Goal: Information Seeking & Learning: Learn about a topic

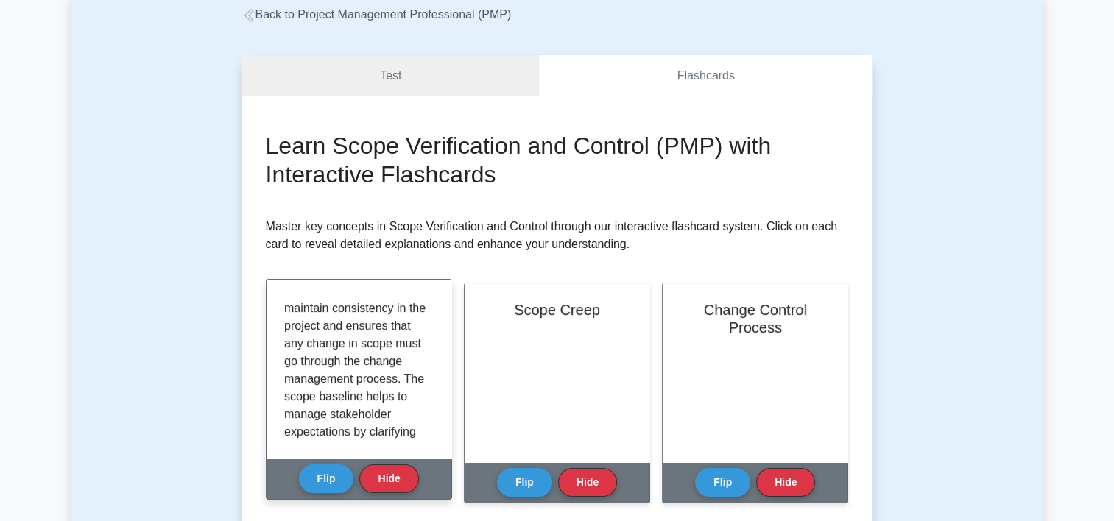
scroll to position [372, 0]
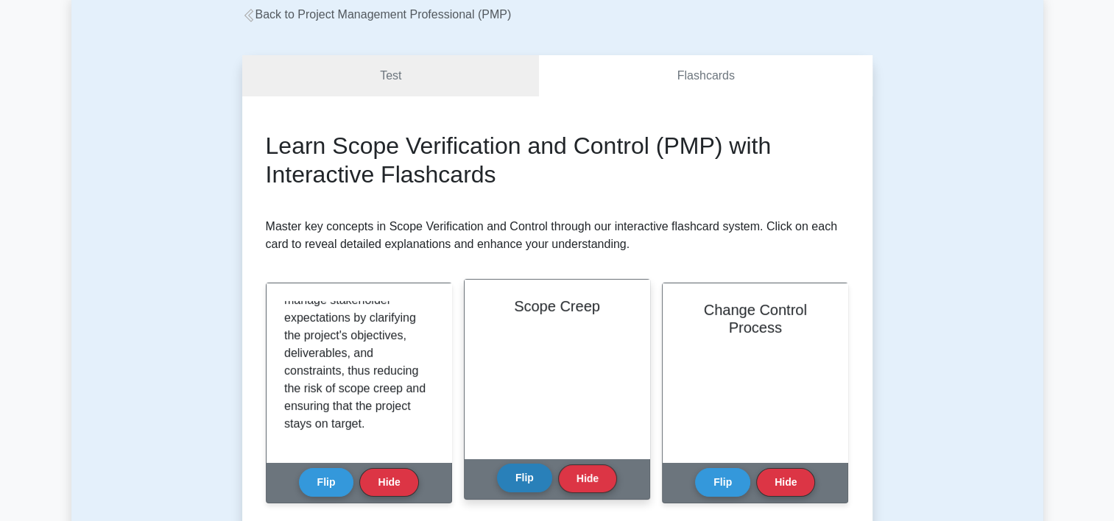
click at [527, 488] on button "Flip" at bounding box center [524, 478] width 55 height 29
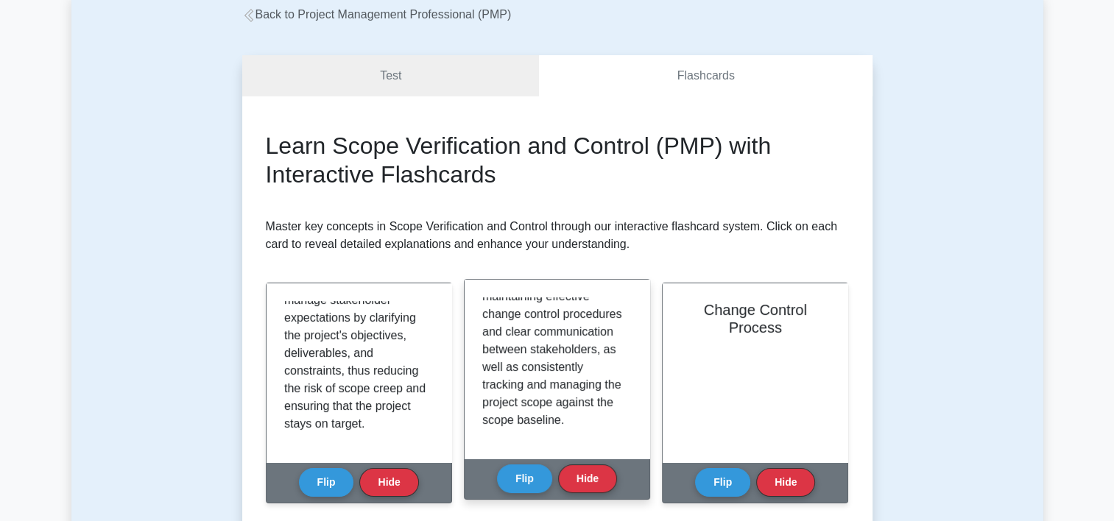
scroll to position [450, 0]
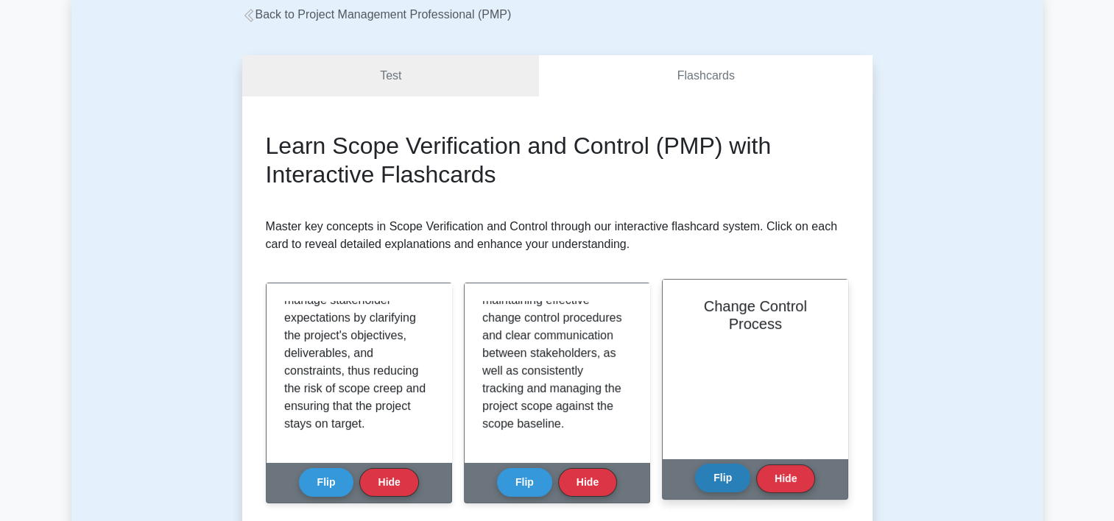
click at [712, 480] on button "Flip" at bounding box center [722, 478] width 55 height 29
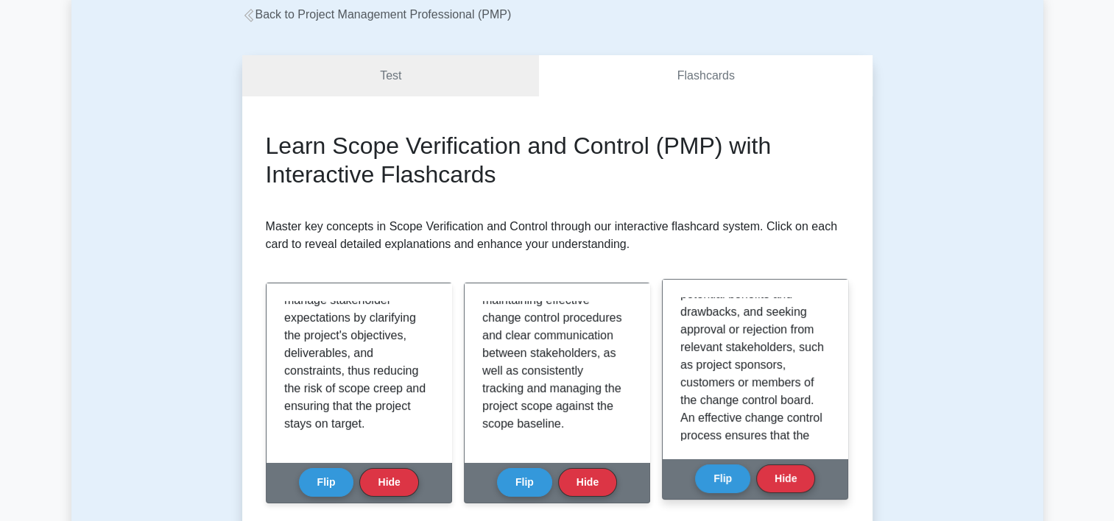
scroll to position [247, 0]
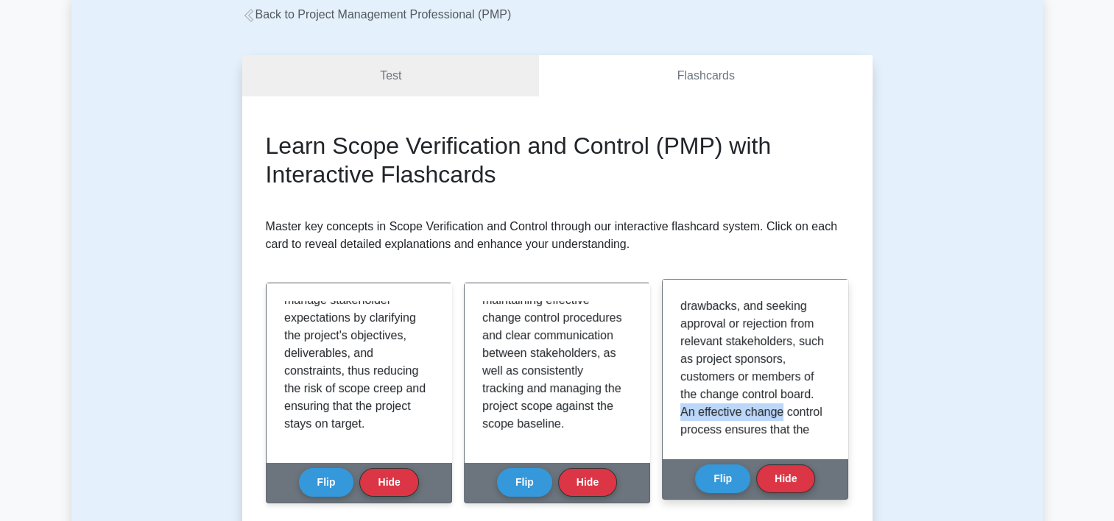
drag, startPoint x: 824, startPoint y: 393, endPoint x: 825, endPoint y: 406, distance: 13.3
click at [825, 406] on div "The Change Control Process is a systematic approach to managing and evaluating …" at bounding box center [754, 369] width 149 height 144
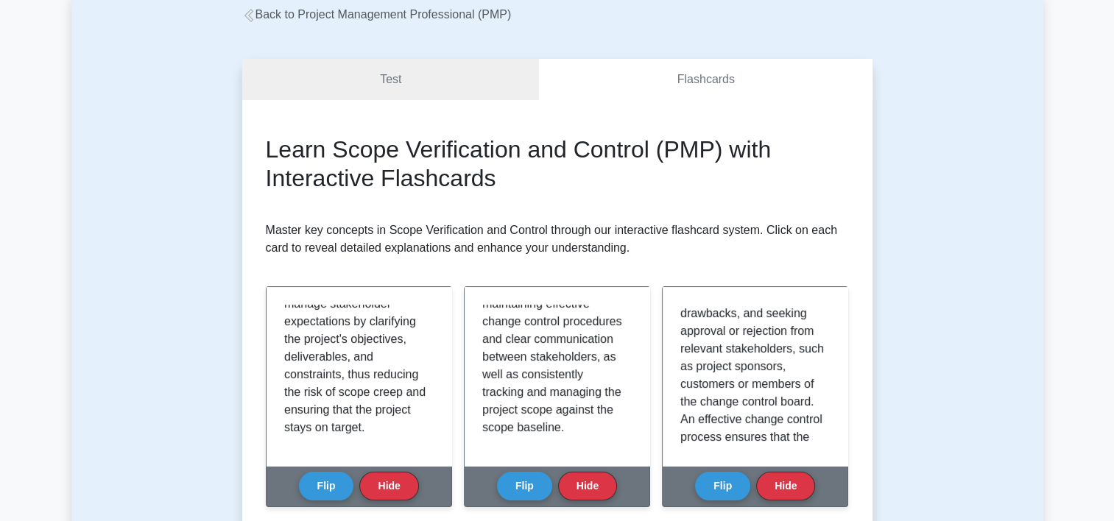
drag, startPoint x: 825, startPoint y: 406, endPoint x: 945, endPoint y: 397, distance: 120.3
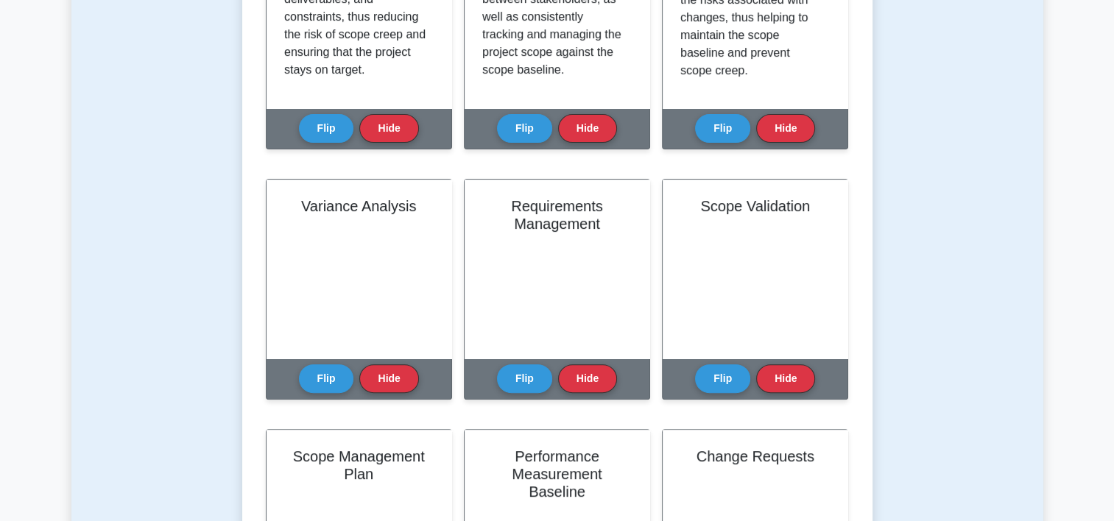
scroll to position [459, 0]
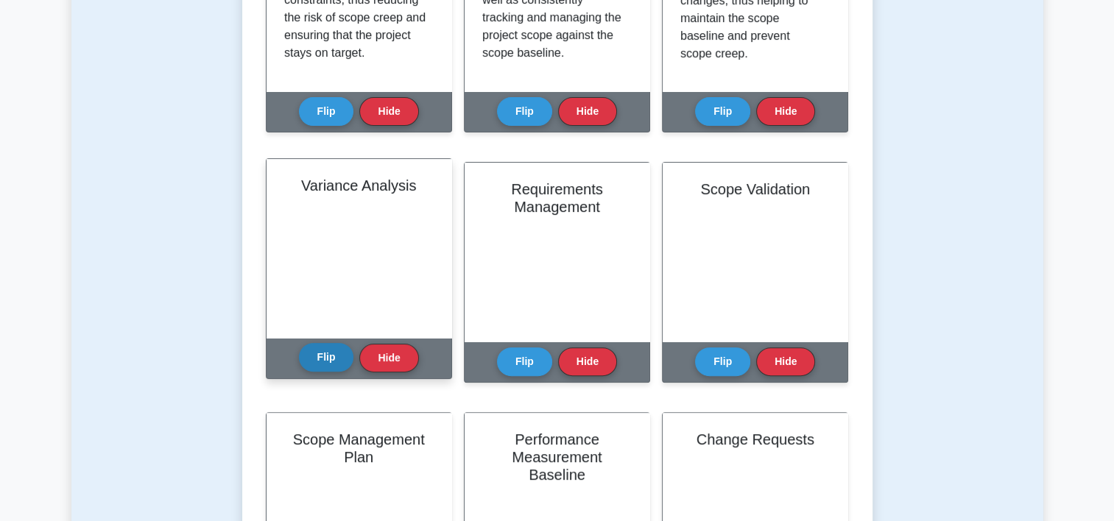
click at [321, 351] on button "Flip" at bounding box center [326, 357] width 55 height 29
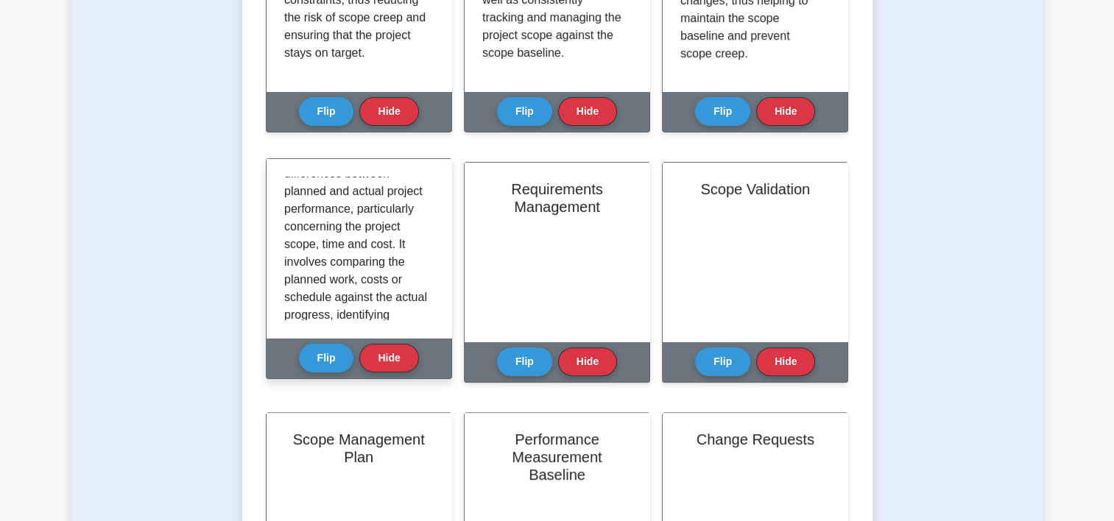
scroll to position [87, 0]
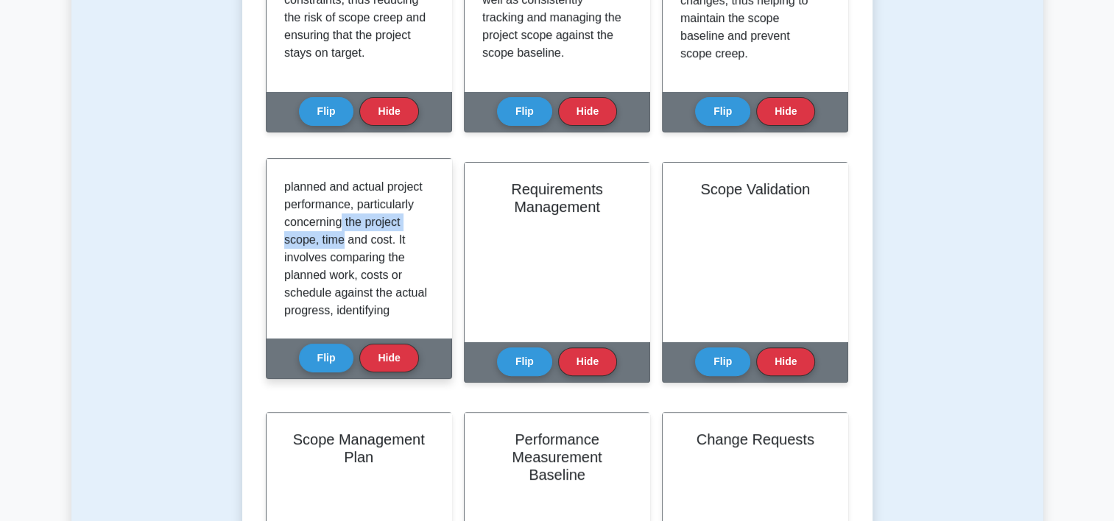
drag, startPoint x: 434, startPoint y: 219, endPoint x: 436, endPoint y: 241, distance: 22.2
click at [436, 241] on div "Variance Analysis is a technique used in project management to identify and ana…" at bounding box center [358, 248] width 185 height 179
drag, startPoint x: 436, startPoint y: 241, endPoint x: 400, endPoint y: 267, distance: 44.3
click at [400, 267] on p "Variance Analysis is a technique used in project management to identify and ana…" at bounding box center [356, 372] width 144 height 565
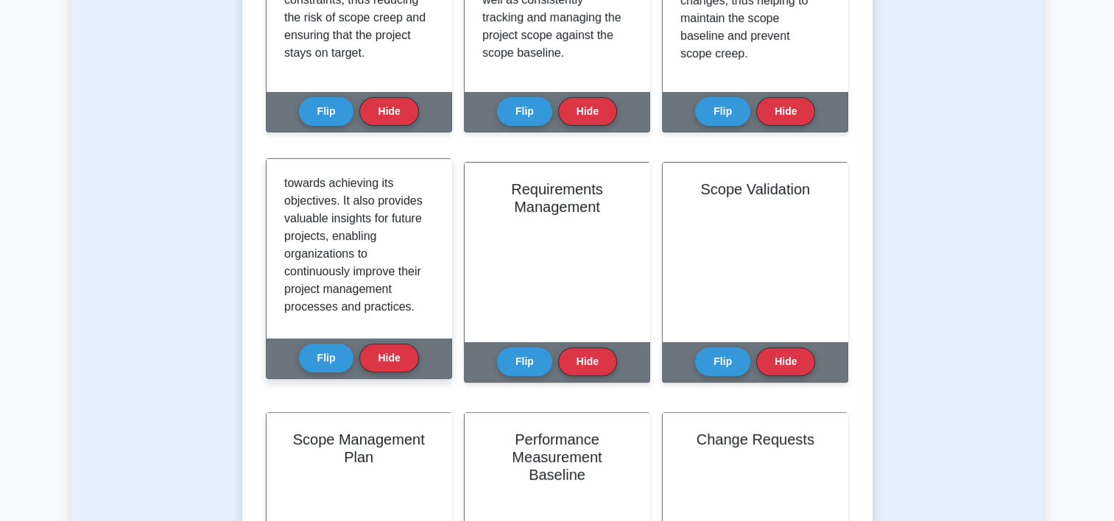
scroll to position [450, 0]
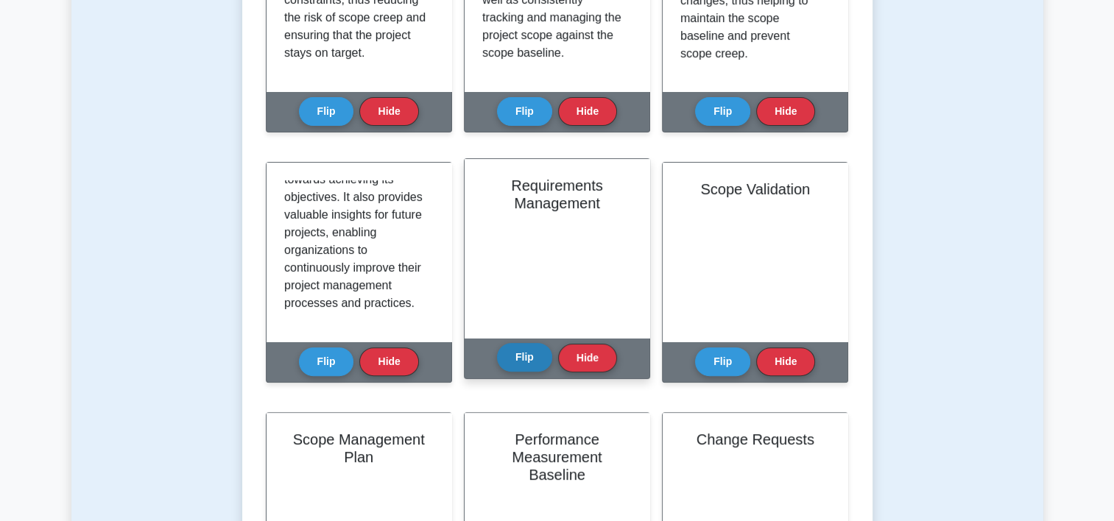
click at [537, 353] on button "Flip" at bounding box center [524, 357] width 55 height 29
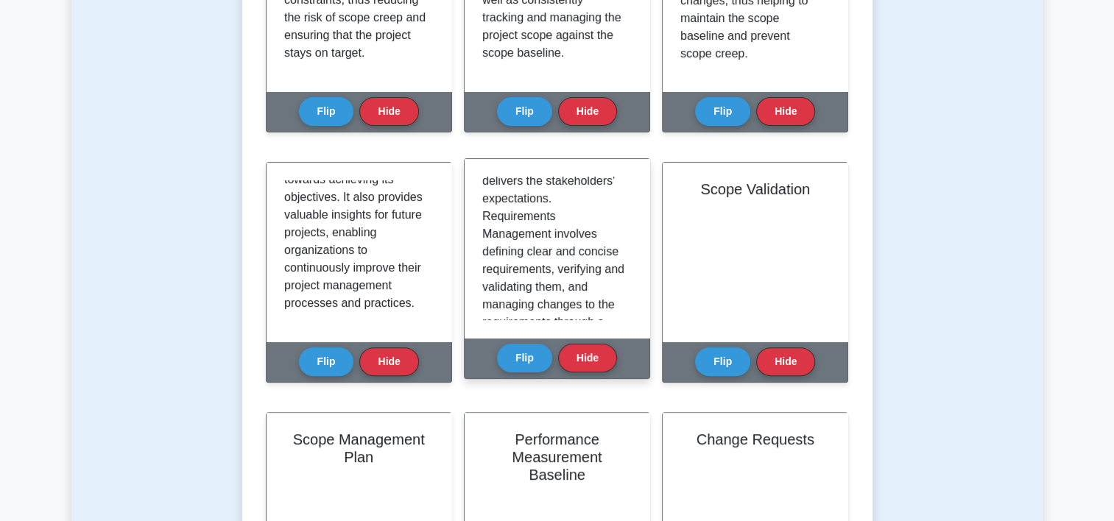
scroll to position [154, 0]
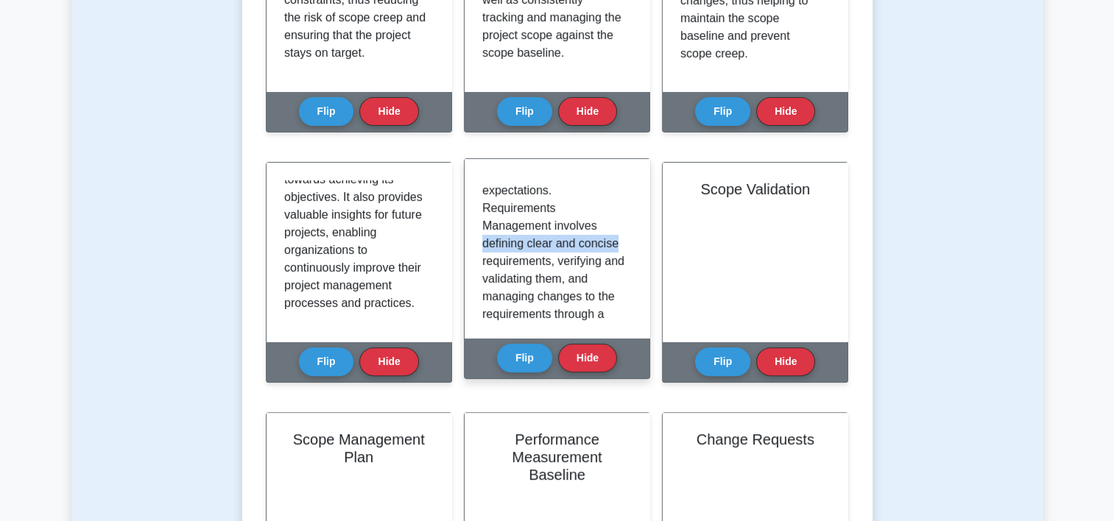
drag, startPoint x: 632, startPoint y: 248, endPoint x: 634, endPoint y: 265, distance: 17.1
click at [634, 265] on div "Requirements Management is a systematic process of identifying, documenting, pr…" at bounding box center [556, 248] width 185 height 179
drag, startPoint x: 634, startPoint y: 265, endPoint x: 597, endPoint y: 296, distance: 48.6
click at [597, 296] on p "Requirements Management is a systematic process of identifying, documenting, pr…" at bounding box center [554, 270] width 144 height 495
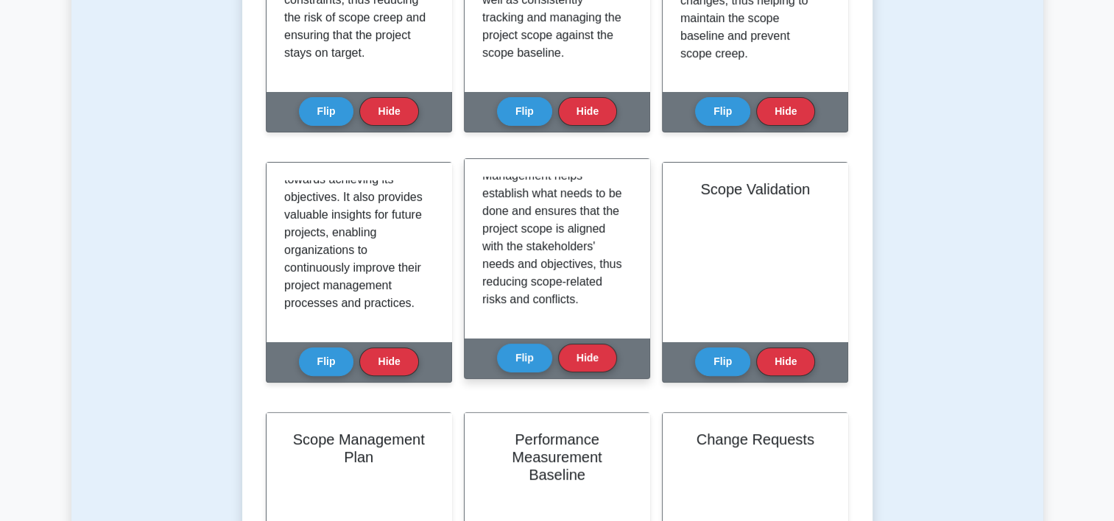
scroll to position [397, 0]
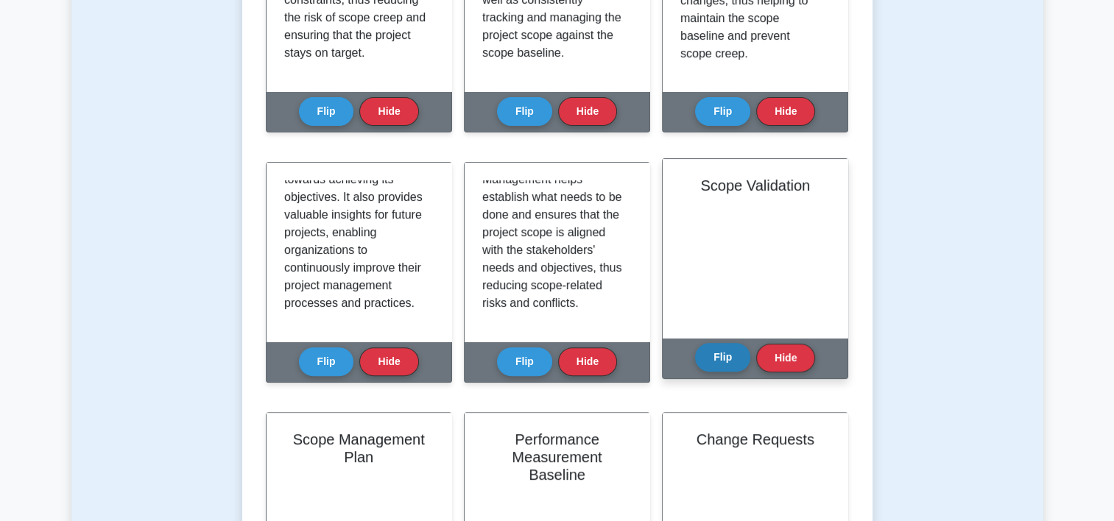
click at [727, 349] on button "Flip" at bounding box center [722, 357] width 55 height 29
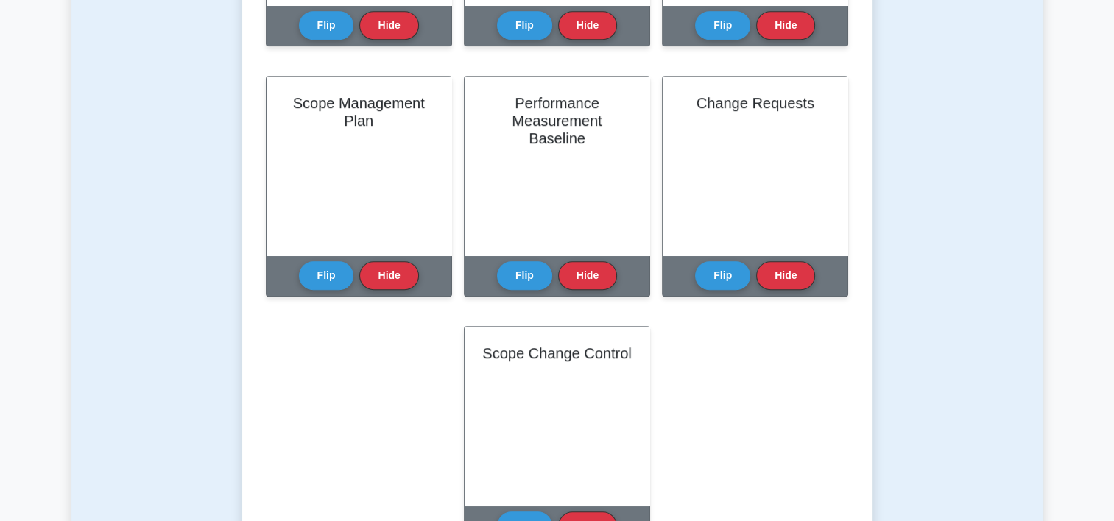
scroll to position [824, 0]
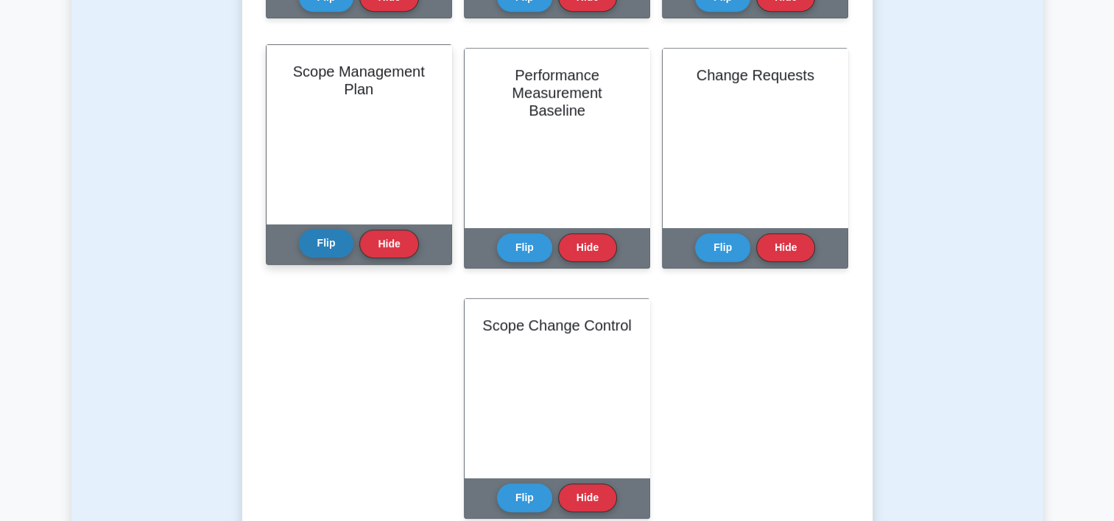
click at [311, 250] on button "Flip" at bounding box center [326, 243] width 55 height 29
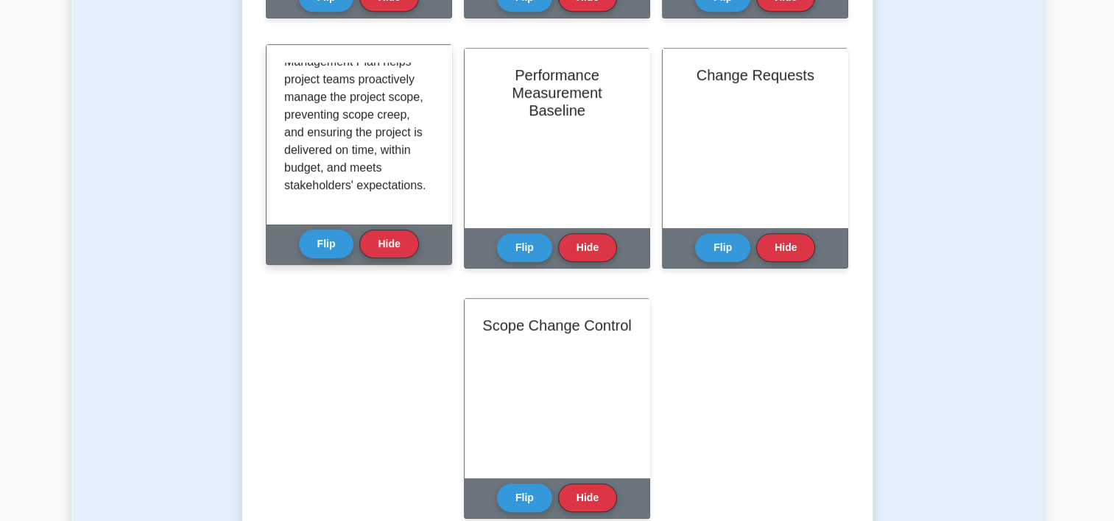
scroll to position [380, 0]
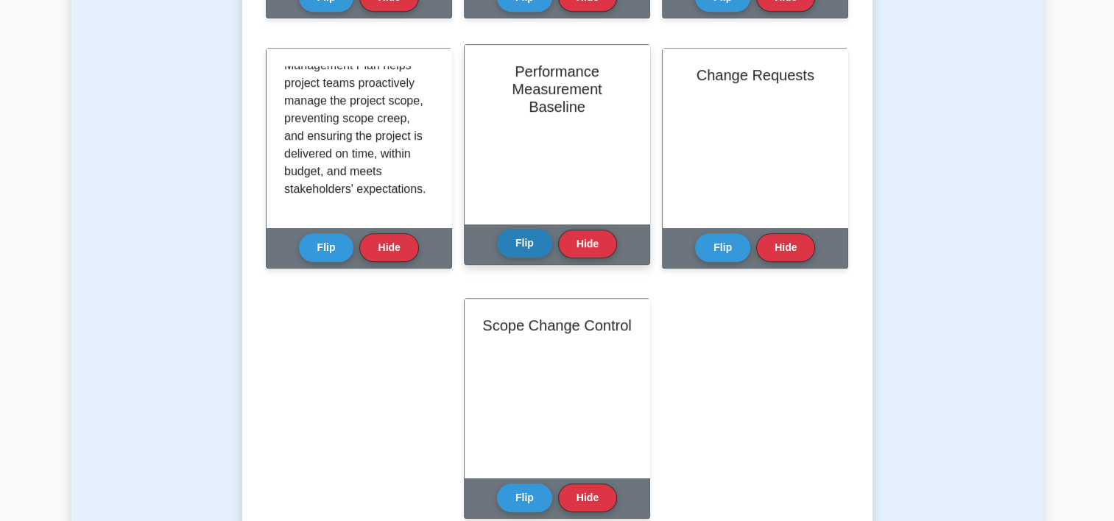
click at [532, 242] on button "Flip" at bounding box center [524, 243] width 55 height 29
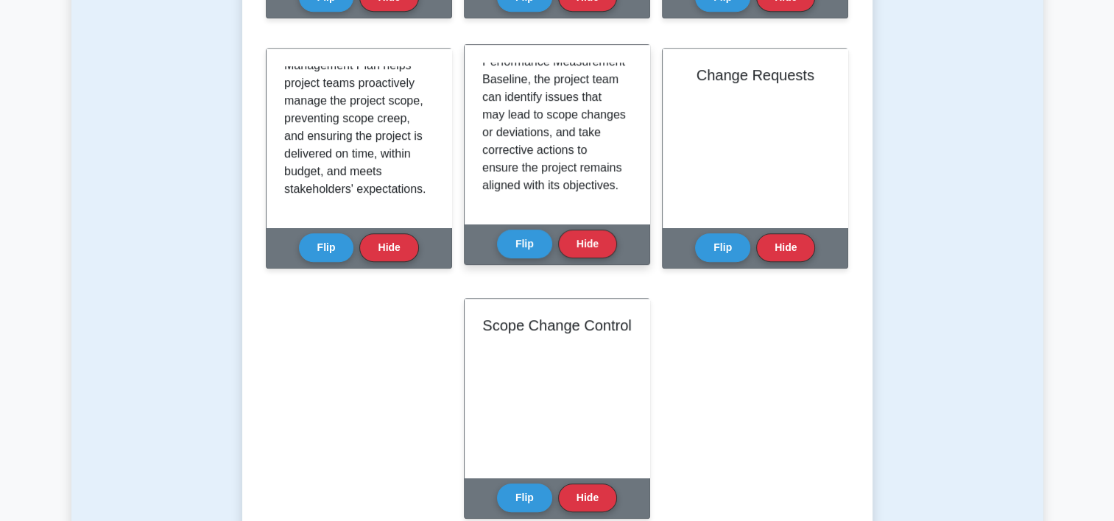
scroll to position [397, 0]
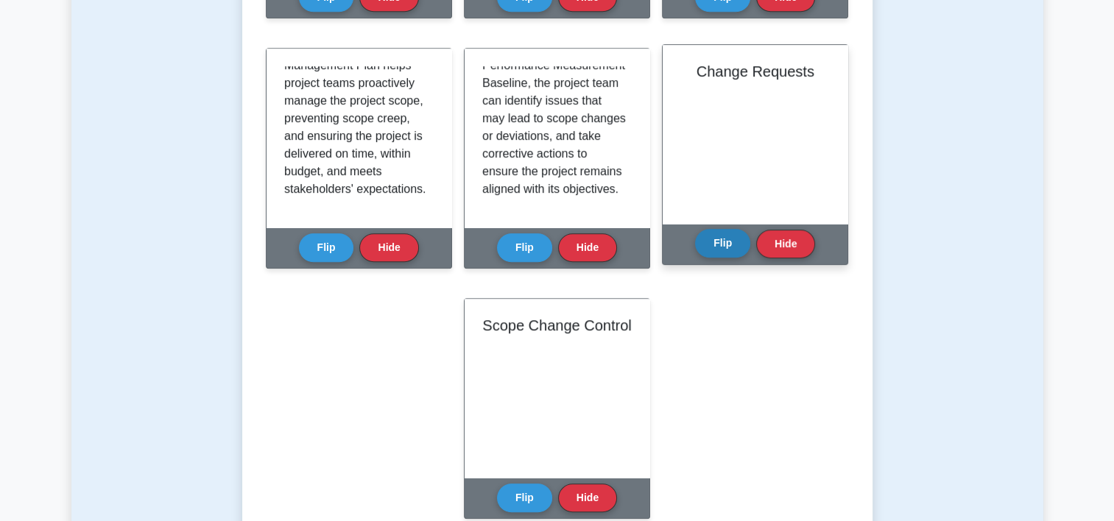
click at [727, 249] on button "Flip" at bounding box center [722, 243] width 55 height 29
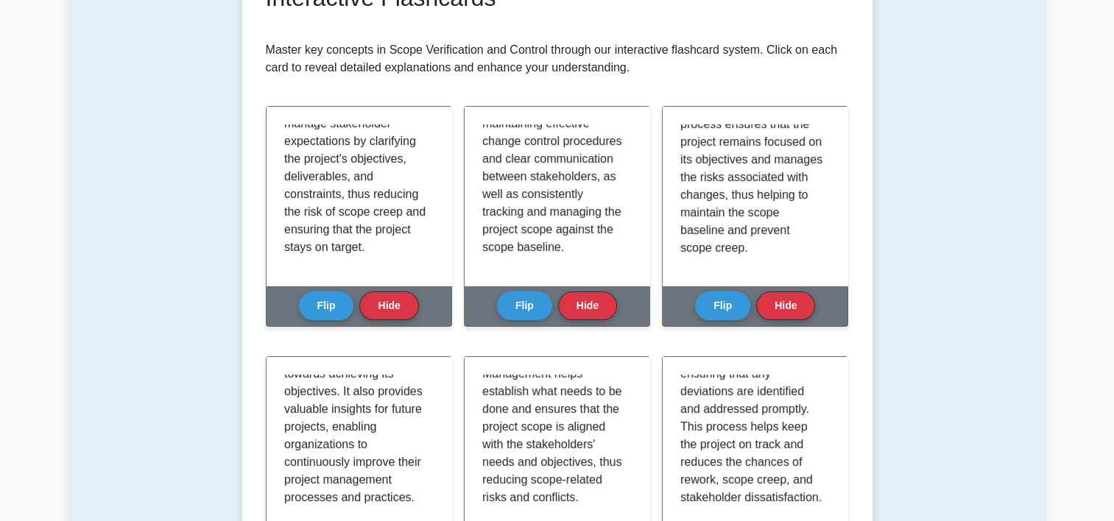
scroll to position [280, 0]
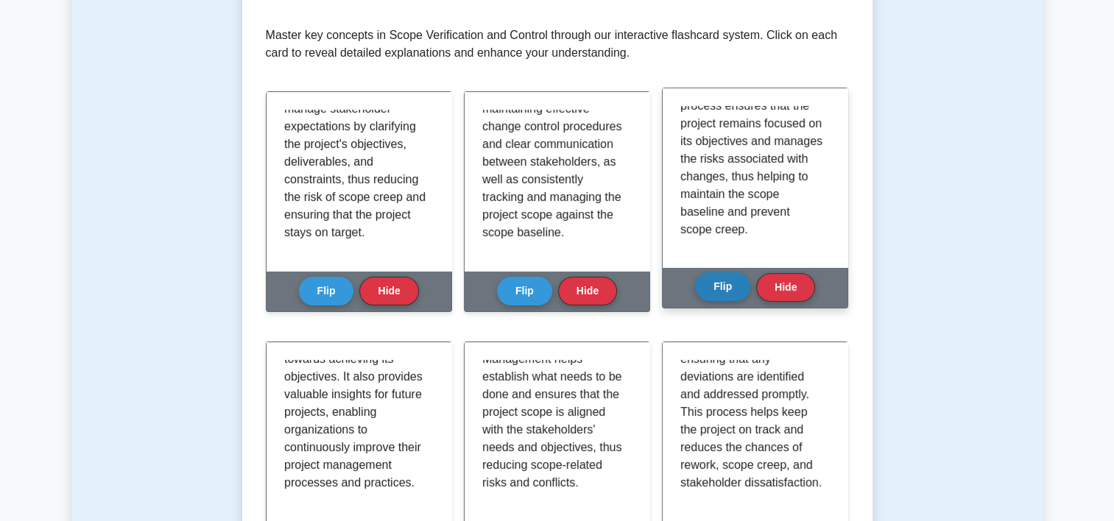
click at [728, 292] on button "Flip" at bounding box center [722, 286] width 55 height 29
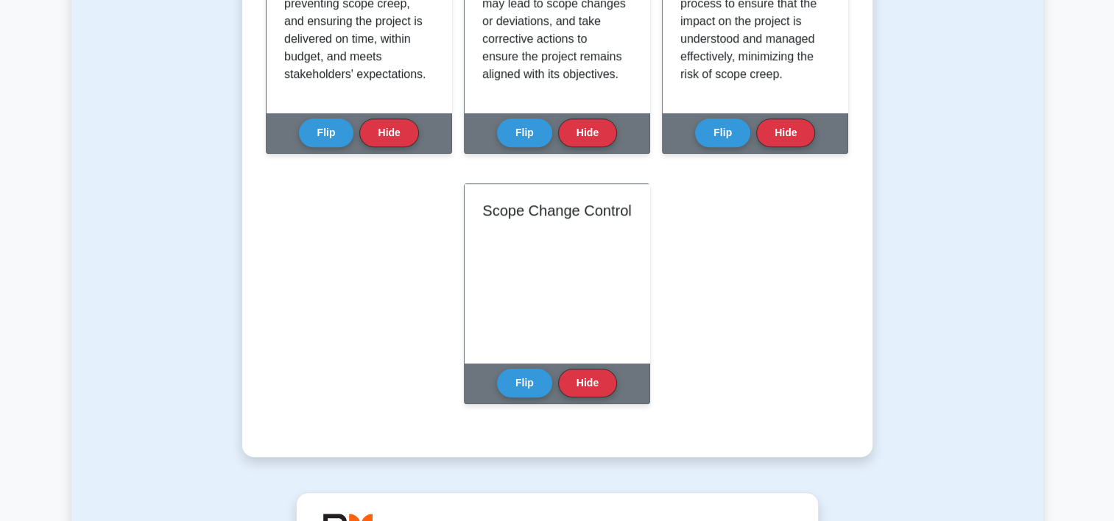
scroll to position [991, 0]
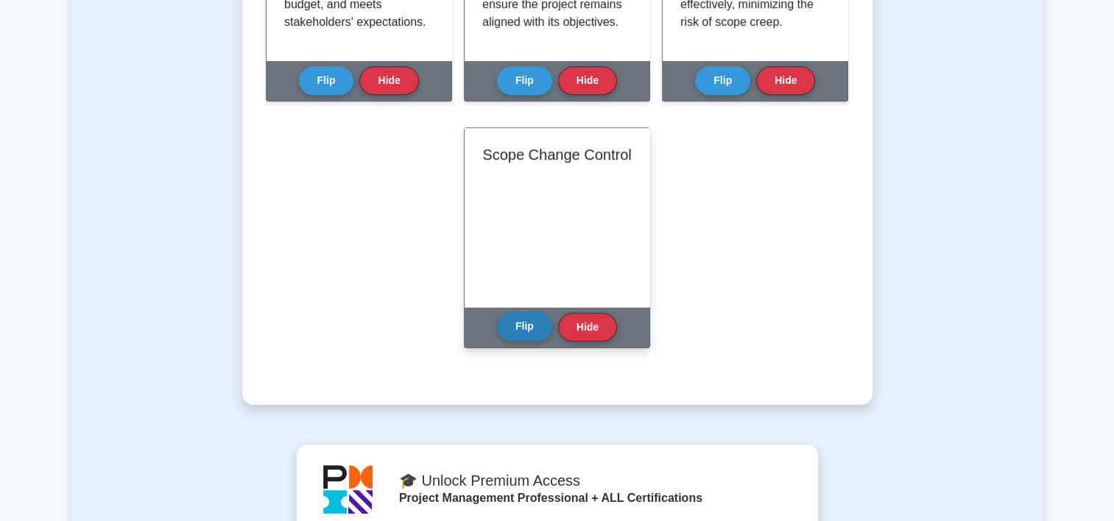
click at [524, 330] on button "Flip" at bounding box center [524, 326] width 55 height 29
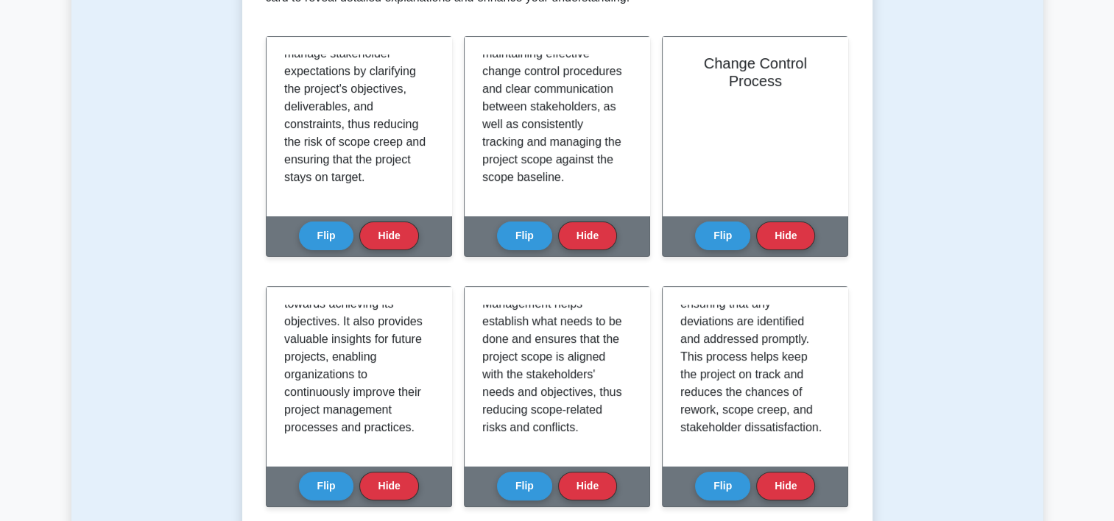
scroll to position [0, 0]
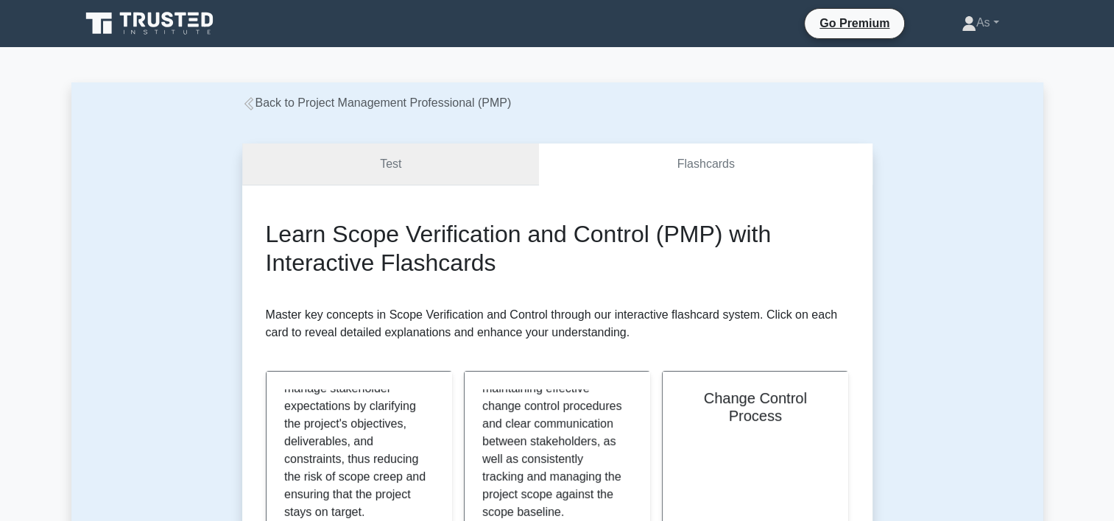
click at [414, 158] on link "Test" at bounding box center [390, 165] width 297 height 42
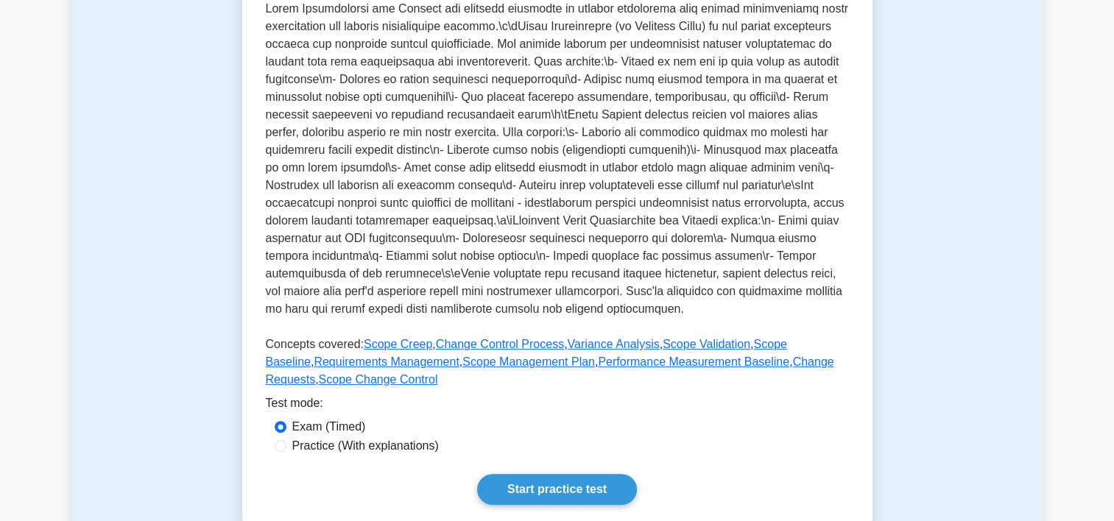
scroll to position [369, 0]
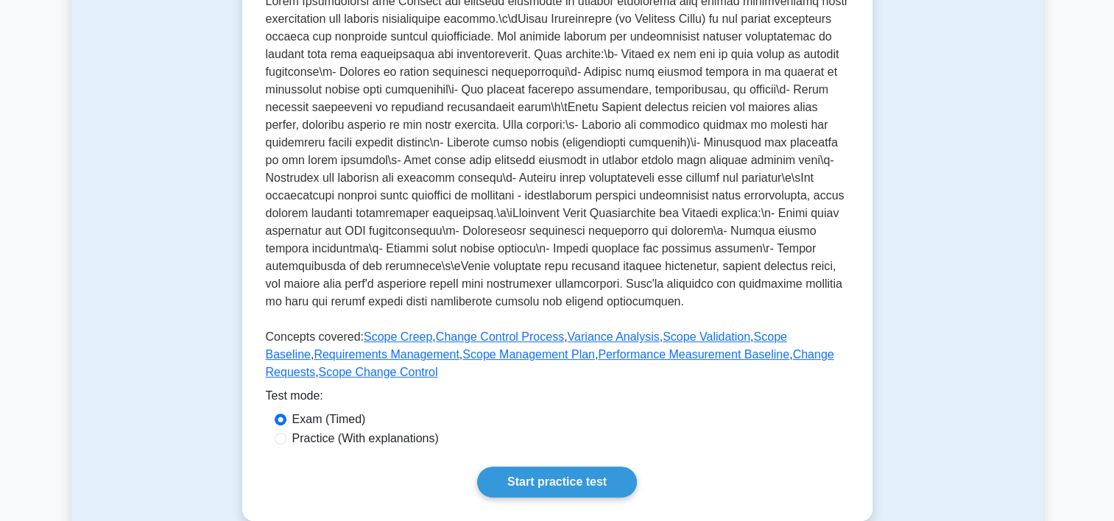
click at [752, 244] on p at bounding box center [557, 155] width 583 height 324
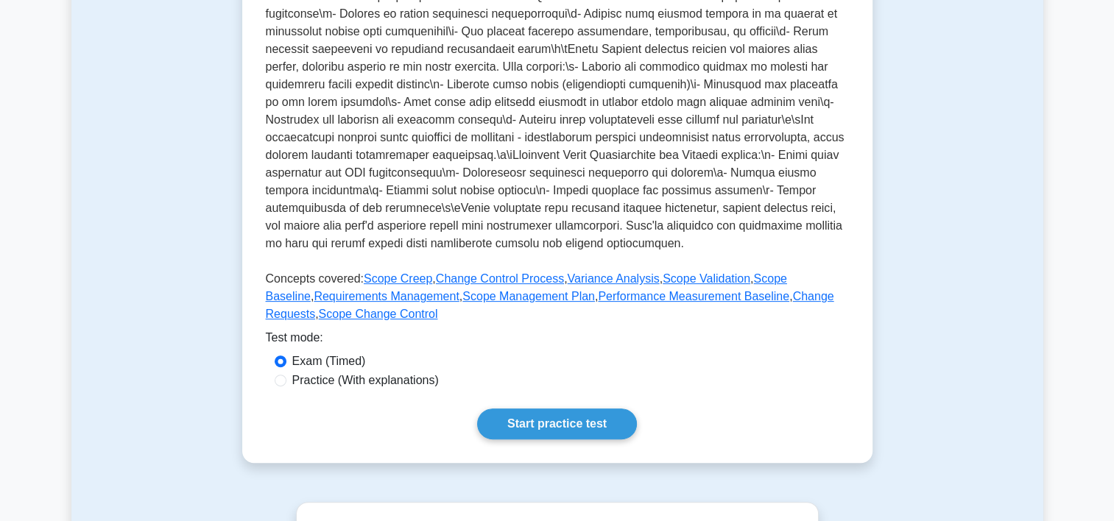
scroll to position [428, 0]
click at [582, 428] on link "Start practice test" at bounding box center [557, 423] width 160 height 31
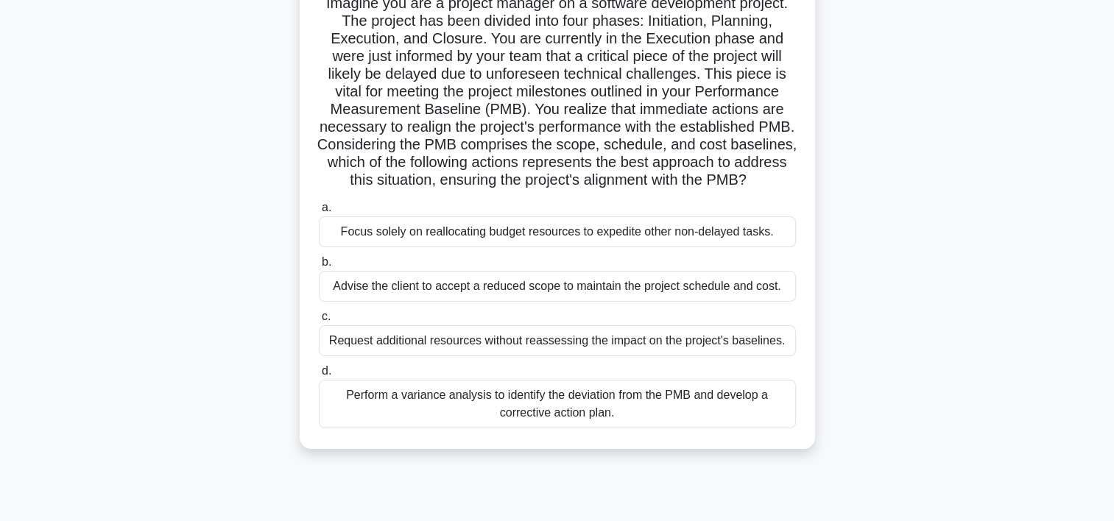
scroll to position [118, 0]
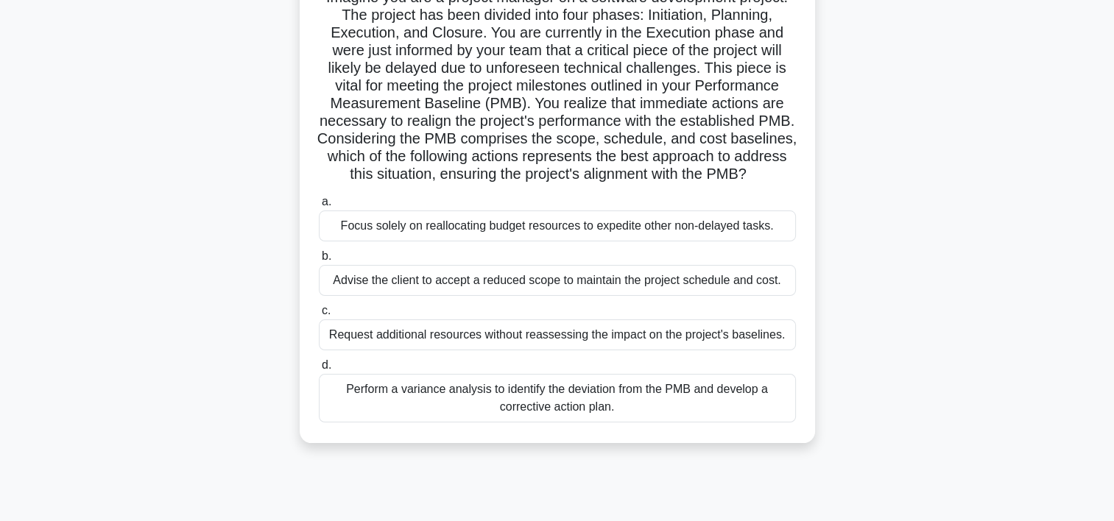
click at [530, 415] on div "Perform a variance analysis to identify the deviation from the PMB and develop …" at bounding box center [557, 398] width 477 height 49
click at [319, 370] on input "d. Perform a variance analysis to identify the deviation from the PMB and devel…" at bounding box center [319, 366] width 0 height 10
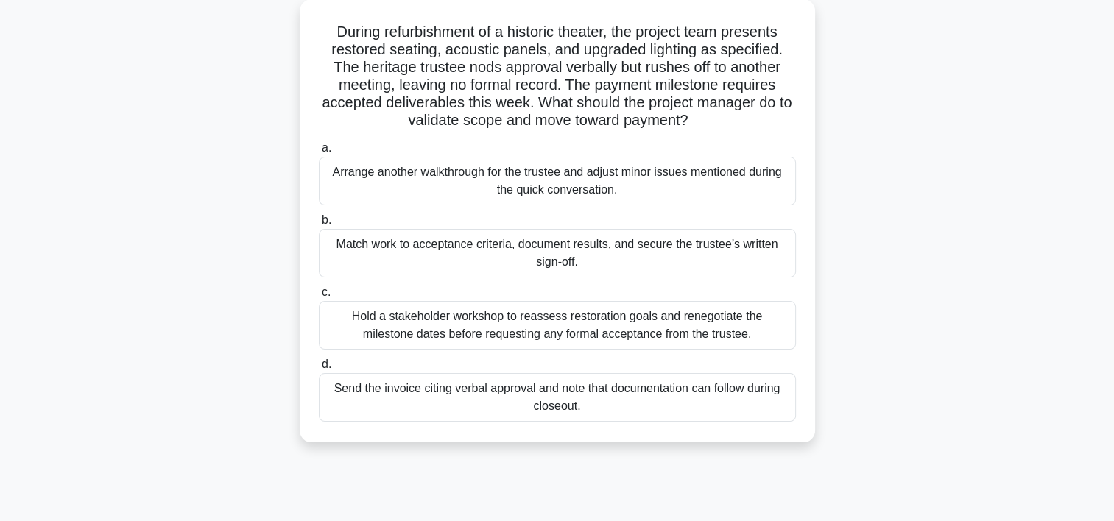
scroll to position [88, 0]
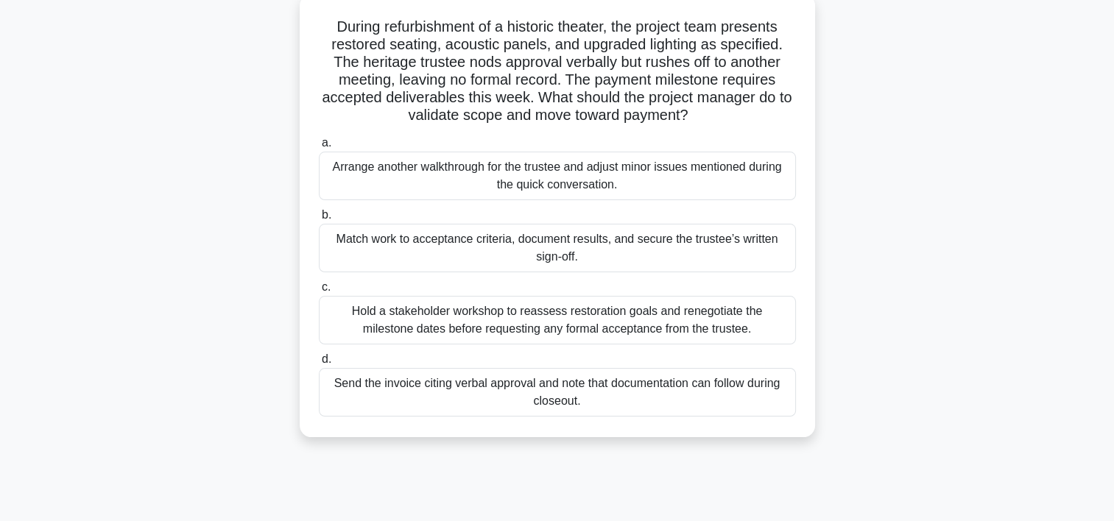
click at [717, 258] on div "Match work to acceptance criteria, document results, and secure the trustee’s w…" at bounding box center [557, 248] width 477 height 49
click at [319, 220] on input "b. Match work to acceptance criteria, document results, and secure the trustee’…" at bounding box center [319, 216] width 0 height 10
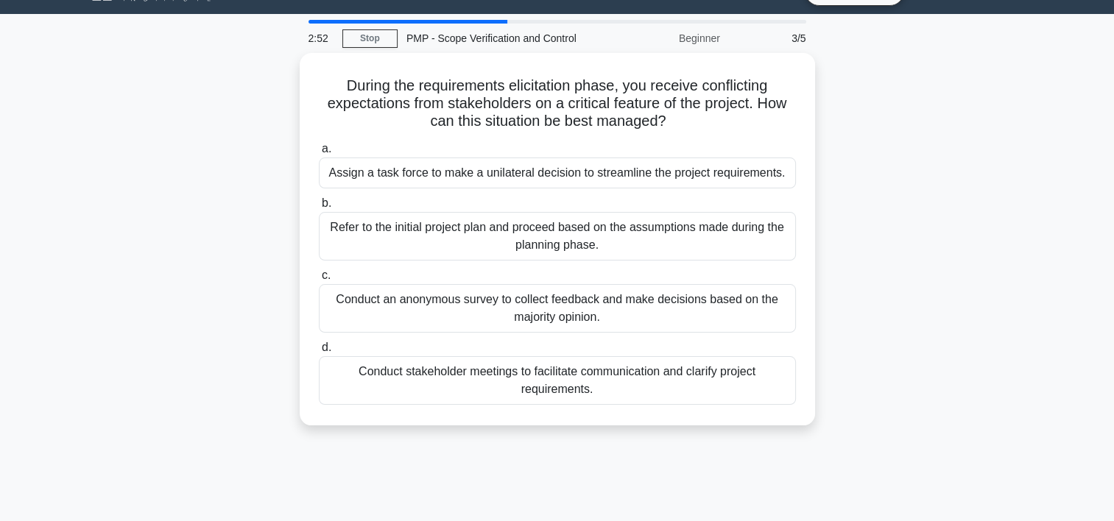
scroll to position [0, 0]
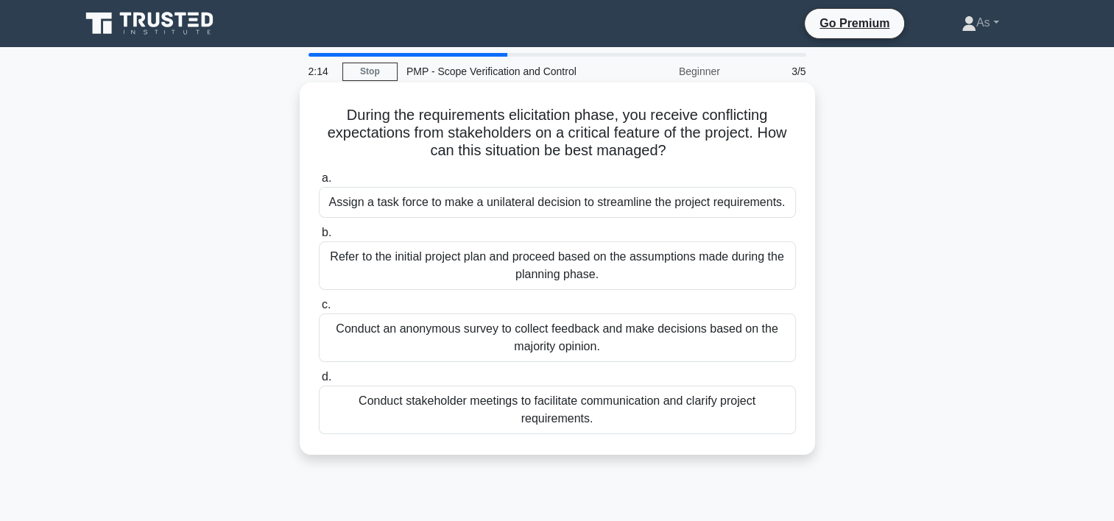
click at [716, 418] on div "Conduct stakeholder meetings to facilitate communication and clarify project re…" at bounding box center [557, 410] width 477 height 49
click at [319, 382] on input "d. Conduct stakeholder meetings to facilitate communication and clarify project…" at bounding box center [319, 377] width 0 height 10
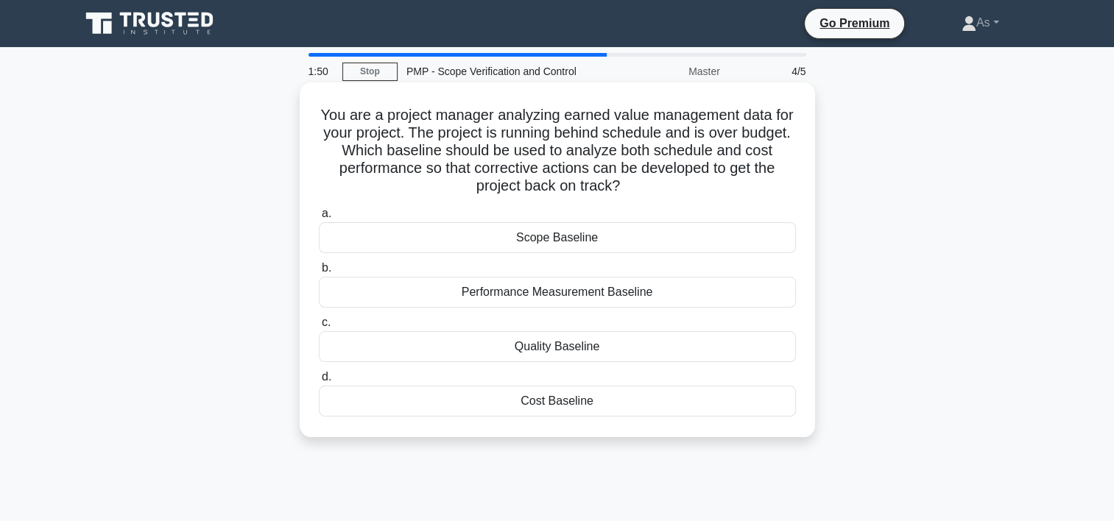
click at [774, 283] on div "Performance Measurement Baseline" at bounding box center [557, 292] width 477 height 31
click at [319, 273] on input "b. Performance Measurement Baseline" at bounding box center [319, 268] width 0 height 10
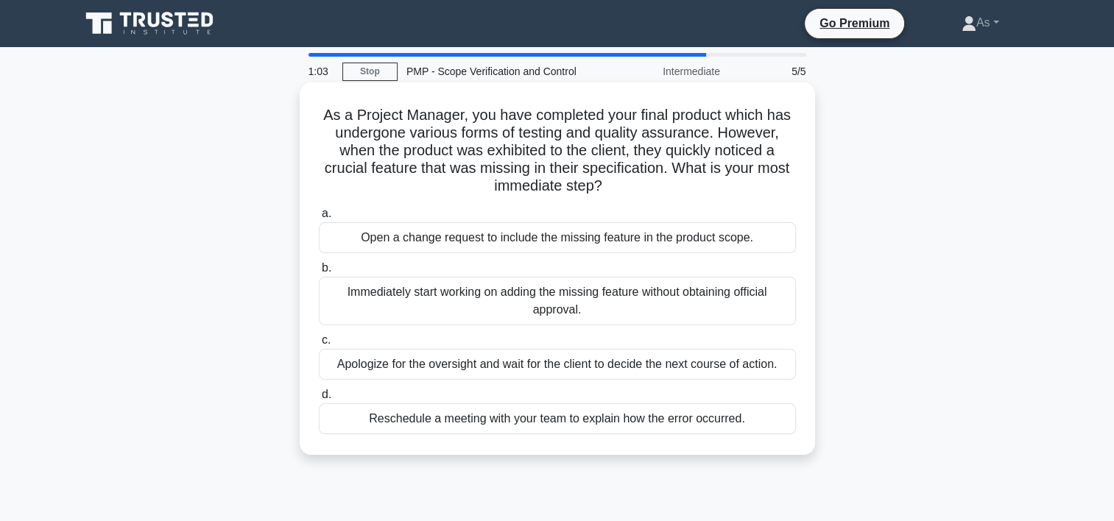
click at [750, 238] on div "Open a change request to include the missing feature in the product scope." at bounding box center [557, 237] width 477 height 31
click at [319, 219] on input "a. Open a change request to include the missing feature in the product scope." at bounding box center [319, 214] width 0 height 10
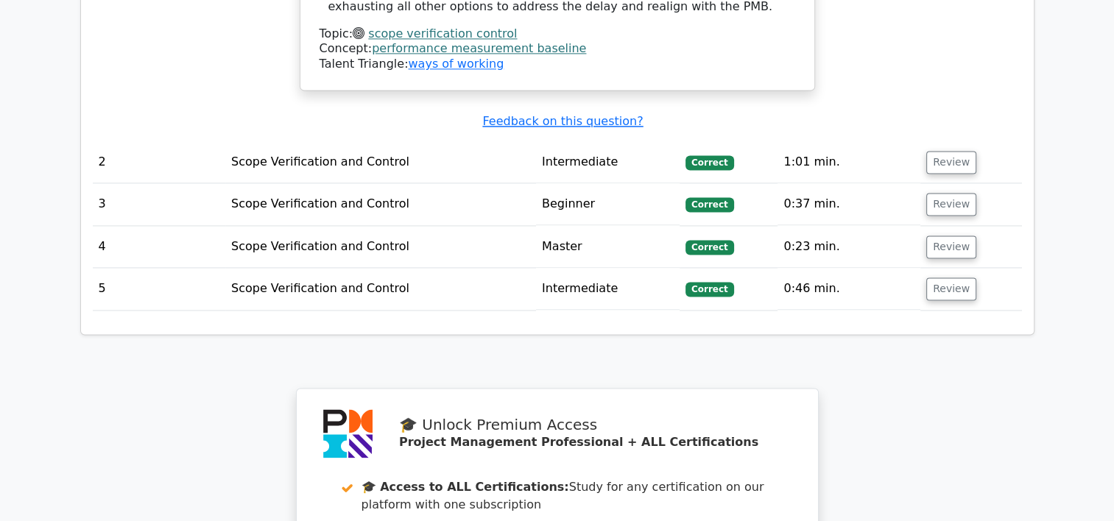
scroll to position [2179, 0]
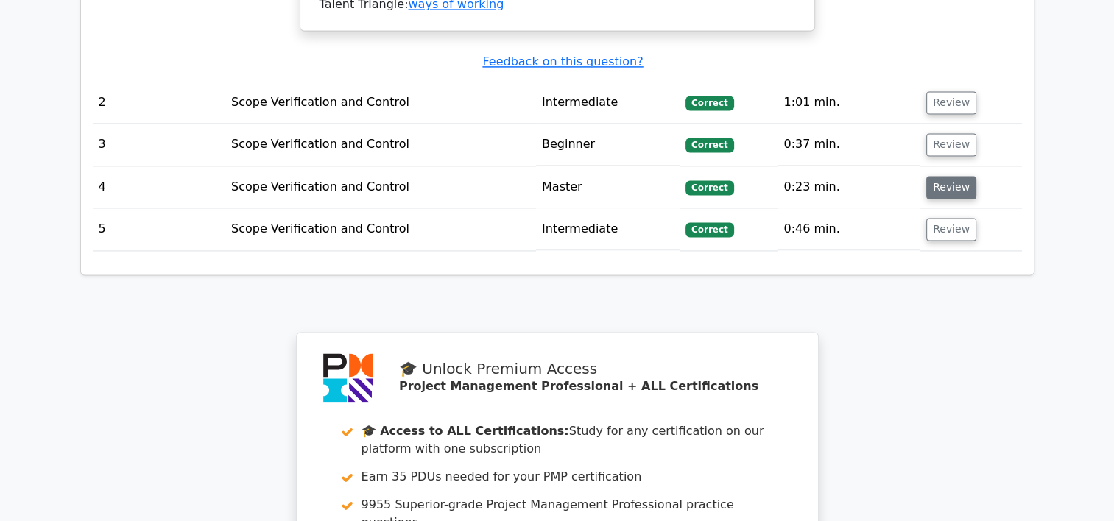
click at [958, 176] on button "Review" at bounding box center [951, 187] width 50 height 23
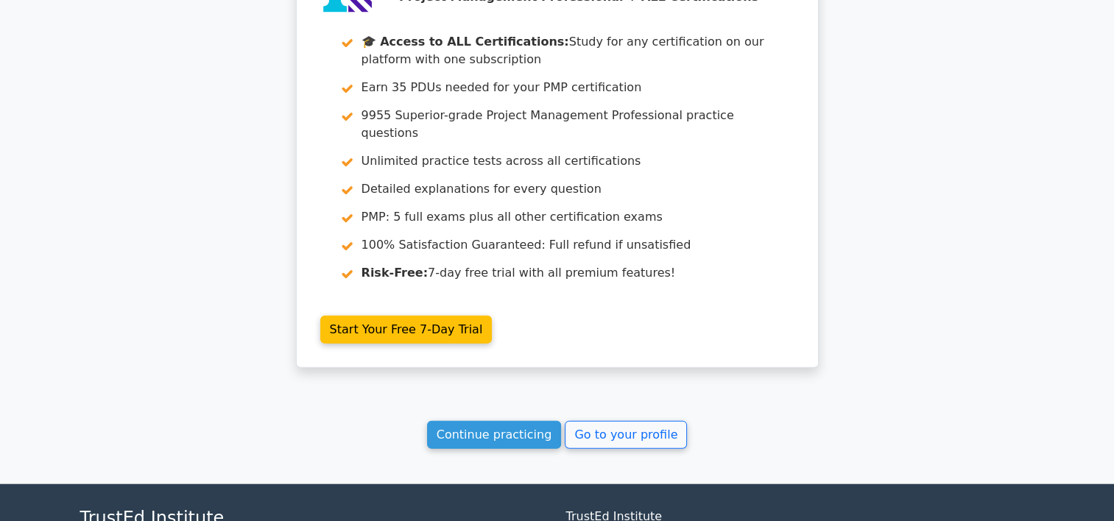
scroll to position [3227, 0]
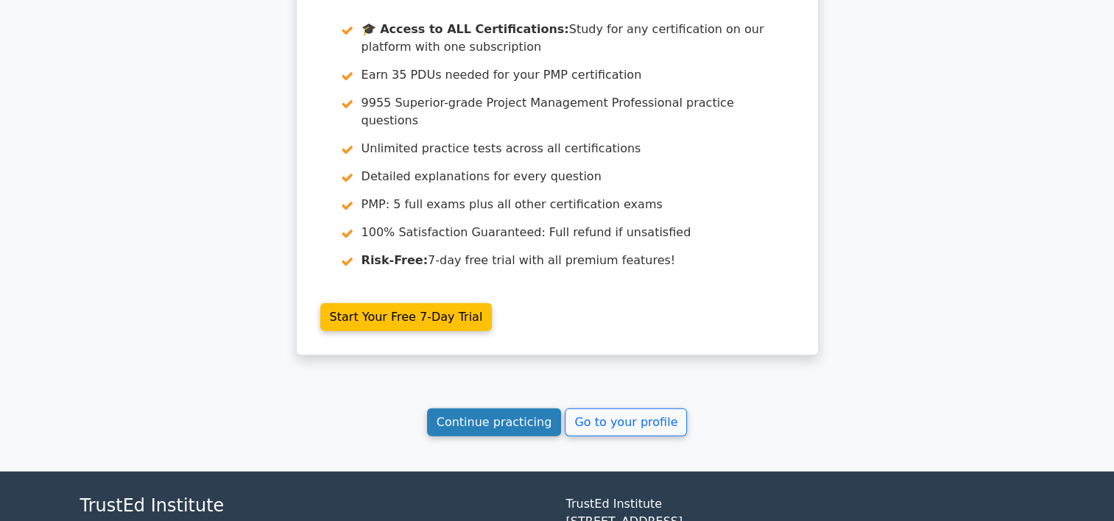
click at [508, 408] on link "Continue practicing" at bounding box center [494, 422] width 135 height 28
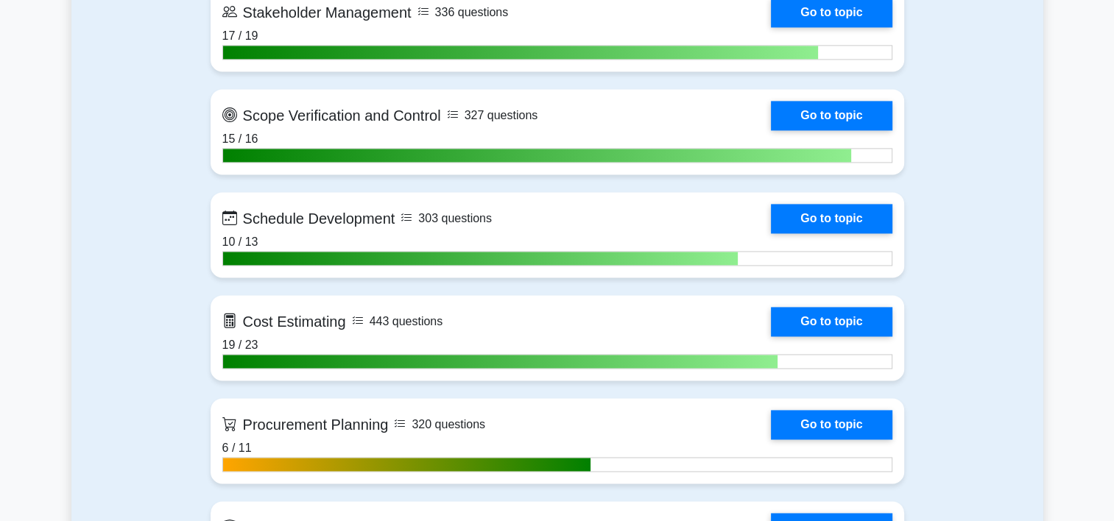
scroll to position [2137, 0]
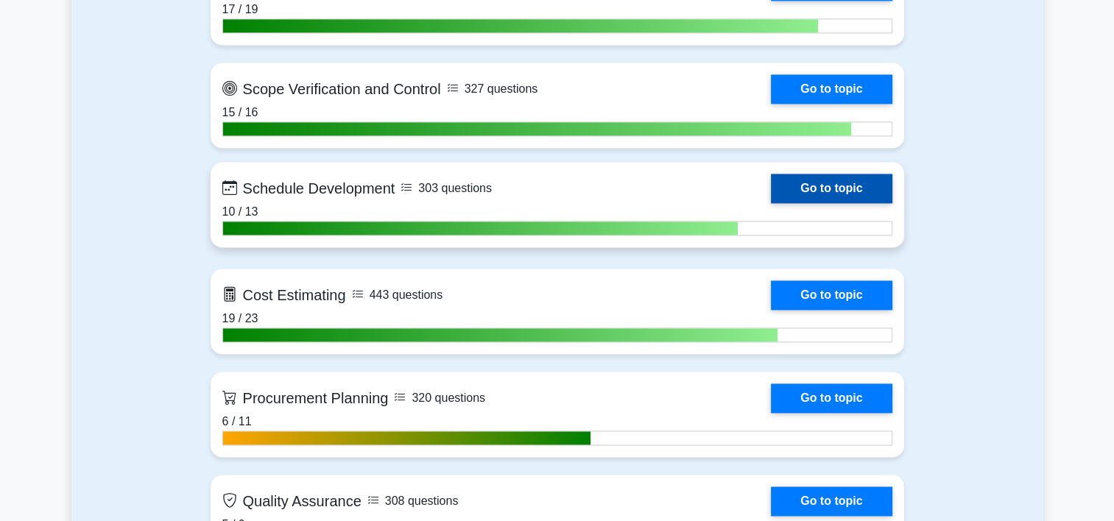
click at [771, 195] on link "Go to topic" at bounding box center [831, 188] width 121 height 29
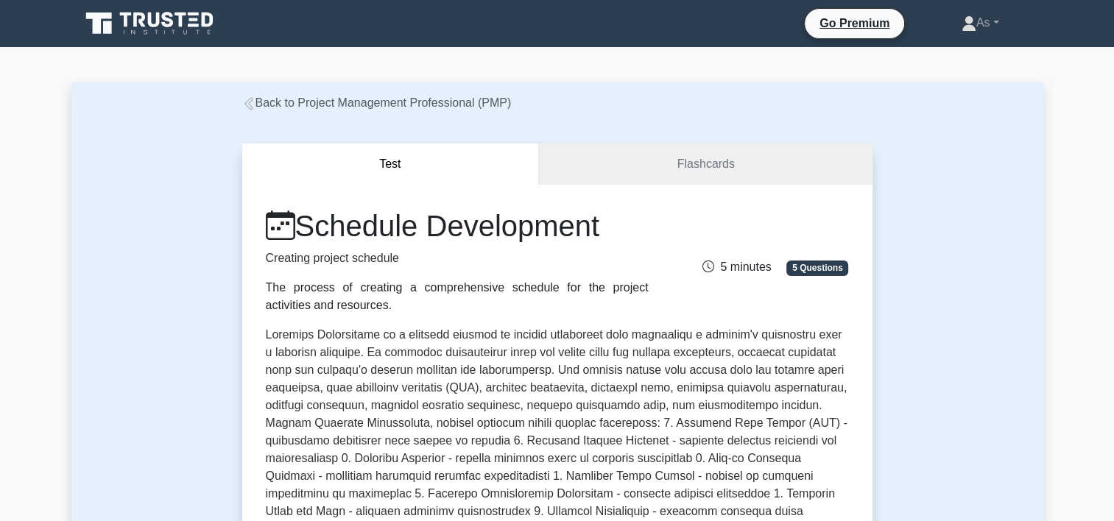
click at [754, 188] on div "Schedule Development Creating project schedule The process of creating a compre…" at bounding box center [557, 528] width 630 height 687
click at [748, 174] on link "Flashcards" at bounding box center [705, 165] width 333 height 42
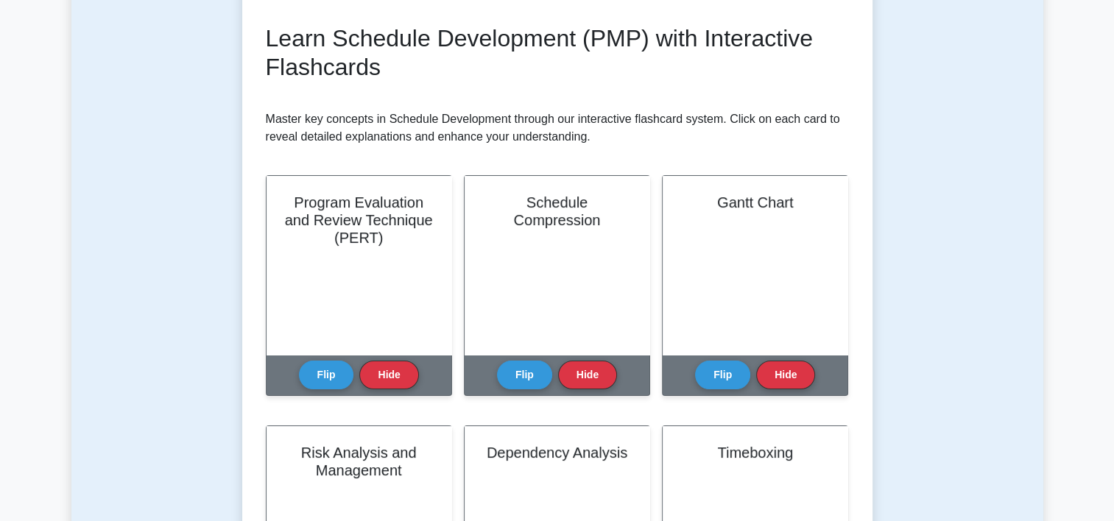
scroll to position [226, 0]
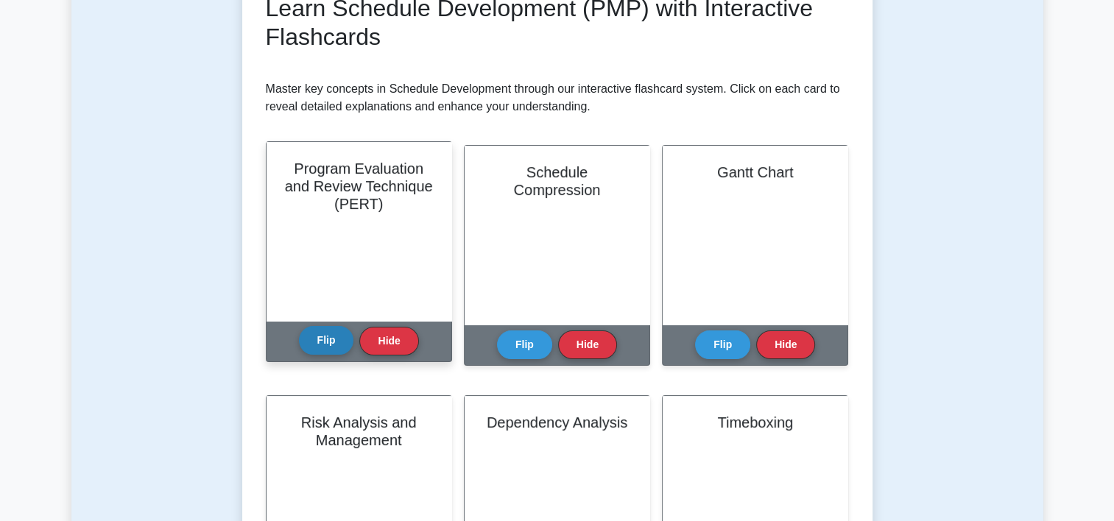
click at [324, 342] on button "Flip" at bounding box center [326, 340] width 55 height 29
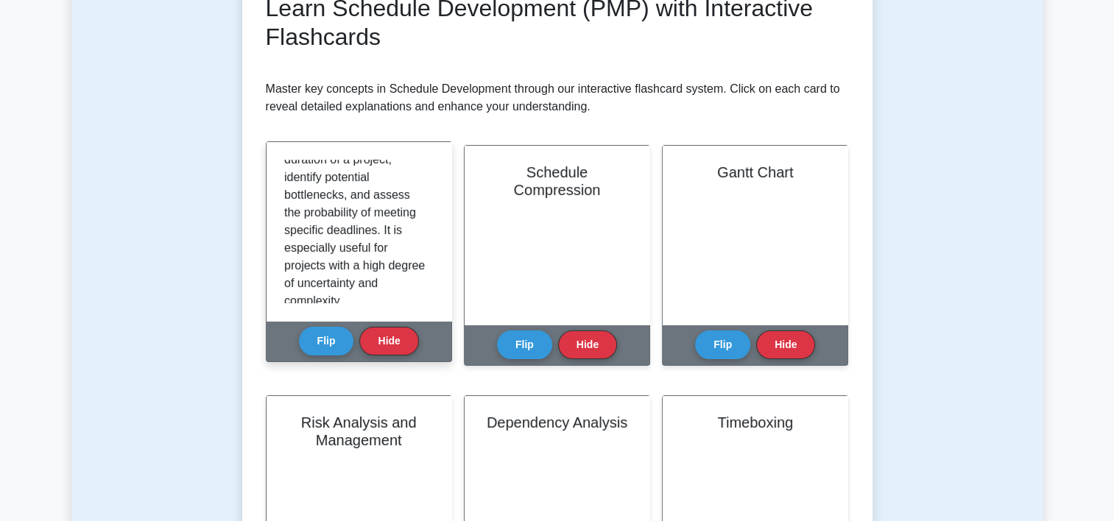
scroll to position [291, 0]
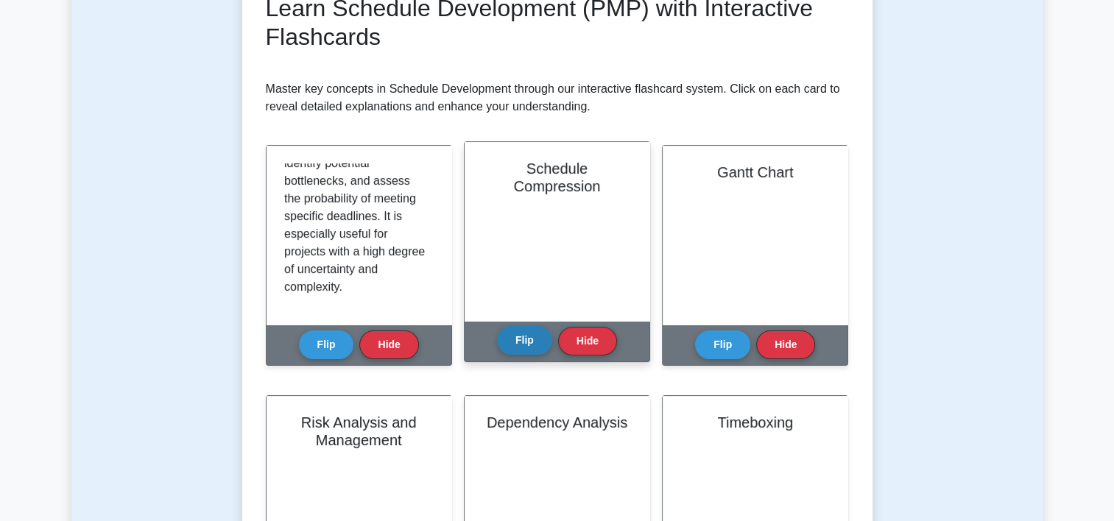
click at [531, 333] on button "Flip" at bounding box center [524, 340] width 55 height 29
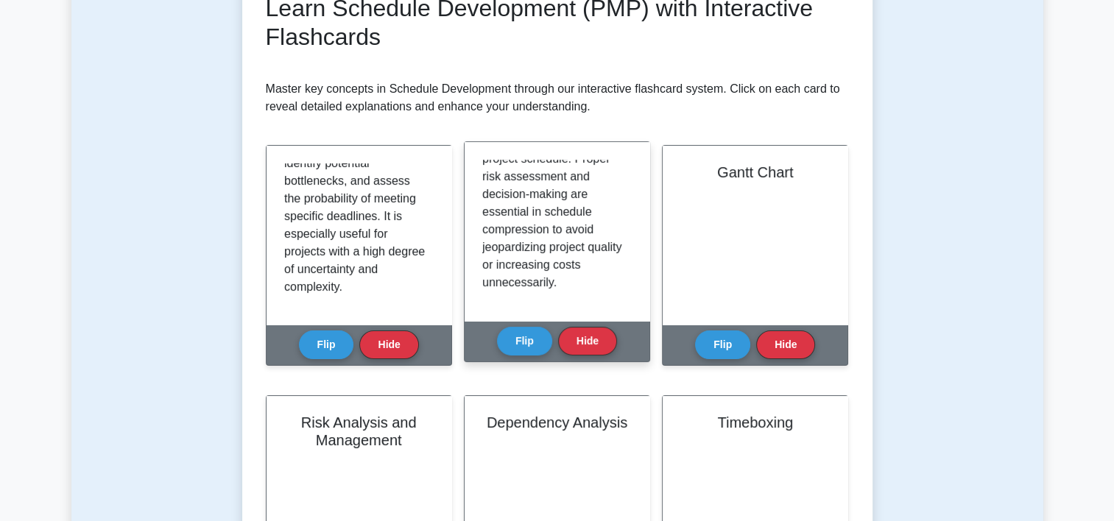
scroll to position [433, 0]
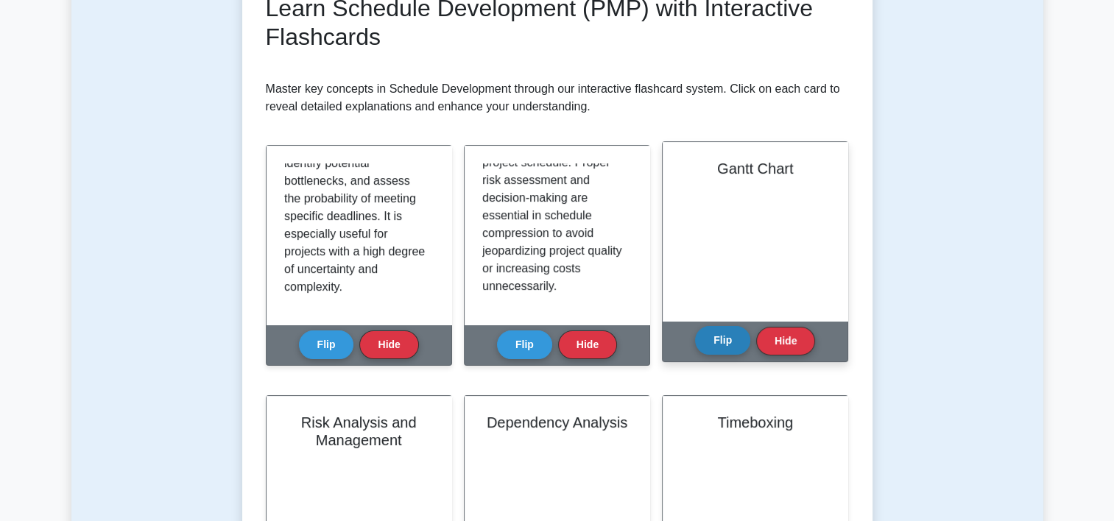
click at [732, 339] on button "Flip" at bounding box center [722, 340] width 55 height 29
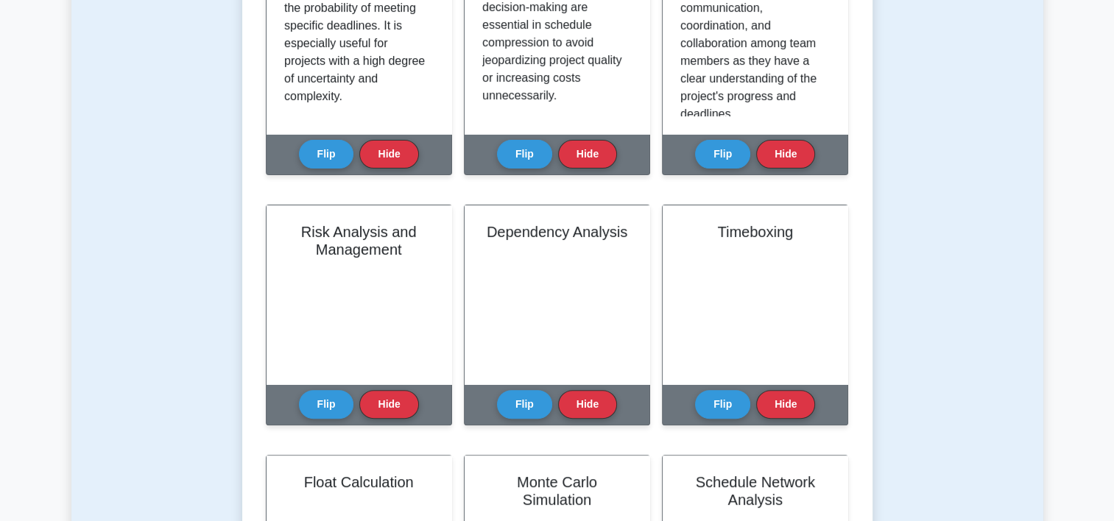
scroll to position [471, 0]
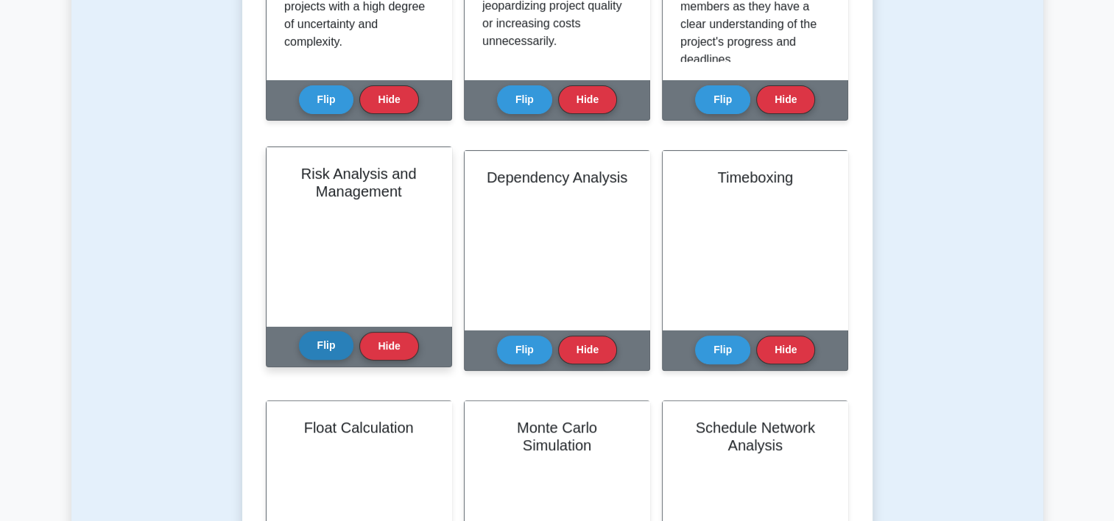
click at [312, 353] on button "Flip" at bounding box center [326, 345] width 55 height 29
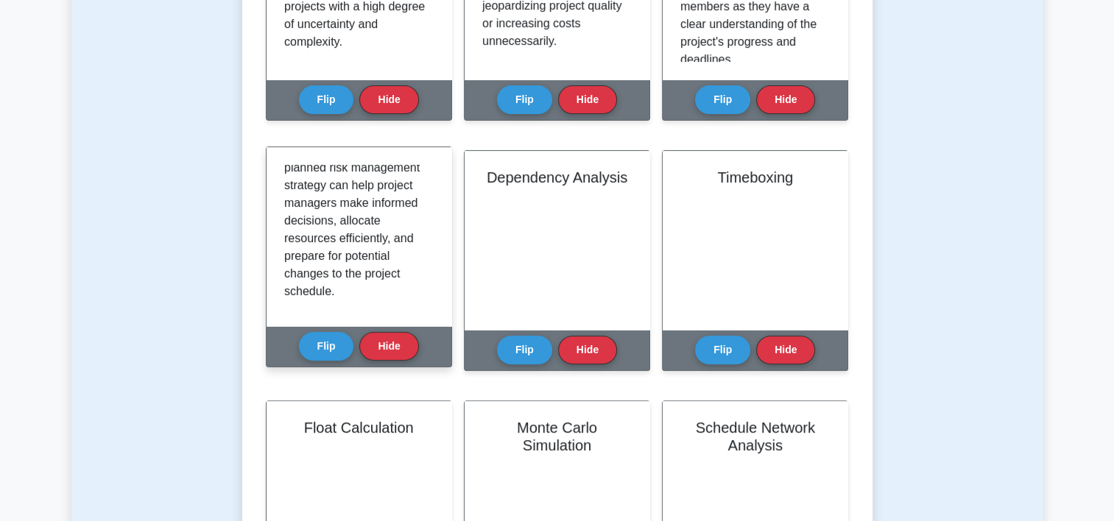
scroll to position [433, 0]
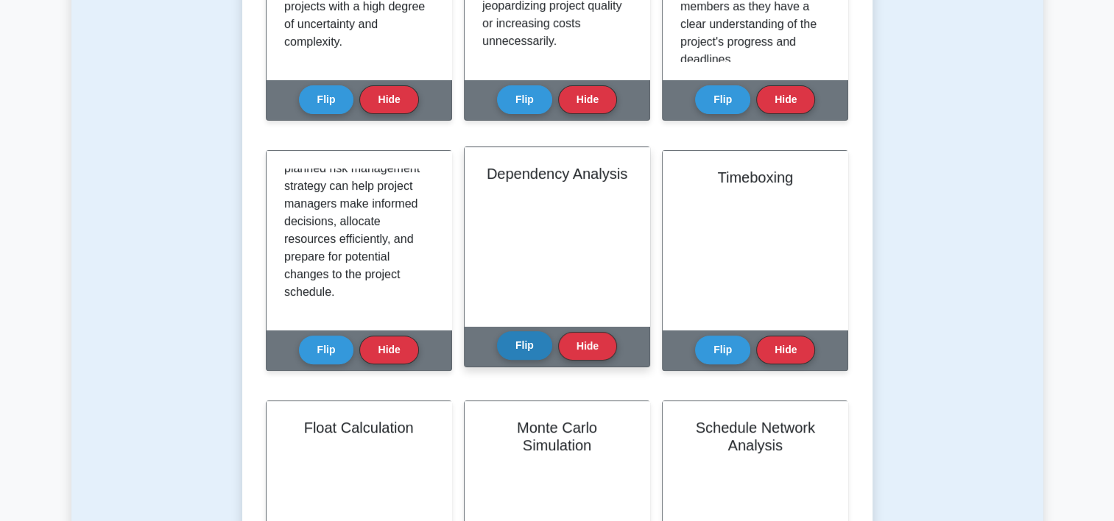
click at [517, 358] on button "Flip" at bounding box center [524, 345] width 55 height 29
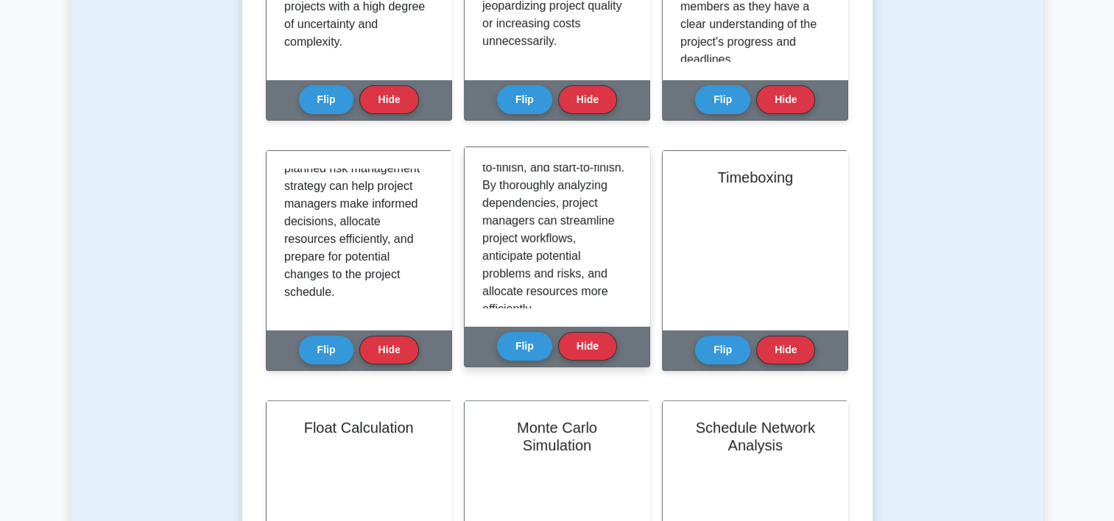
scroll to position [486, 0]
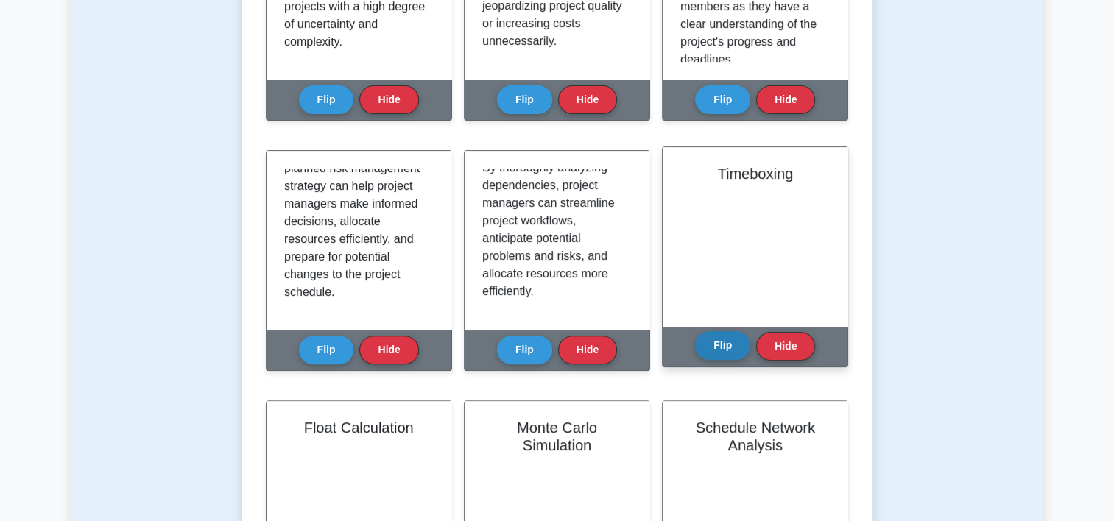
click at [734, 346] on button "Flip" at bounding box center [722, 345] width 55 height 29
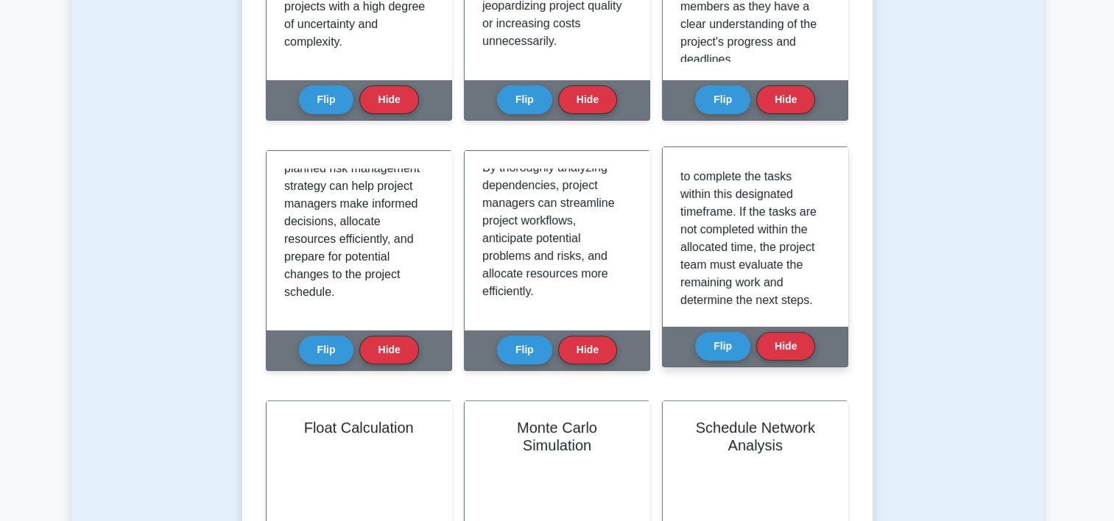
scroll to position [164, 0]
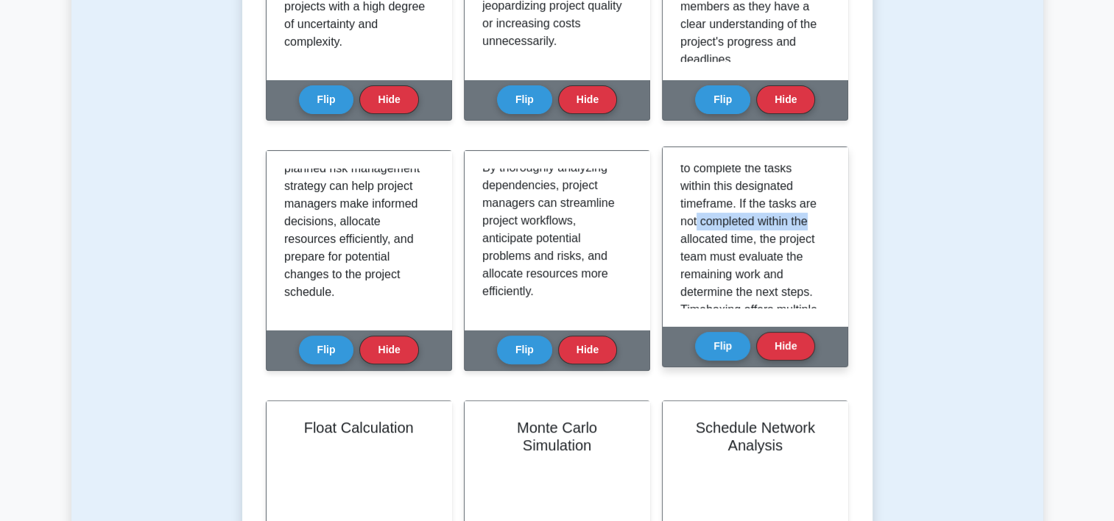
drag, startPoint x: 830, startPoint y: 224, endPoint x: 830, endPoint y: 240, distance: 16.2
click at [830, 240] on div "Timeboxing is a time management technique in which a fixed duration, or ‘time b…" at bounding box center [754, 236] width 185 height 179
drag, startPoint x: 830, startPoint y: 240, endPoint x: 777, endPoint y: 259, distance: 56.3
click at [777, 259] on p "Timeboxing is a time management technique in which a fixed duration, or ‘time b…" at bounding box center [752, 292] width 144 height 583
click at [810, 273] on p "Timeboxing is a time management technique in which a fixed duration, or ‘time b…" at bounding box center [752, 292] width 144 height 583
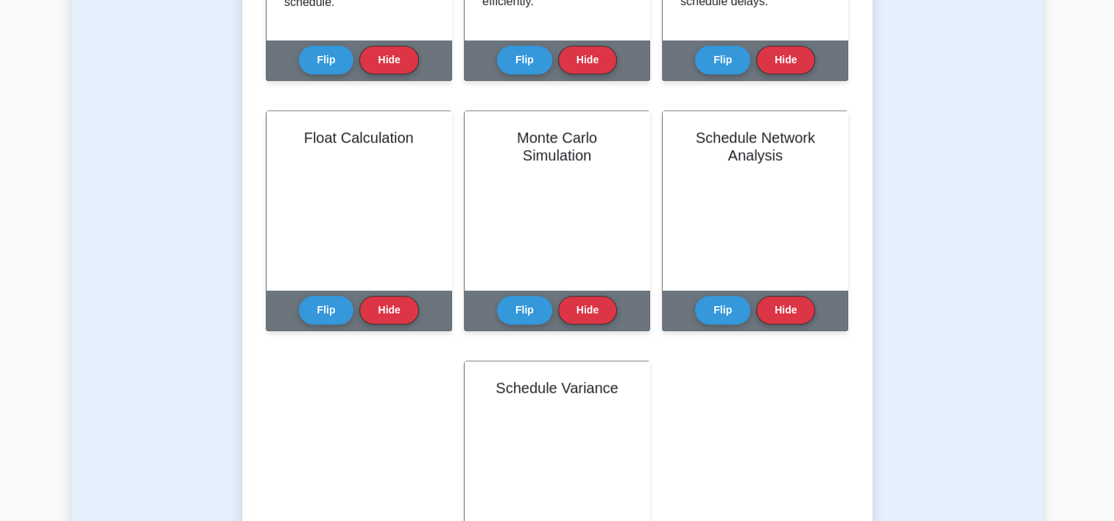
scroll to position [797, 0]
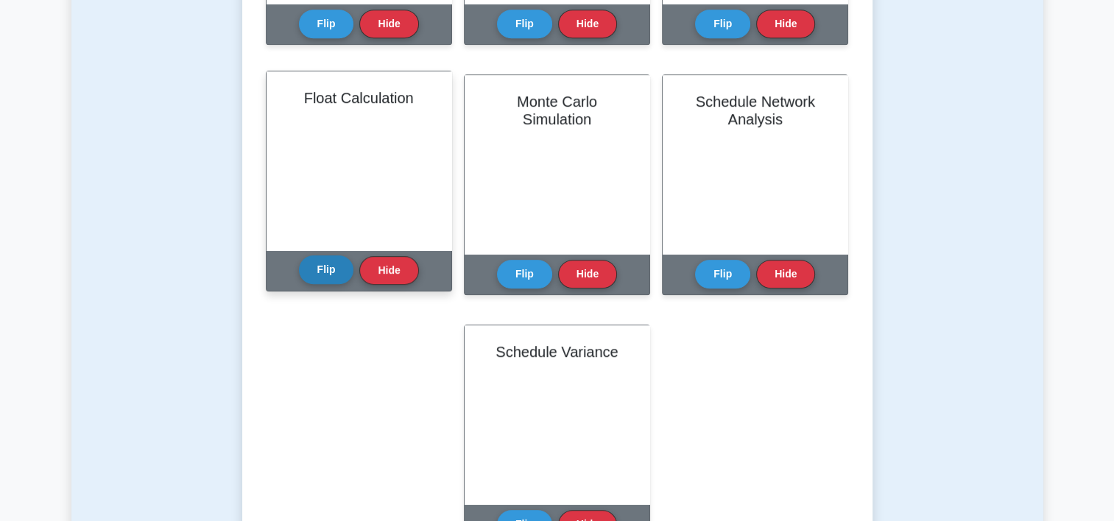
click at [333, 266] on button "Flip" at bounding box center [326, 269] width 55 height 29
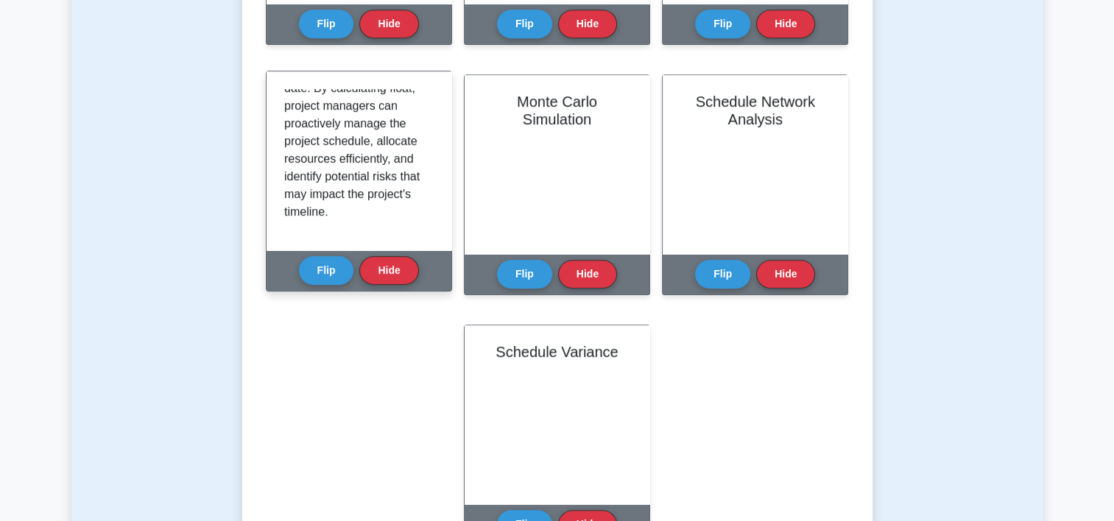
scroll to position [468, 0]
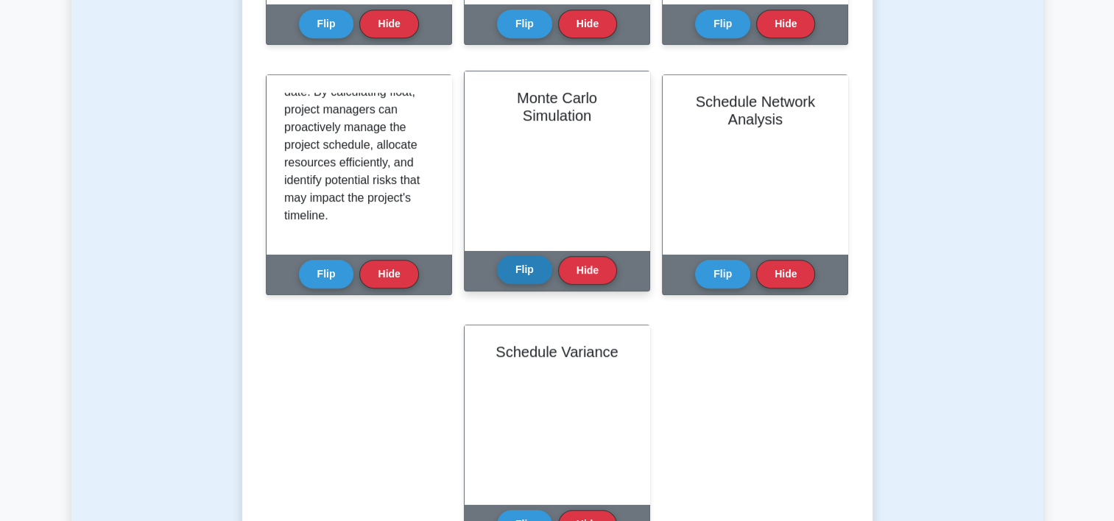
click at [520, 266] on button "Flip" at bounding box center [524, 269] width 55 height 29
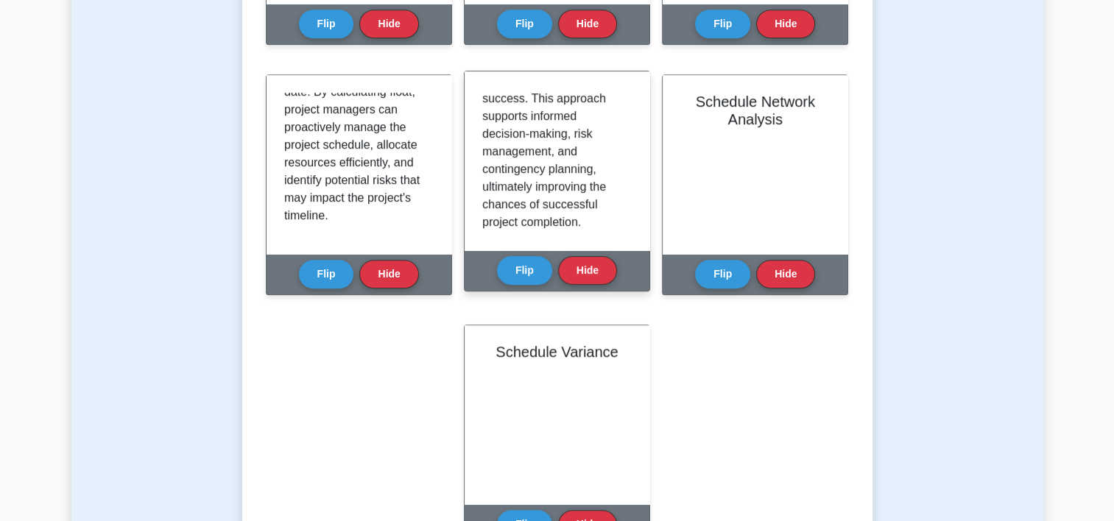
scroll to position [433, 0]
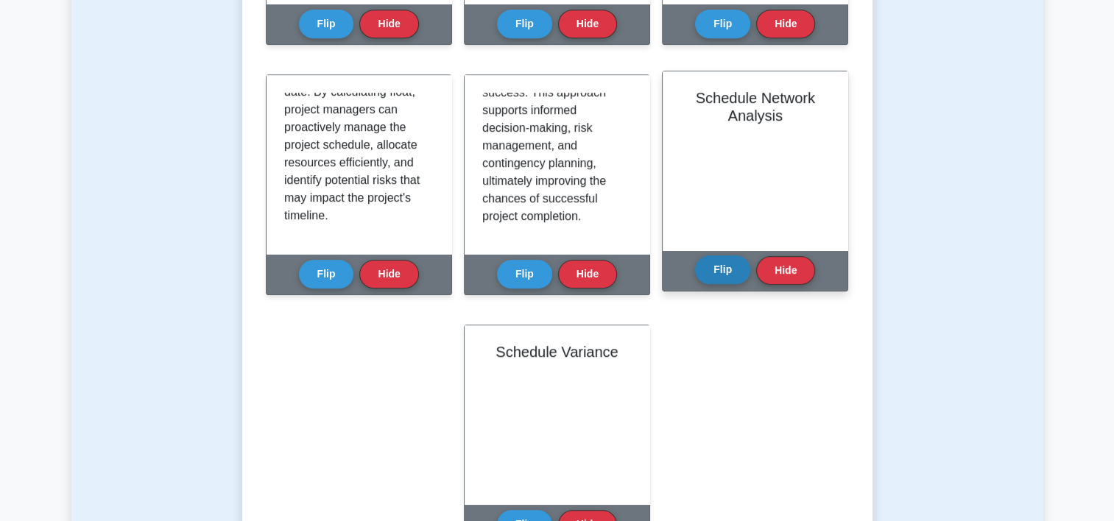
click at [721, 279] on button "Flip" at bounding box center [722, 269] width 55 height 29
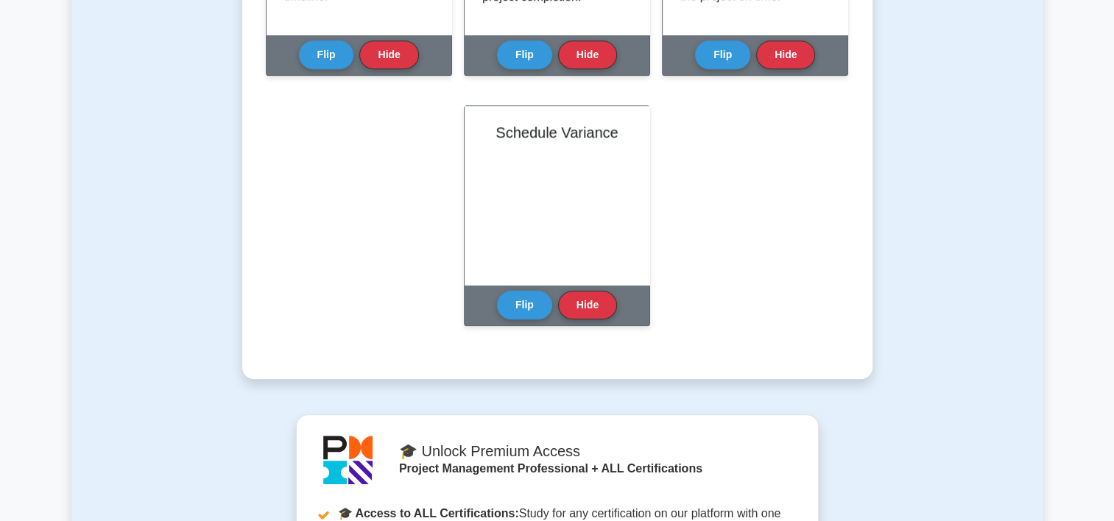
scroll to position [1018, 0]
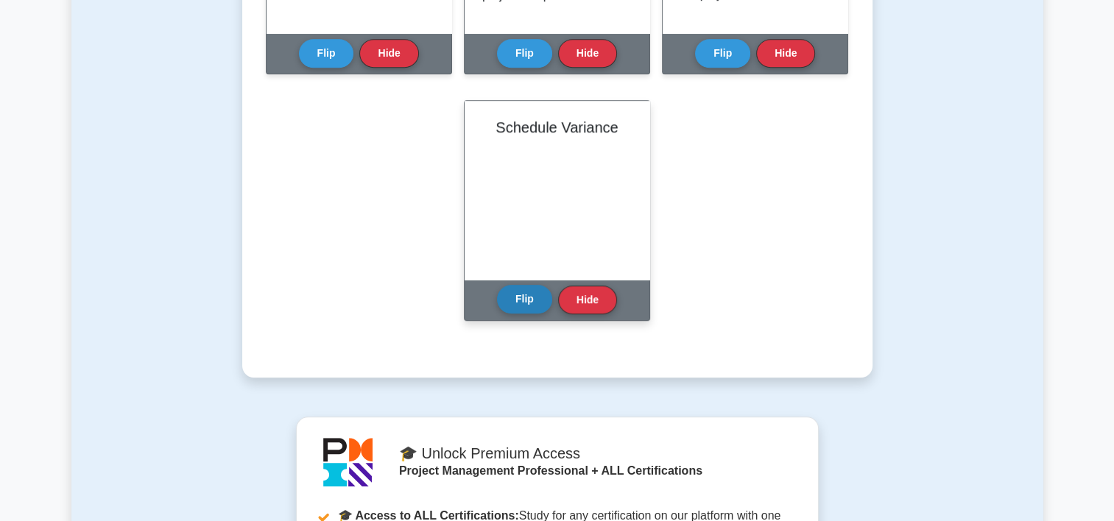
click at [531, 299] on button "Flip" at bounding box center [524, 299] width 55 height 29
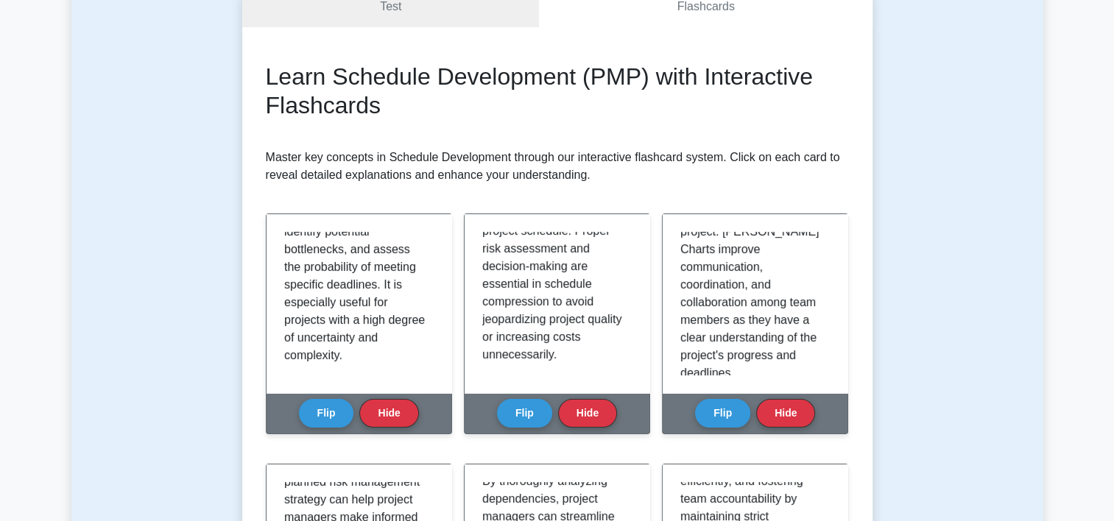
scroll to position [26, 0]
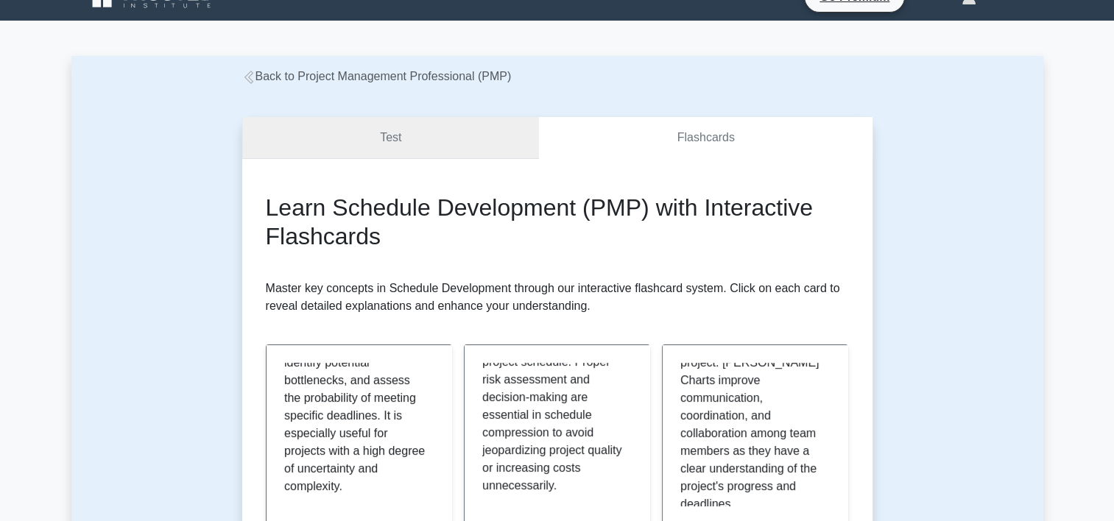
click at [391, 127] on link "Test" at bounding box center [390, 138] width 297 height 42
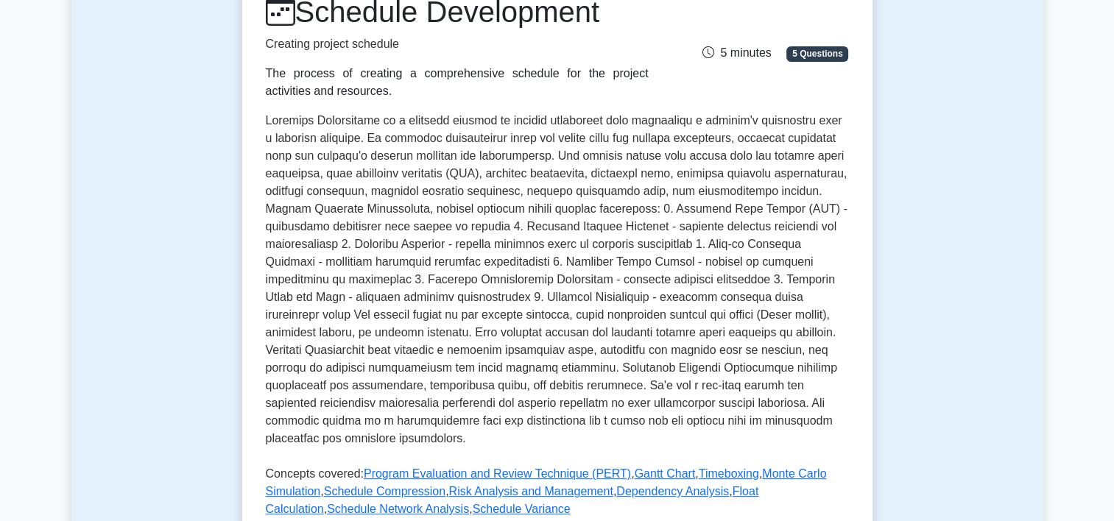
scroll to position [226, 0]
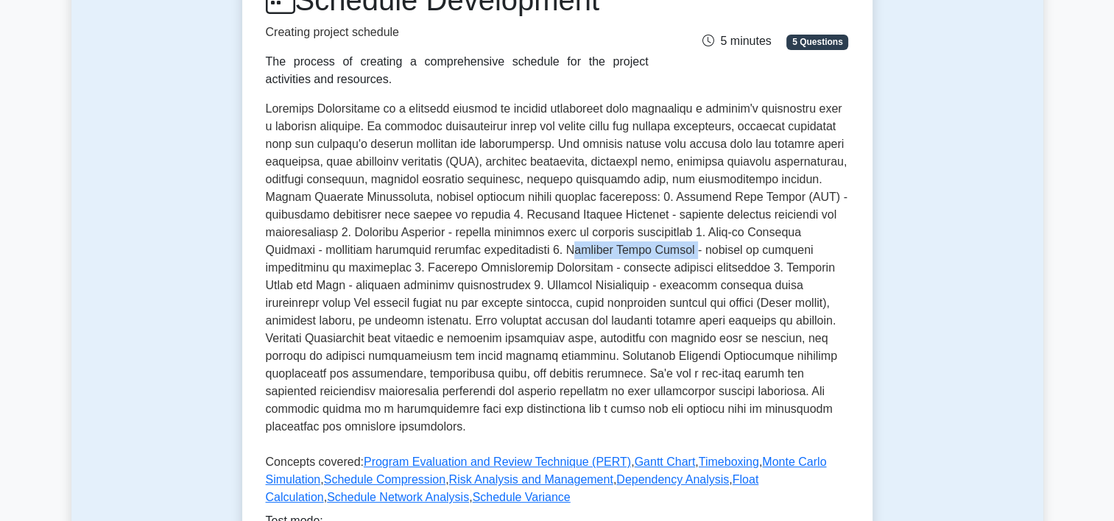
drag, startPoint x: 441, startPoint y: 248, endPoint x: 552, endPoint y: 247, distance: 111.1
click at [552, 247] on p at bounding box center [557, 271] width 583 height 342
click at [445, 250] on p at bounding box center [557, 271] width 583 height 342
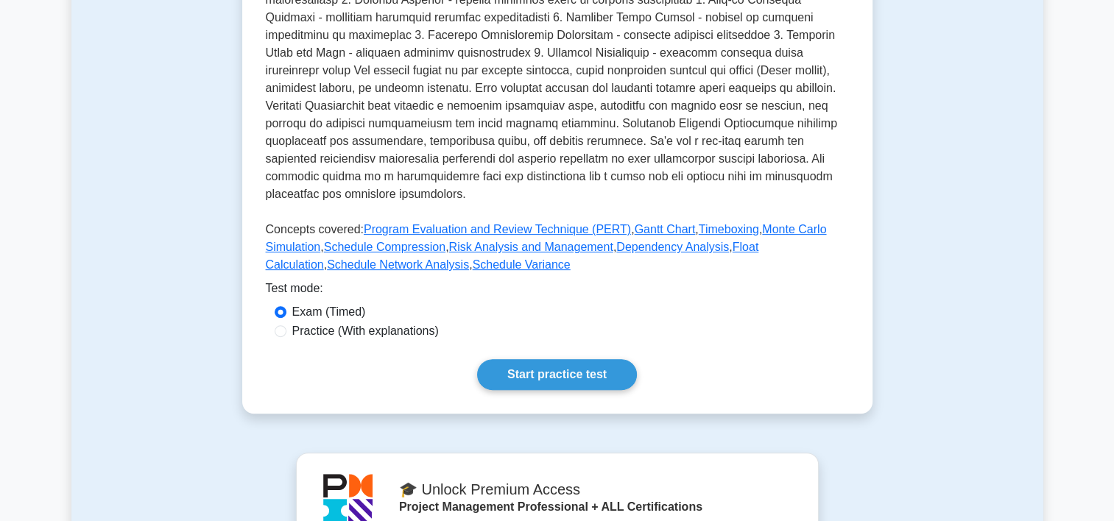
scroll to position [461, 0]
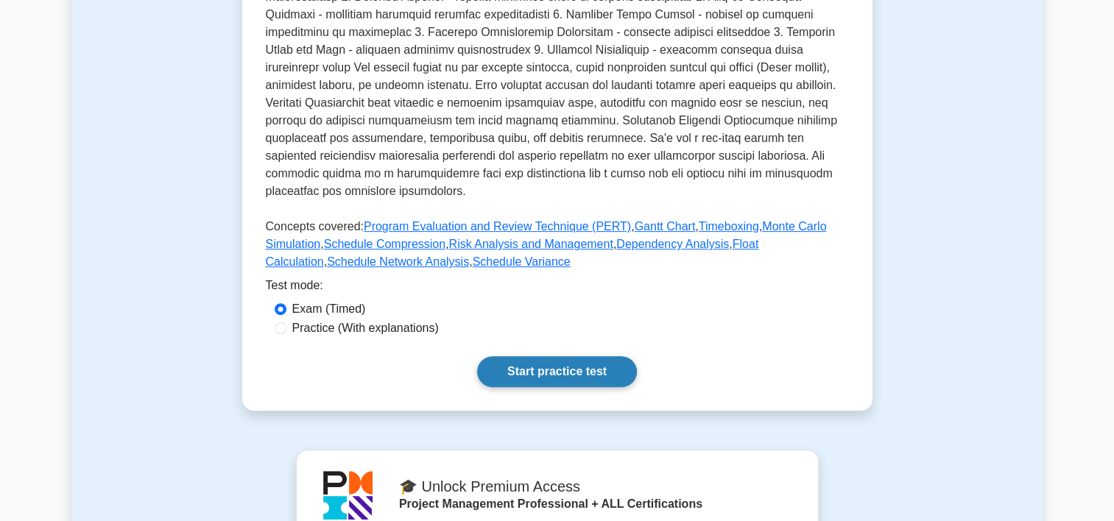
click at [597, 367] on link "Start practice test" at bounding box center [557, 371] width 160 height 31
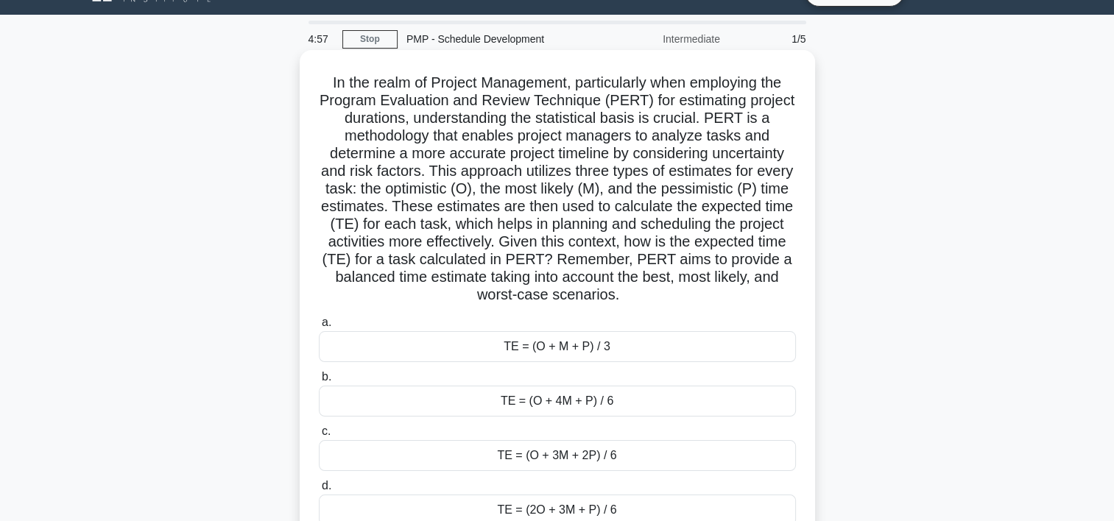
scroll to position [29, 0]
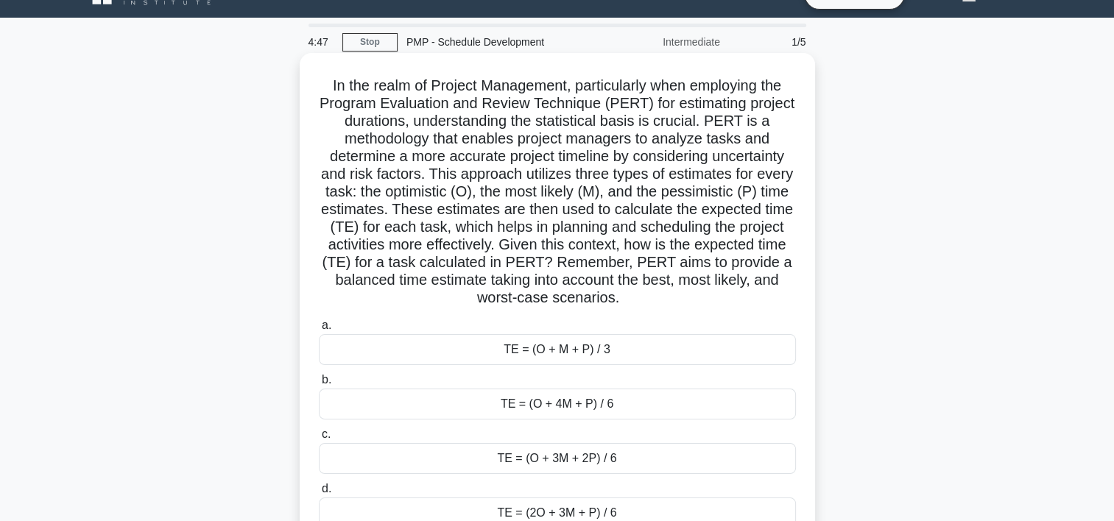
click at [535, 411] on div "TE = (O + 4M + P) / 6" at bounding box center [557, 404] width 477 height 31
click at [319, 385] on input "b. TE = (O + 4M + P) / 6" at bounding box center [319, 380] width 0 height 10
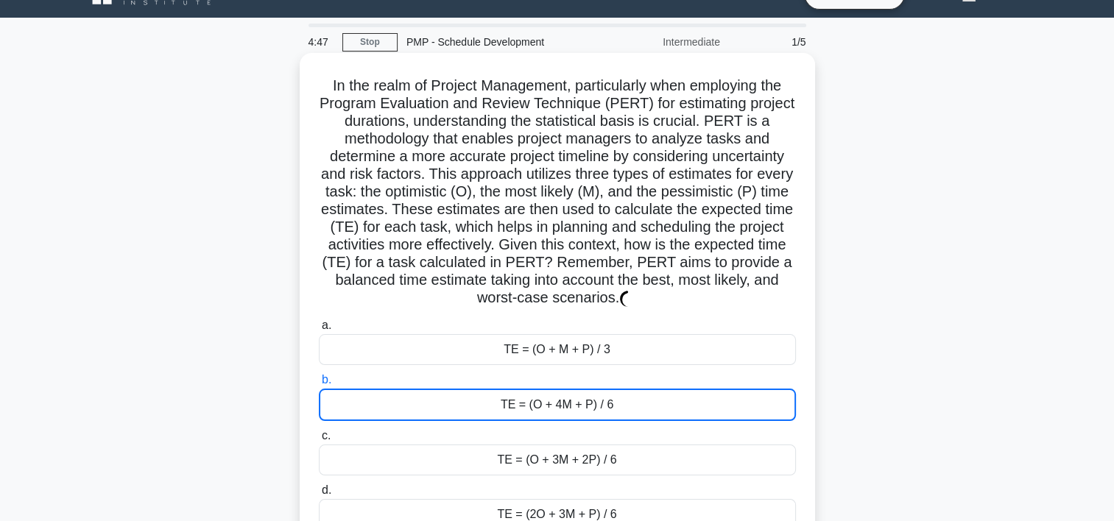
scroll to position [0, 0]
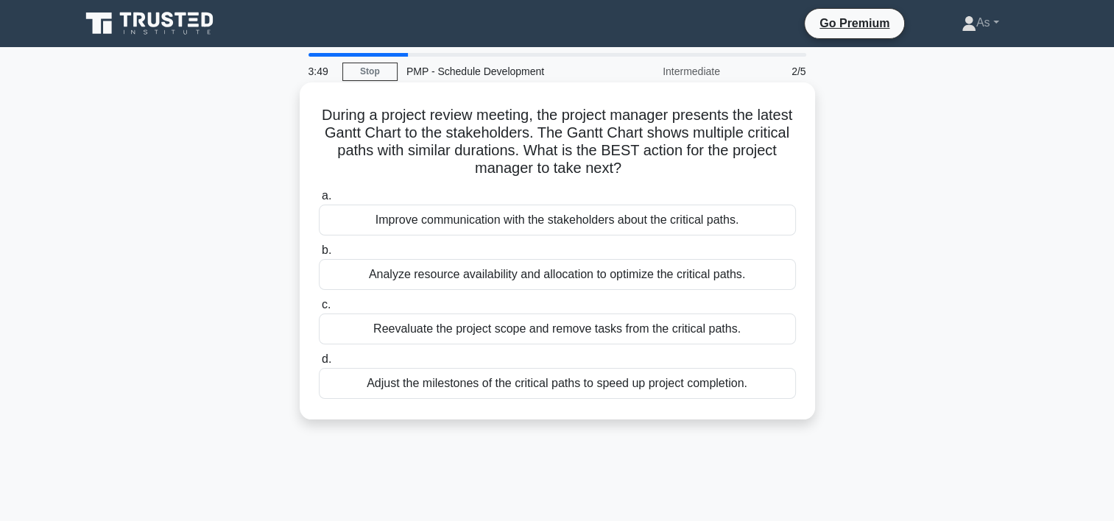
click at [623, 280] on div "Analyze resource availability and allocation to optimize the critical paths." at bounding box center [557, 274] width 477 height 31
click at [319, 255] on input "b. Analyze resource availability and allocation to optimize the critical paths." at bounding box center [319, 251] width 0 height 10
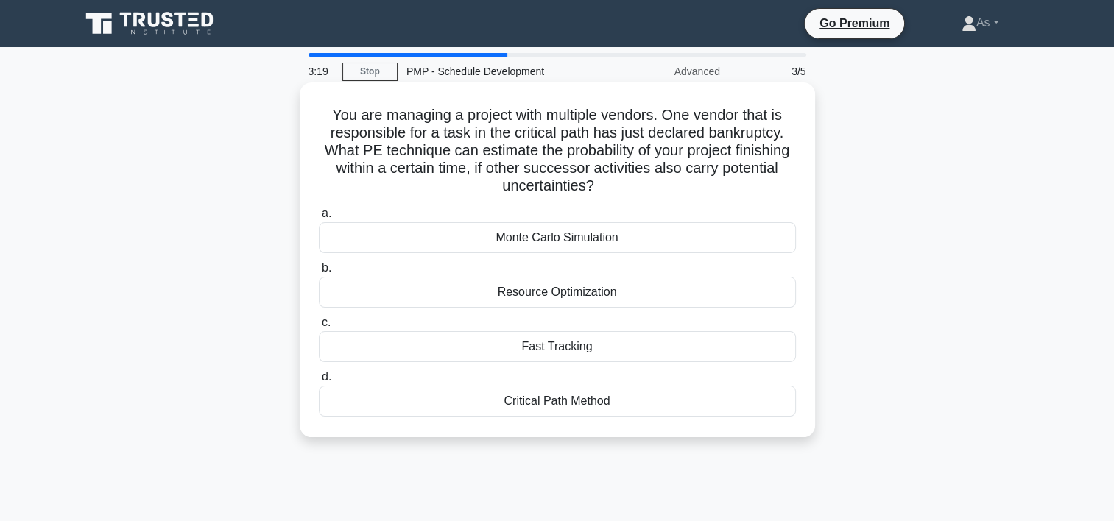
click at [619, 240] on div "Monte Carlo Simulation" at bounding box center [557, 237] width 477 height 31
click at [319, 219] on input "a. Monte Carlo Simulation" at bounding box center [319, 214] width 0 height 10
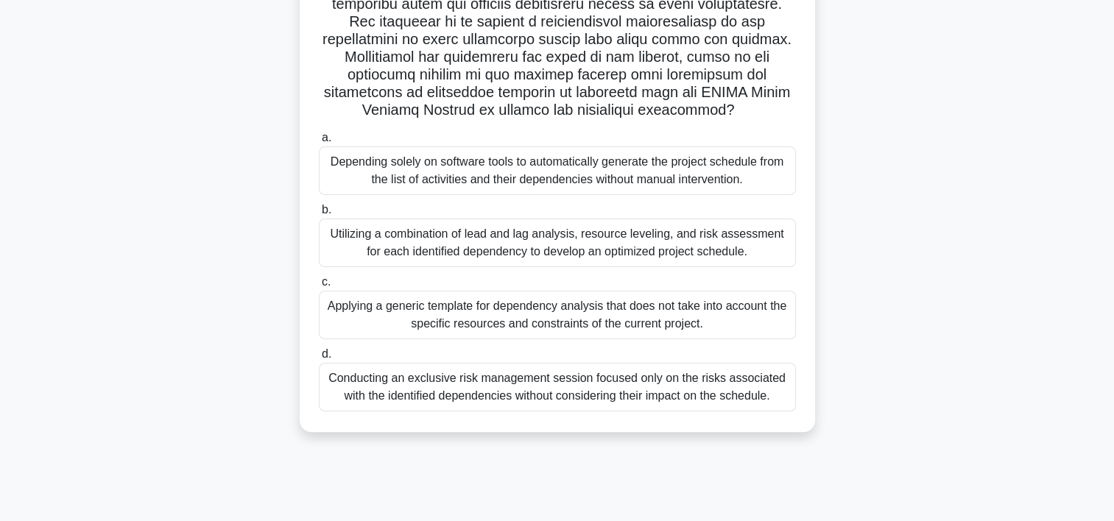
scroll to position [244, 0]
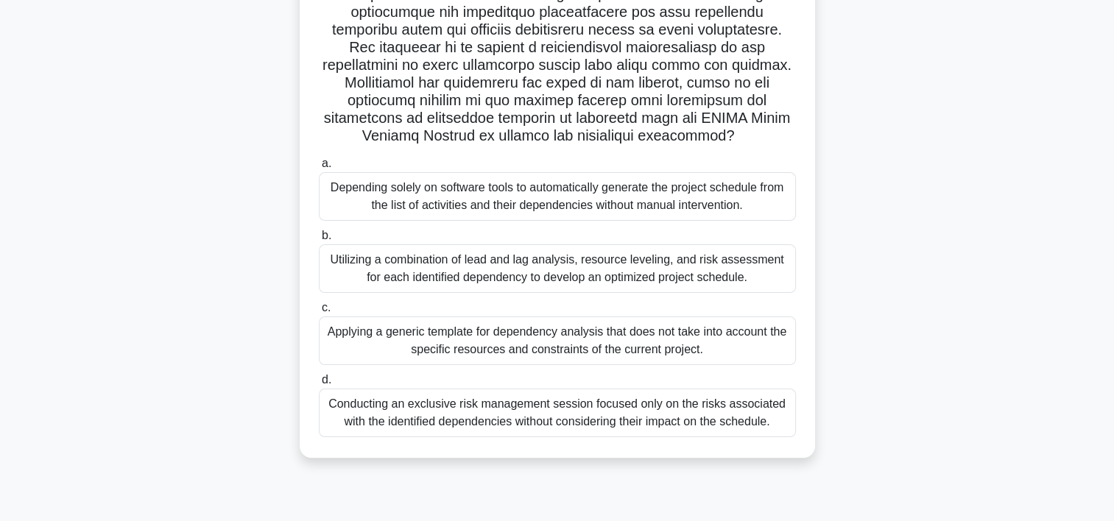
click at [577, 277] on div "Utilizing a combination of lead and lag analysis, resource leveling, and risk a…" at bounding box center [557, 268] width 477 height 49
click at [319, 241] on input "b. Utilizing a combination of lead and lag analysis, resource leveling, and ris…" at bounding box center [319, 236] width 0 height 10
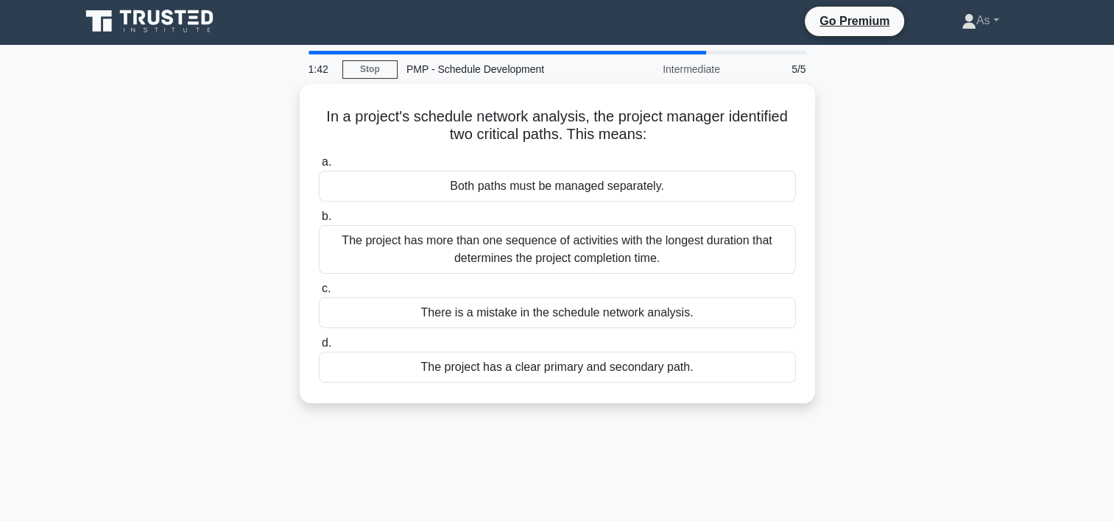
scroll to position [0, 0]
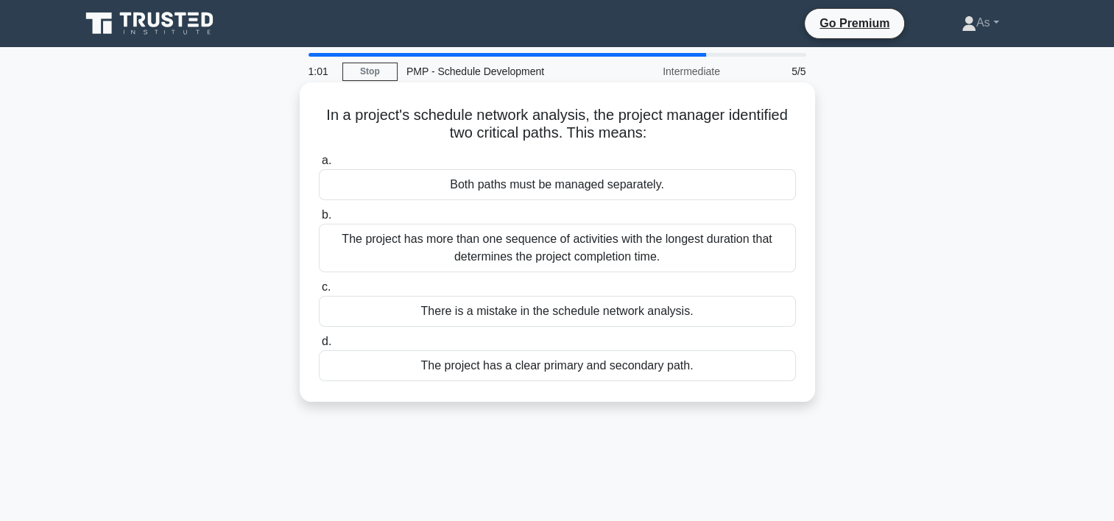
click at [629, 256] on div "The project has more than one sequence of activities with the longest duration …" at bounding box center [557, 248] width 477 height 49
click at [319, 220] on input "b. The project has more than one sequence of activities with the longest durati…" at bounding box center [319, 216] width 0 height 10
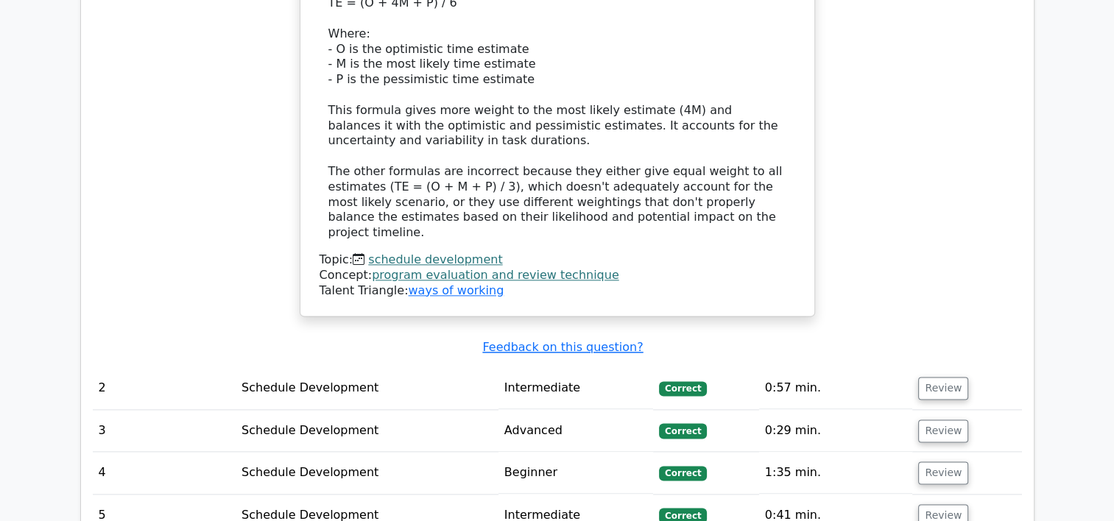
scroll to position [1836, 0]
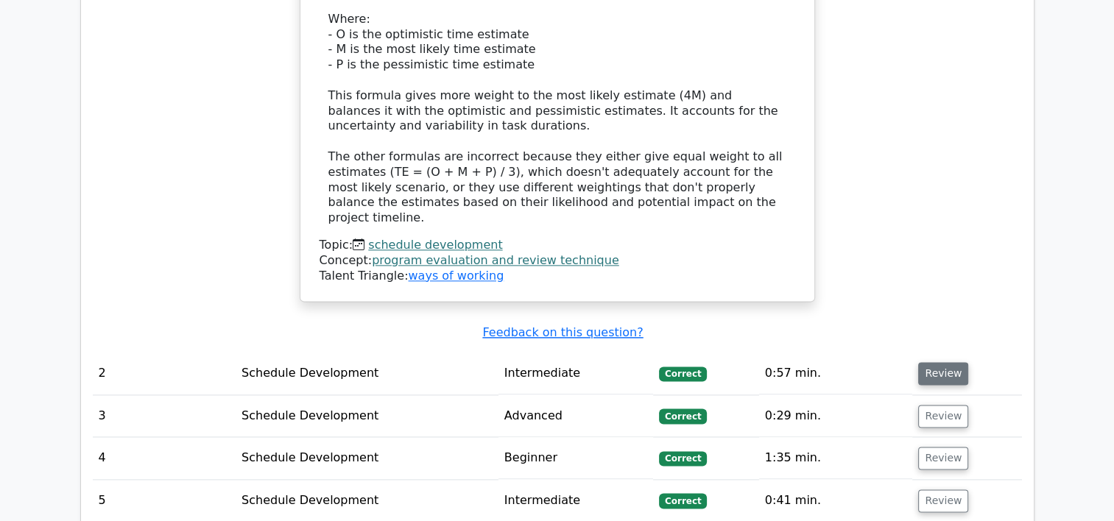
click at [954, 362] on button "Review" at bounding box center [943, 373] width 50 height 23
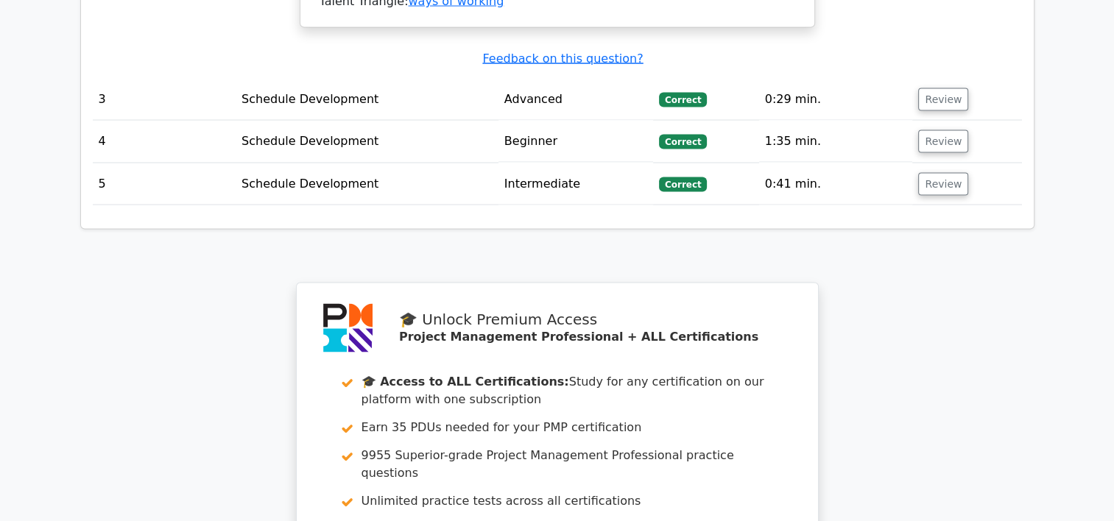
scroll to position [3308, 0]
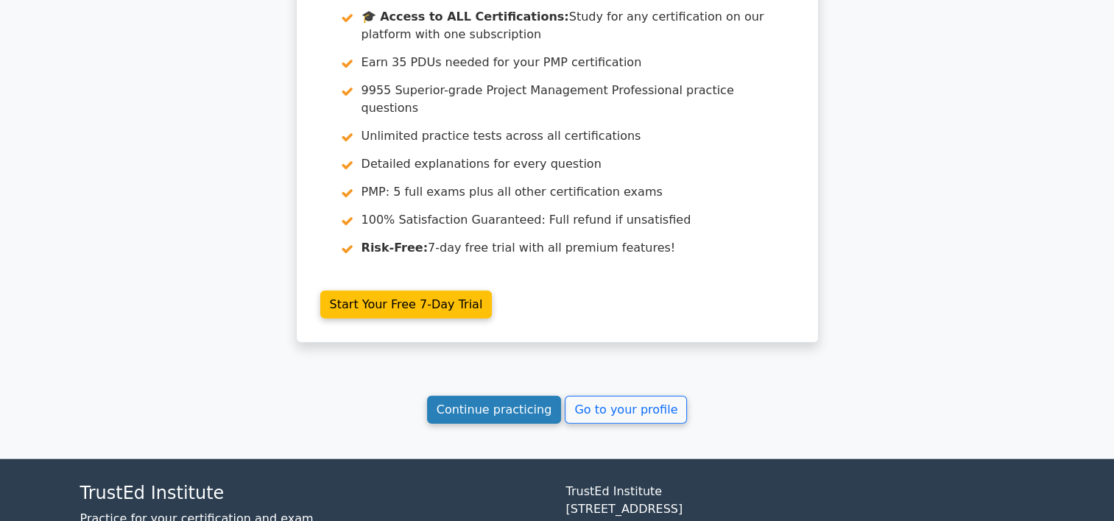
click at [498, 396] on link "Continue practicing" at bounding box center [494, 410] width 135 height 28
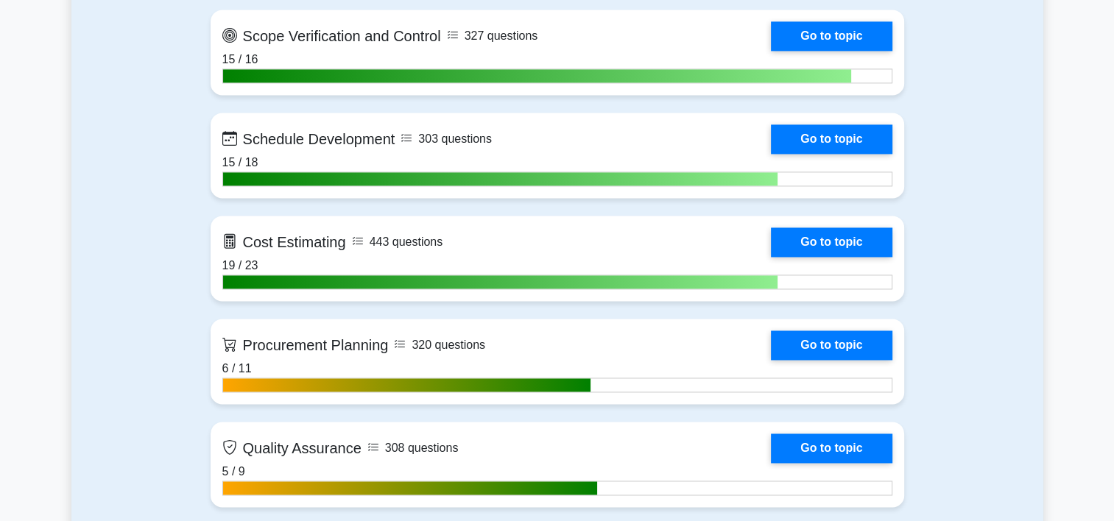
scroll to position [2208, 0]
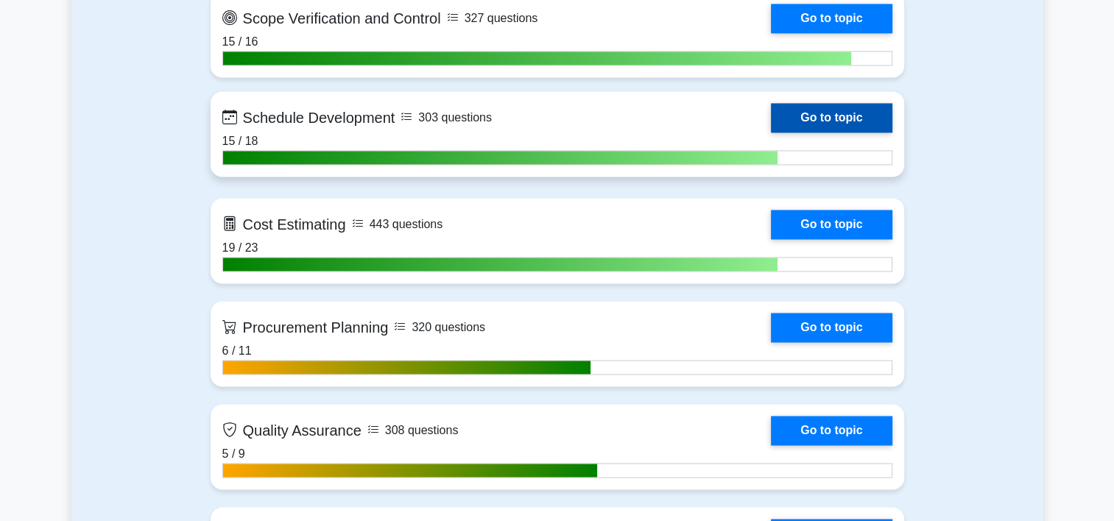
click at [771, 126] on link "Go to topic" at bounding box center [831, 117] width 121 height 29
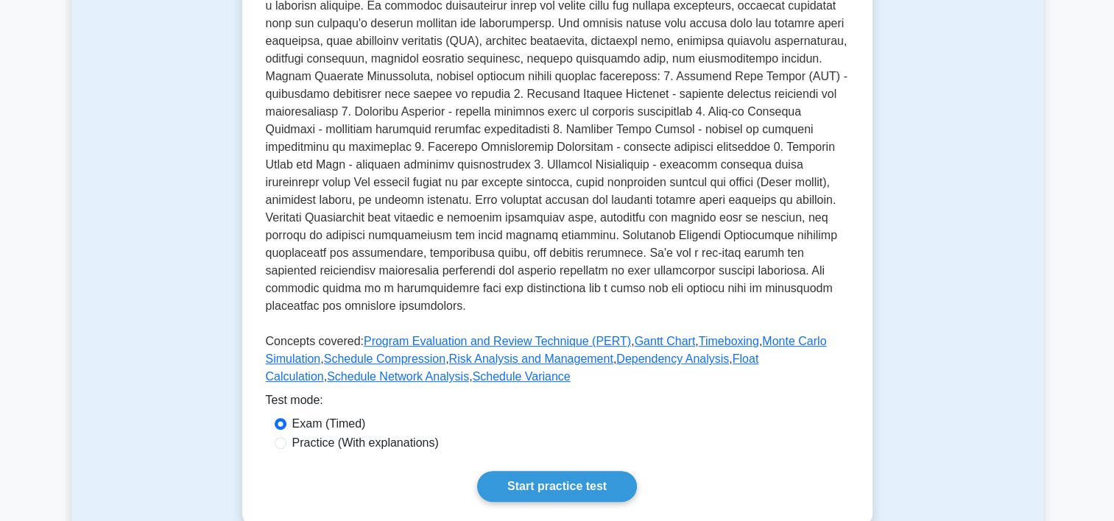
scroll to position [509, 0]
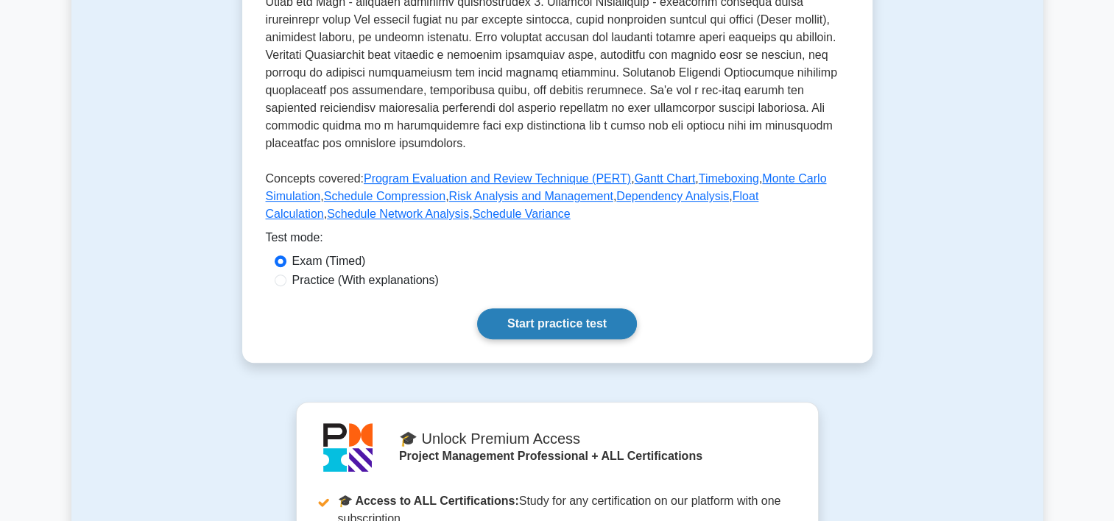
click at [569, 308] on link "Start practice test" at bounding box center [557, 323] width 160 height 31
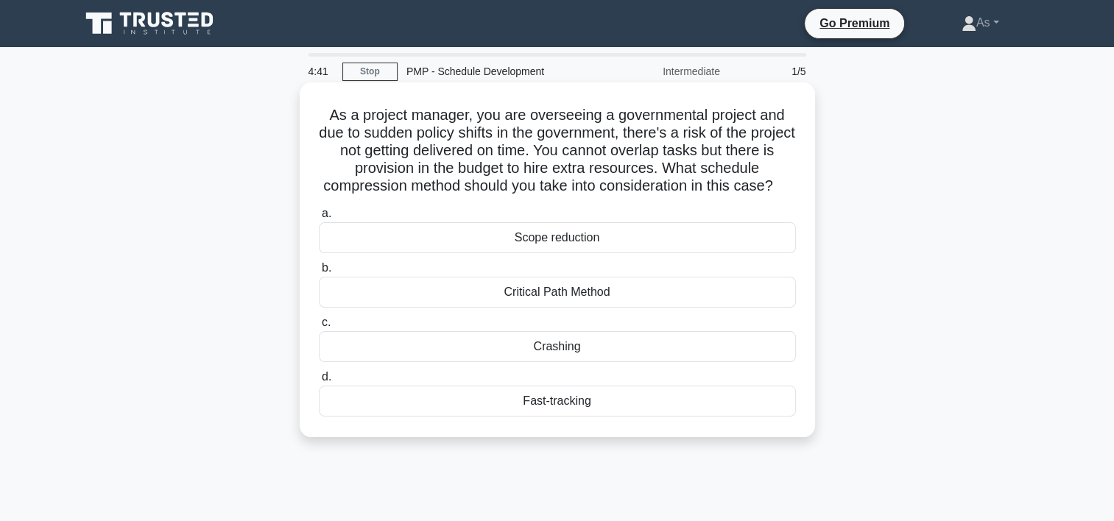
click at [750, 362] on div "Crashing" at bounding box center [557, 346] width 477 height 31
click at [319, 328] on input "c. Crashing" at bounding box center [319, 323] width 0 height 10
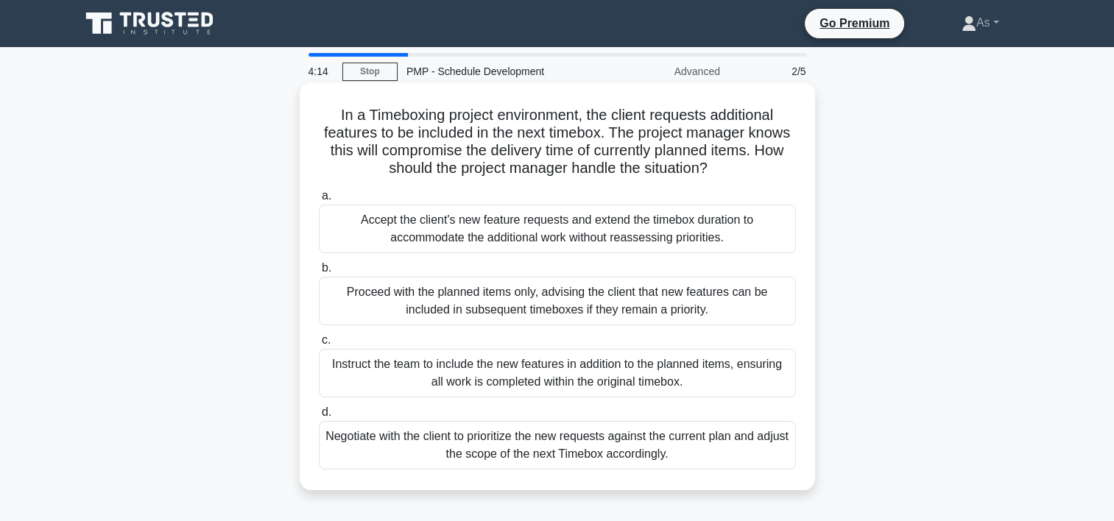
click at [699, 450] on div "Negotiate with the client to prioritize the new requests against the current pl…" at bounding box center [557, 445] width 477 height 49
click at [319, 417] on input "d. Negotiate with the client to prioritize the new requests against the current…" at bounding box center [319, 413] width 0 height 10
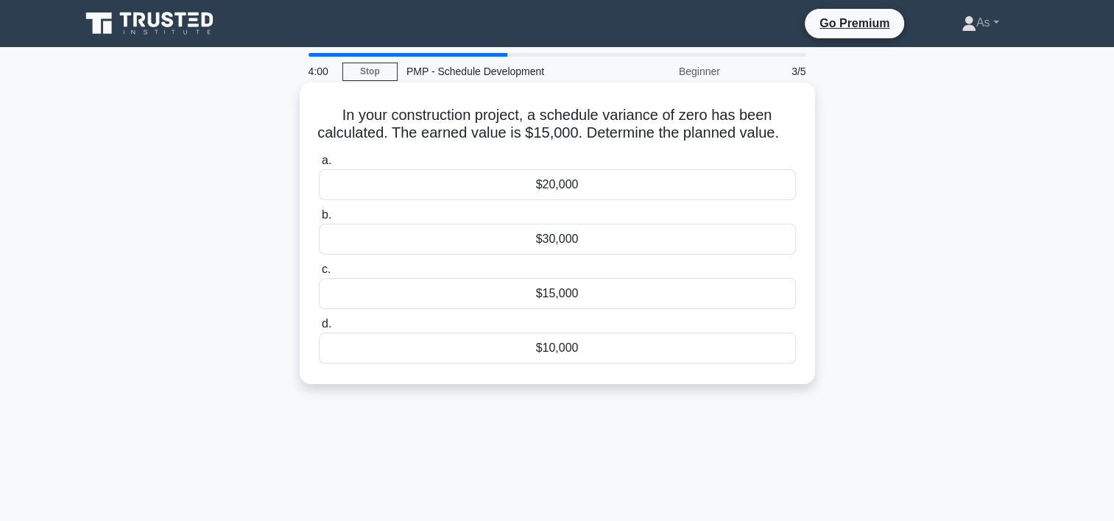
click at [629, 309] on div "$15,000" at bounding box center [557, 293] width 477 height 31
click at [319, 275] on input "c. $15,000" at bounding box center [319, 270] width 0 height 10
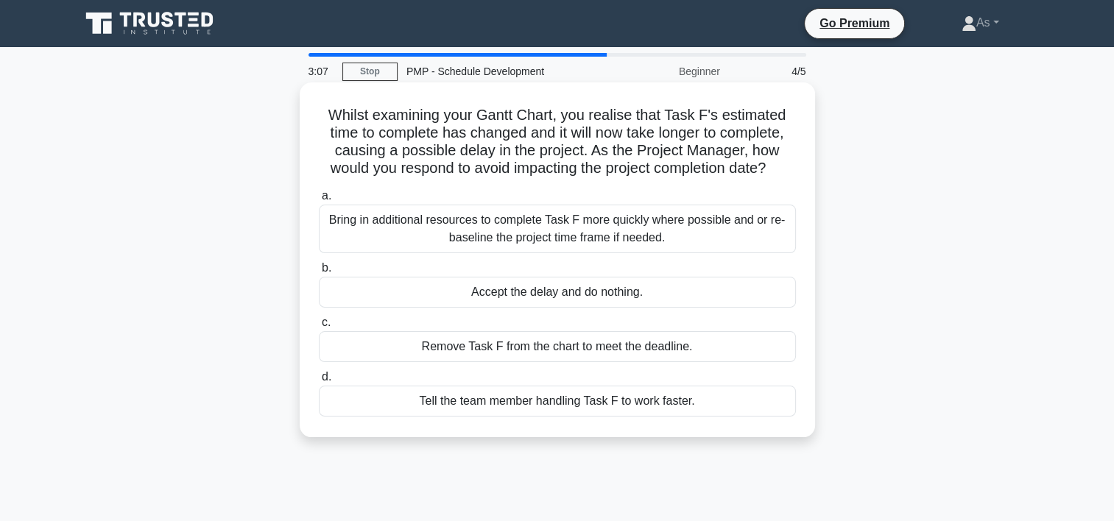
click at [767, 236] on div "Bring in additional resources to complete Task F more quickly where possible an…" at bounding box center [557, 229] width 477 height 49
click at [319, 201] on input "a. Bring in additional resources to complete Task F more quickly where possible…" at bounding box center [319, 196] width 0 height 10
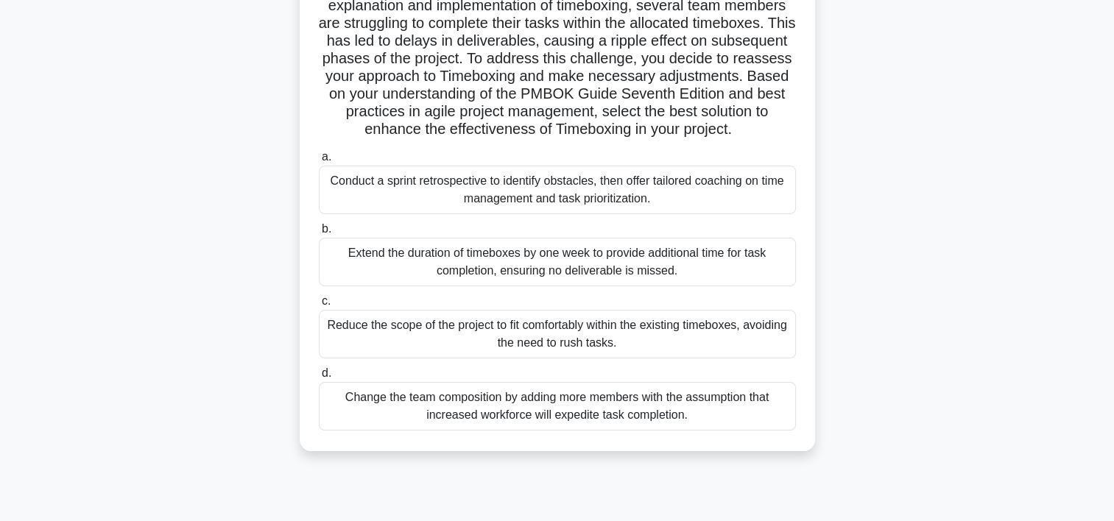
scroll to position [223, 0]
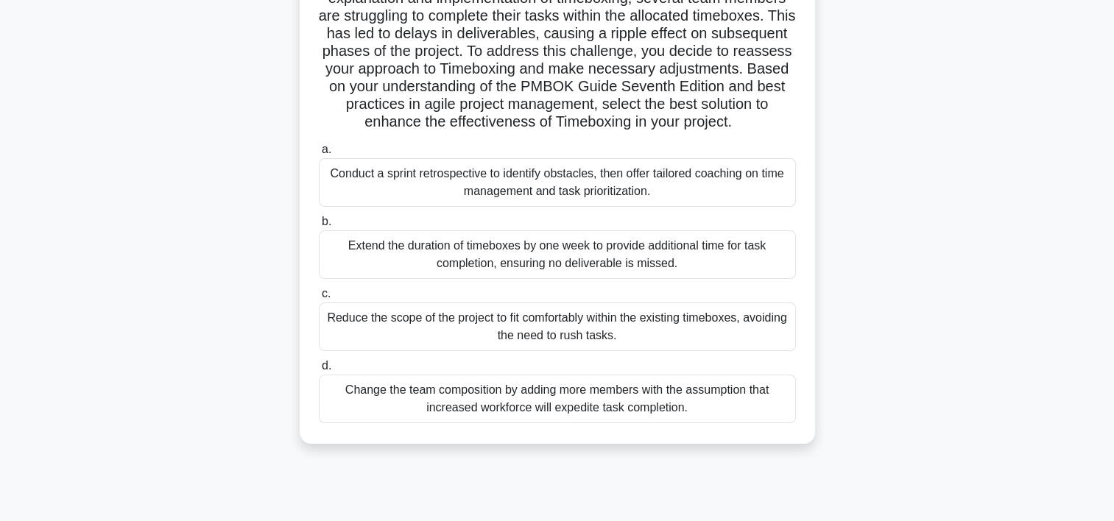
click at [698, 203] on div "Conduct a sprint retrospective to identify obstacles, then offer tailored coach…" at bounding box center [557, 182] width 477 height 49
click at [319, 155] on input "a. Conduct a sprint retrospective to identify obstacles, then offer tailored co…" at bounding box center [319, 150] width 0 height 10
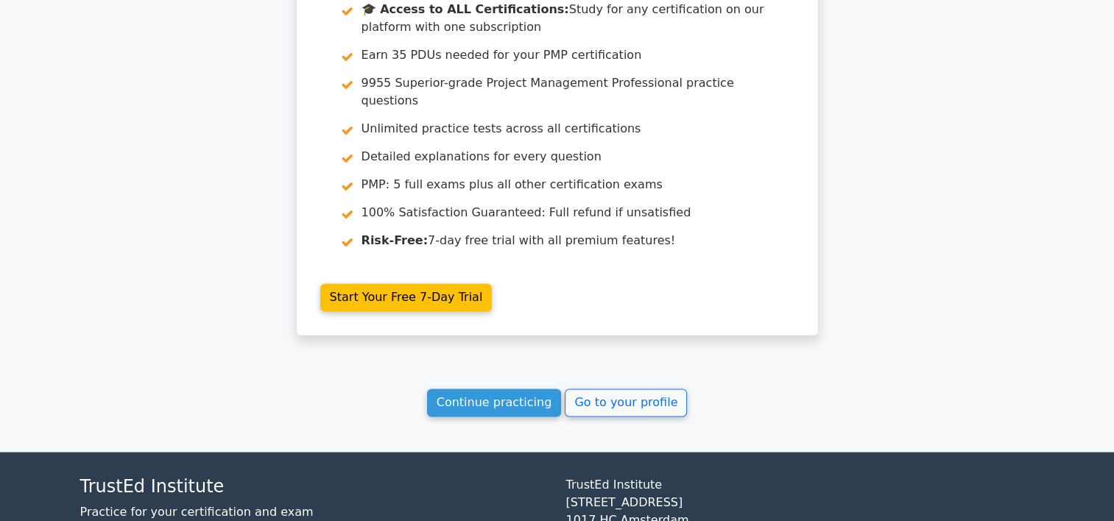
scroll to position [2397, 0]
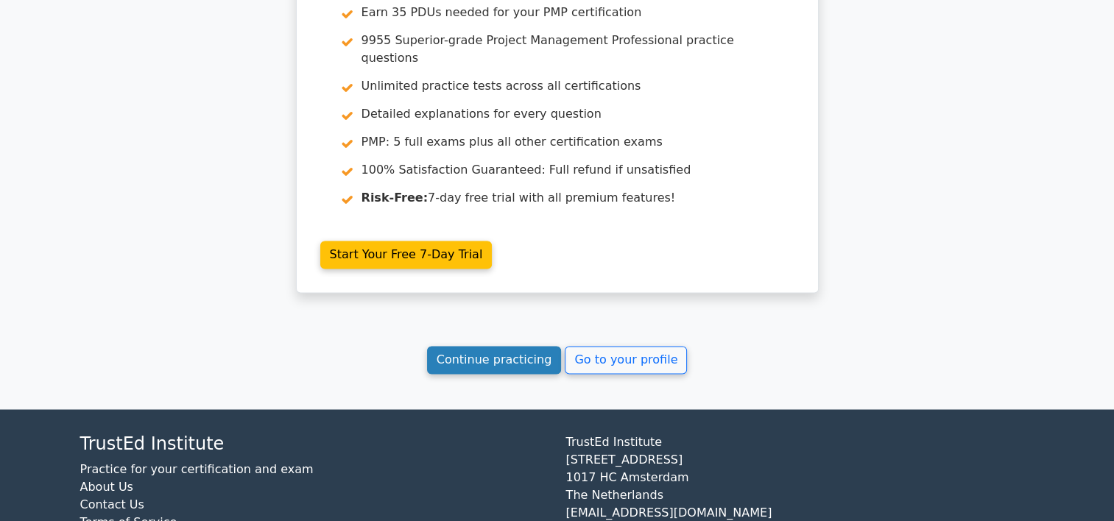
click at [537, 346] on link "Continue practicing" at bounding box center [494, 360] width 135 height 28
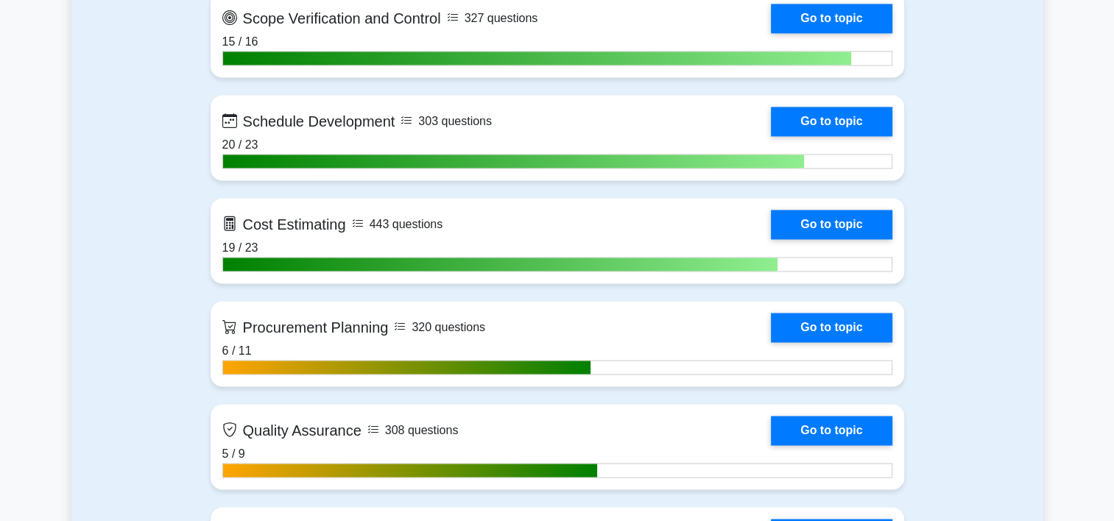
scroll to position [2190, 0]
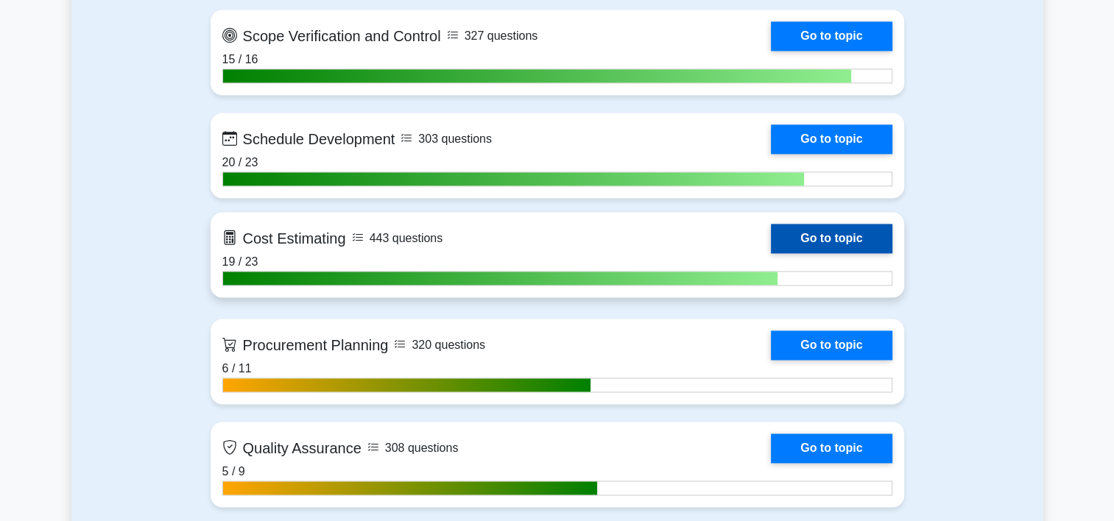
click at [771, 241] on link "Go to topic" at bounding box center [831, 238] width 121 height 29
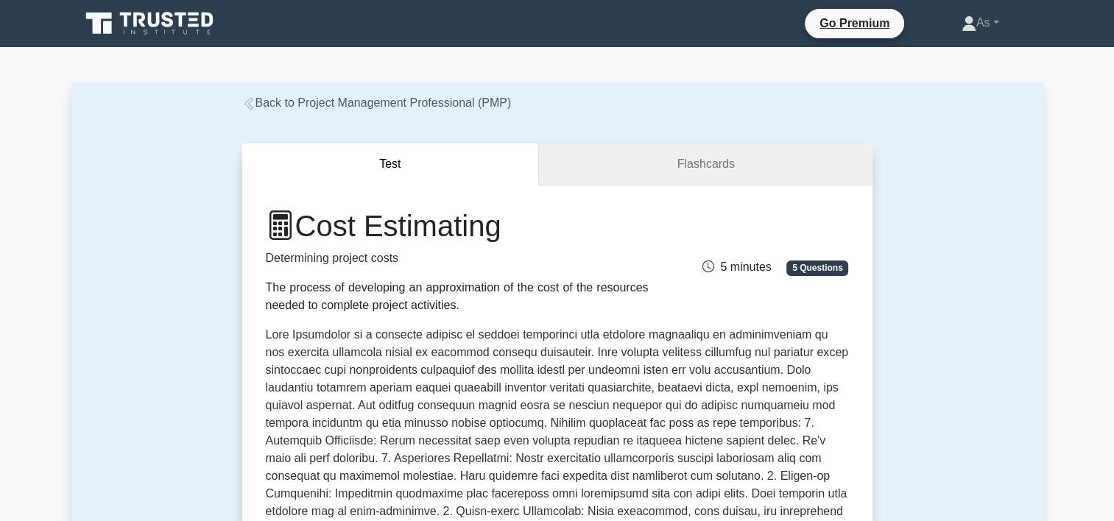
click at [708, 169] on link "Flashcards" at bounding box center [705, 165] width 333 height 42
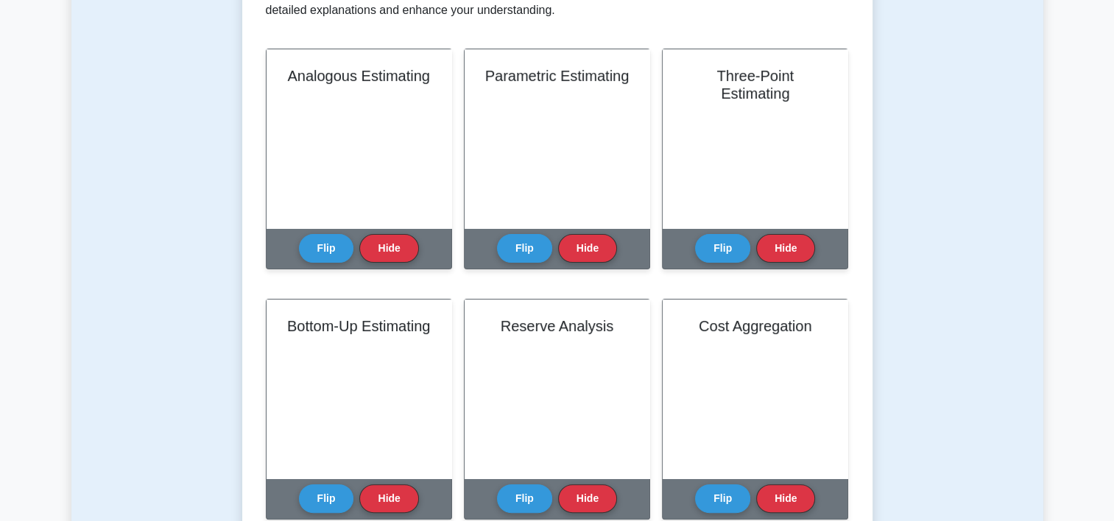
scroll to position [320, 0]
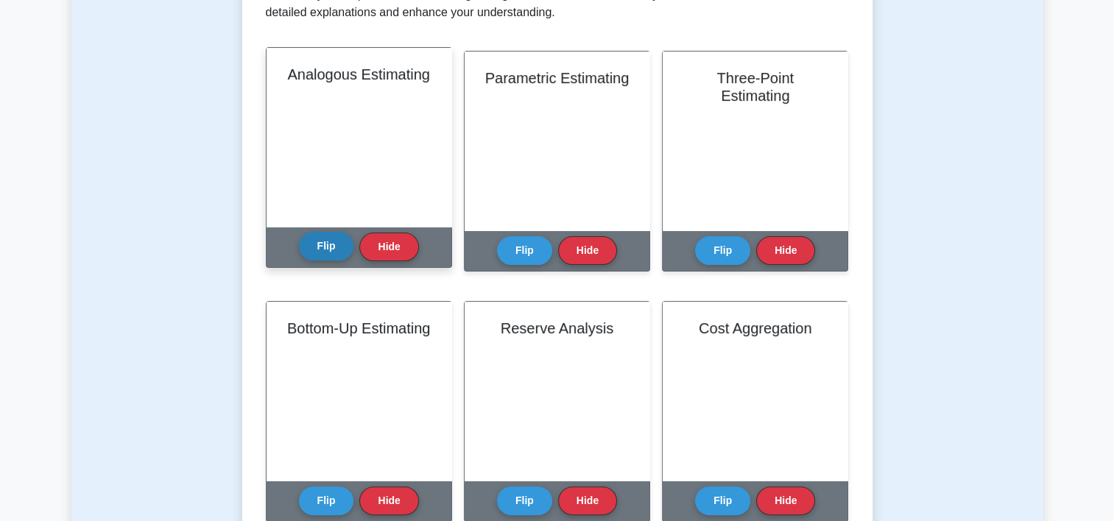
click at [324, 250] on button "Flip" at bounding box center [326, 246] width 55 height 29
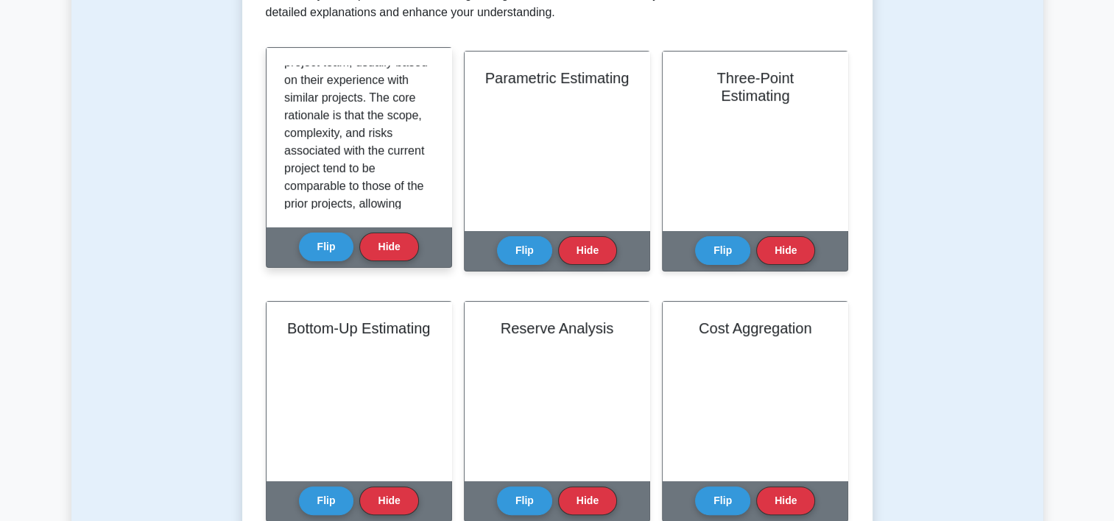
scroll to position [486, 0]
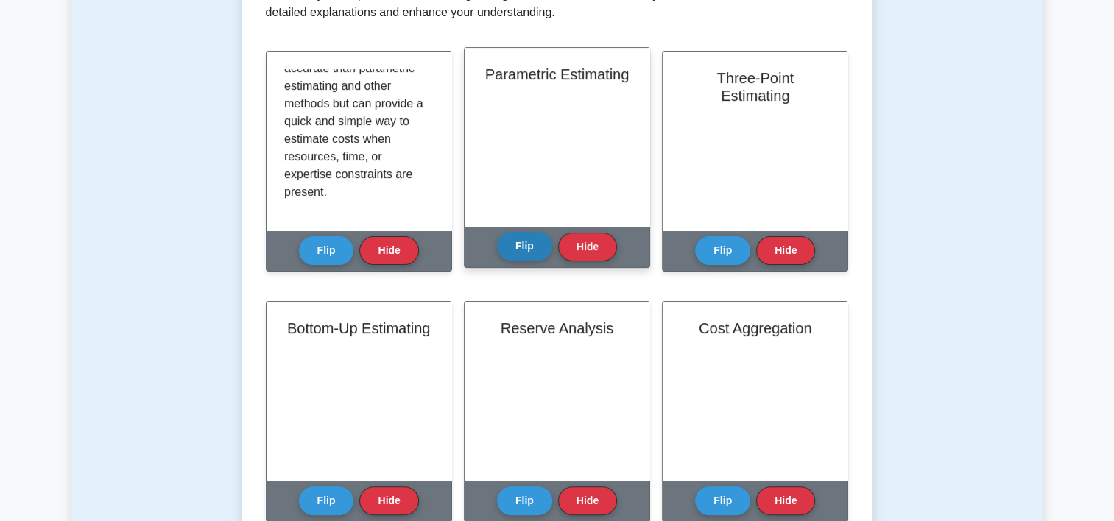
click at [517, 247] on button "Flip" at bounding box center [524, 246] width 55 height 29
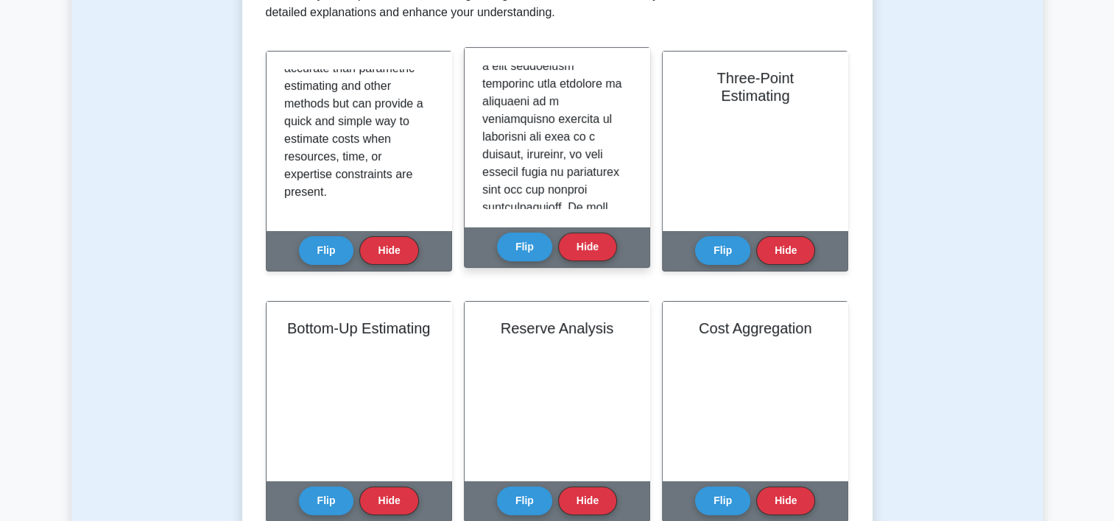
scroll to position [0, 0]
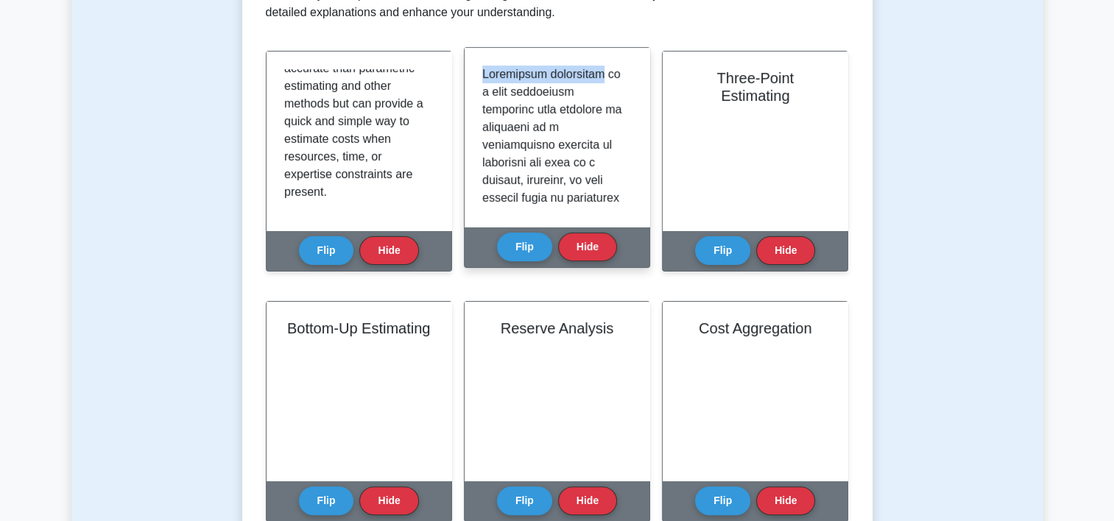
drag, startPoint x: 477, startPoint y: 77, endPoint x: 592, endPoint y: 76, distance: 114.8
click at [592, 76] on div at bounding box center [556, 137] width 185 height 179
drag, startPoint x: 592, startPoint y: 76, endPoint x: 577, endPoint y: 104, distance: 31.6
click at [577, 104] on p at bounding box center [554, 454] width 144 height 777
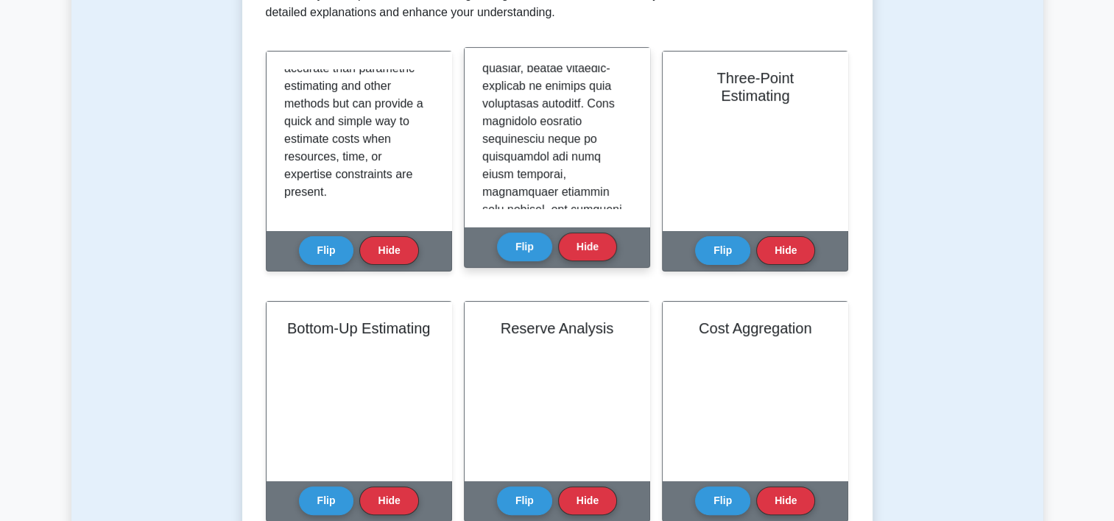
scroll to position [294, 0]
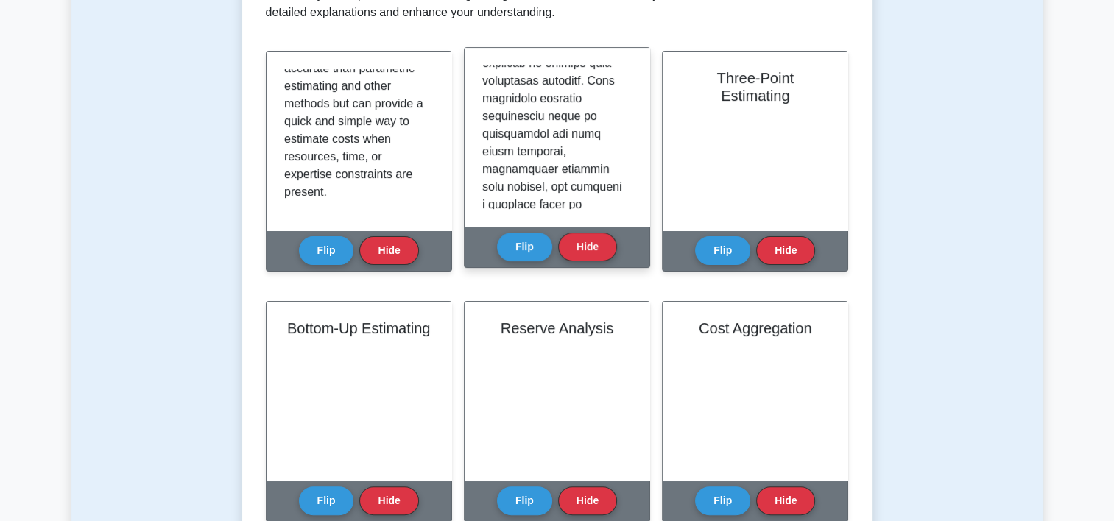
click at [636, 141] on div at bounding box center [556, 137] width 185 height 179
click at [622, 132] on div at bounding box center [556, 138] width 149 height 144
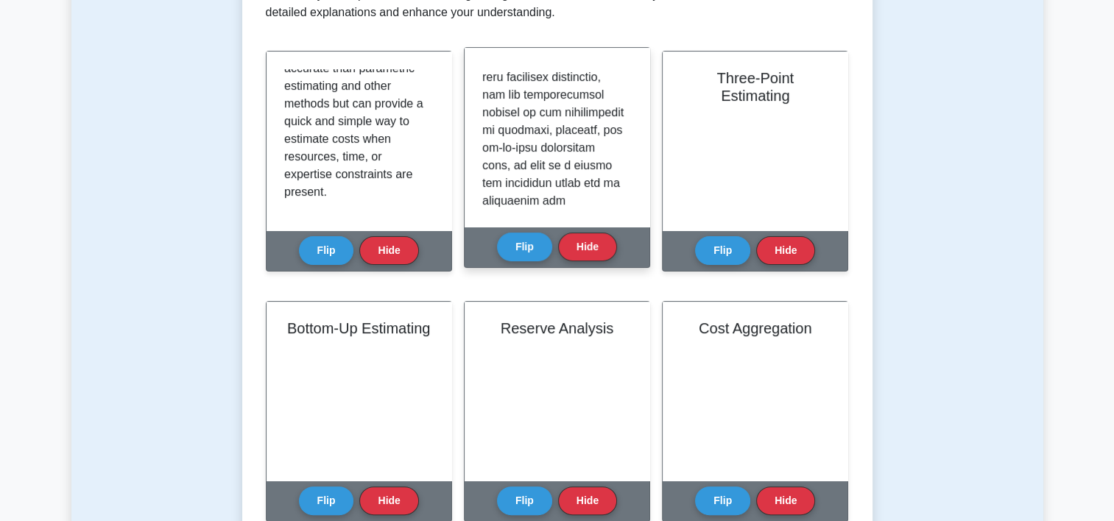
drag, startPoint x: 632, startPoint y: 194, endPoint x: 634, endPoint y: 208, distance: 13.3
click at [634, 208] on div at bounding box center [556, 137] width 185 height 179
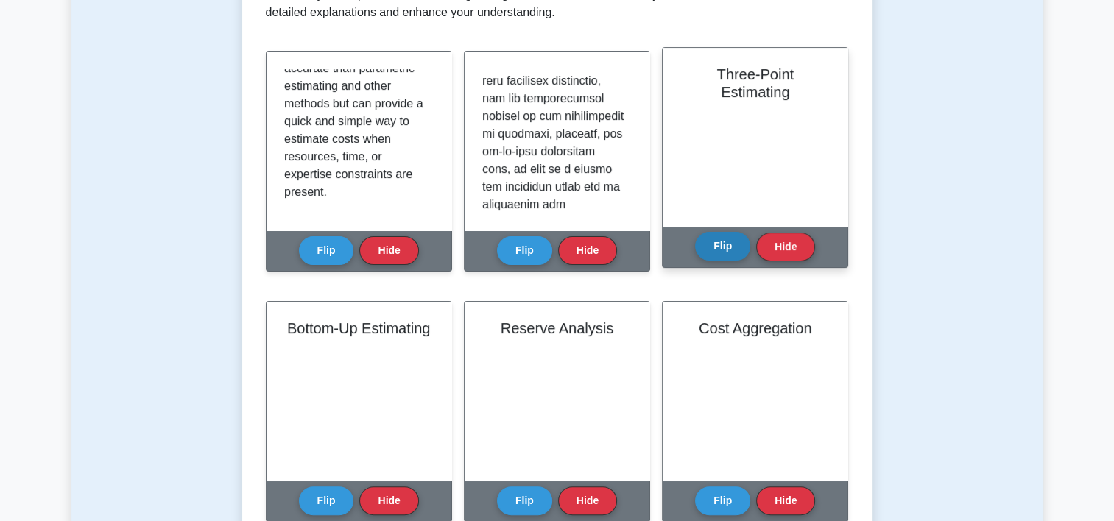
click at [718, 248] on button "Flip" at bounding box center [722, 246] width 55 height 29
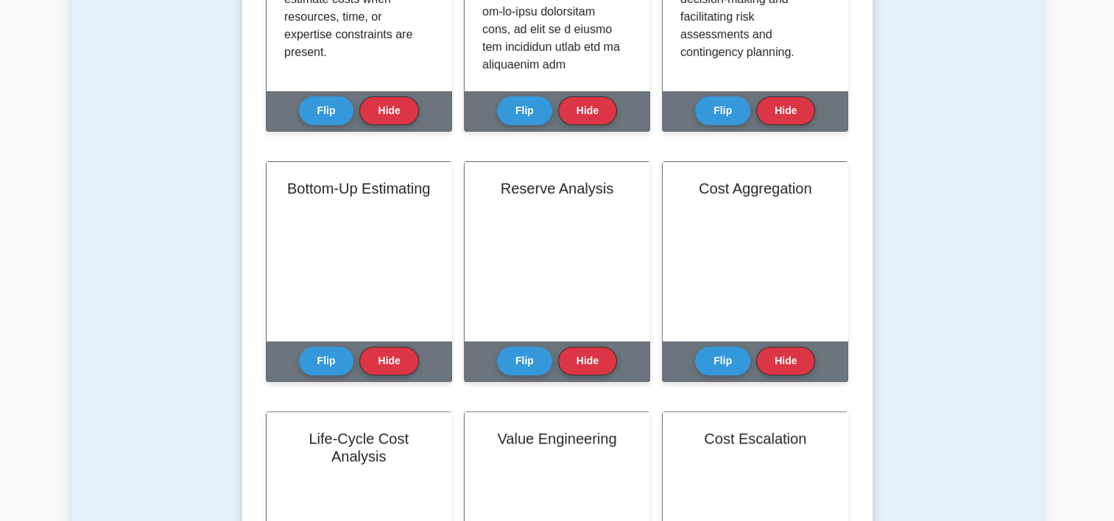
scroll to position [506, 0]
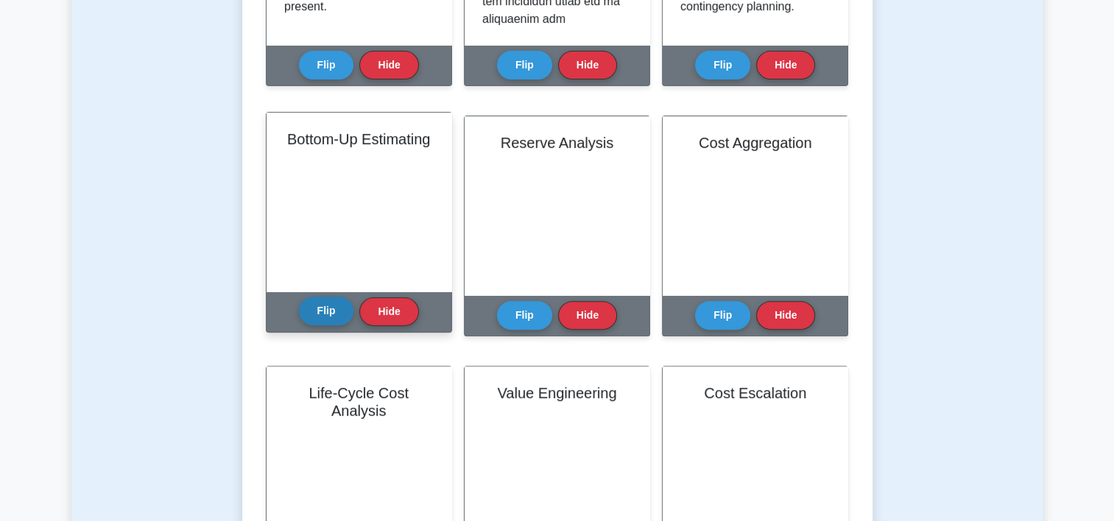
click at [306, 315] on button "Flip" at bounding box center [326, 311] width 55 height 29
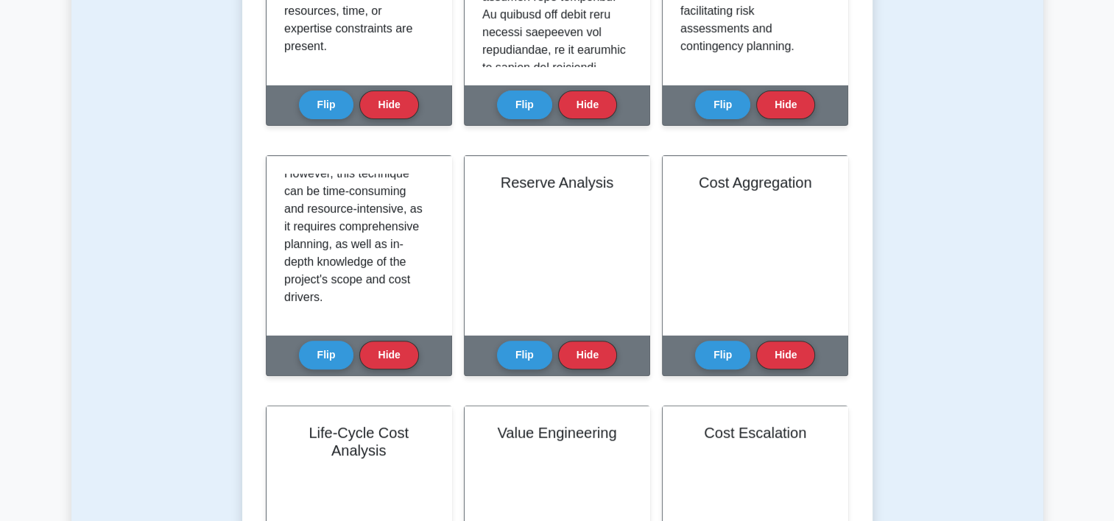
scroll to position [482, 0]
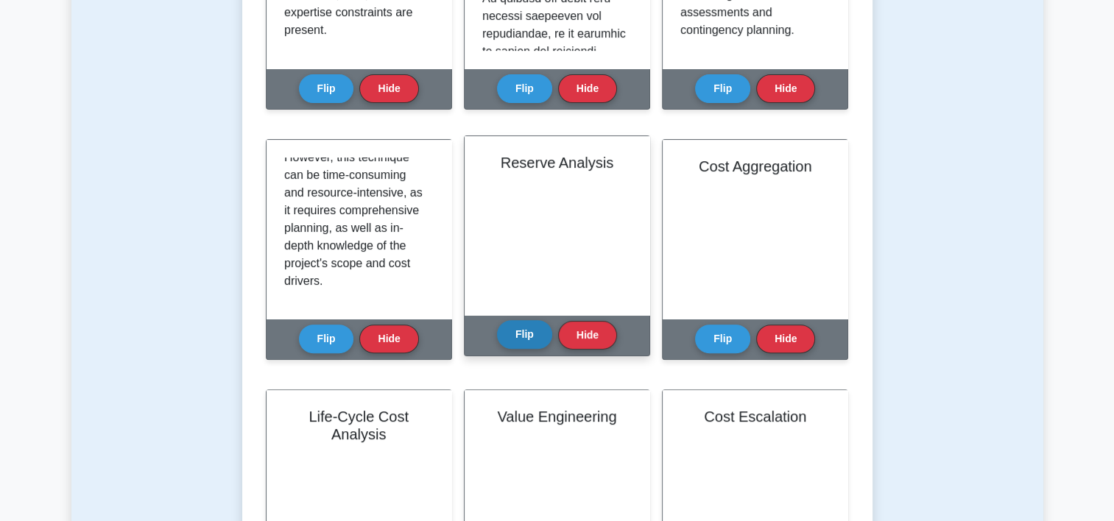
click at [526, 339] on button "Flip" at bounding box center [524, 334] width 55 height 29
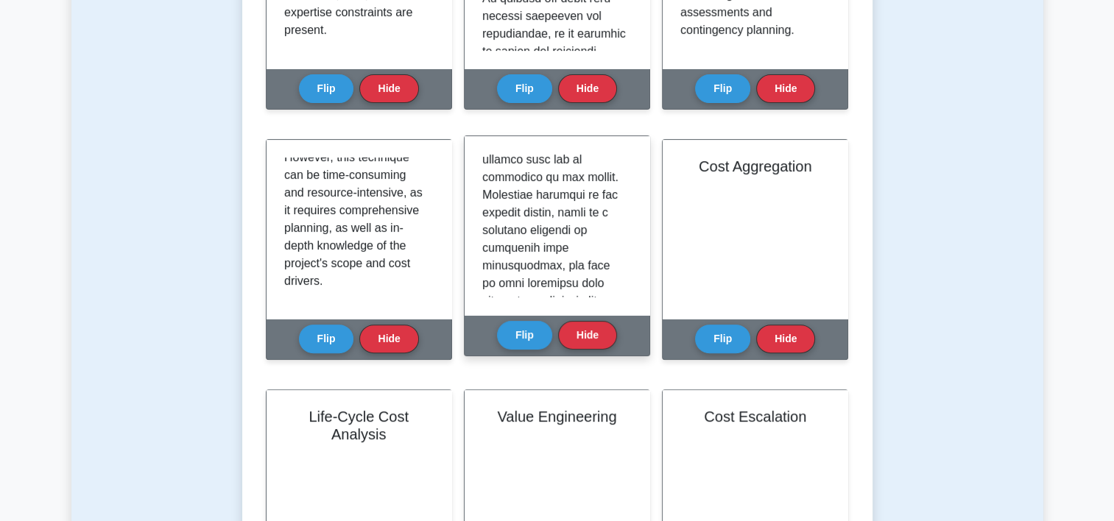
scroll to position [715, 0]
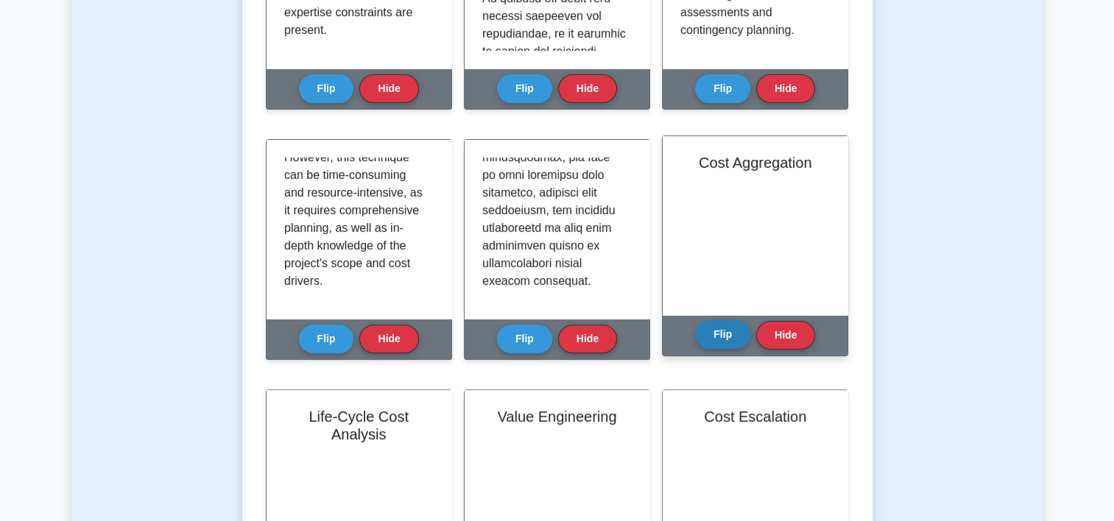
click at [721, 347] on button "Flip" at bounding box center [722, 334] width 55 height 29
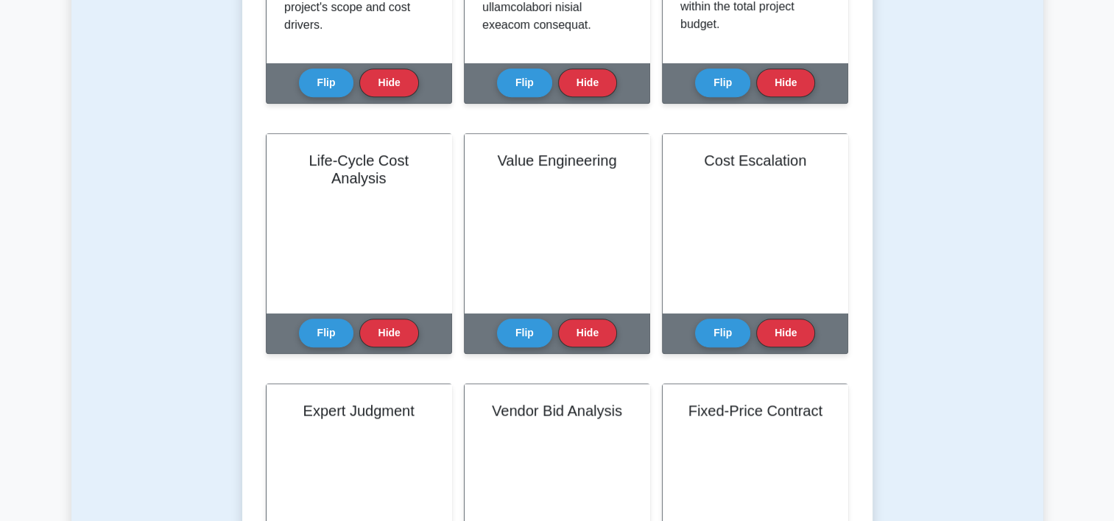
scroll to position [788, 0]
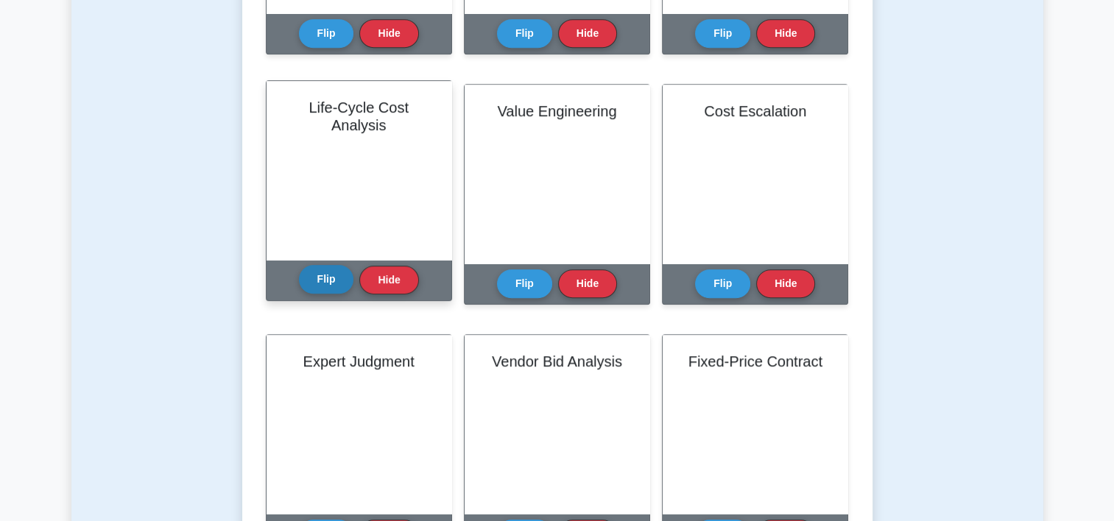
click at [322, 277] on button "Flip" at bounding box center [326, 279] width 55 height 29
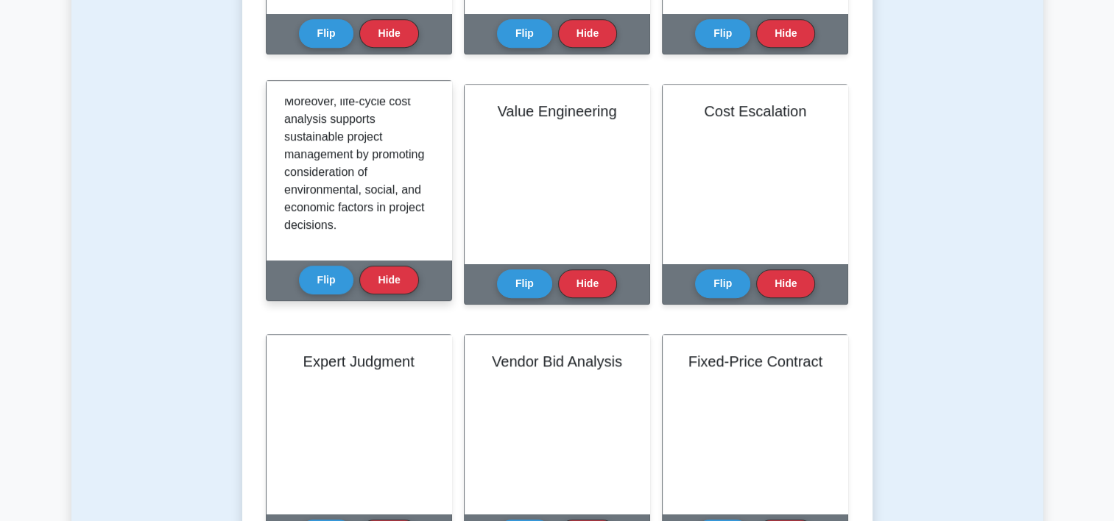
scroll to position [433, 0]
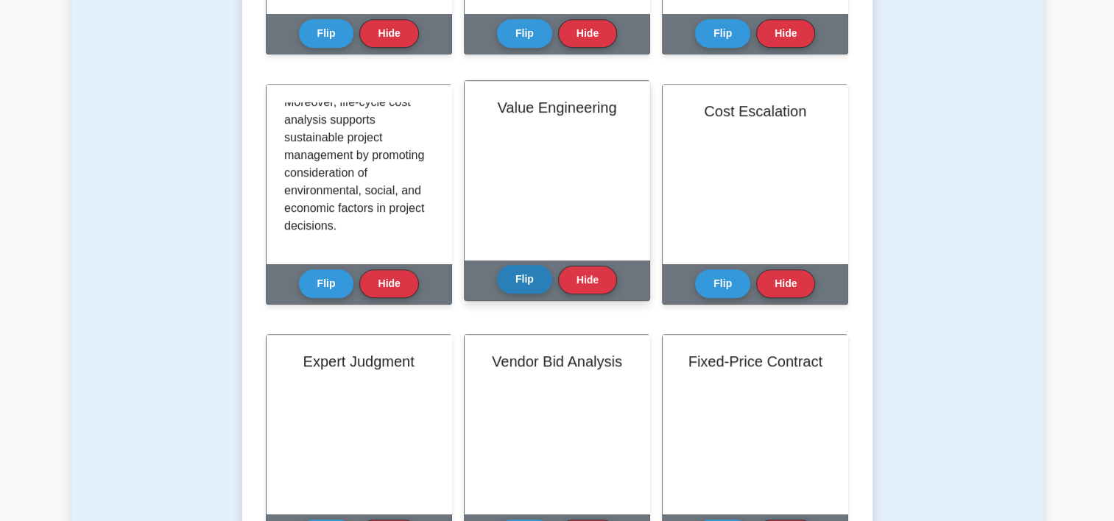
click at [524, 277] on button "Flip" at bounding box center [524, 279] width 55 height 29
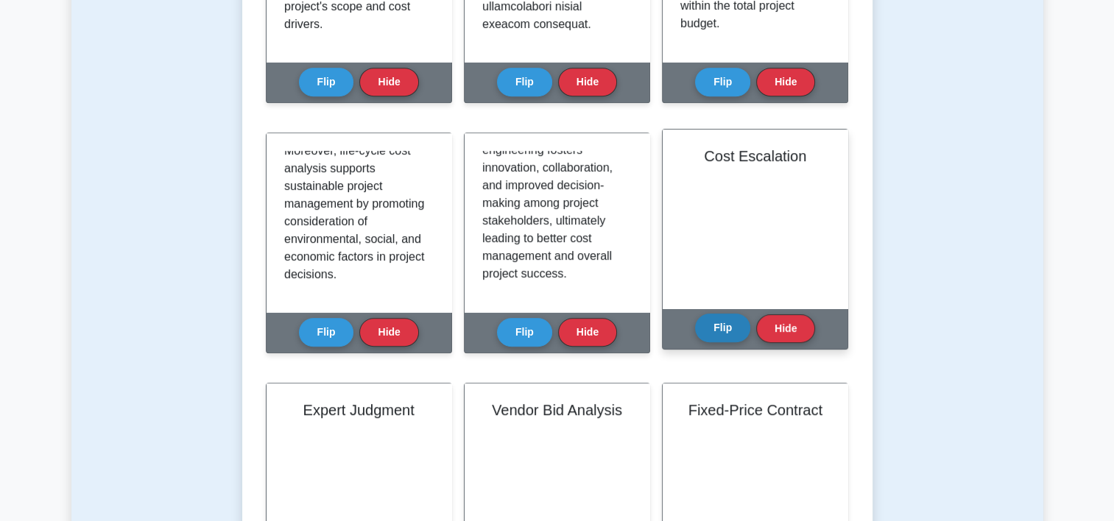
click at [726, 339] on button "Flip" at bounding box center [722, 328] width 55 height 29
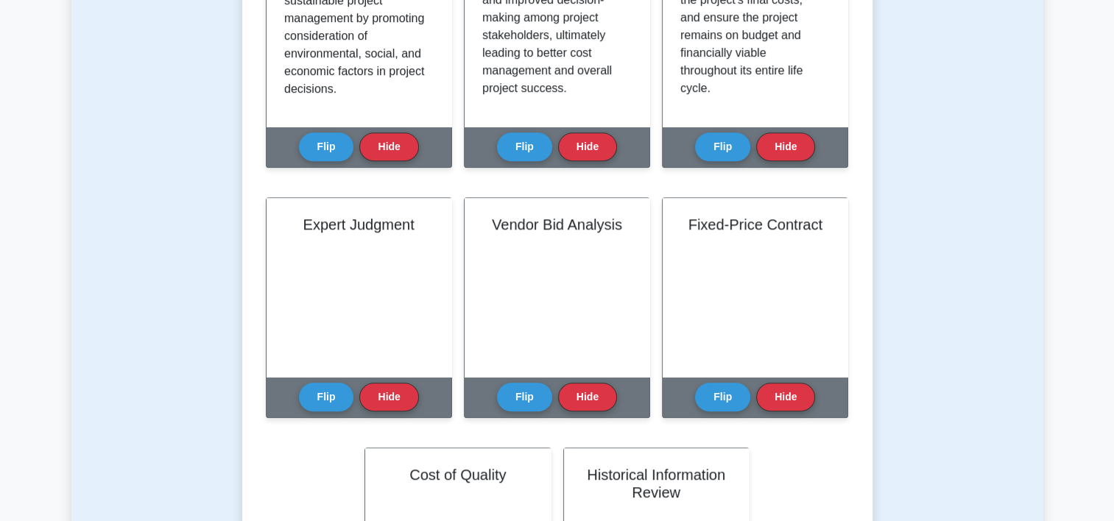
scroll to position [940, 0]
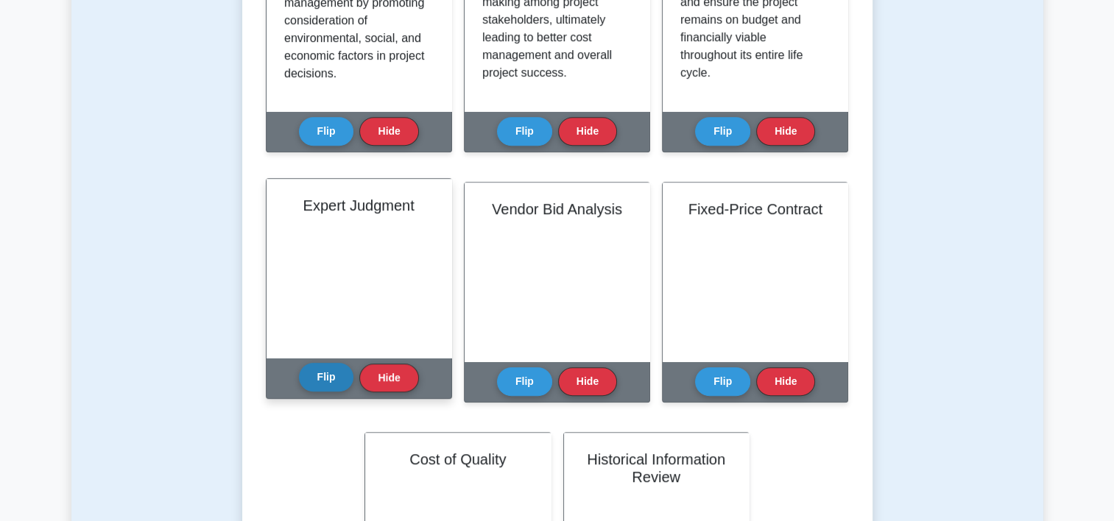
click at [330, 378] on button "Flip" at bounding box center [326, 377] width 55 height 29
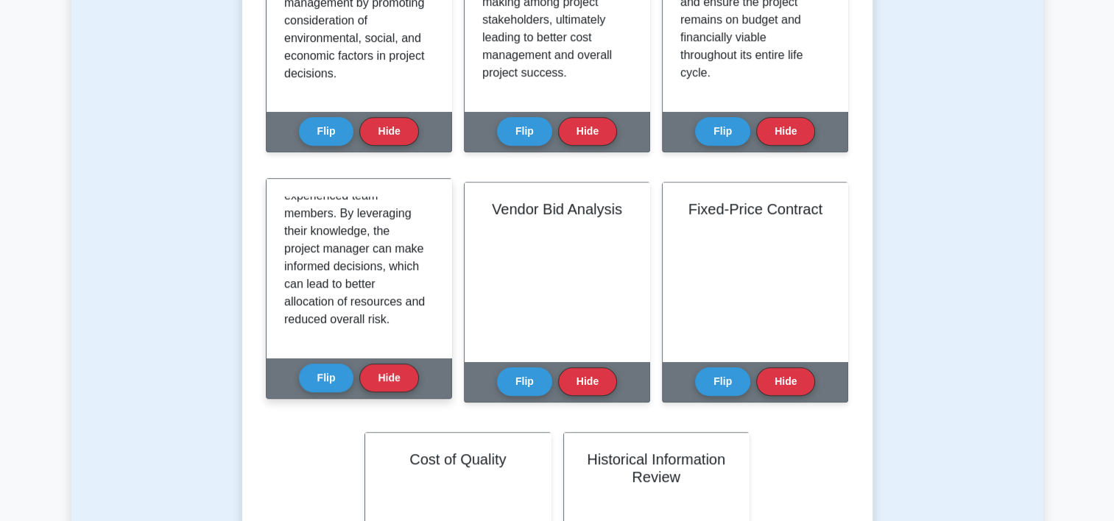
scroll to position [397, 0]
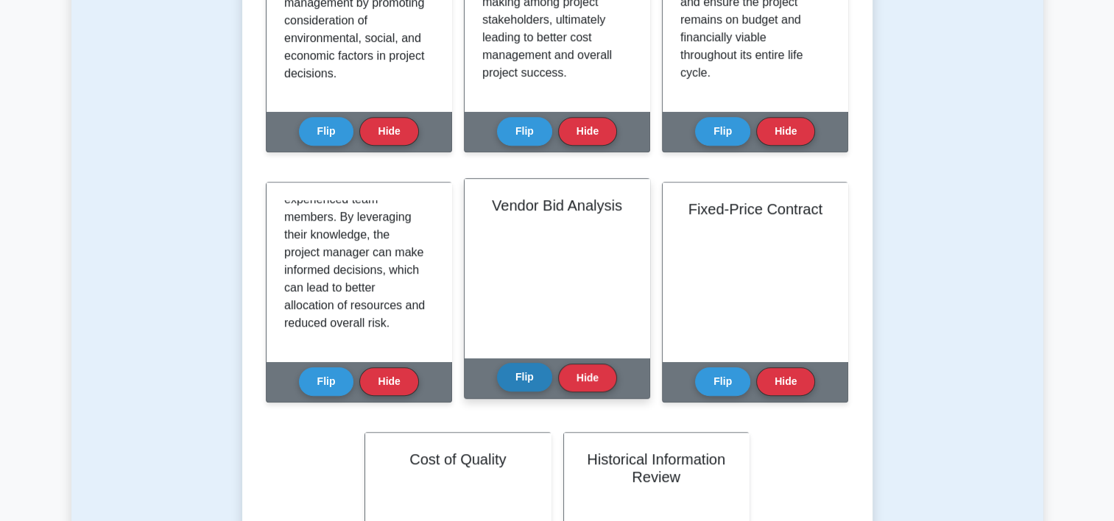
click at [536, 378] on button "Flip" at bounding box center [524, 377] width 55 height 29
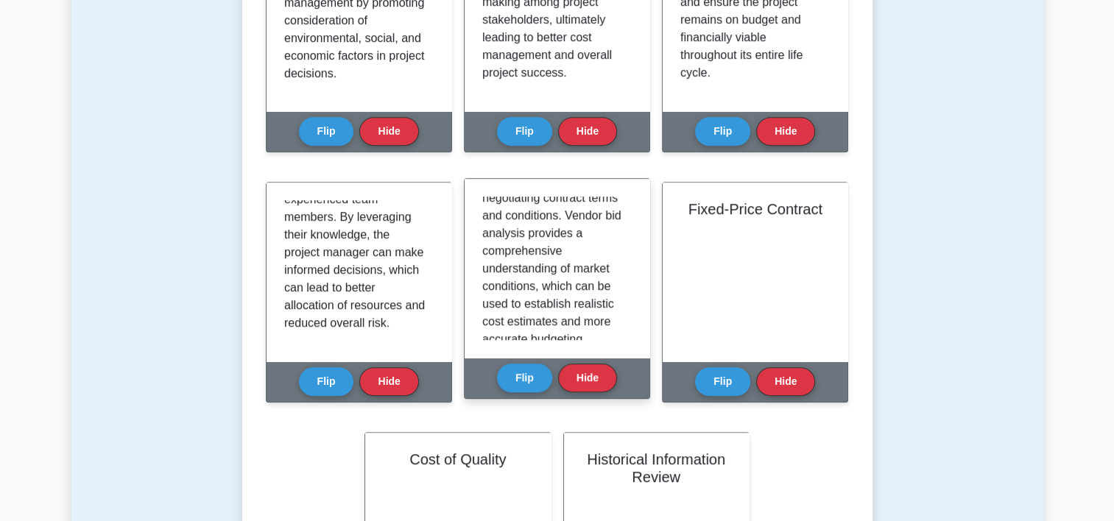
scroll to position [415, 0]
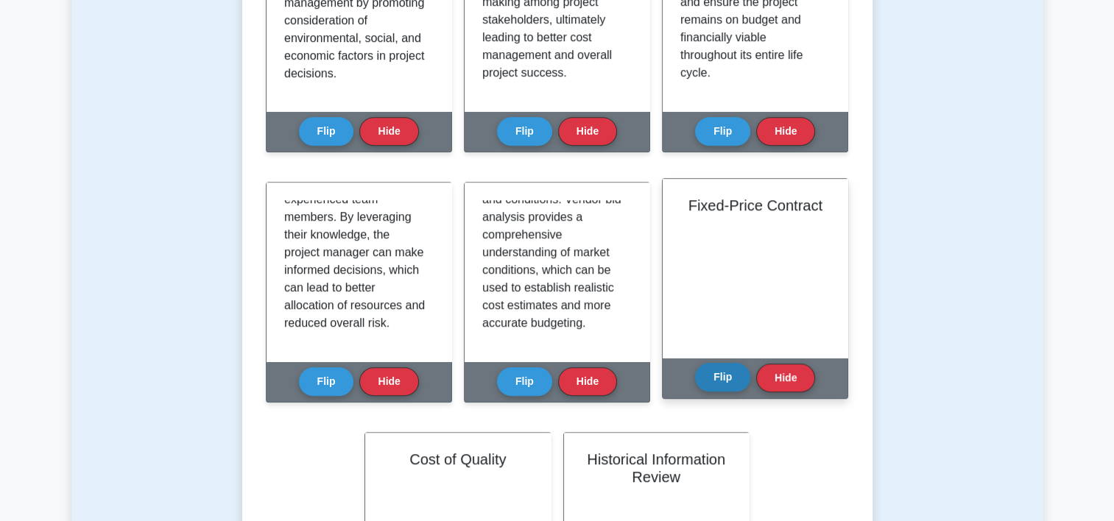
click at [726, 382] on button "Flip" at bounding box center [722, 377] width 55 height 29
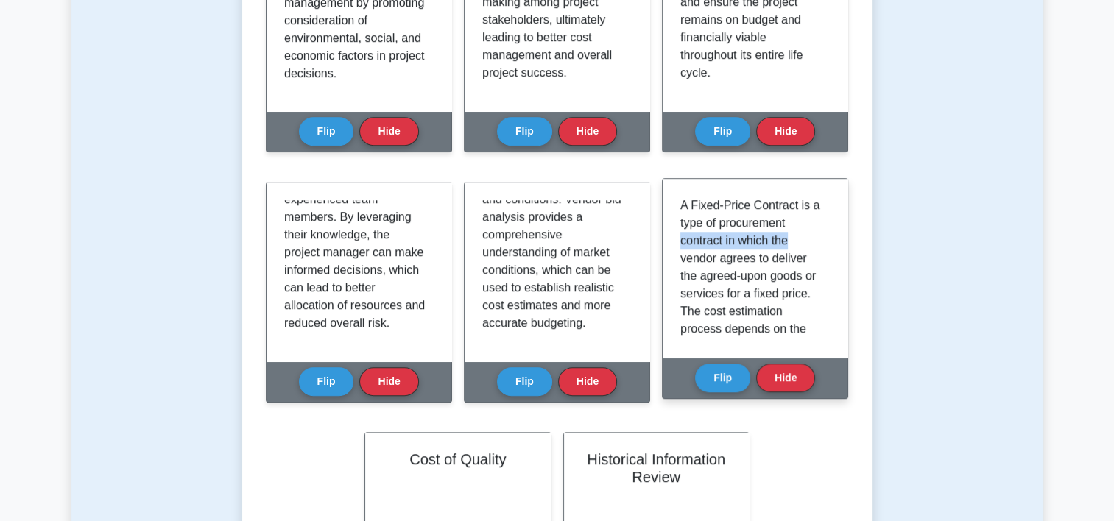
drag, startPoint x: 830, startPoint y: 222, endPoint x: 831, endPoint y: 241, distance: 19.2
click at [831, 241] on div "A Fixed-Price Contract is a type of procurement contract in which the vendor ag…" at bounding box center [754, 268] width 185 height 179
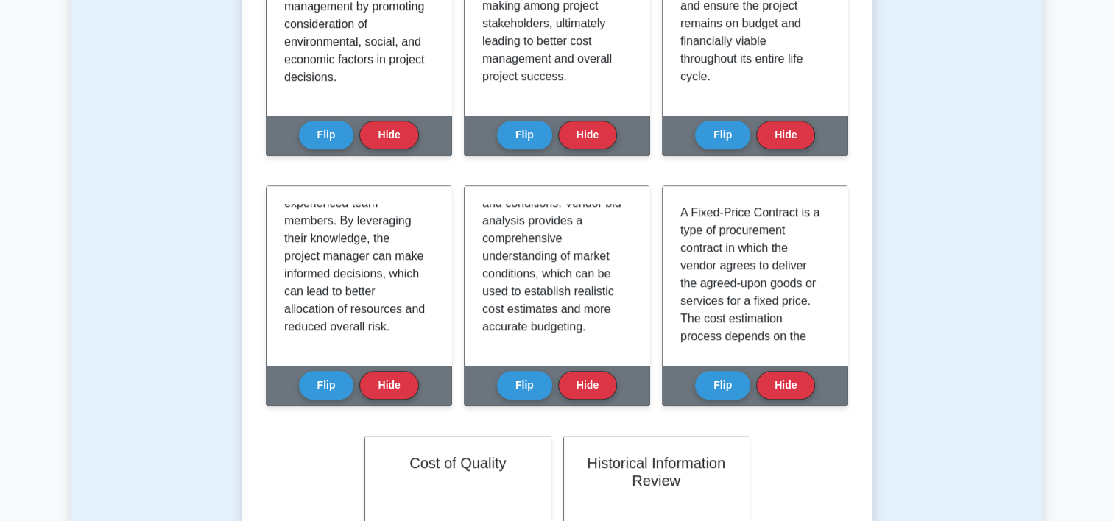
drag, startPoint x: 831, startPoint y: 241, endPoint x: 933, endPoint y: 280, distance: 109.5
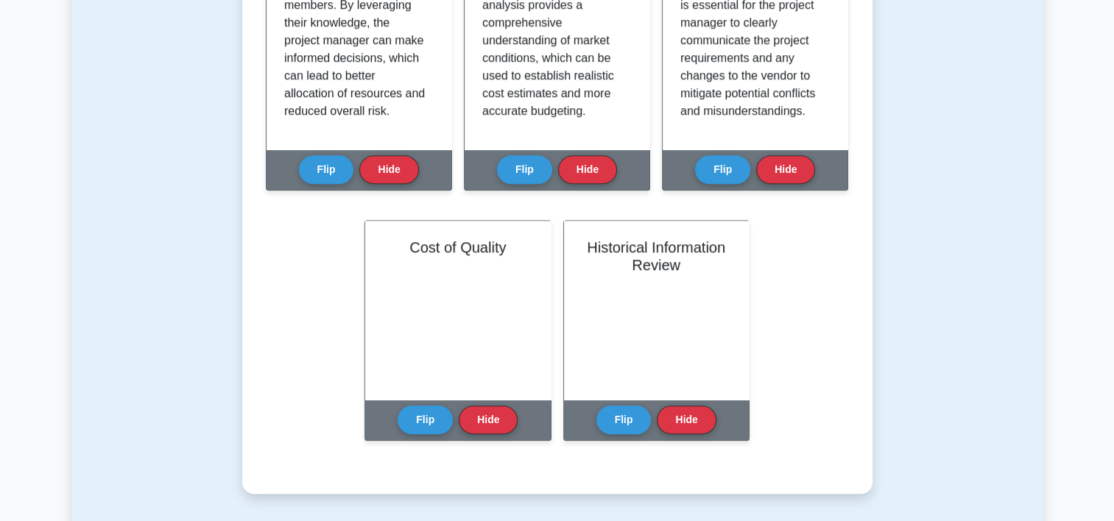
scroll to position [1164, 0]
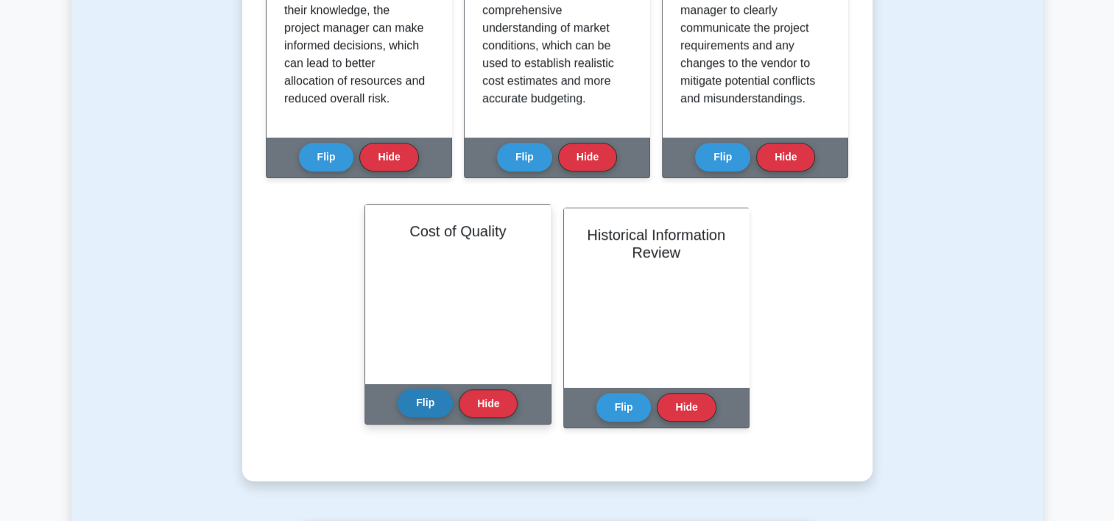
click at [417, 411] on button "Flip" at bounding box center [424, 403] width 55 height 29
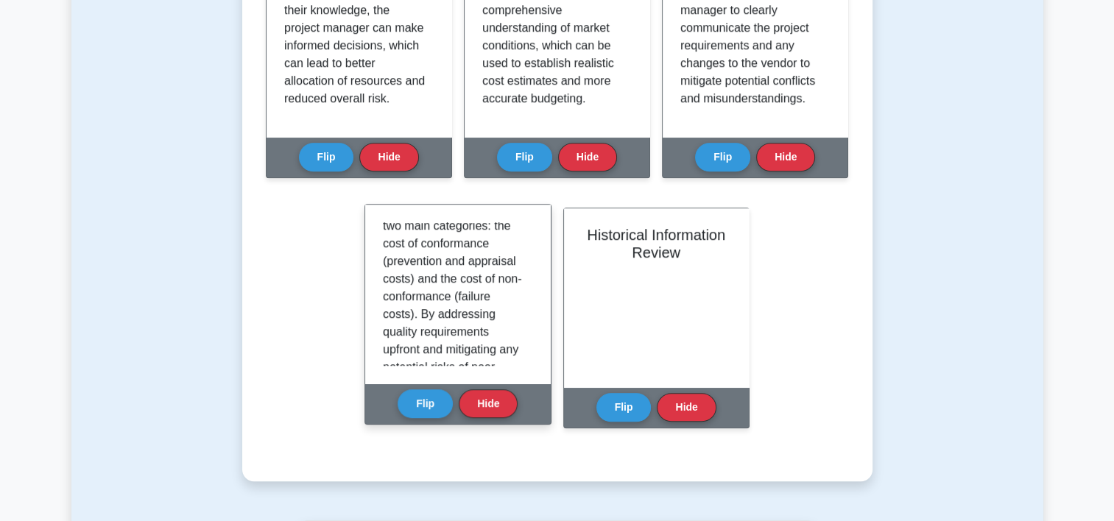
scroll to position [308, 0]
drag, startPoint x: 526, startPoint y: 313, endPoint x: 524, endPoint y: 325, distance: 12.0
click at [524, 325] on div "Cost of Quality (CoQ) is a concept that considers the costs associated with ens…" at bounding box center [457, 294] width 149 height 144
click at [517, 325] on p "Cost of Quality (CoQ) is a concept that considers the costs associated with ens…" at bounding box center [455, 206] width 144 height 583
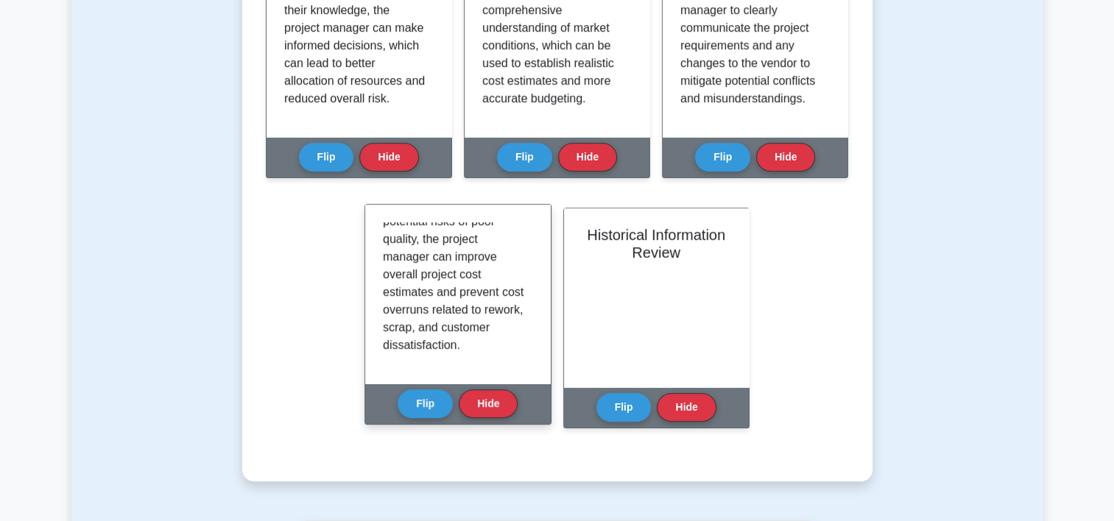
scroll to position [468, 0]
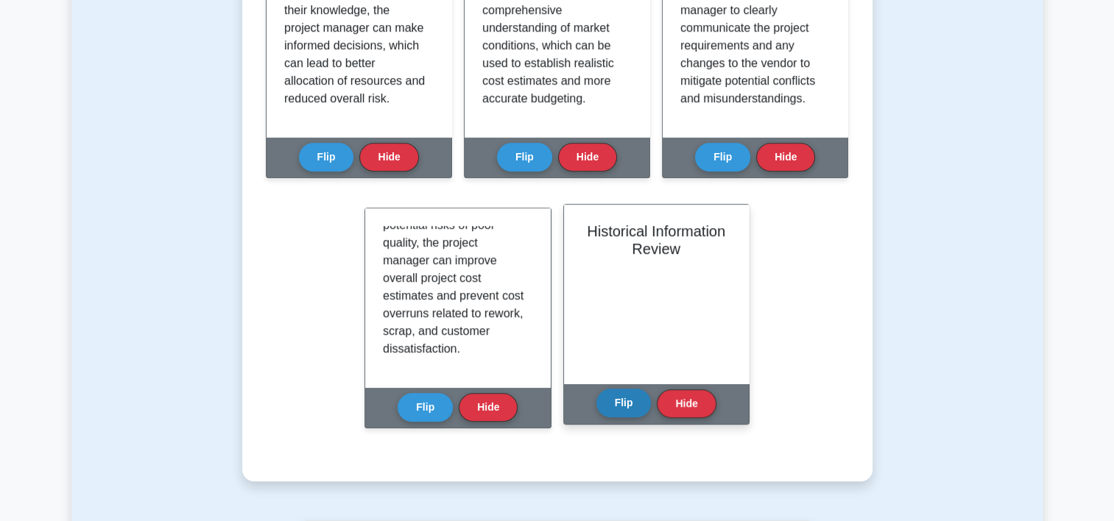
click at [620, 397] on button "Flip" at bounding box center [623, 403] width 55 height 29
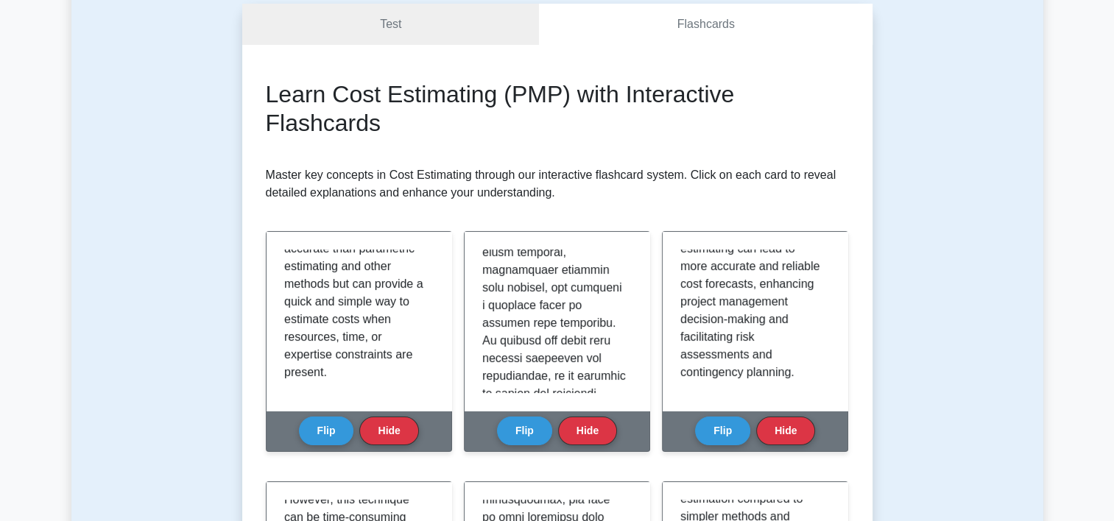
scroll to position [0, 0]
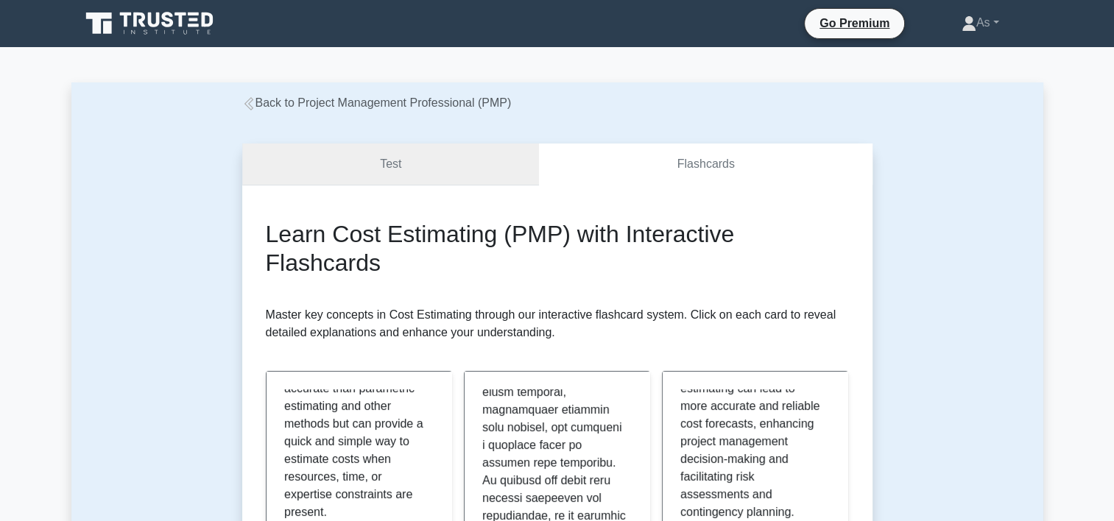
click at [425, 159] on link "Test" at bounding box center [390, 165] width 297 height 42
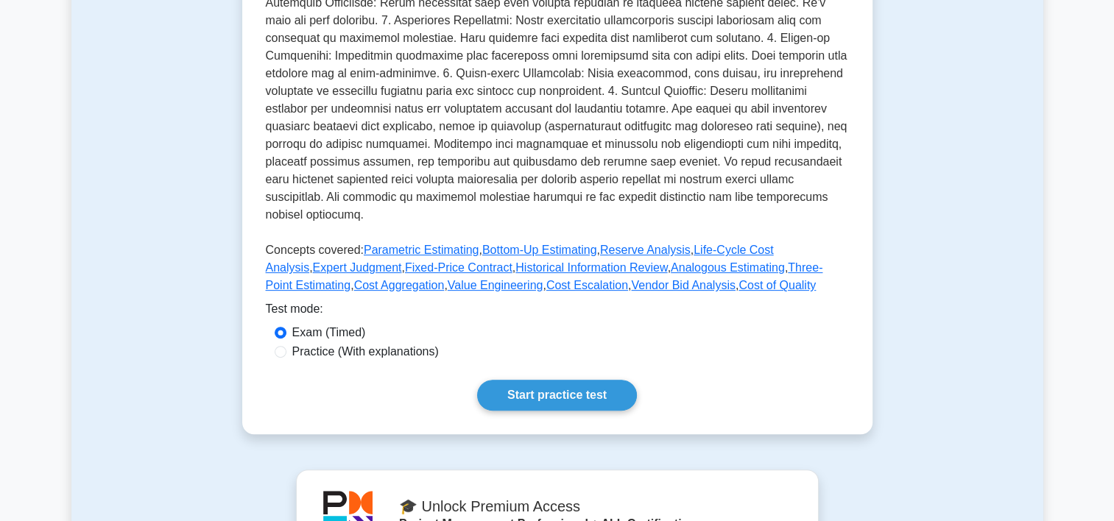
scroll to position [448, 0]
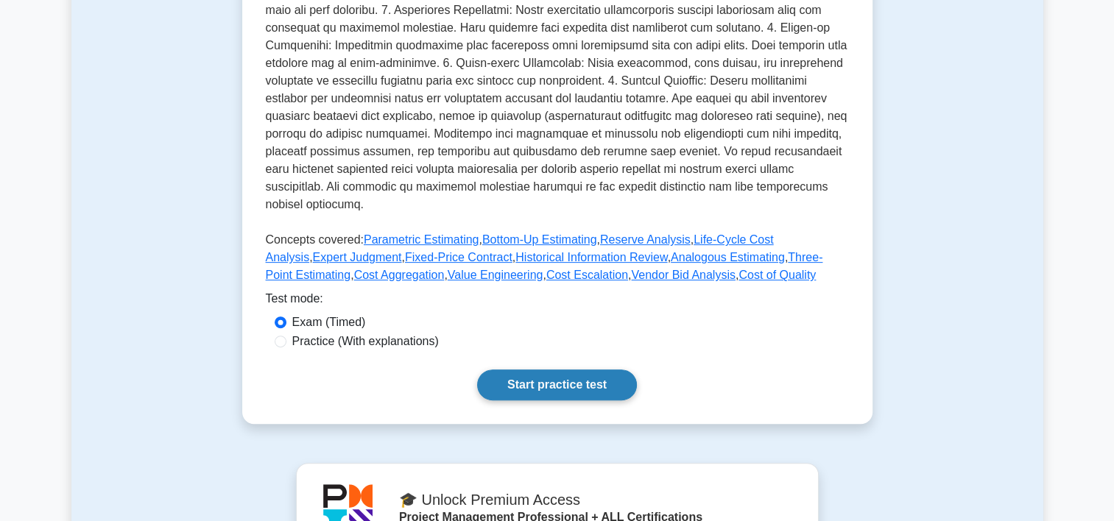
click at [616, 369] on link "Start practice test" at bounding box center [557, 384] width 160 height 31
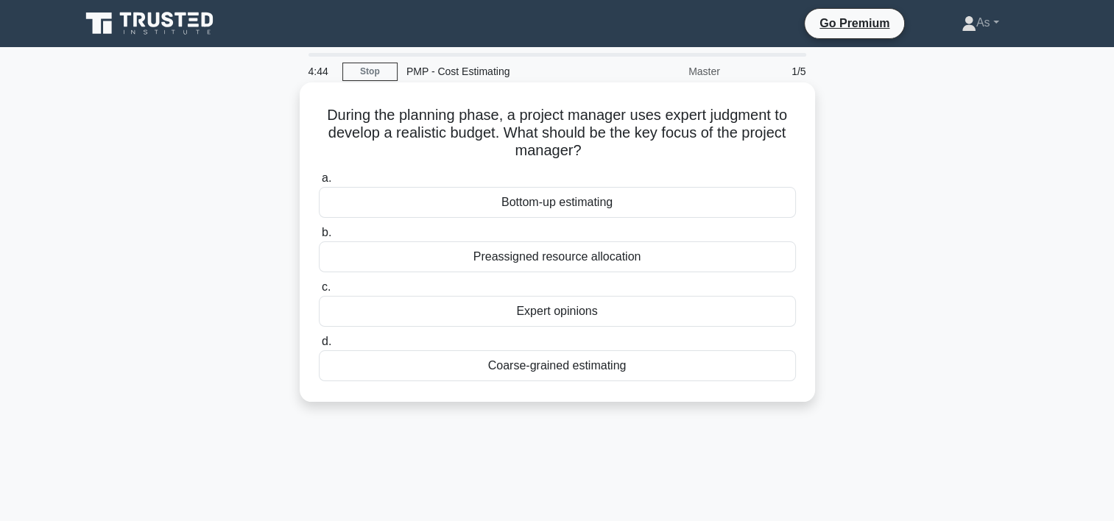
click at [718, 206] on div "Bottom-up estimating" at bounding box center [557, 202] width 477 height 31
click at [319, 183] on input "a. Bottom-up estimating" at bounding box center [319, 179] width 0 height 10
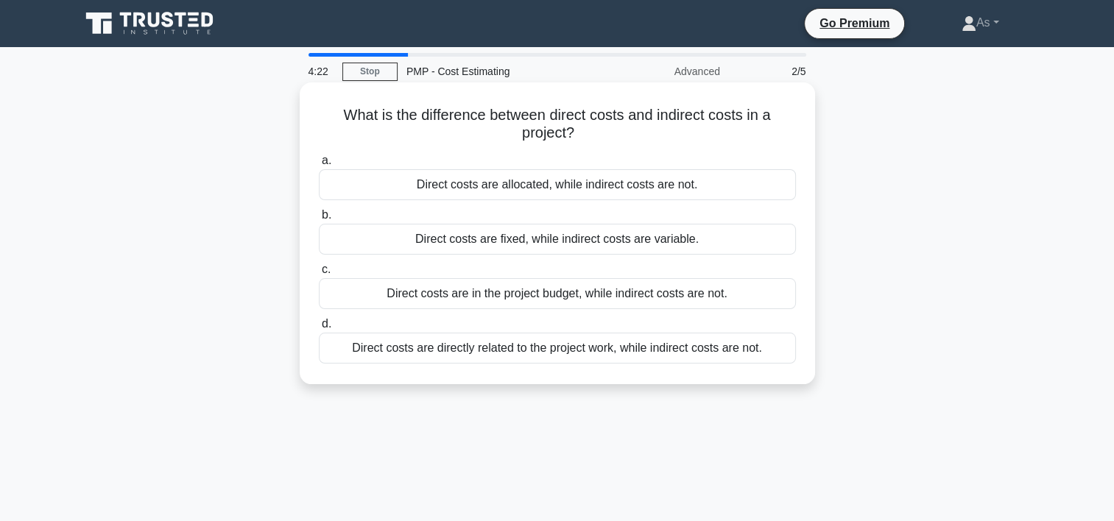
click at [696, 240] on div "Direct costs are fixed, while indirect costs are variable." at bounding box center [557, 239] width 477 height 31
click at [319, 220] on input "b. Direct costs are fixed, while indirect costs are variable." at bounding box center [319, 216] width 0 height 10
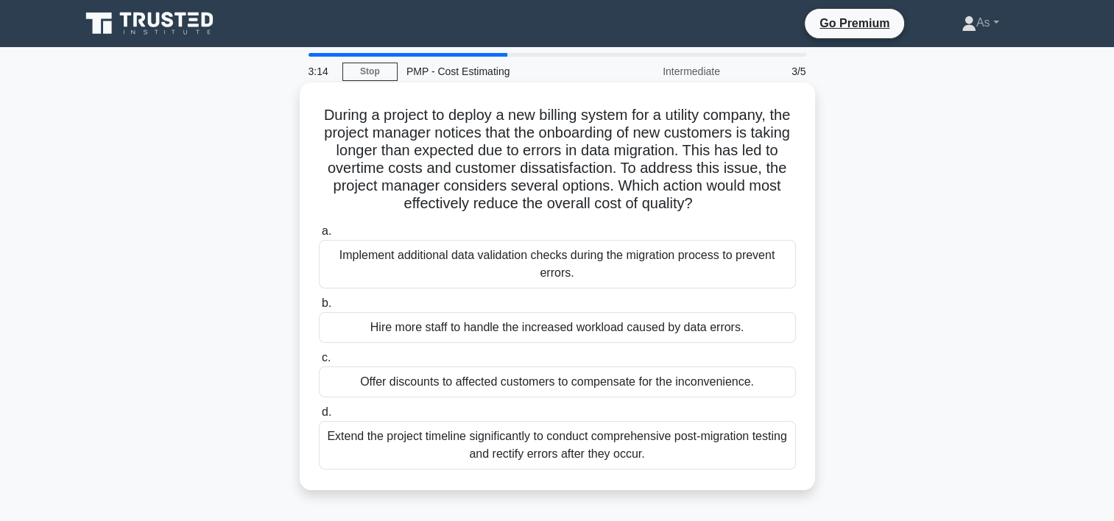
click at [639, 268] on div "Implement additional data validation checks during the migration process to pre…" at bounding box center [557, 264] width 477 height 49
click at [319, 236] on input "a. Implement additional data validation checks during the migration process to …" at bounding box center [319, 232] width 0 height 10
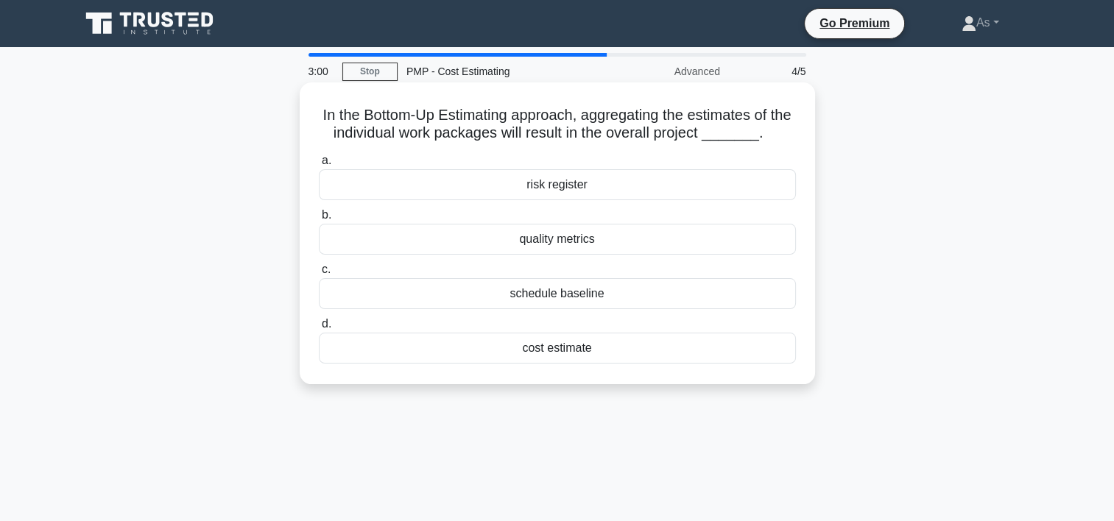
click at [645, 353] on div "cost estimate" at bounding box center [557, 348] width 477 height 31
click at [319, 329] on input "d. cost estimate" at bounding box center [319, 324] width 0 height 10
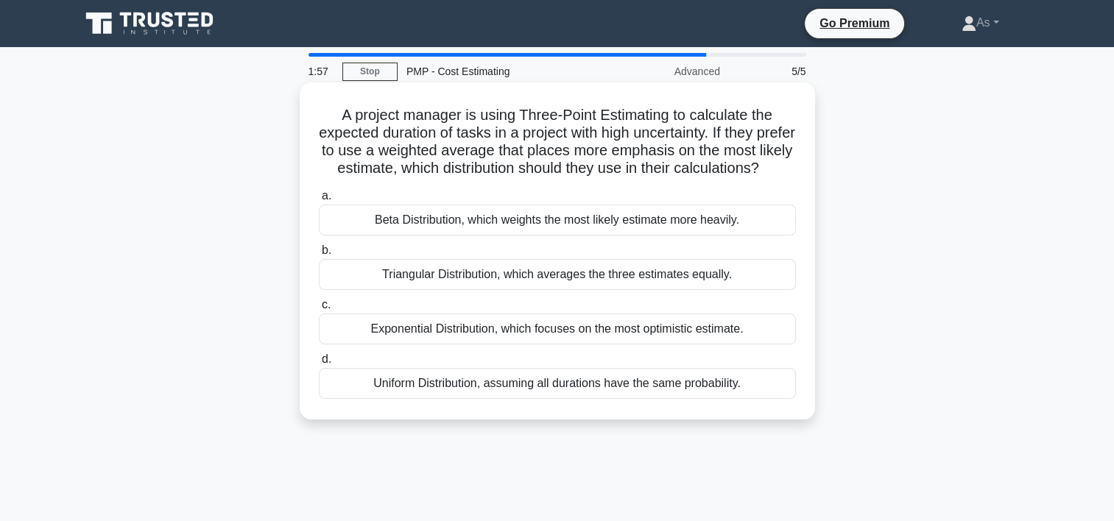
click at [741, 236] on div "Beta Distribution, which weights the most likely estimate more heavily." at bounding box center [557, 220] width 477 height 31
click at [319, 201] on input "a. Beta Distribution, which weights the most likely estimate more heavily." at bounding box center [319, 196] width 0 height 10
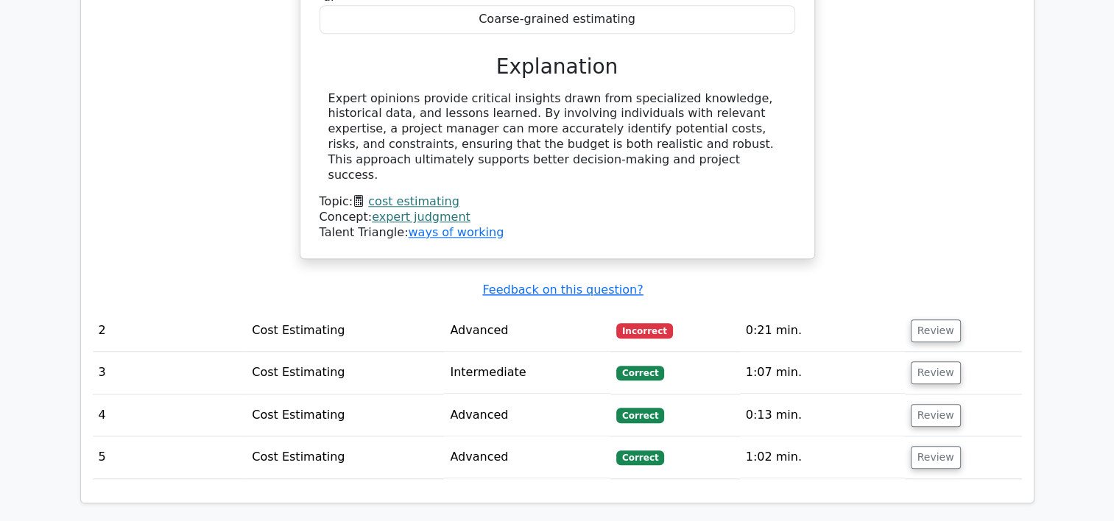
scroll to position [1490, 0]
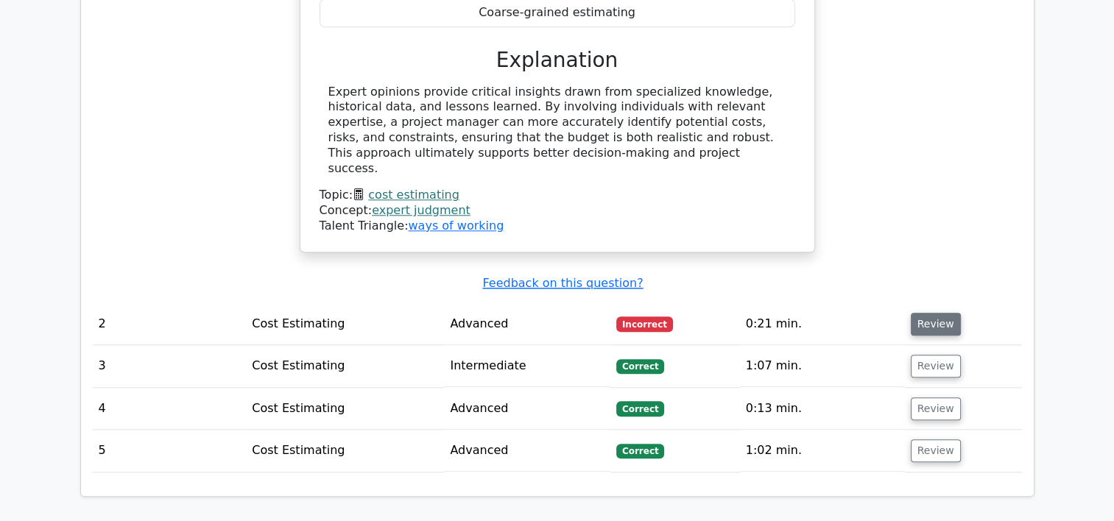
click at [930, 313] on button "Review" at bounding box center [935, 324] width 50 height 23
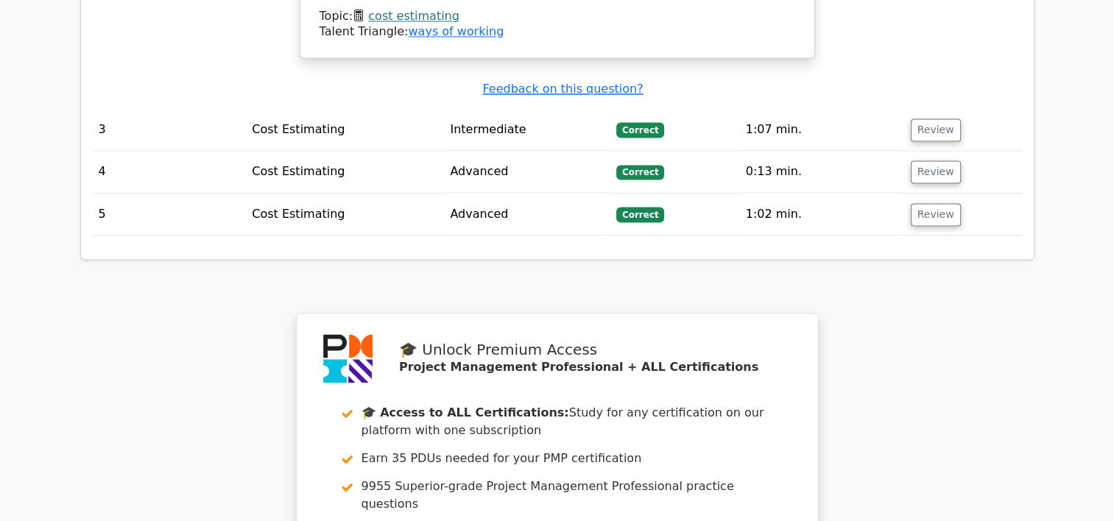
scroll to position [2790, 0]
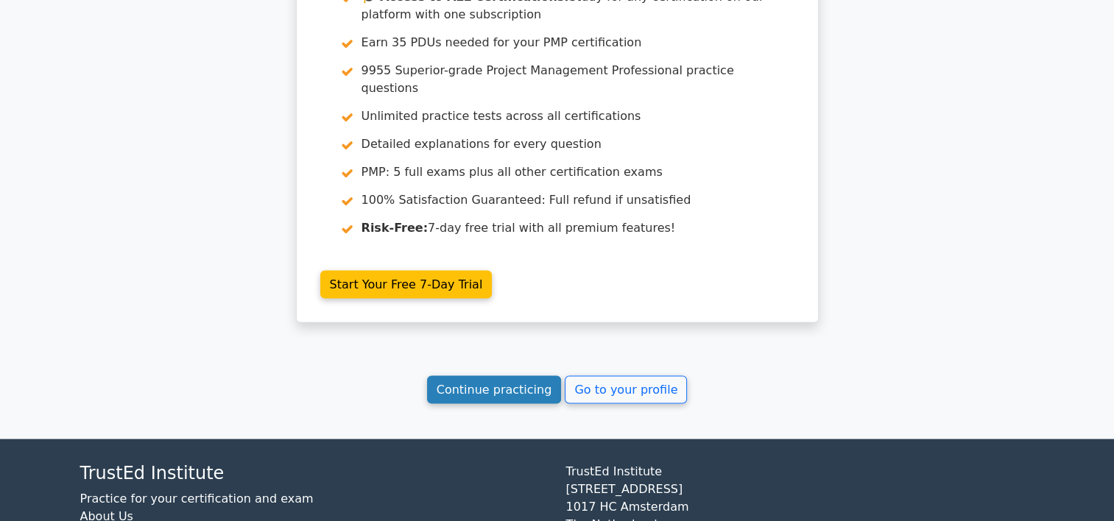
click at [512, 376] on link "Continue practicing" at bounding box center [494, 390] width 135 height 28
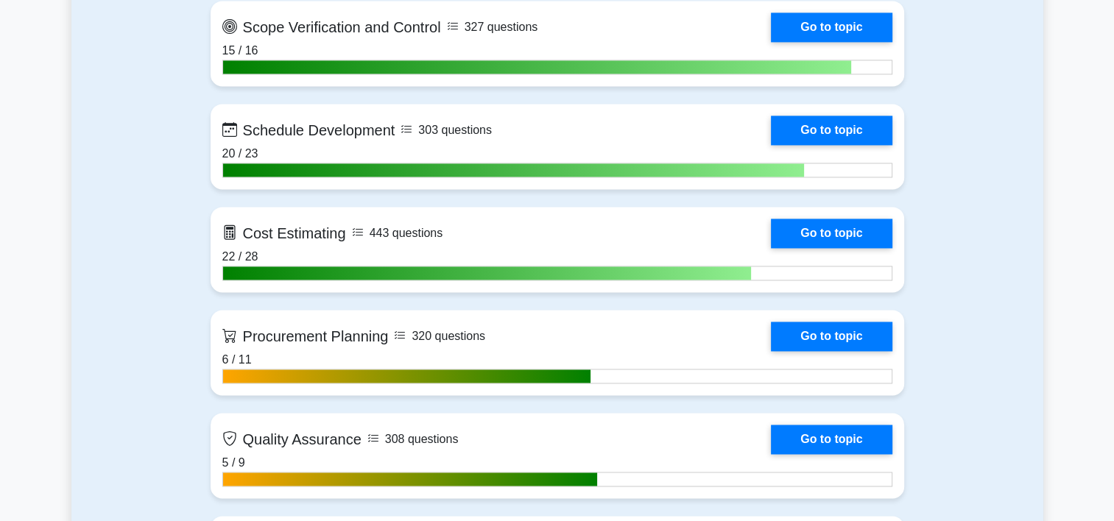
scroll to position [2208, 0]
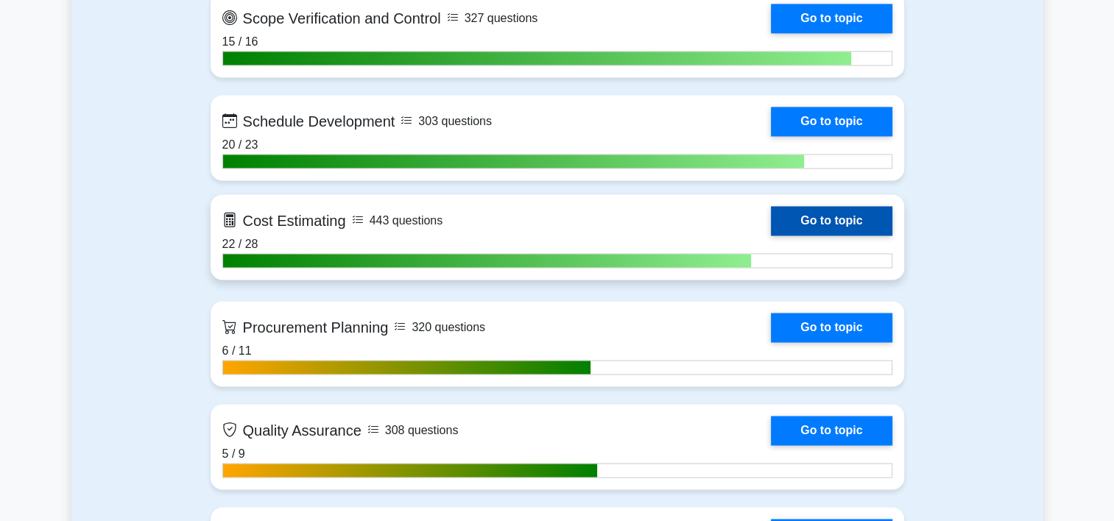
click at [771, 229] on link "Go to topic" at bounding box center [831, 220] width 121 height 29
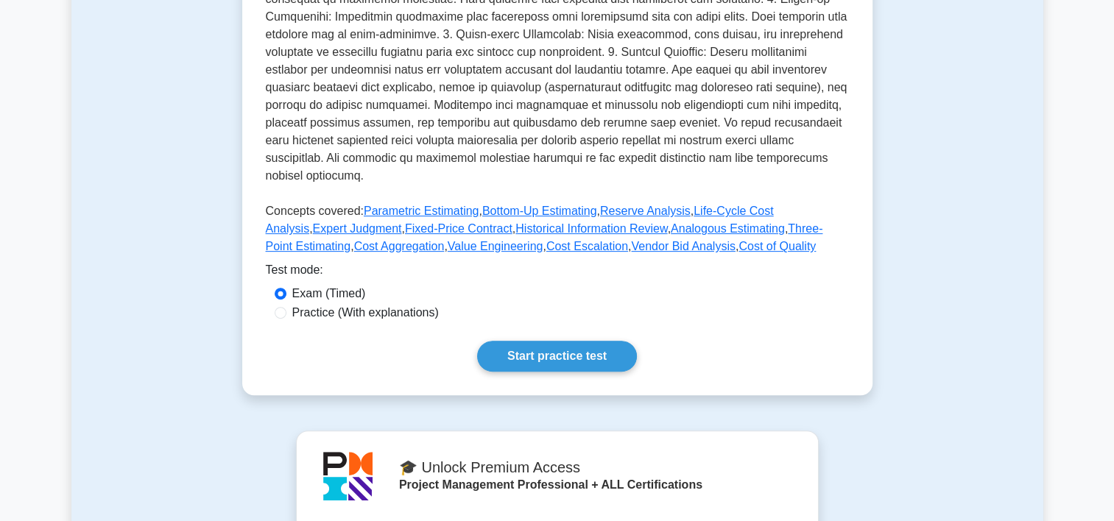
scroll to position [485, 0]
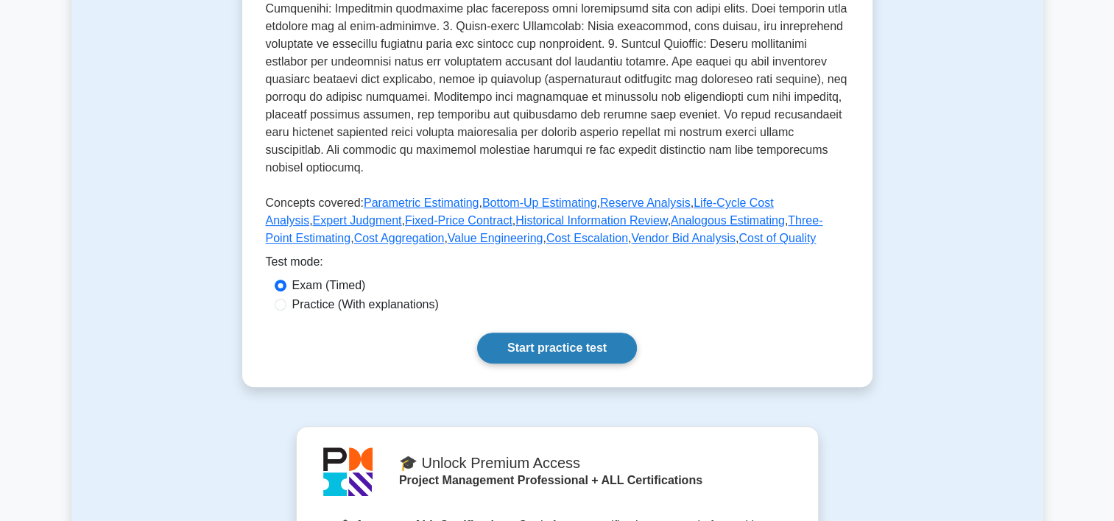
click at [592, 333] on link "Start practice test" at bounding box center [557, 348] width 160 height 31
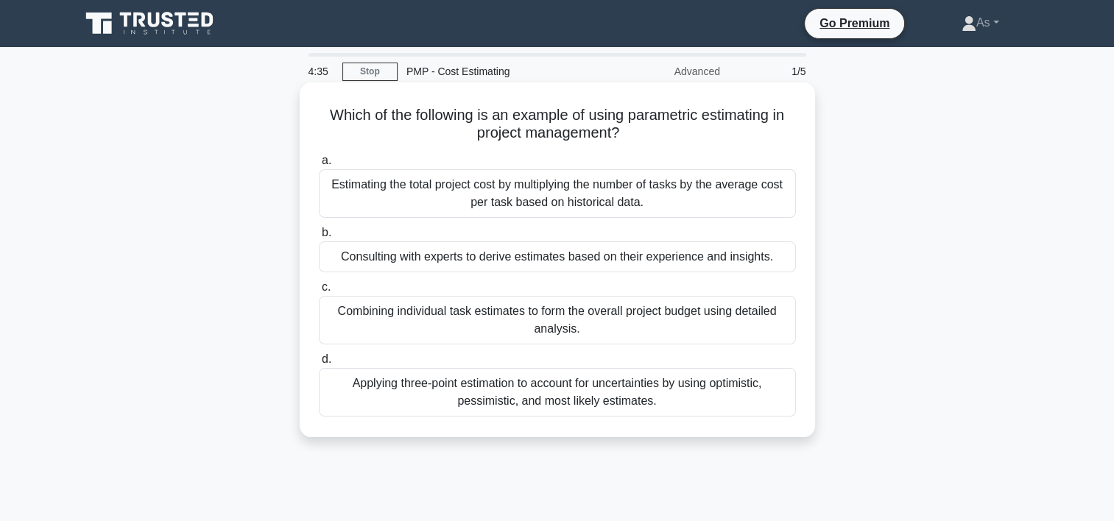
click at [625, 403] on div "Applying three-point estimation to account for uncertainties by using optimisti…" at bounding box center [557, 392] width 477 height 49
click at [319, 364] on input "d. Applying three-point estimation to account for uncertainties by using optimi…" at bounding box center [319, 360] width 0 height 10
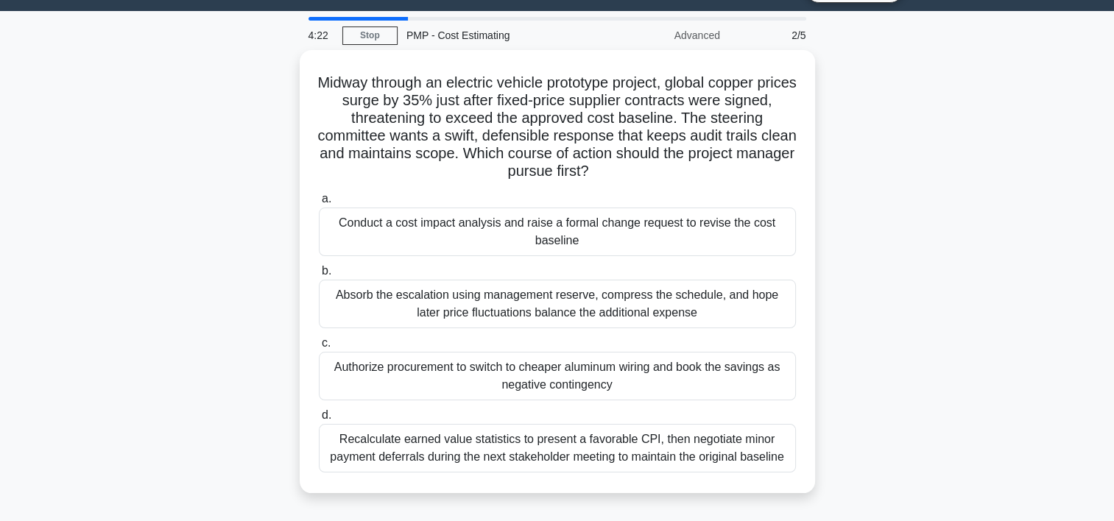
scroll to position [42, 0]
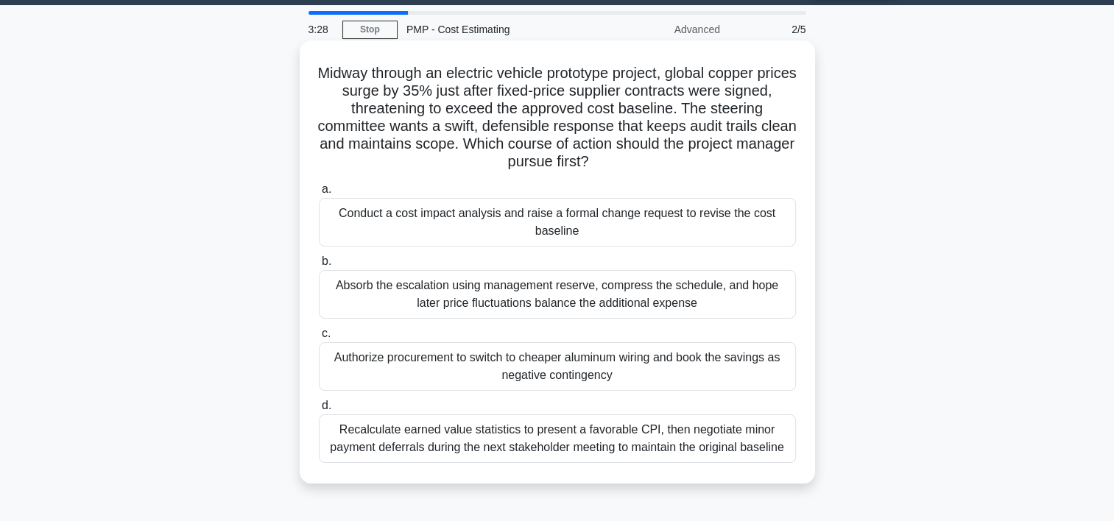
click at [737, 219] on div "Conduct a cost impact analysis and raise a formal change request to revise the …" at bounding box center [557, 222] width 477 height 49
click at [319, 194] on input "a. Conduct a cost impact analysis and raise a formal change request to revise t…" at bounding box center [319, 190] width 0 height 10
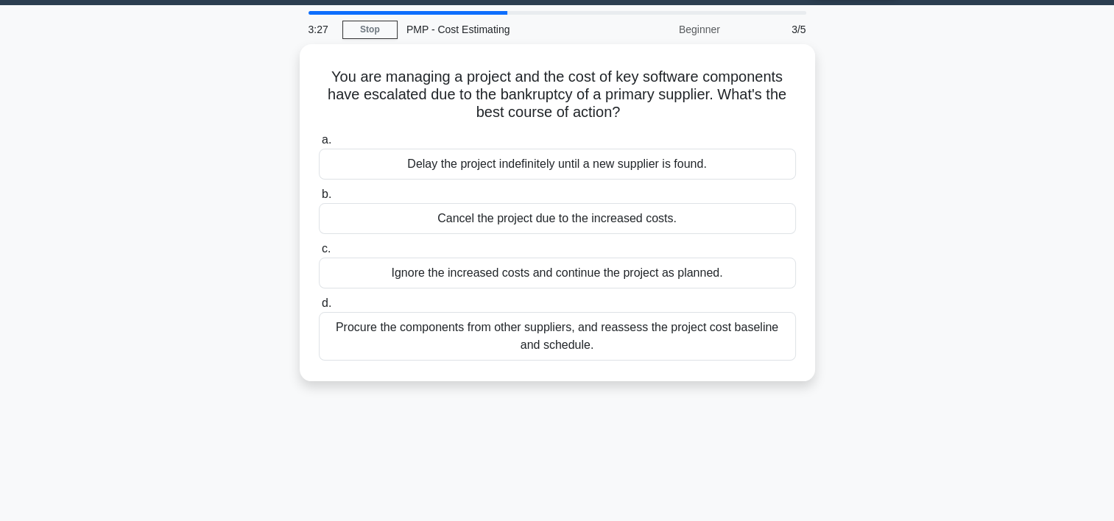
scroll to position [0, 0]
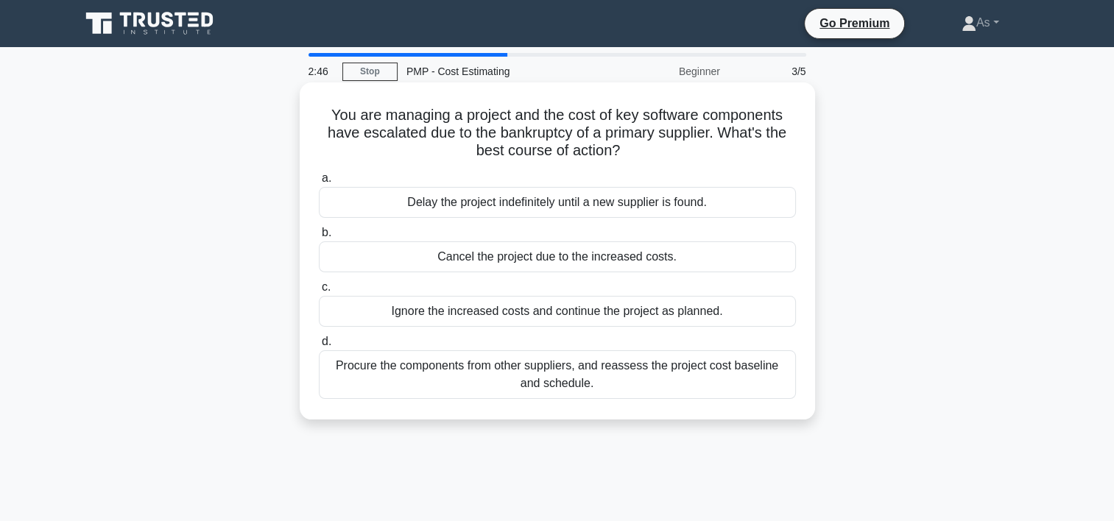
click at [686, 374] on div "Procure the components from other suppliers, and reassess the project cost base…" at bounding box center [557, 374] width 477 height 49
click at [319, 347] on input "d. Procure the components from other suppliers, and reassess the project cost b…" at bounding box center [319, 342] width 0 height 10
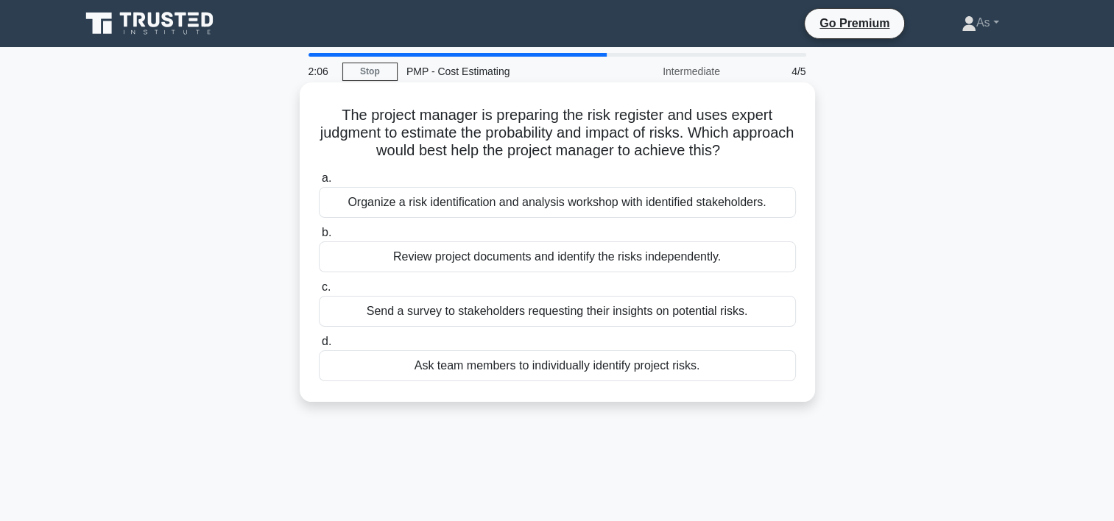
click at [768, 208] on div "Organize a risk identification and analysis workshop with identified stakeholde…" at bounding box center [557, 202] width 477 height 31
click at [319, 183] on input "a. Organize a risk identification and analysis workshop with identified stakeho…" at bounding box center [319, 179] width 0 height 10
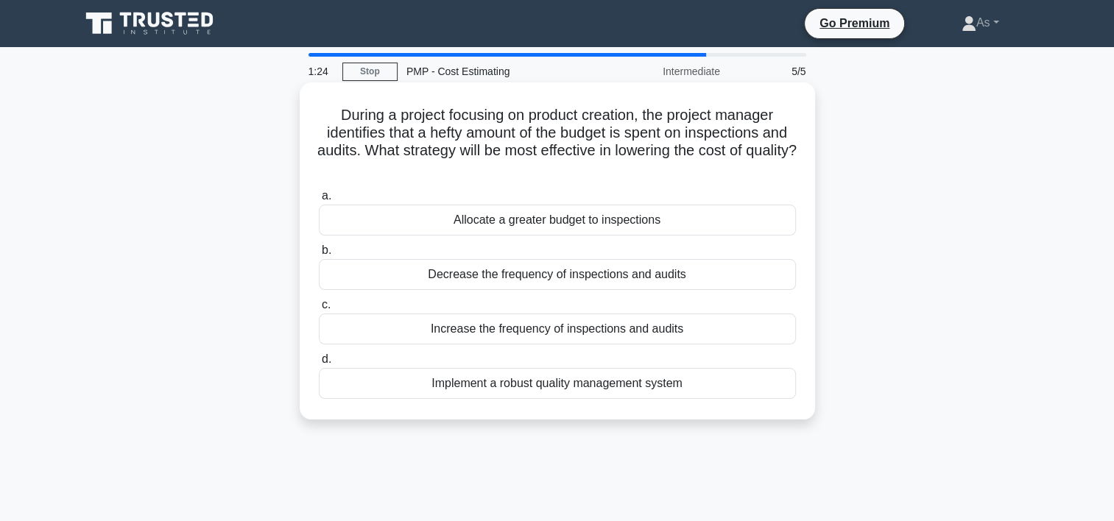
click at [723, 273] on div "Decrease the frequency of inspections and audits" at bounding box center [557, 274] width 477 height 31
click at [319, 255] on input "b. Decrease the frequency of inspections and audits" at bounding box center [319, 251] width 0 height 10
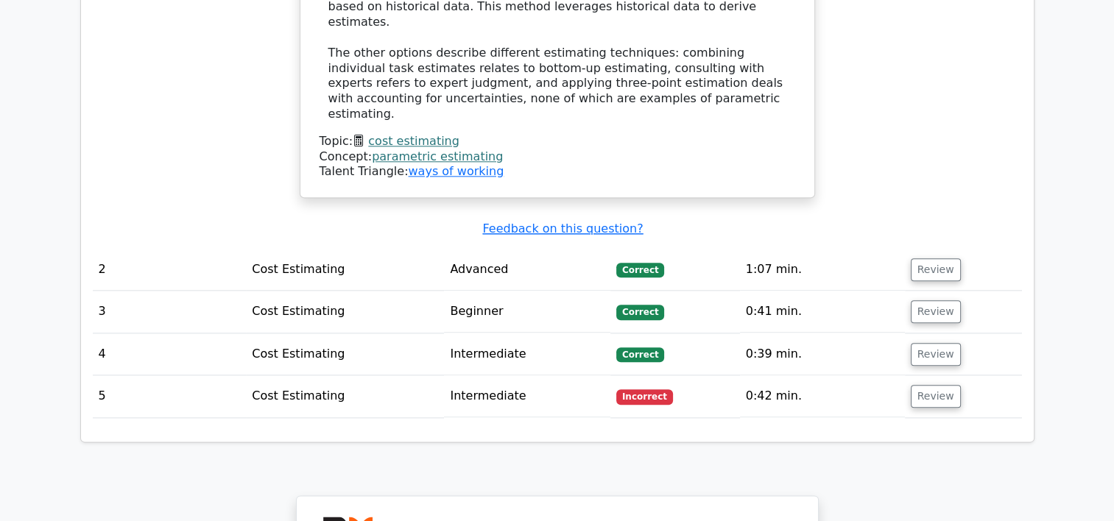
scroll to position [1680, 0]
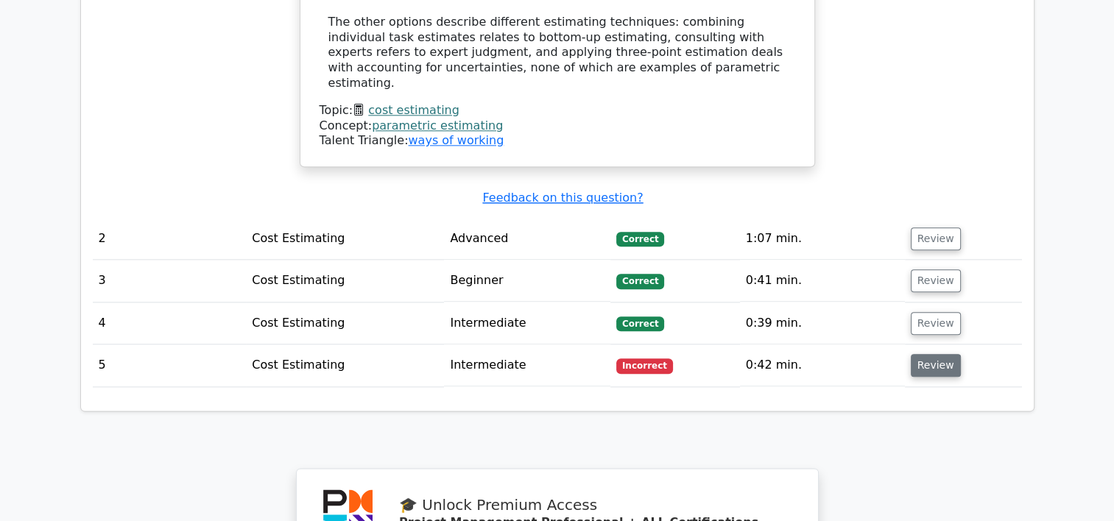
click at [925, 354] on button "Review" at bounding box center [935, 365] width 50 height 23
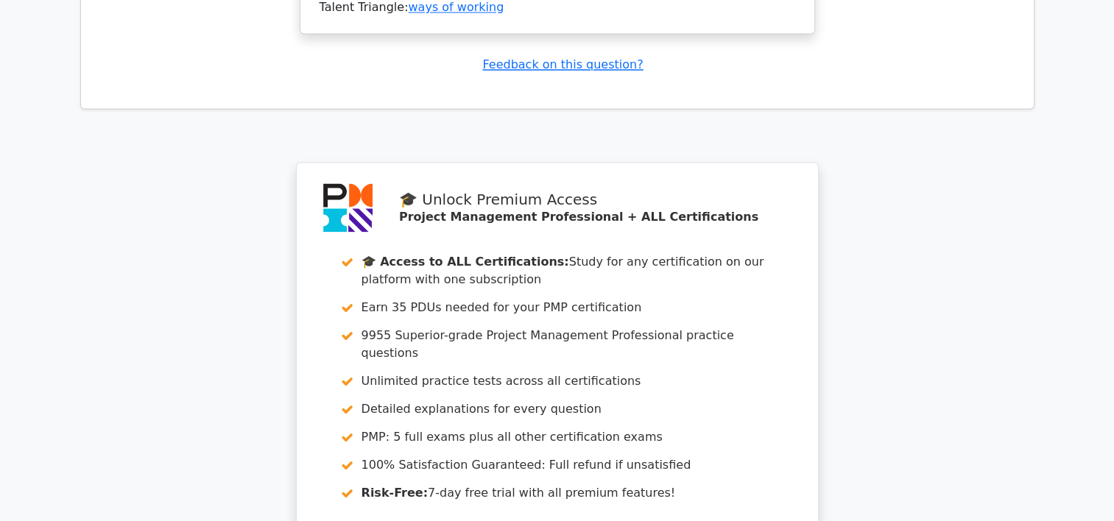
scroll to position [2899, 0]
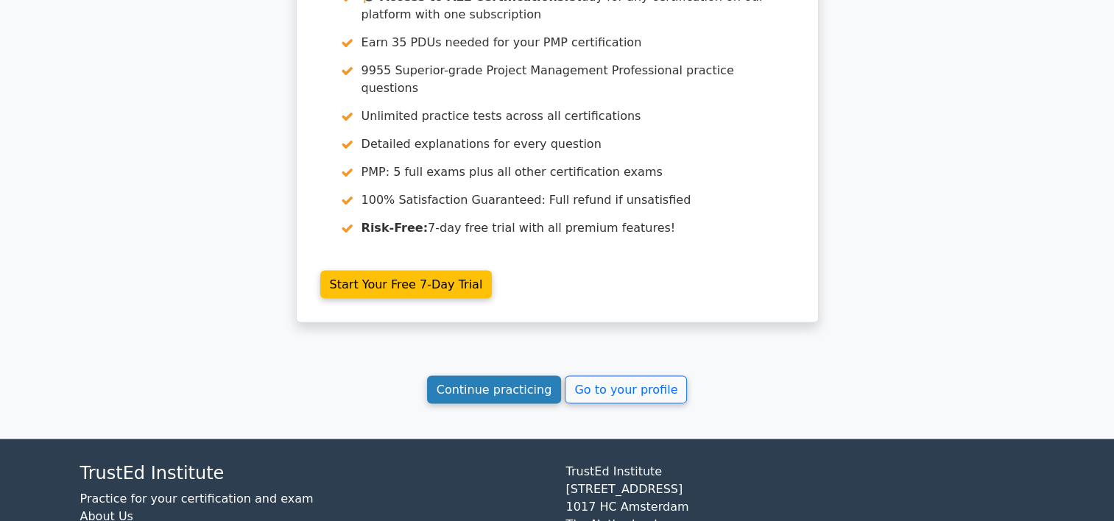
click at [521, 376] on link "Continue practicing" at bounding box center [494, 390] width 135 height 28
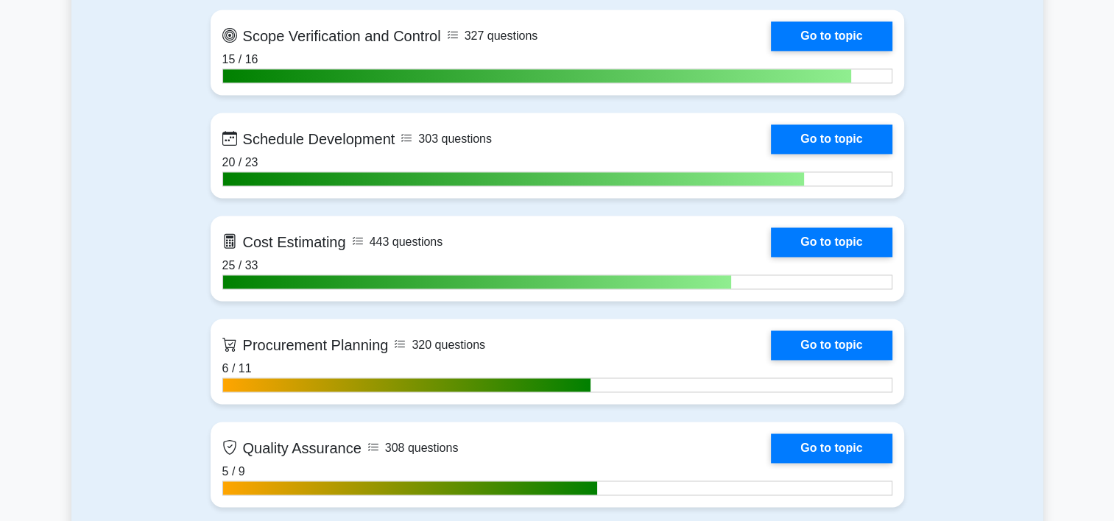
scroll to position [2199, 0]
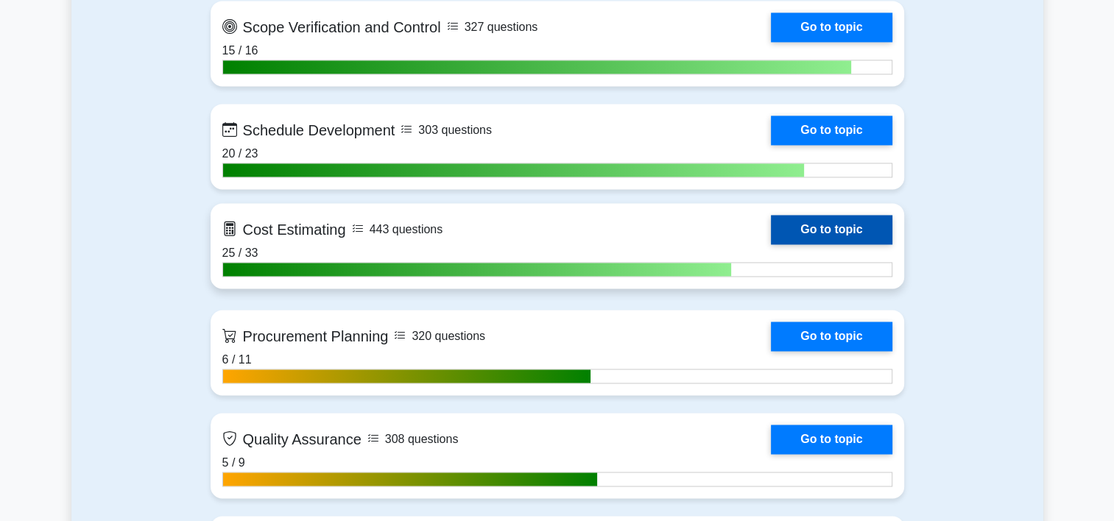
click at [771, 224] on link "Go to topic" at bounding box center [831, 229] width 121 height 29
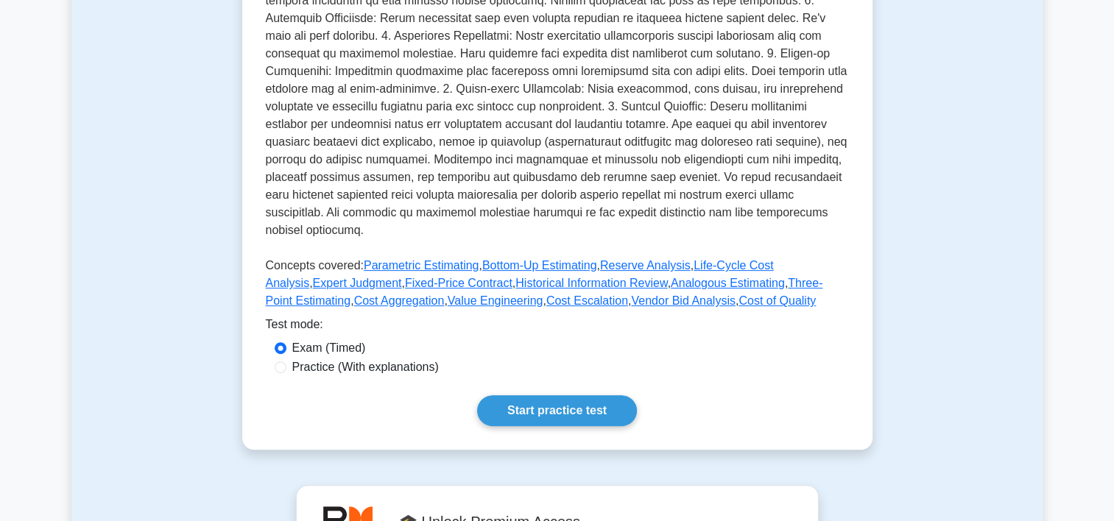
scroll to position [432, 0]
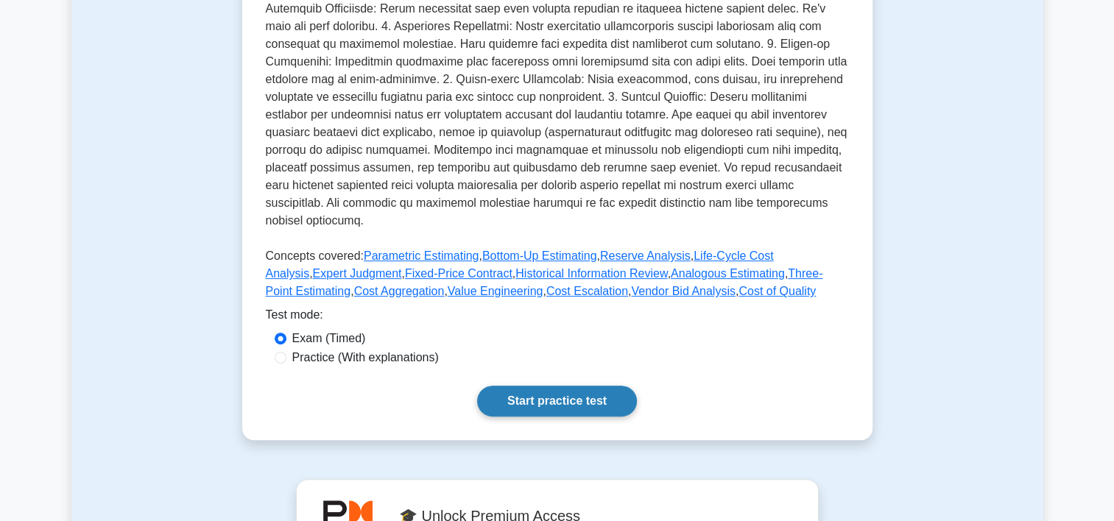
click at [574, 386] on link "Start practice test" at bounding box center [557, 401] width 160 height 31
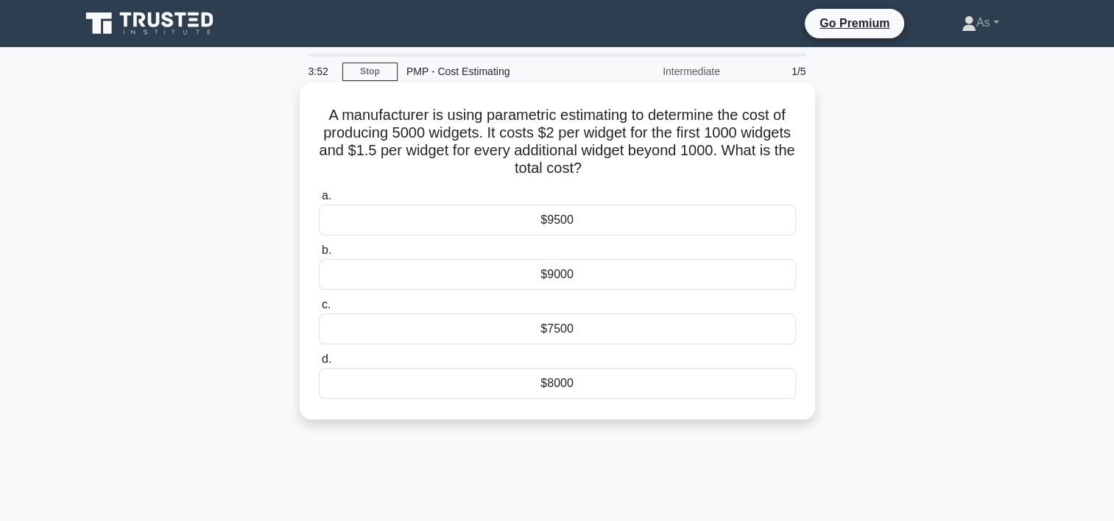
click at [604, 392] on div "$8000" at bounding box center [557, 383] width 477 height 31
click at [319, 364] on input "d. $8000" at bounding box center [319, 360] width 0 height 10
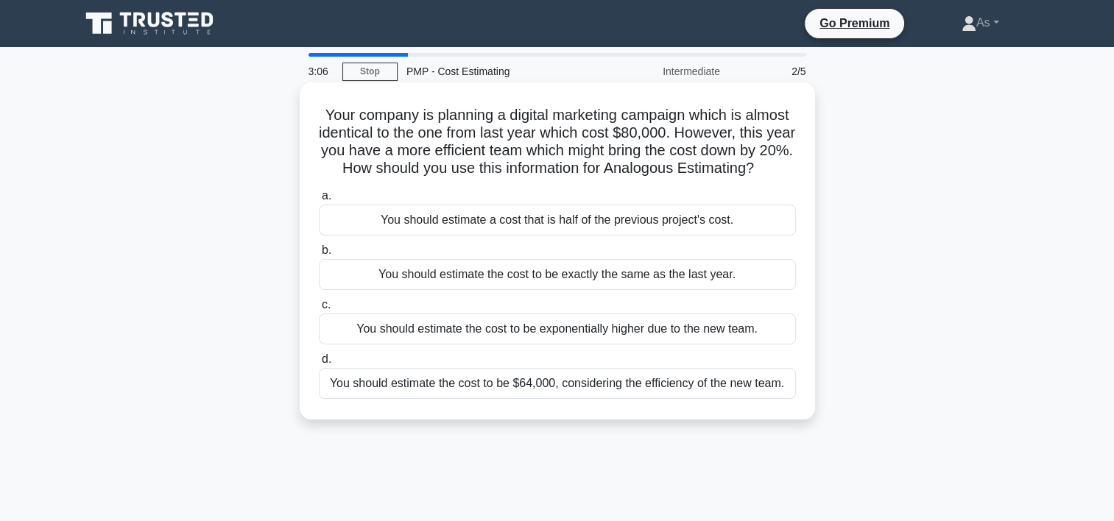
click at [628, 399] on div "You should estimate the cost to be $64,000, considering the efficiency of the n…" at bounding box center [557, 383] width 477 height 31
click at [319, 364] on input "d. You should estimate the cost to be $64,000, considering the efficiency of th…" at bounding box center [319, 360] width 0 height 10
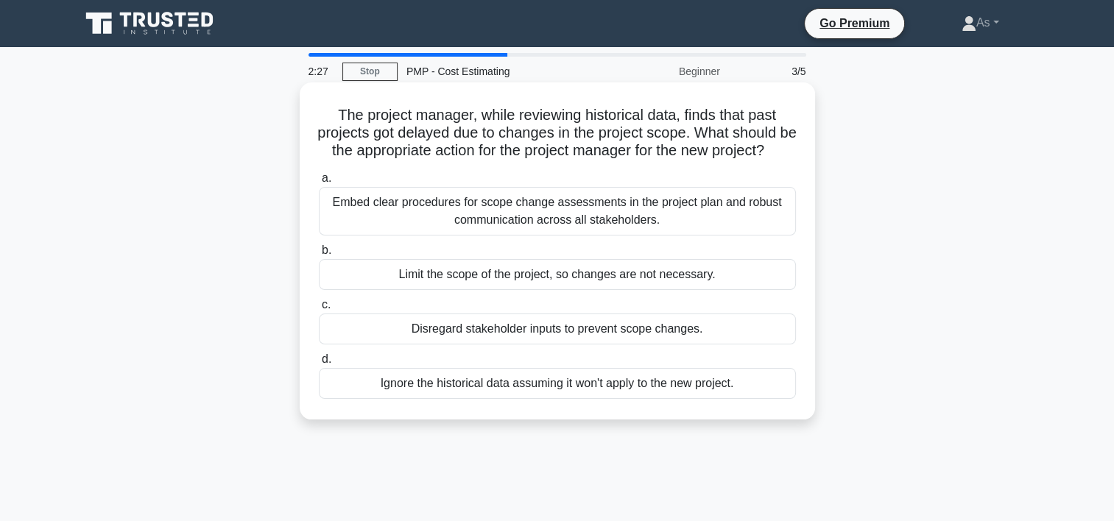
click at [771, 233] on div "Embed clear procedures for scope change assessments in the project plan and rob…" at bounding box center [557, 211] width 477 height 49
click at [319, 183] on input "a. Embed clear procedures for scope change assessments in the project plan and …" at bounding box center [319, 179] width 0 height 10
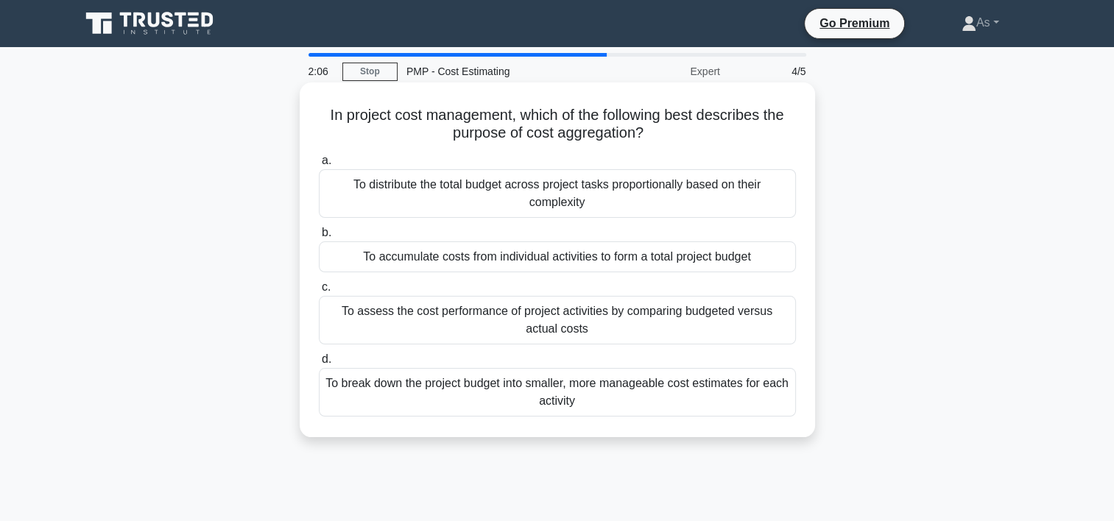
click at [773, 258] on div "To accumulate costs from individual activities to form a total project budget" at bounding box center [557, 256] width 477 height 31
click at [319, 238] on input "b. To accumulate costs from individual activities to form a total project budget" at bounding box center [319, 233] width 0 height 10
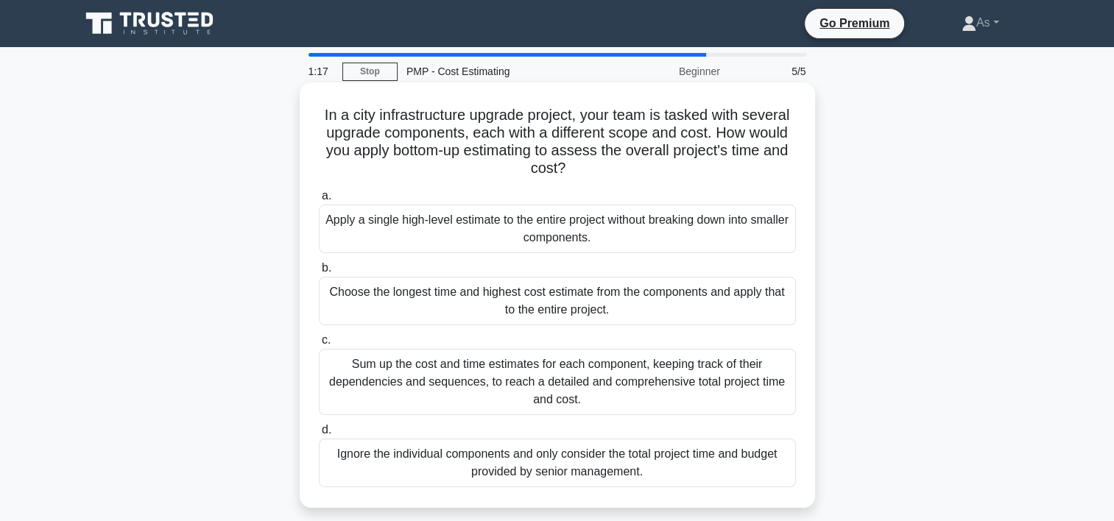
click at [745, 374] on div "Sum up the cost and time estimates for each component, keeping track of their d…" at bounding box center [557, 382] width 477 height 66
click at [319, 345] on input "c. Sum up the cost and time estimates for each component, keeping track of thei…" at bounding box center [319, 341] width 0 height 10
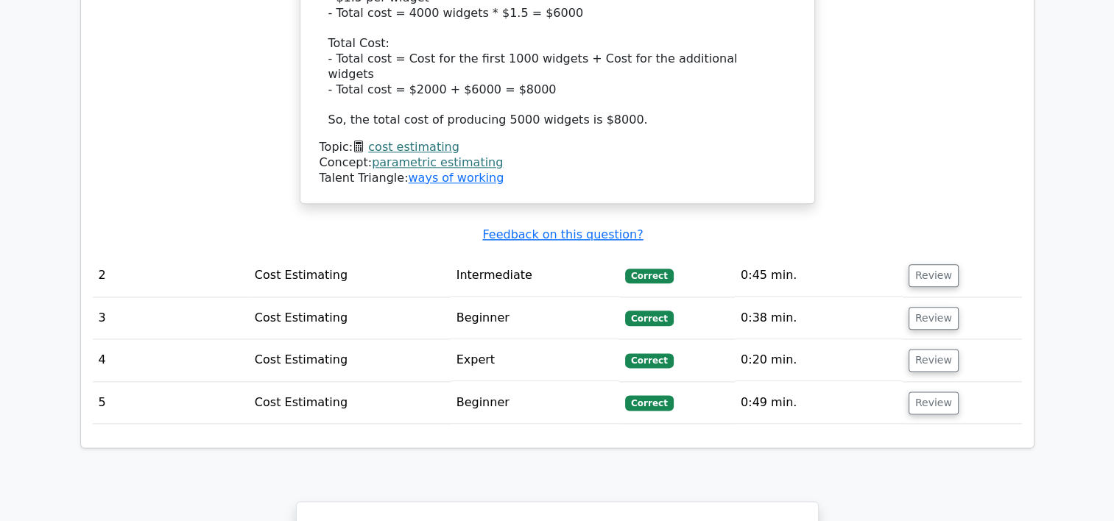
scroll to position [1746, 0]
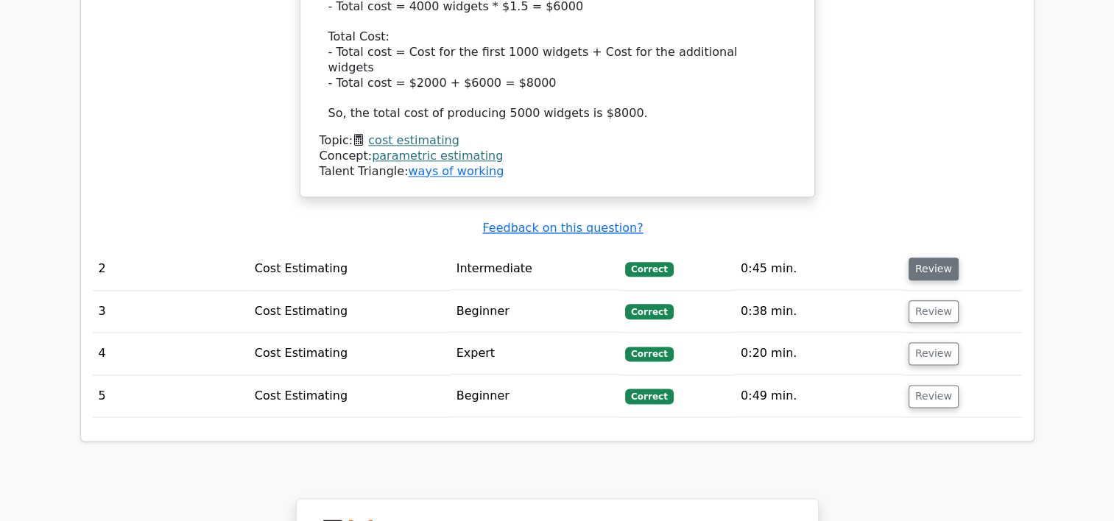
click at [933, 258] on button "Review" at bounding box center [933, 269] width 50 height 23
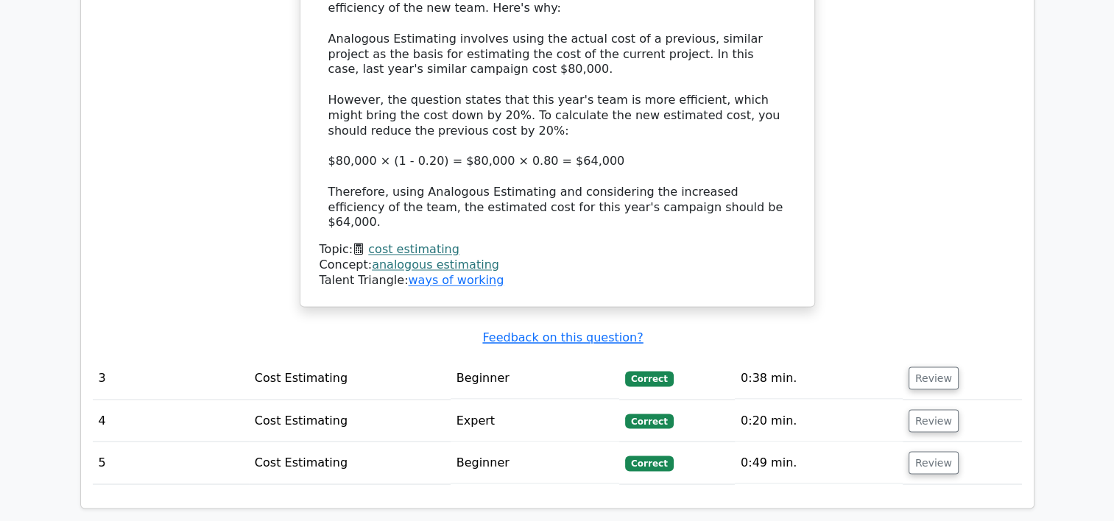
scroll to position [2446, 0]
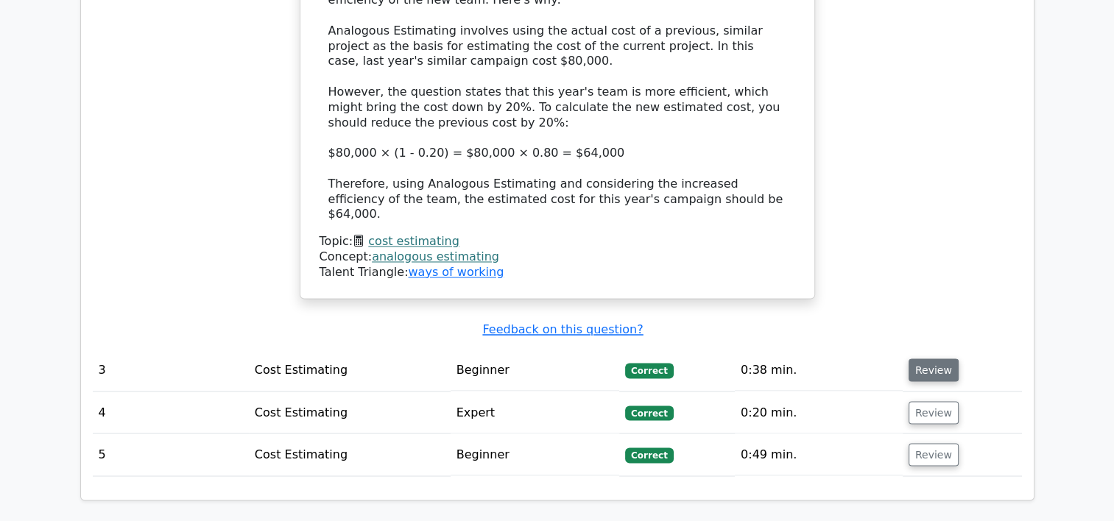
click at [934, 358] on button "Review" at bounding box center [933, 369] width 50 height 23
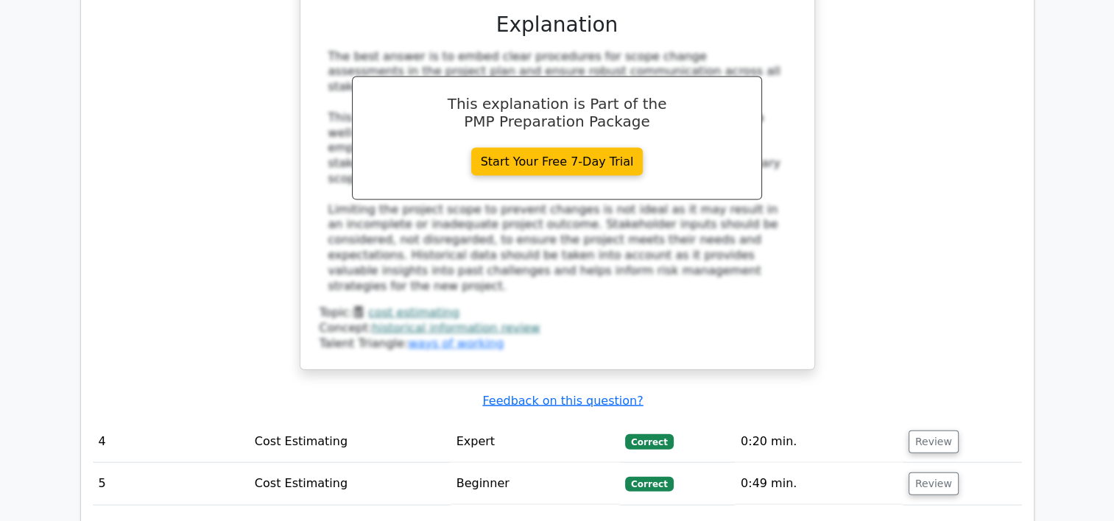
scroll to position [3203, 0]
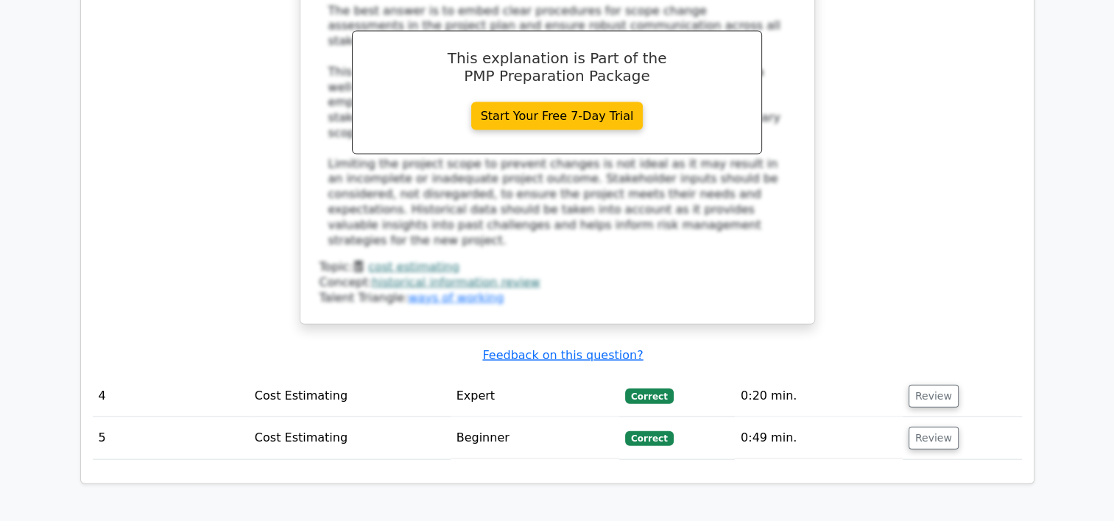
click at [924, 375] on td "Review" at bounding box center [961, 396] width 119 height 42
click at [939, 385] on button "Review" at bounding box center [933, 396] width 50 height 23
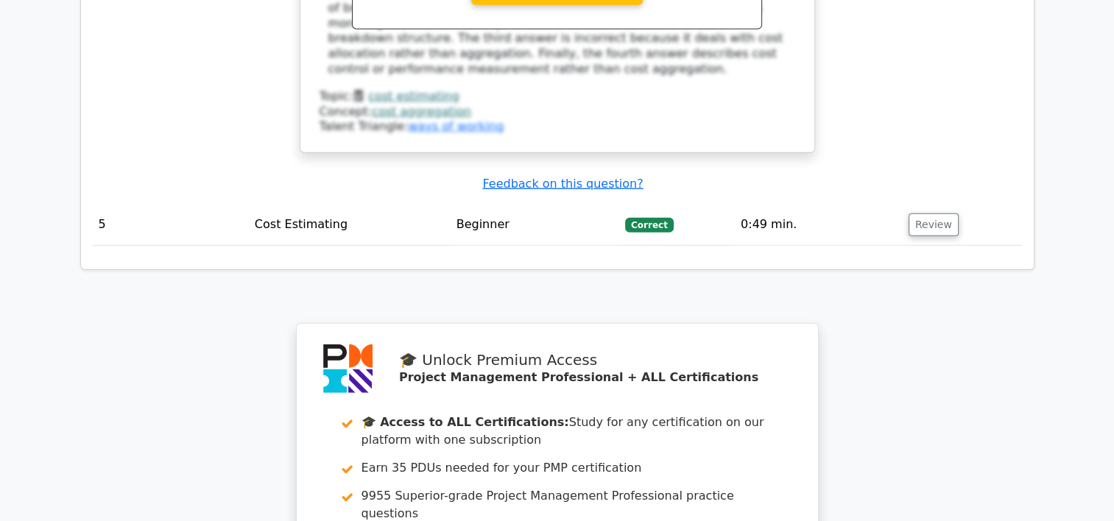
scroll to position [4485, 0]
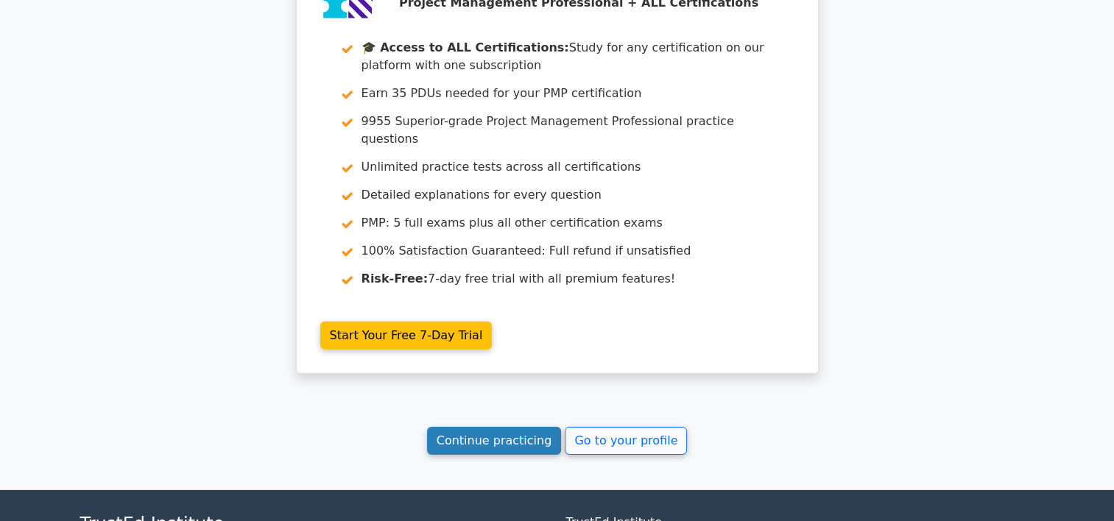
click at [506, 427] on link "Continue practicing" at bounding box center [494, 441] width 135 height 28
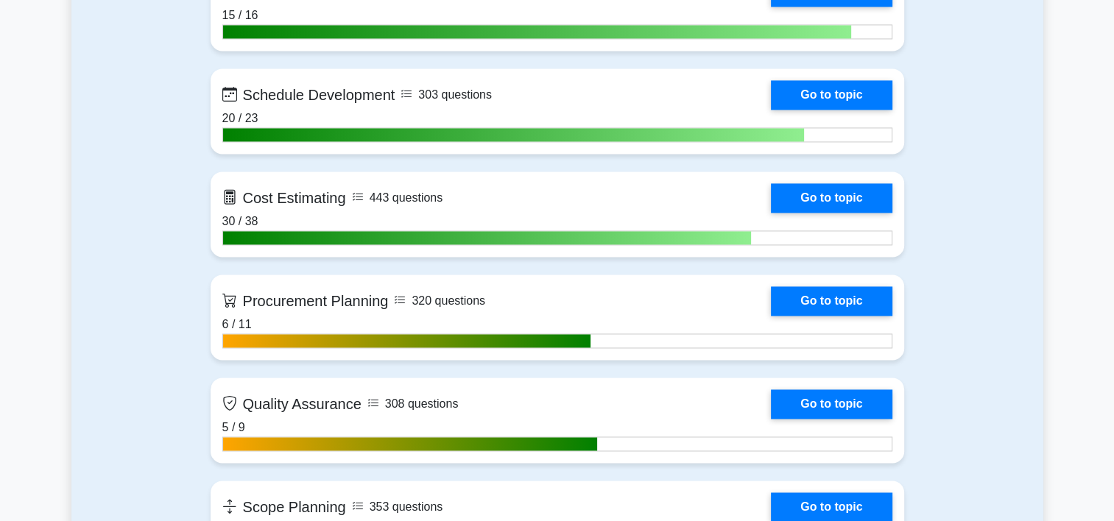
scroll to position [2261, 0]
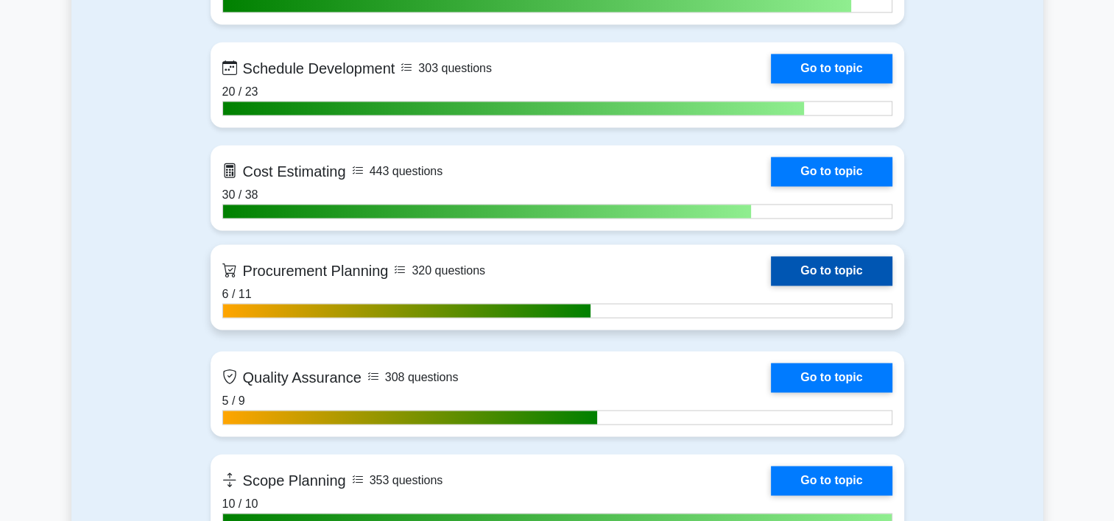
click at [771, 272] on link "Go to topic" at bounding box center [831, 270] width 121 height 29
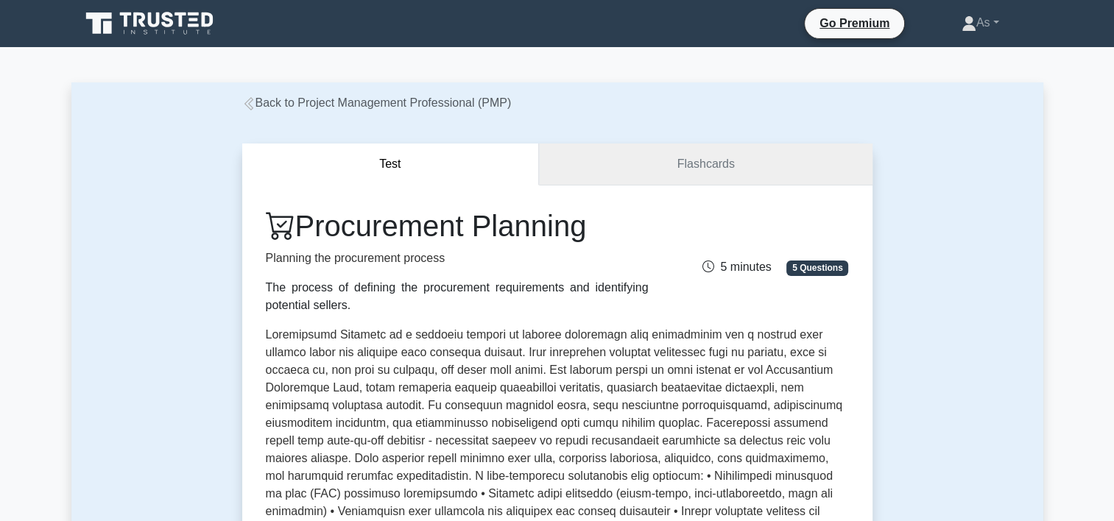
click at [784, 162] on link "Flashcards" at bounding box center [705, 165] width 333 height 42
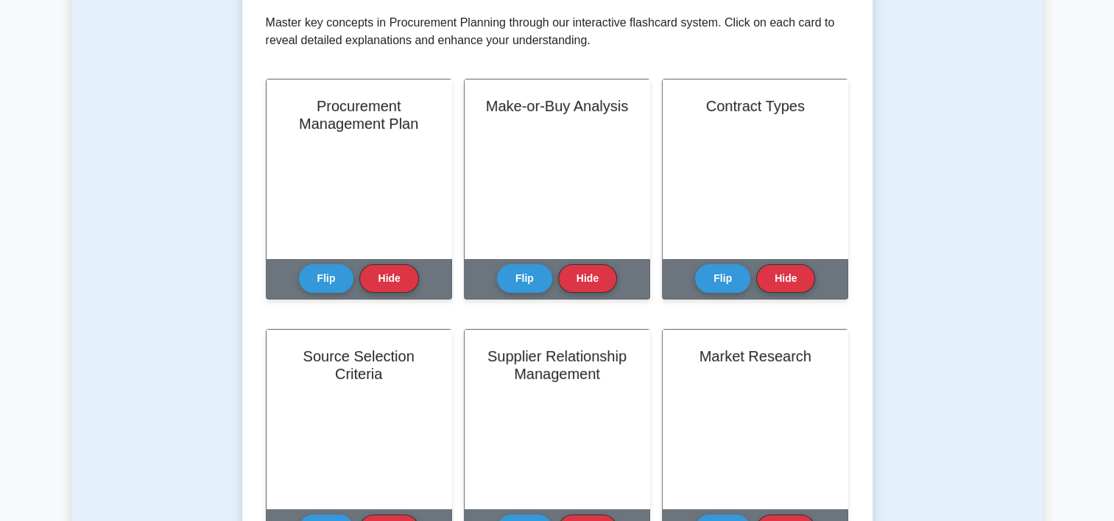
scroll to position [307, 0]
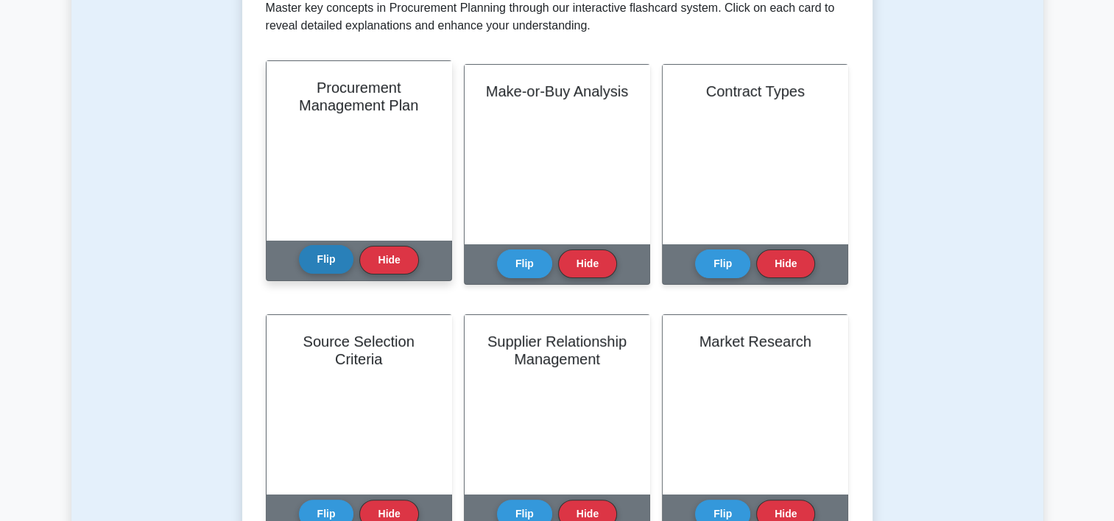
click at [322, 260] on button "Flip" at bounding box center [326, 259] width 55 height 29
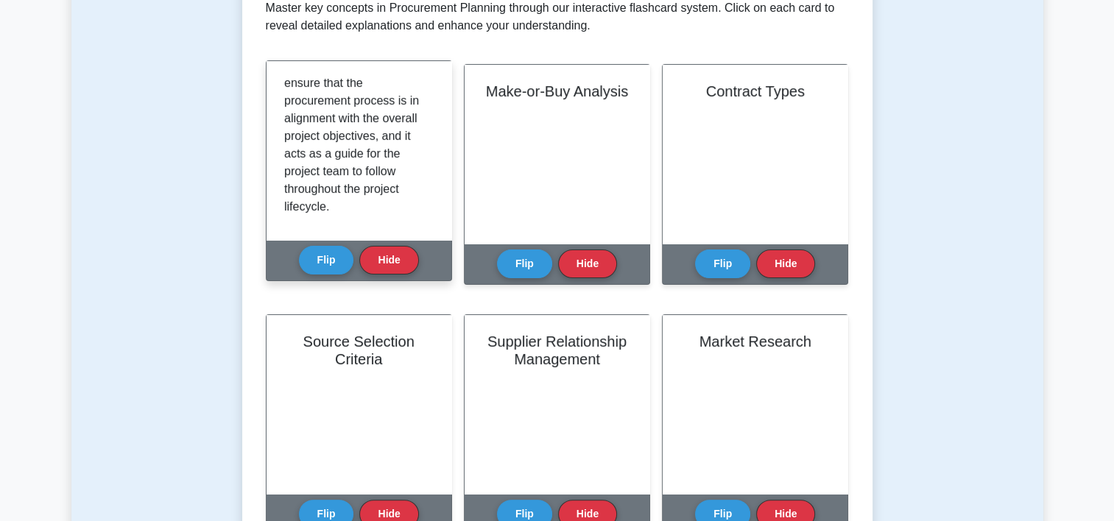
scroll to position [344, 0]
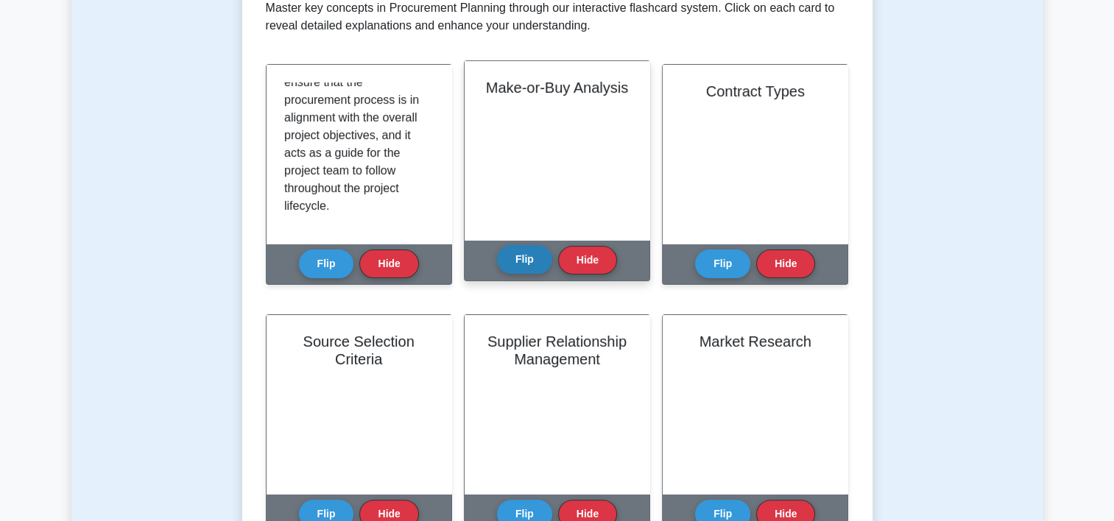
click at [535, 261] on button "Flip" at bounding box center [524, 259] width 55 height 29
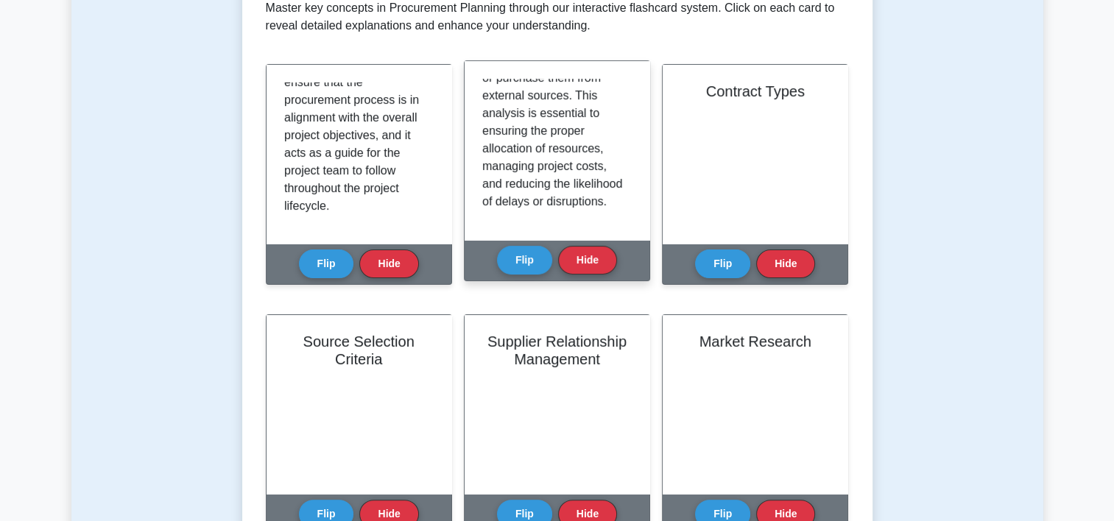
scroll to position [327, 0]
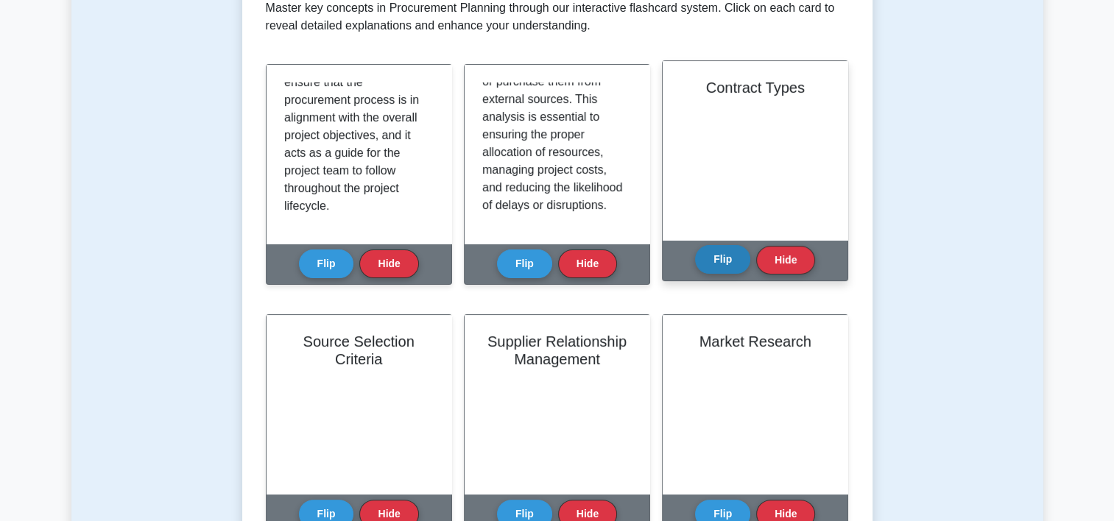
click at [721, 258] on button "Flip" at bounding box center [722, 259] width 55 height 29
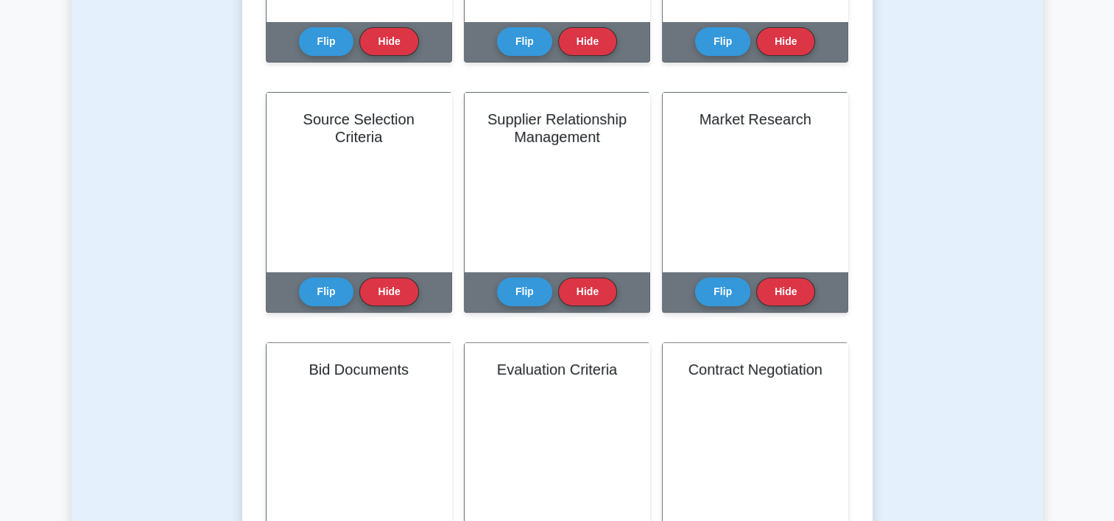
scroll to position [536, 0]
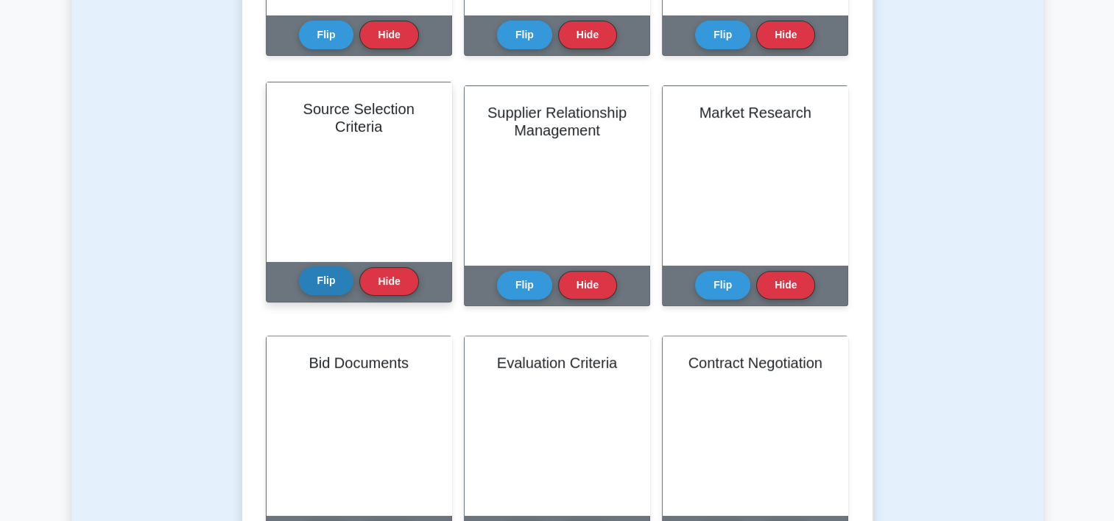
click at [321, 286] on button "Flip" at bounding box center [326, 280] width 55 height 29
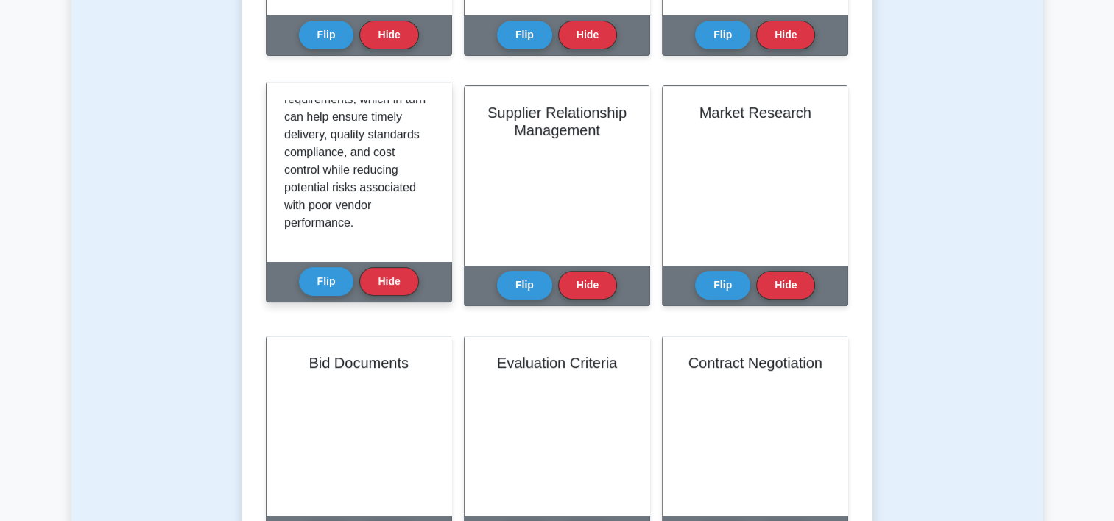
scroll to position [327, 0]
click at [315, 281] on button "Flip" at bounding box center [326, 280] width 55 height 29
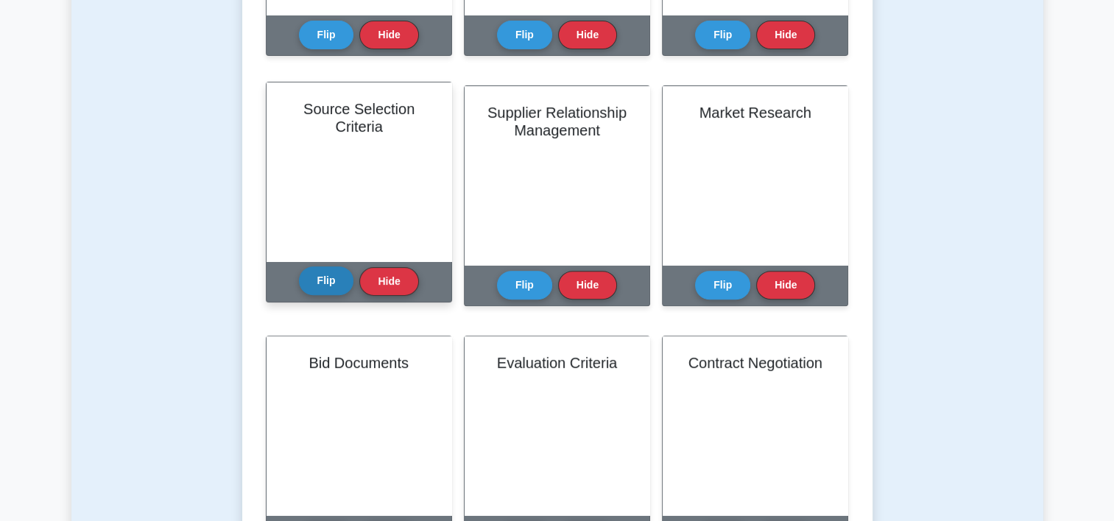
click at [330, 283] on button "Flip" at bounding box center [326, 280] width 55 height 29
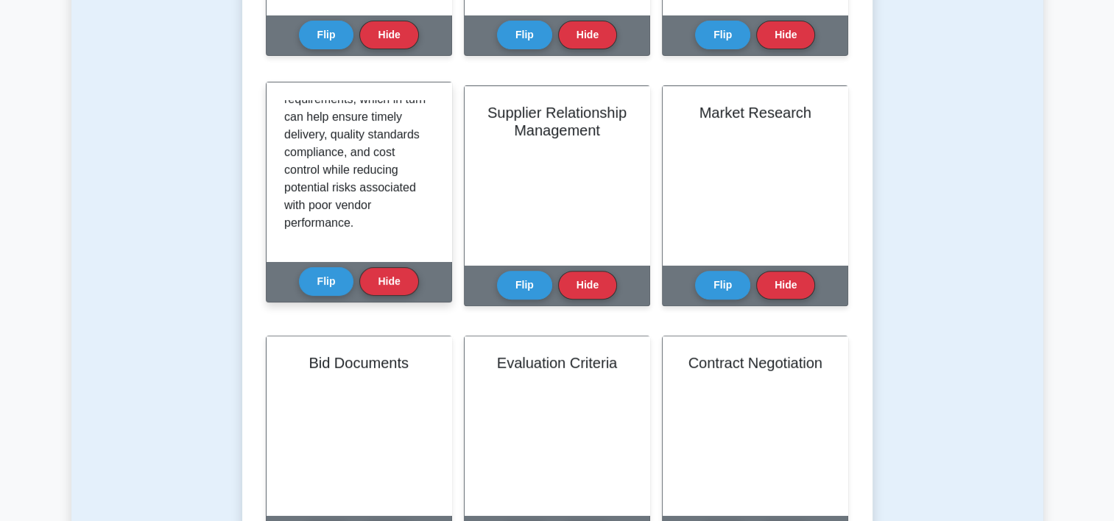
scroll to position [0, 0]
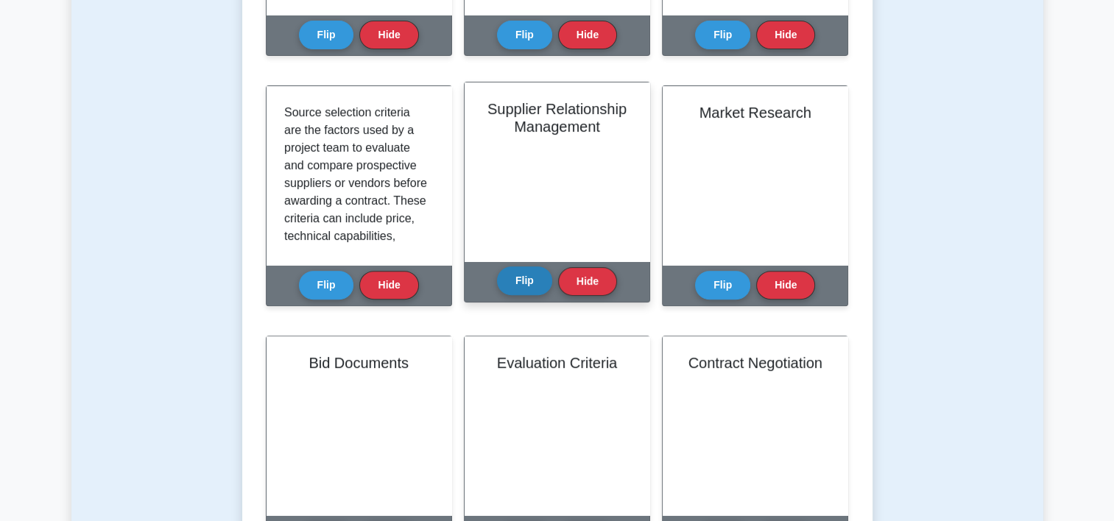
click at [532, 278] on button "Flip" at bounding box center [524, 280] width 55 height 29
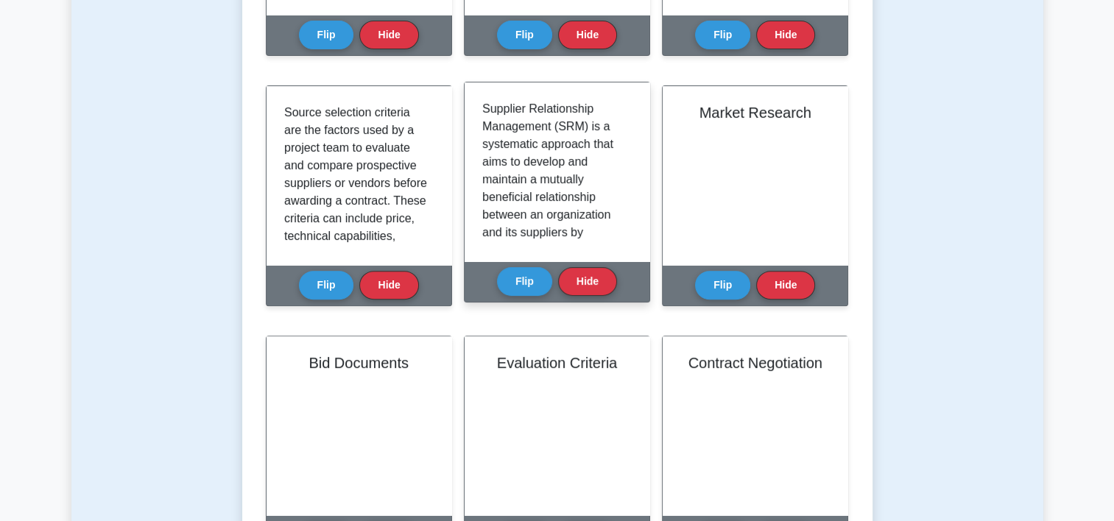
drag, startPoint x: 632, startPoint y: 138, endPoint x: 629, endPoint y: 152, distance: 14.2
click at [629, 152] on div "Supplier Relationship Management (SRM) is a systematic approach that aims to de…" at bounding box center [556, 171] width 185 height 179
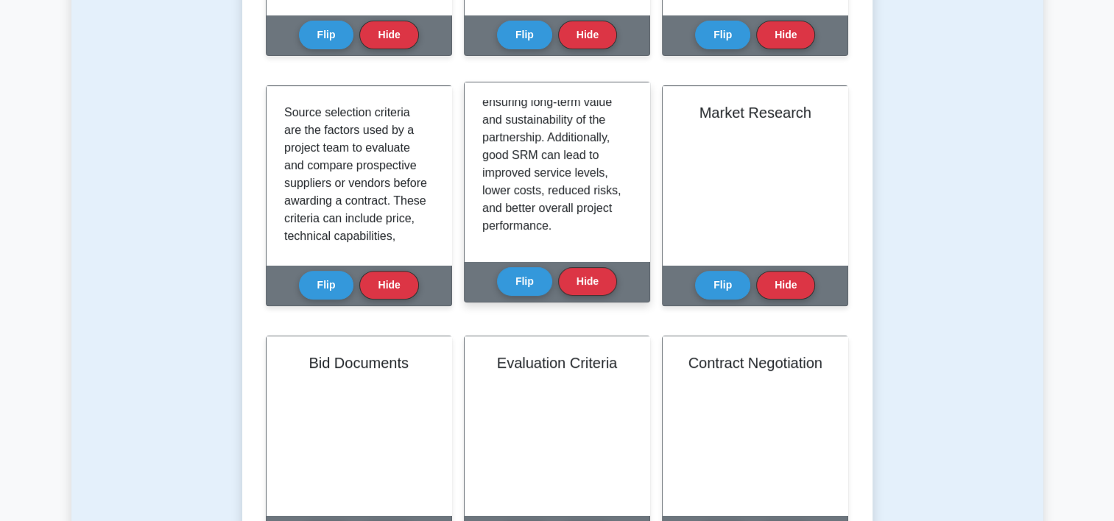
scroll to position [362, 0]
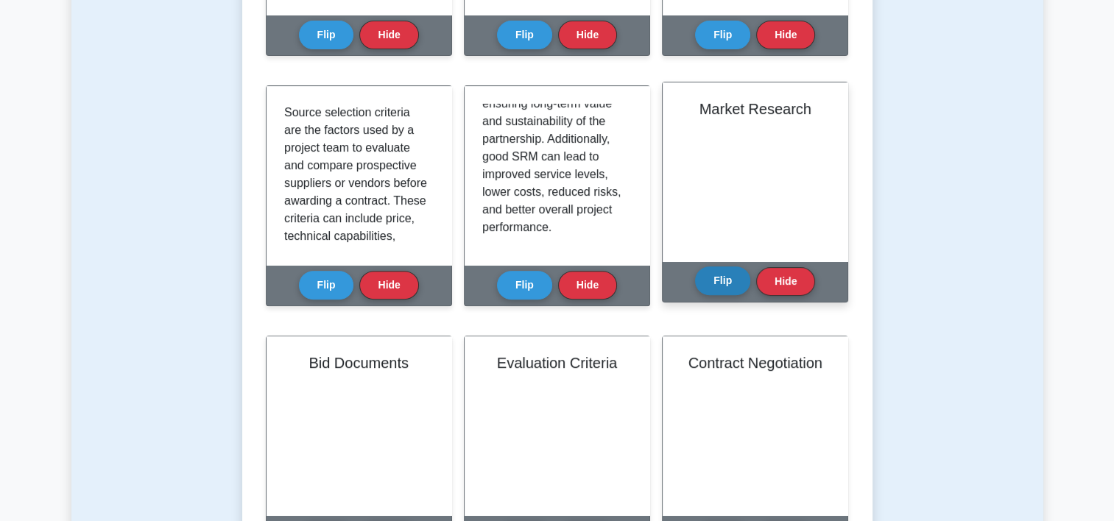
click at [717, 278] on button "Flip" at bounding box center [722, 280] width 55 height 29
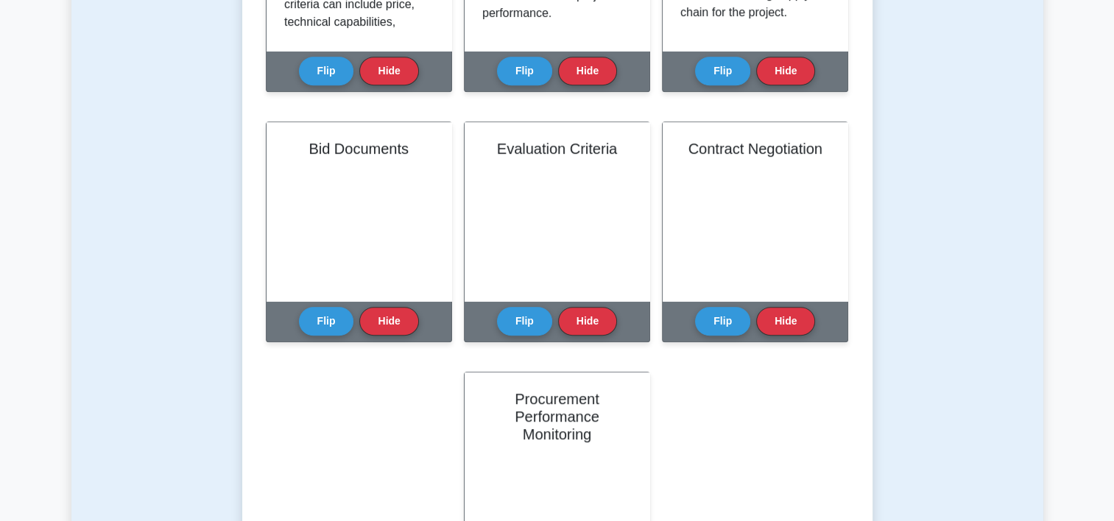
scroll to position [778, 0]
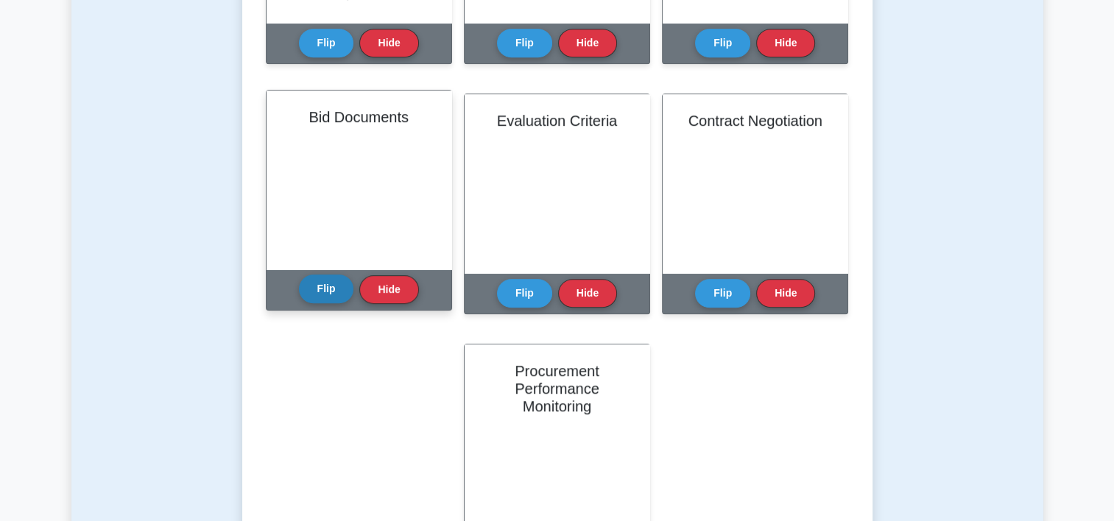
click at [324, 280] on button "Flip" at bounding box center [326, 289] width 55 height 29
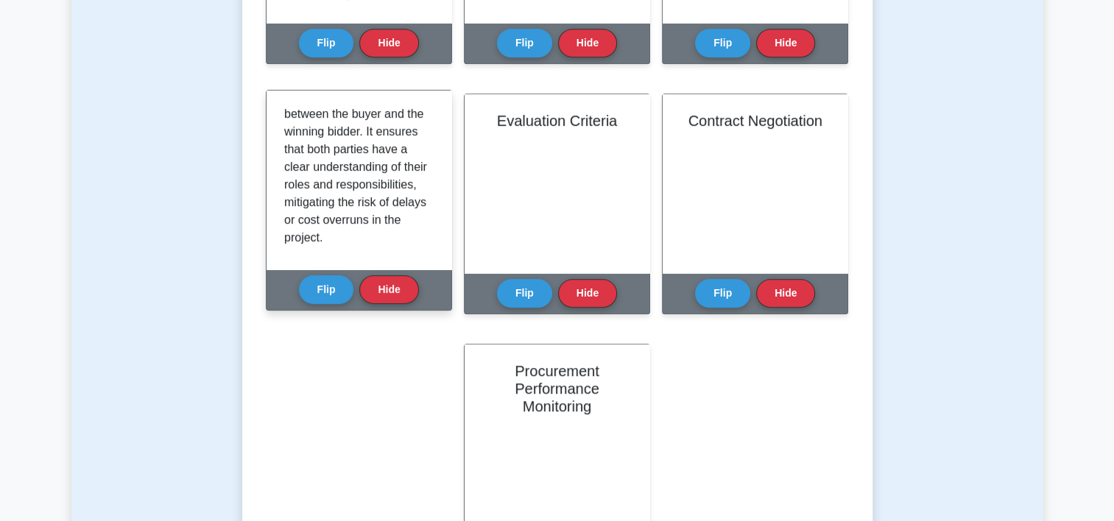
scroll to position [450, 0]
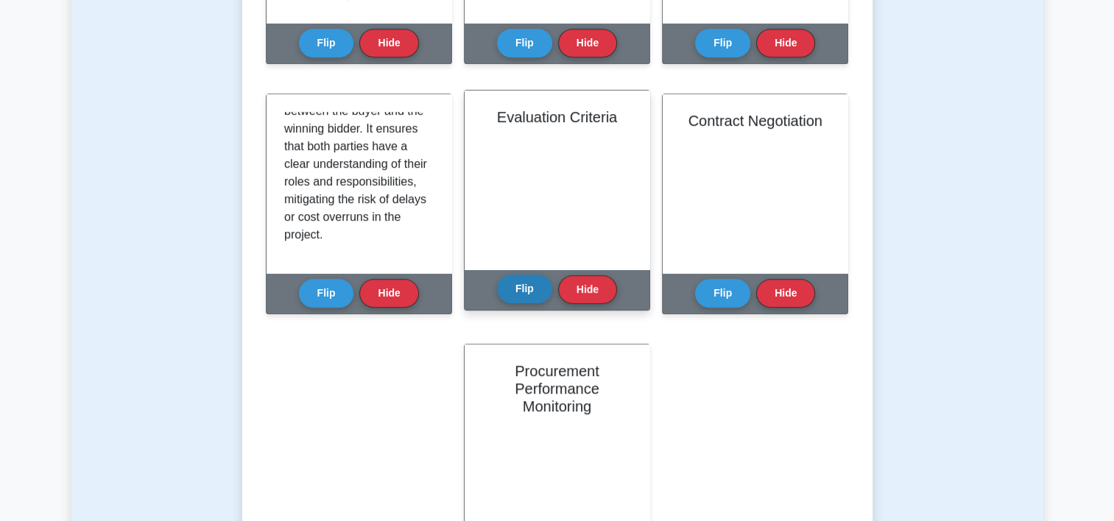
click at [514, 286] on button "Flip" at bounding box center [524, 289] width 55 height 29
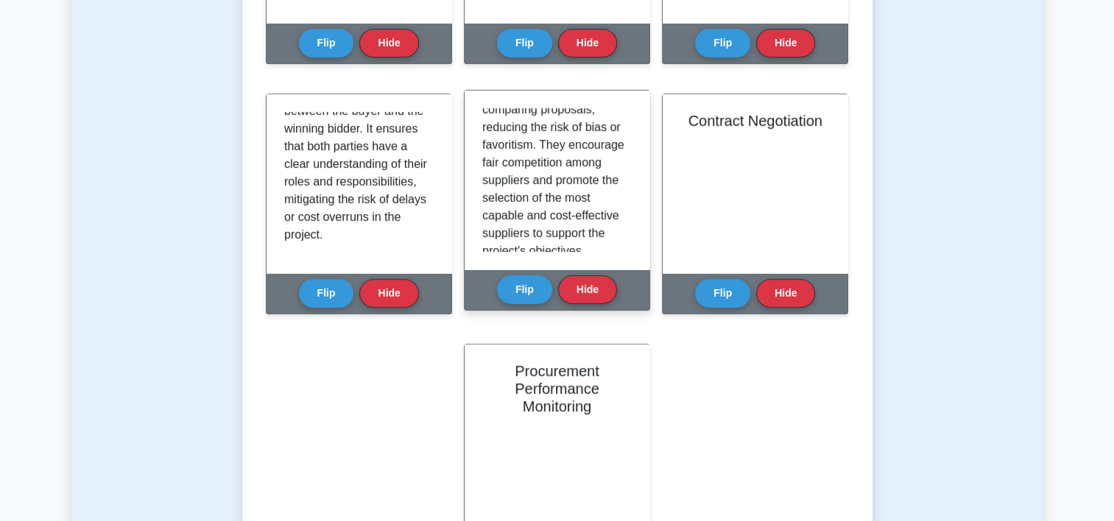
scroll to position [415, 0]
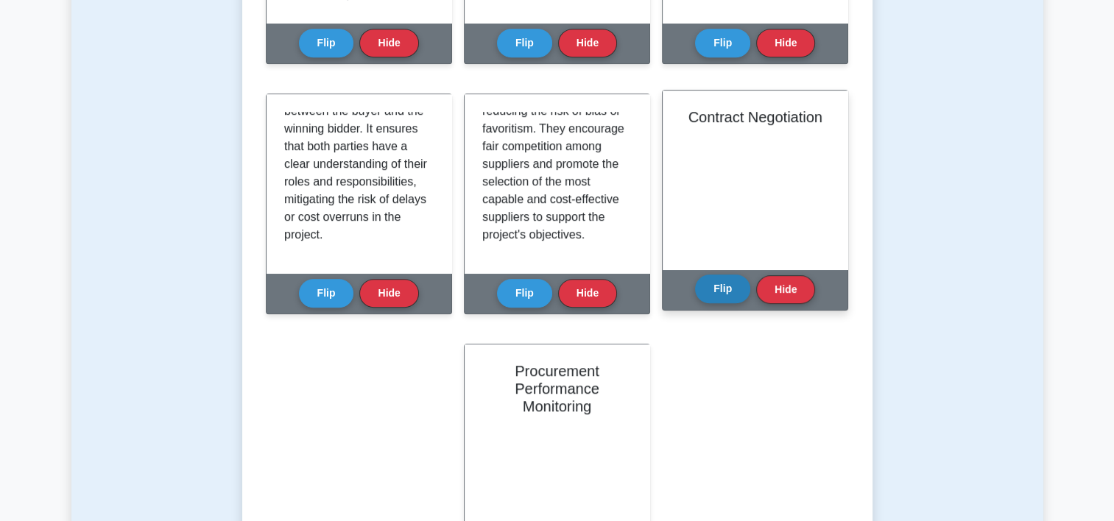
click at [731, 294] on button "Flip" at bounding box center [722, 289] width 55 height 29
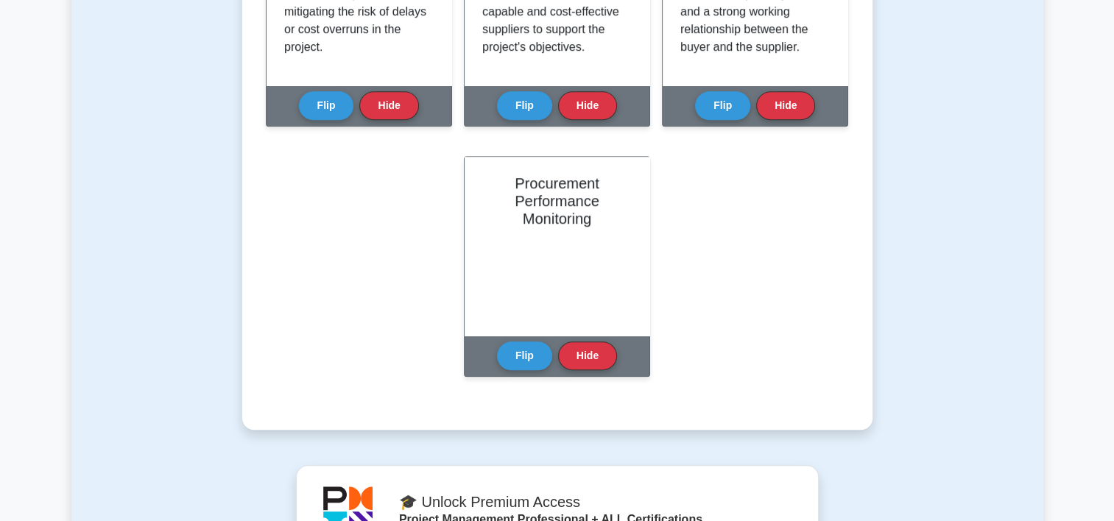
scroll to position [935, 0]
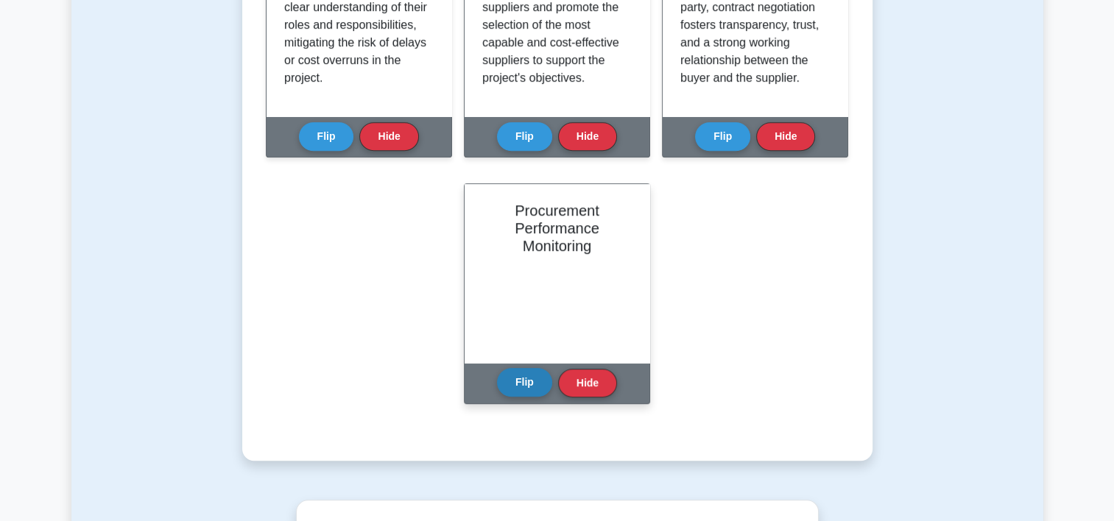
click at [520, 383] on button "Flip" at bounding box center [524, 382] width 55 height 29
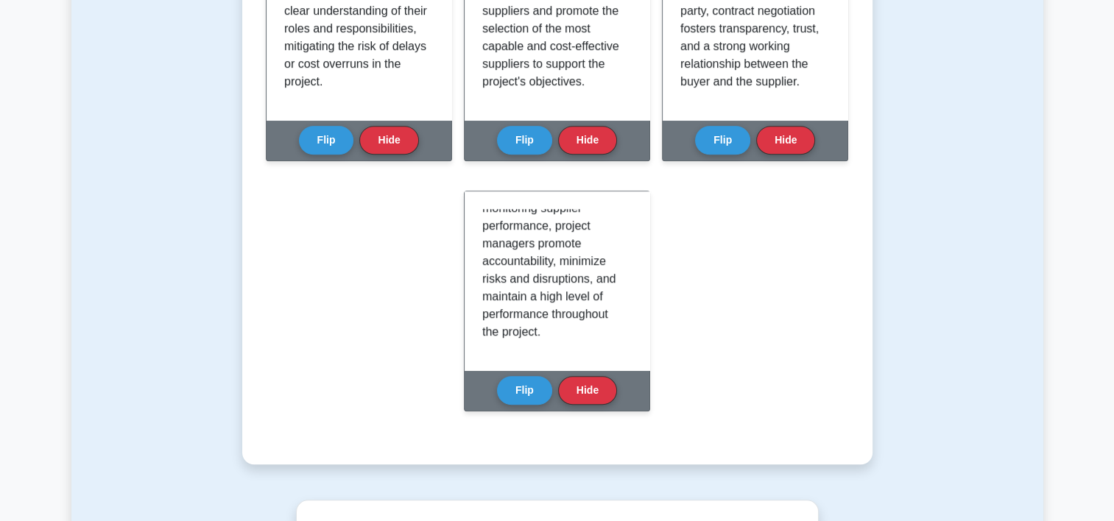
scroll to position [0, 0]
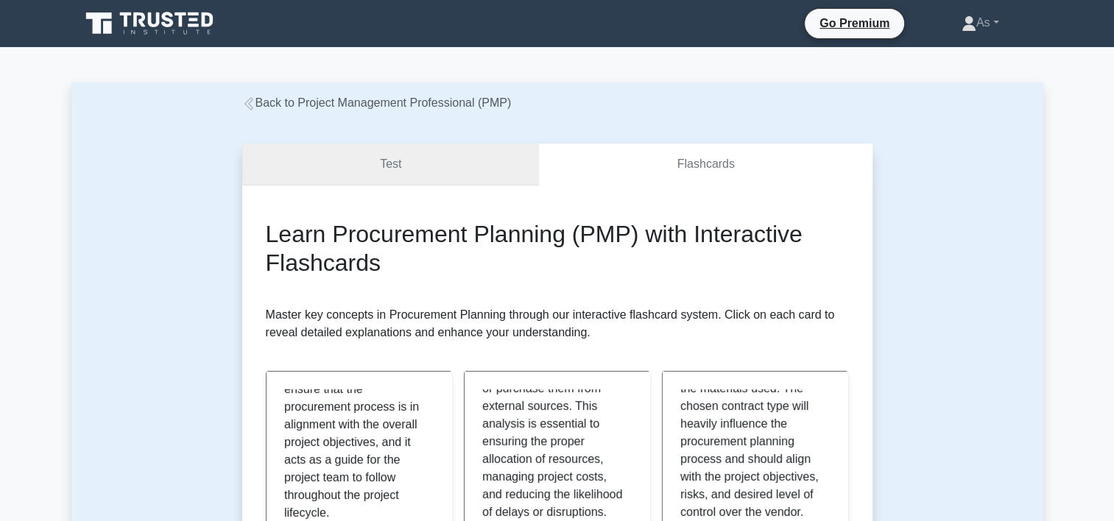
click at [442, 157] on link "Test" at bounding box center [390, 165] width 297 height 42
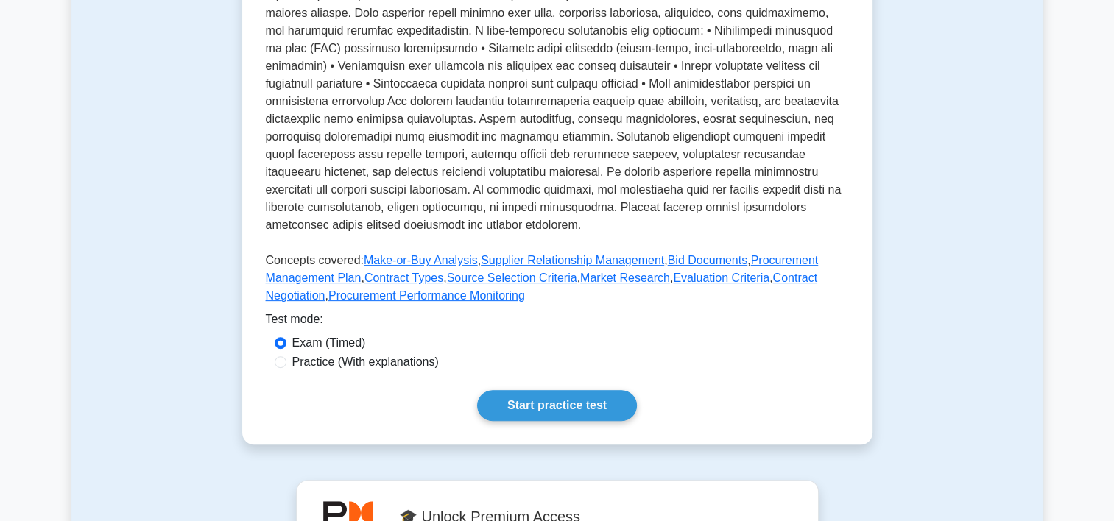
scroll to position [455, 0]
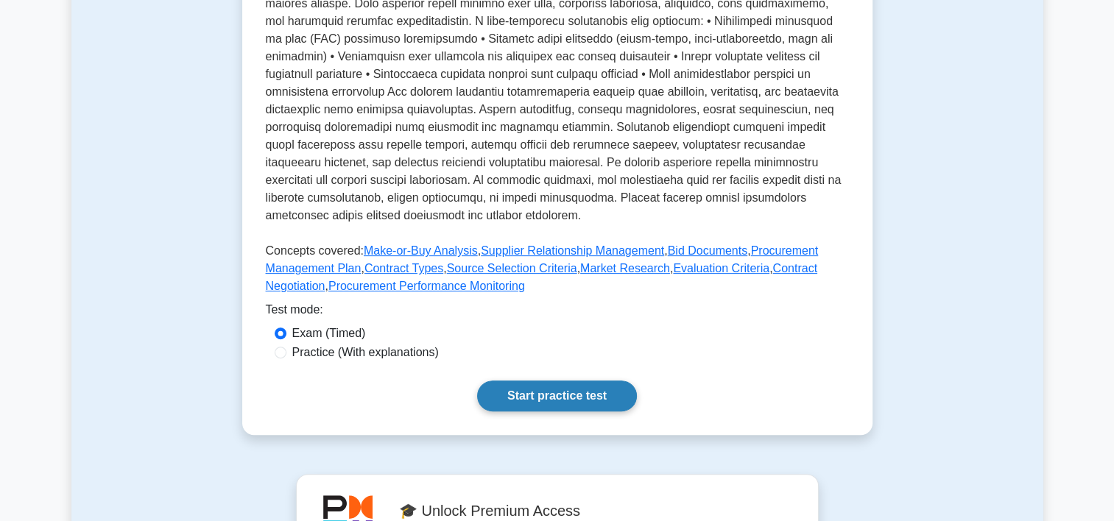
click at [593, 386] on link "Start practice test" at bounding box center [557, 396] width 160 height 31
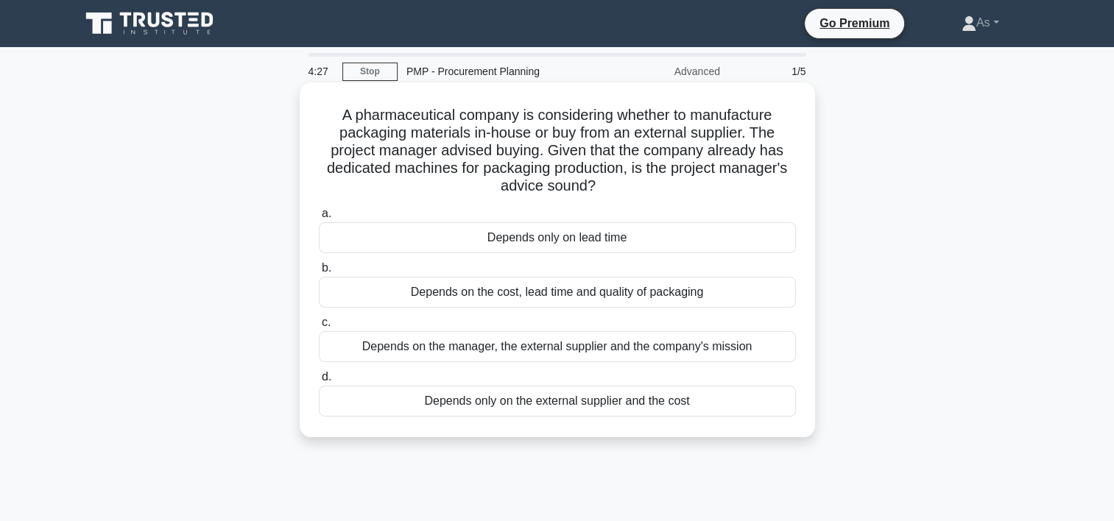
click at [615, 294] on div "Depends on the cost, lead time and quality of packaging" at bounding box center [557, 292] width 477 height 31
click at [319, 273] on input "b. Depends on the cost, lead time and quality of packaging" at bounding box center [319, 268] width 0 height 10
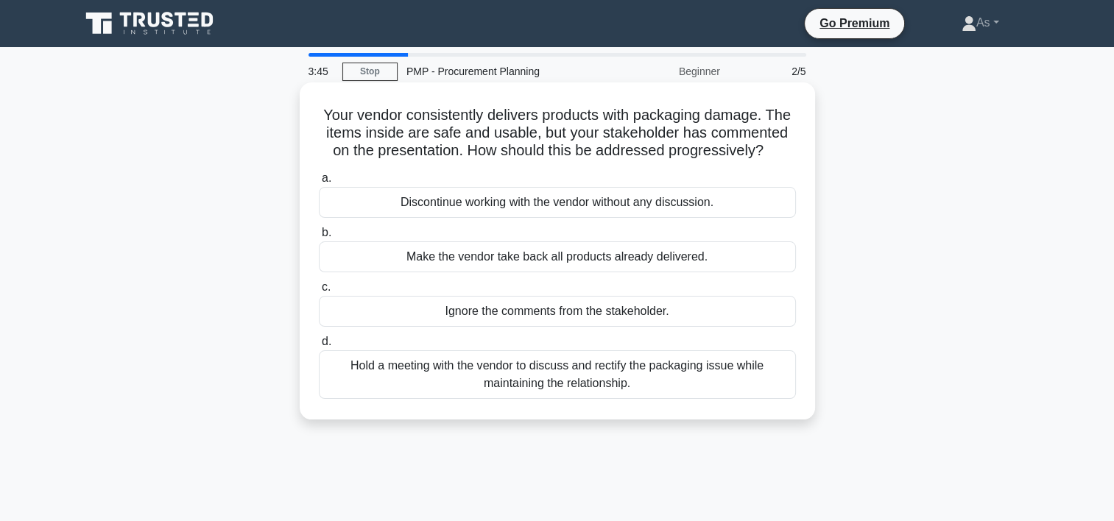
click at [640, 378] on div "Hold a meeting with the vendor to discuss and rectify the packaging issue while…" at bounding box center [557, 374] width 477 height 49
click at [319, 347] on input "d. Hold a meeting with the vendor to discuss and rectify the packaging issue wh…" at bounding box center [319, 342] width 0 height 10
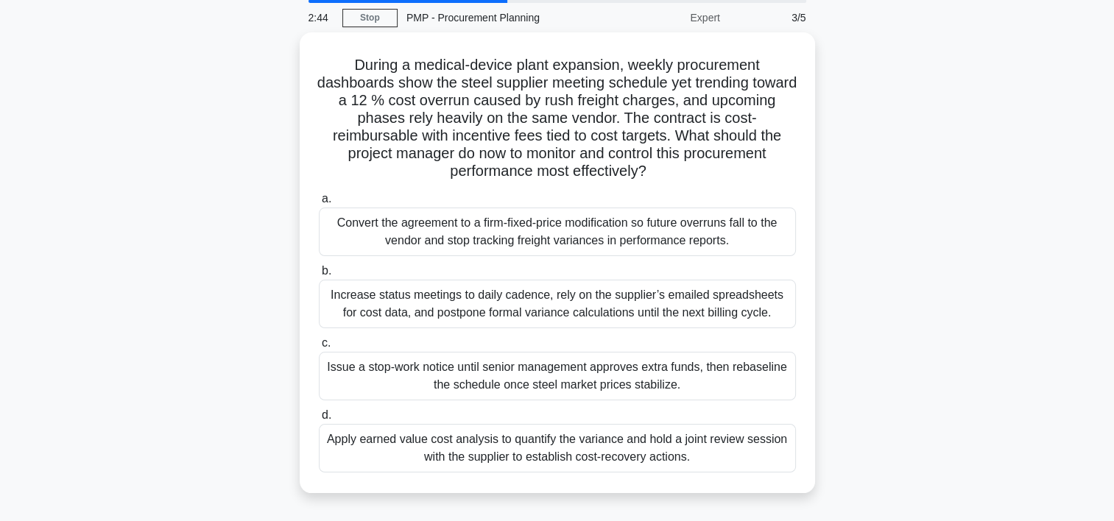
scroll to position [68, 0]
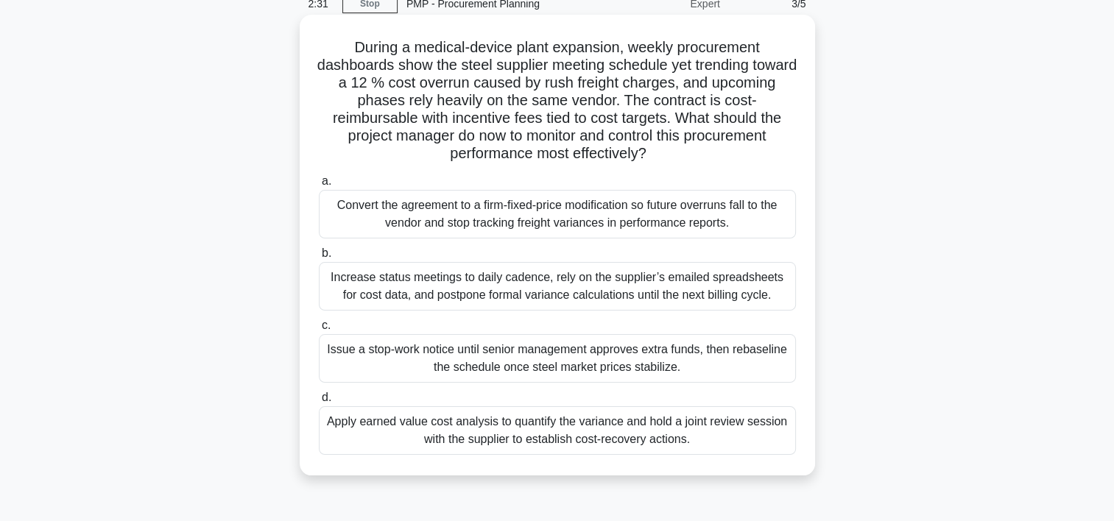
click at [738, 436] on div "Apply earned value cost analysis to quantify the variance and hold a joint revi…" at bounding box center [557, 430] width 477 height 49
click at [319, 403] on input "d. Apply earned value cost analysis to quantify the variance and hold a joint r…" at bounding box center [319, 398] width 0 height 10
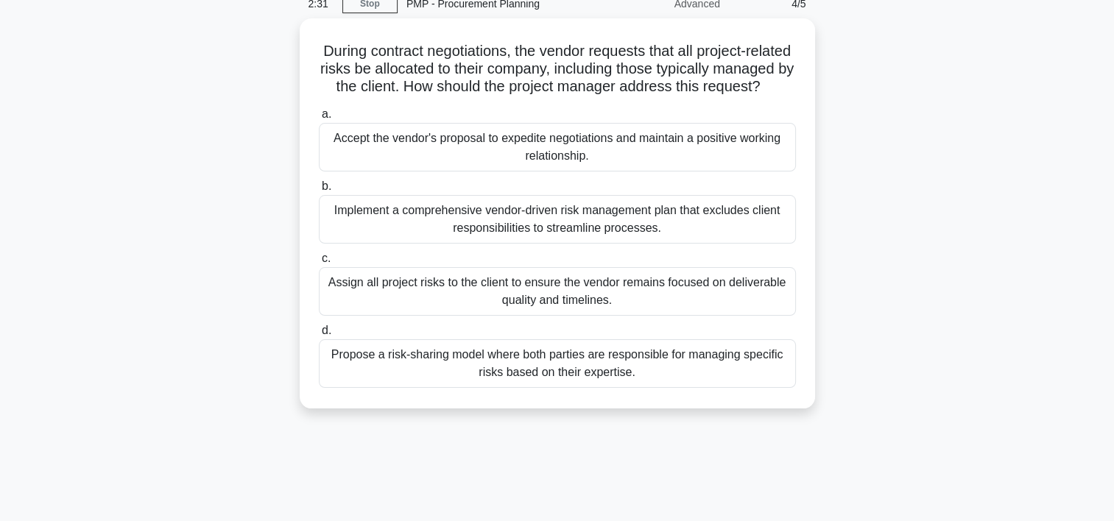
scroll to position [0, 0]
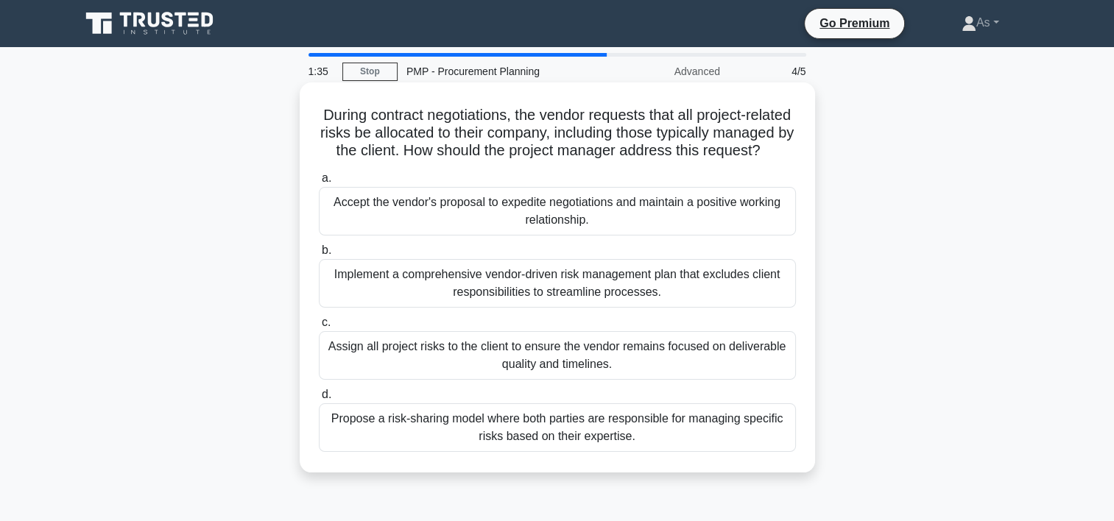
click at [634, 452] on div "Propose a risk-sharing model where both parties are responsible for managing sp…" at bounding box center [557, 427] width 477 height 49
click at [319, 400] on input "d. Propose a risk-sharing model where both parties are responsible for managing…" at bounding box center [319, 395] width 0 height 10
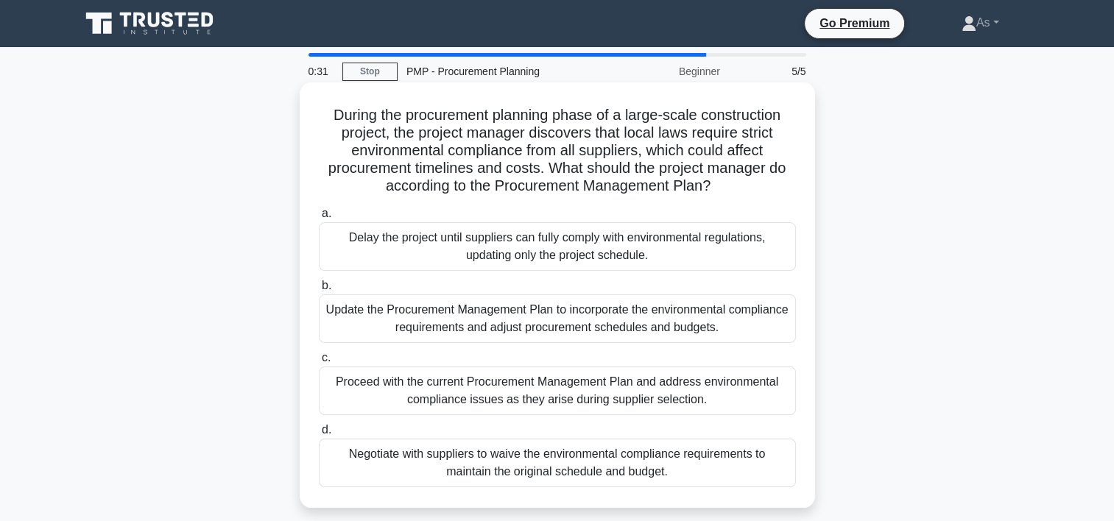
click at [634, 325] on div "Update the Procurement Management Plan to incorporate the environmental complia…" at bounding box center [557, 318] width 477 height 49
click at [319, 291] on input "b. Update the Procurement Management Plan to incorporate the environmental comp…" at bounding box center [319, 286] width 0 height 10
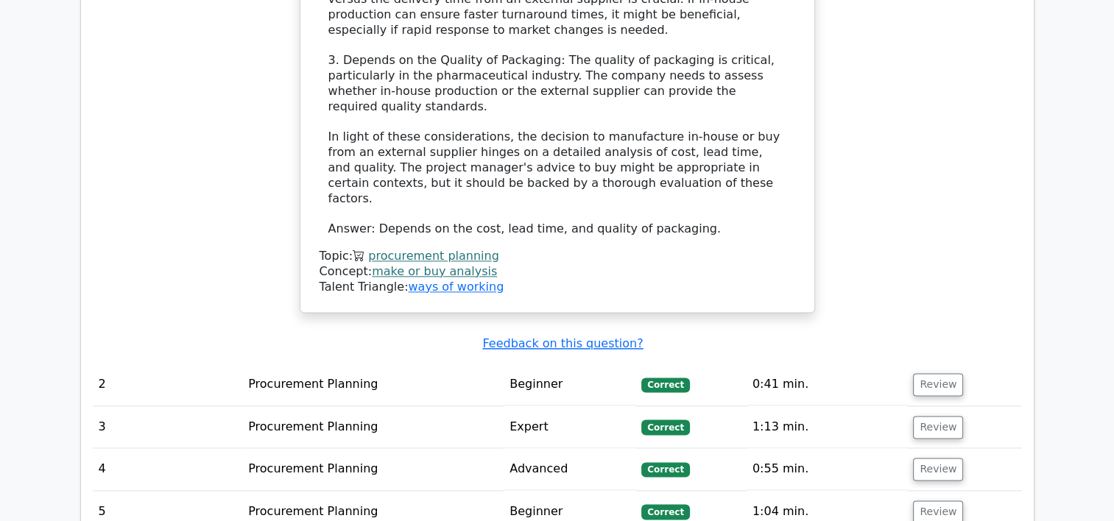
scroll to position [1842, 0]
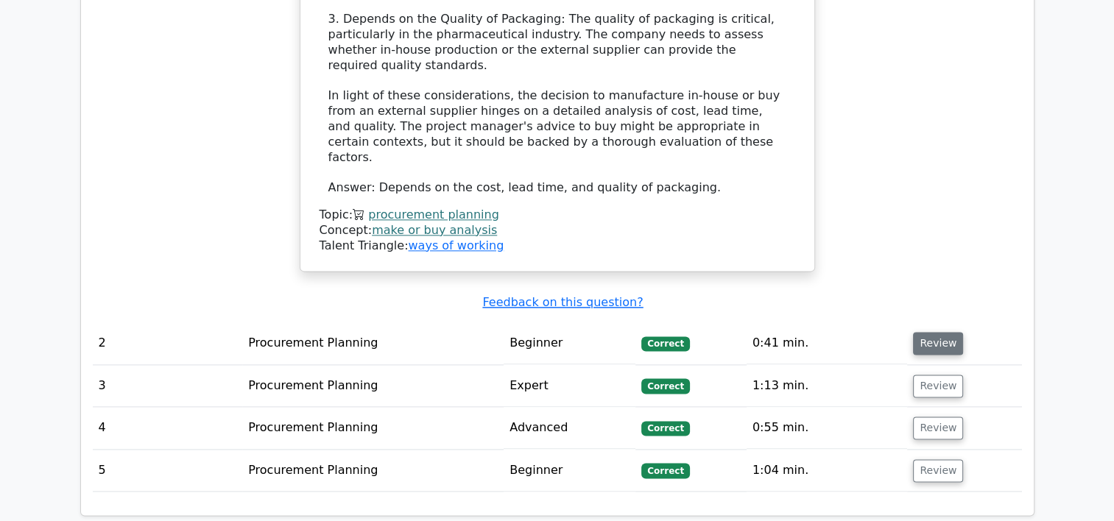
click at [927, 332] on button "Review" at bounding box center [938, 343] width 50 height 23
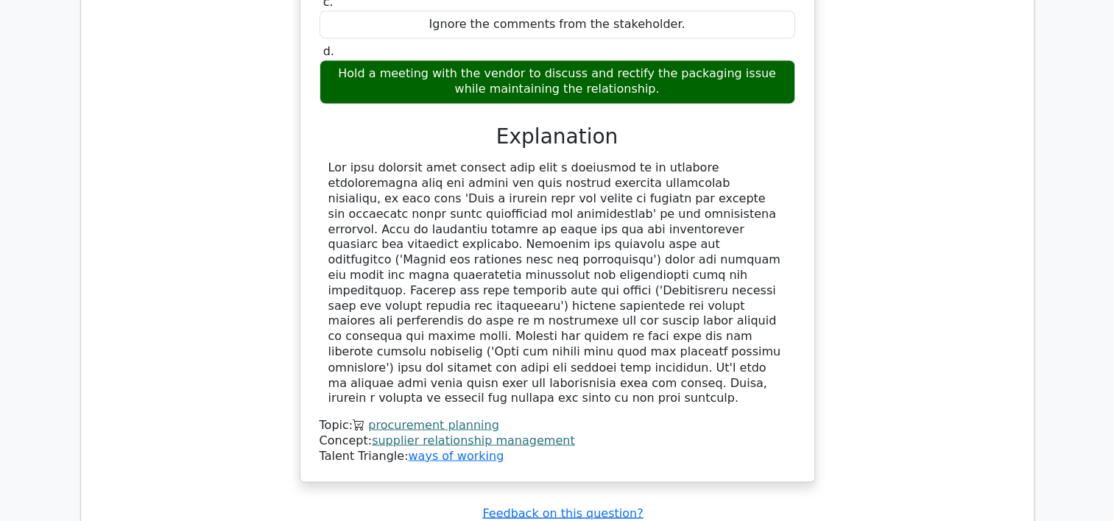
scroll to position [2424, 0]
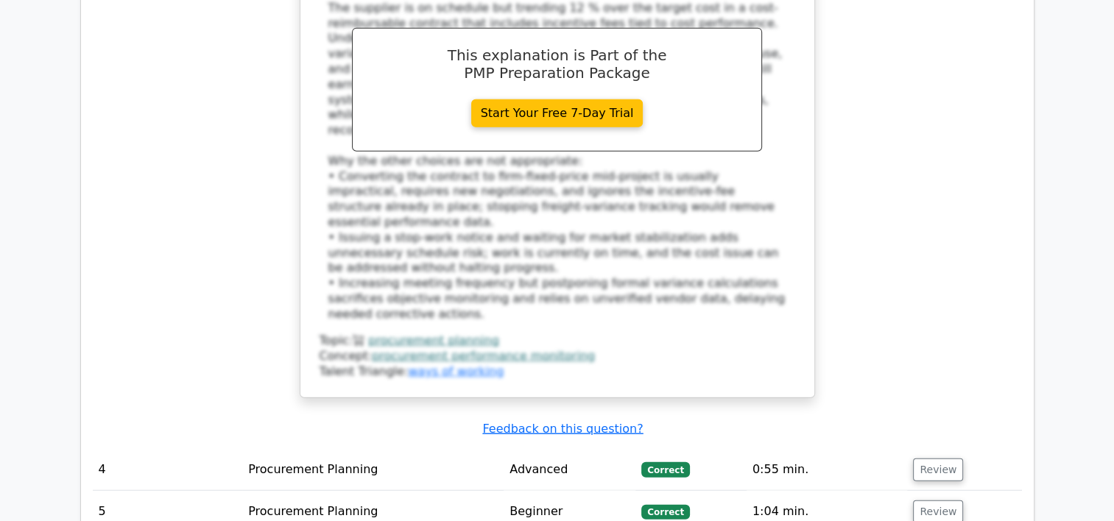
scroll to position [3506, 0]
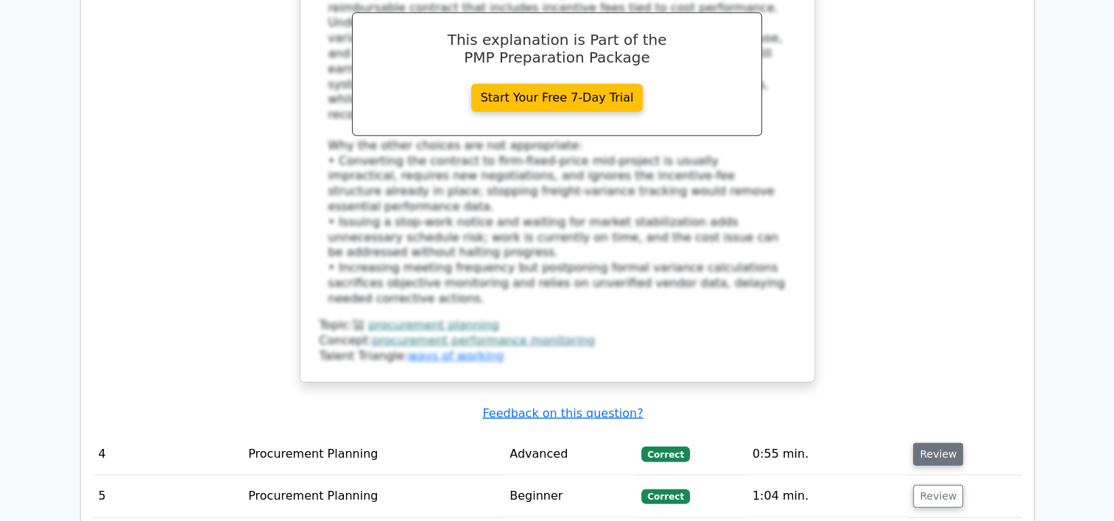
click at [947, 443] on button "Review" at bounding box center [938, 454] width 50 height 23
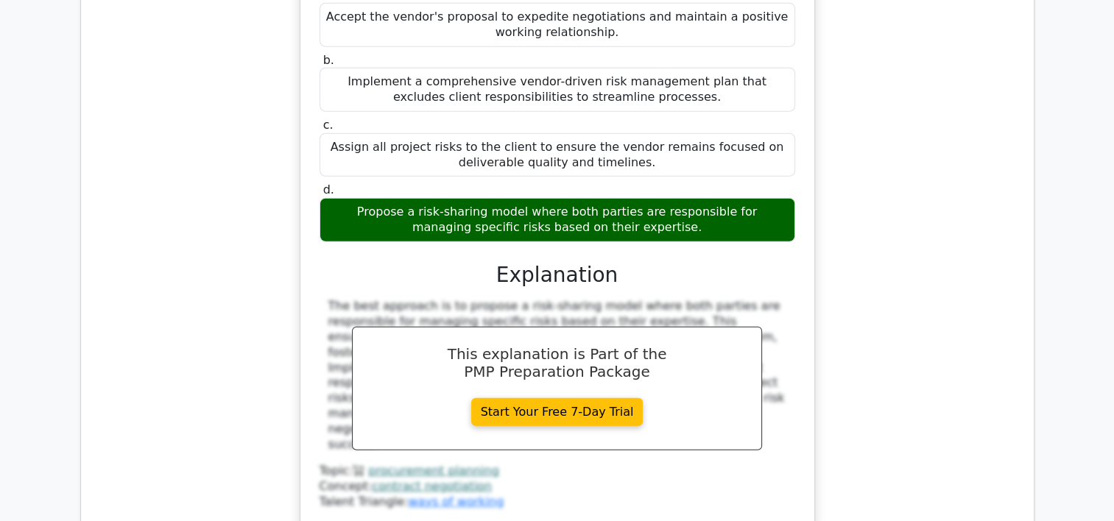
scroll to position [4109, 0]
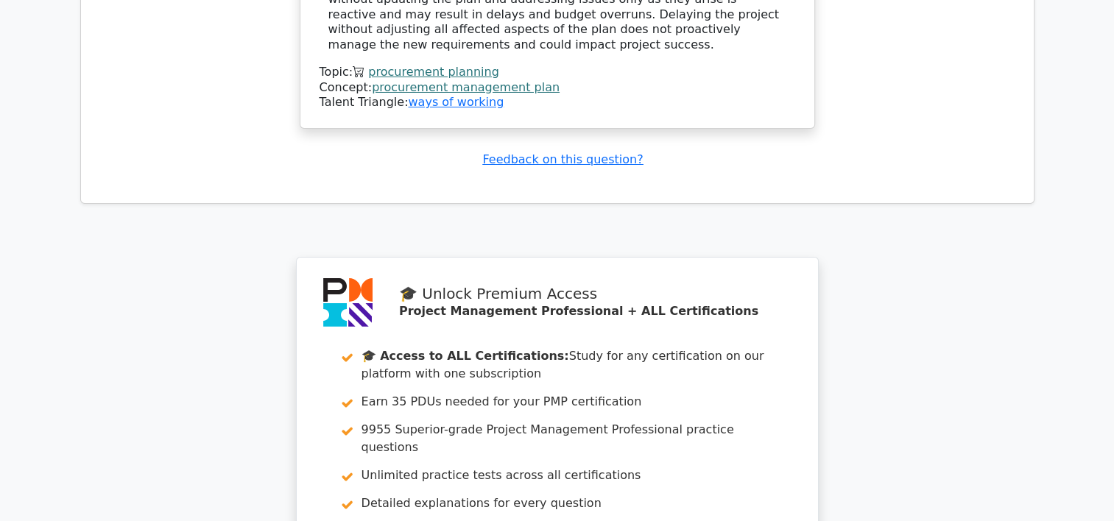
scroll to position [5439, 0]
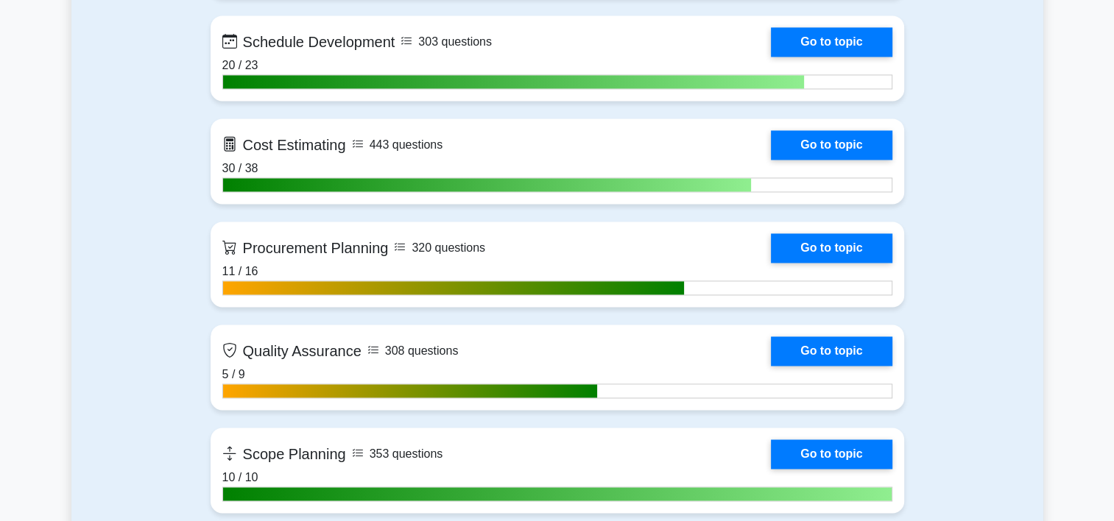
scroll to position [2332, 0]
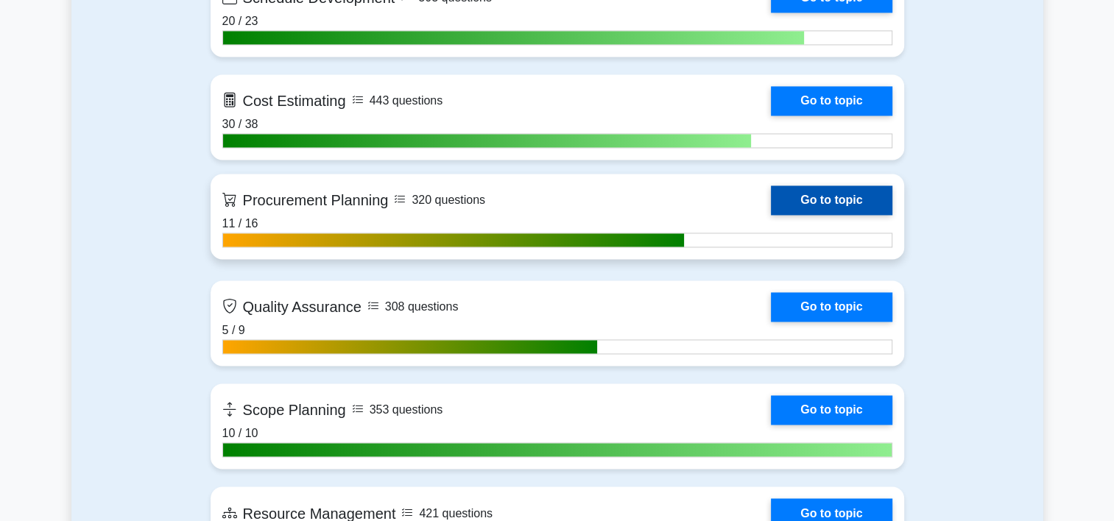
click at [822, 191] on link "Go to topic" at bounding box center [831, 199] width 121 height 29
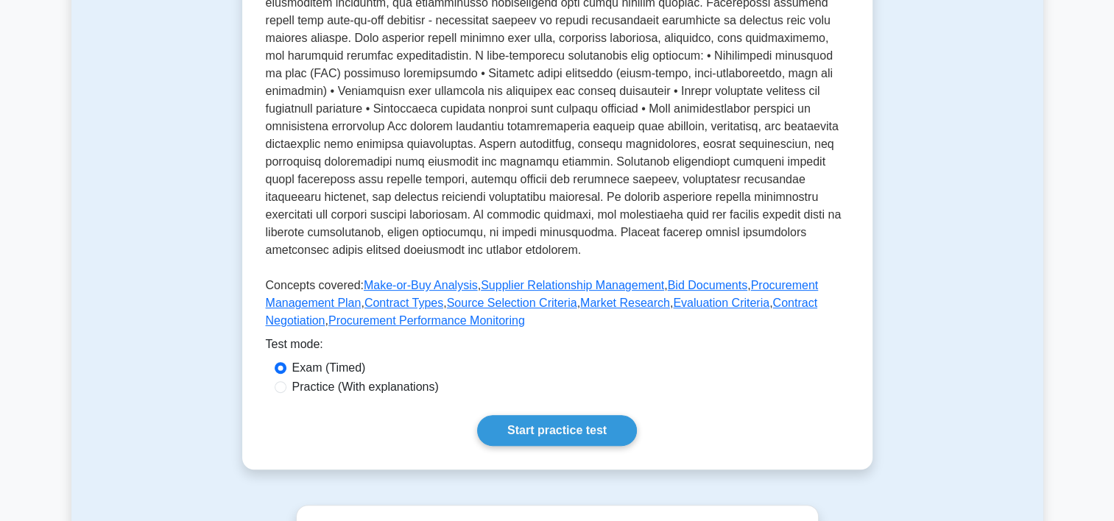
scroll to position [449, 0]
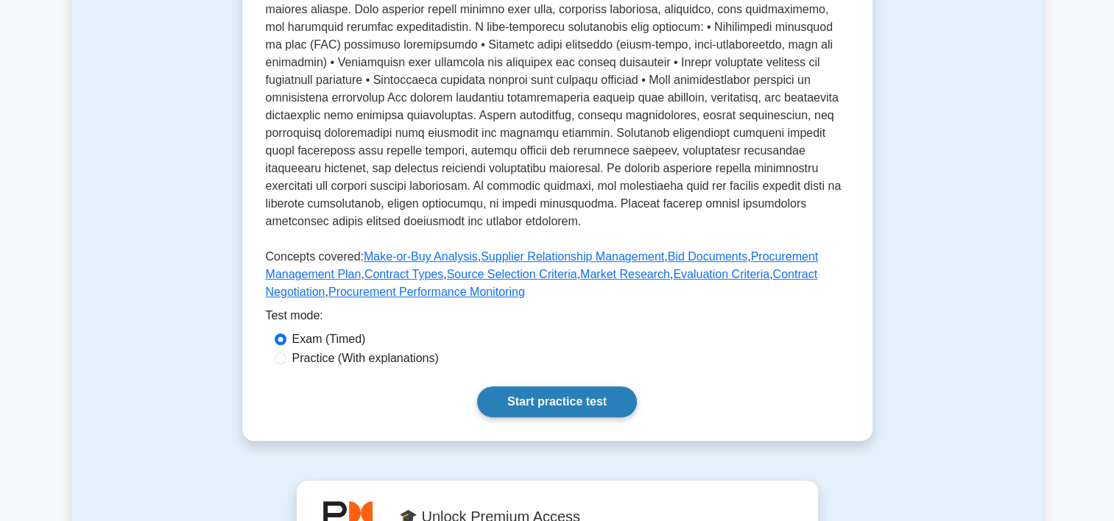
click at [588, 404] on link "Start practice test" at bounding box center [557, 401] width 160 height 31
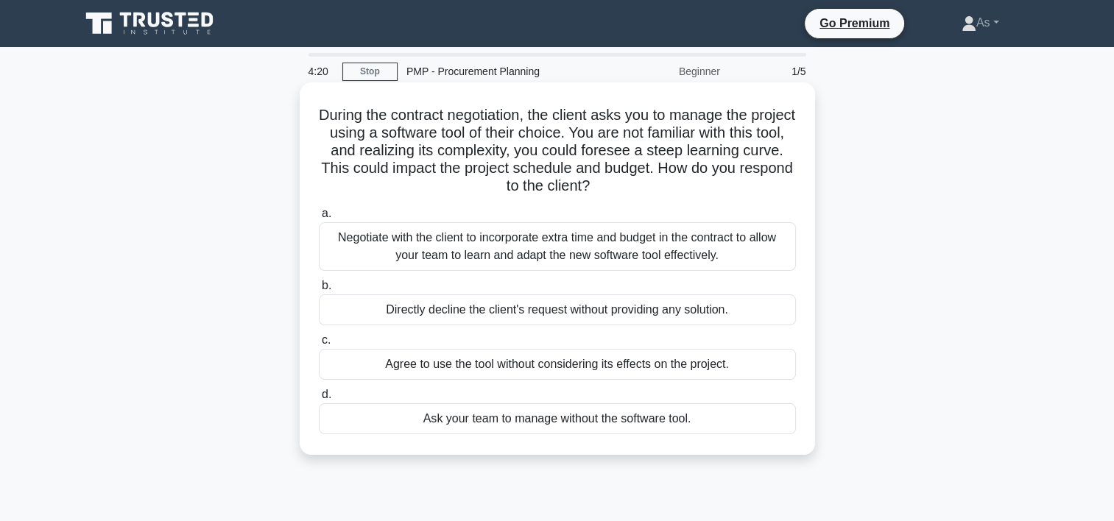
click at [697, 244] on div "Negotiate with the client to incorporate extra time and budget in the contract …" at bounding box center [557, 246] width 477 height 49
click at [319, 219] on input "a. Negotiate with the client to incorporate extra time and budget in the contra…" at bounding box center [319, 214] width 0 height 10
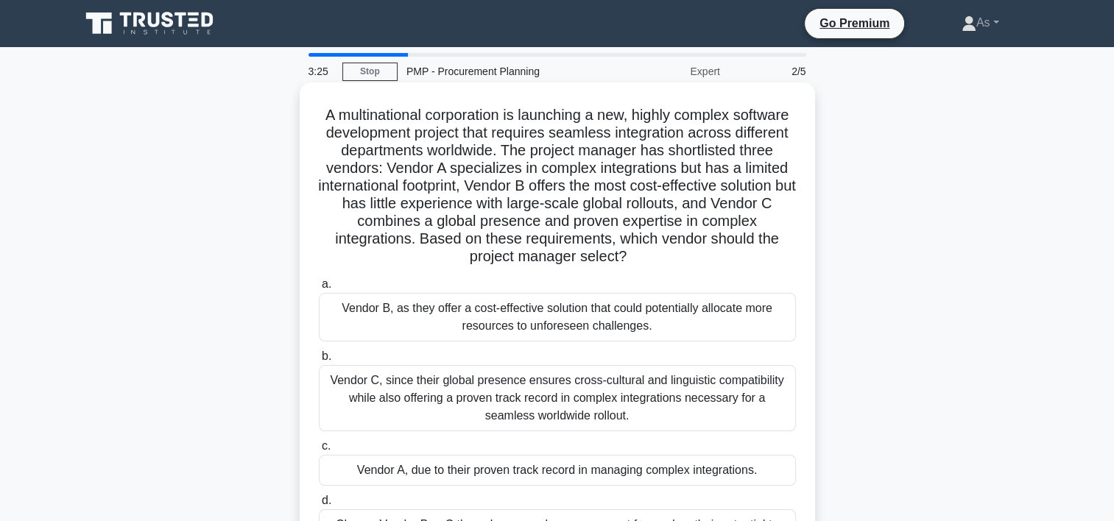
click at [658, 389] on div "Vendor C, since their global presence ensures cross-cultural and linguistic com…" at bounding box center [557, 398] width 477 height 66
click at [319, 361] on input "b. Vendor C, since their global presence ensures cross-cultural and linguistic …" at bounding box center [319, 357] width 0 height 10
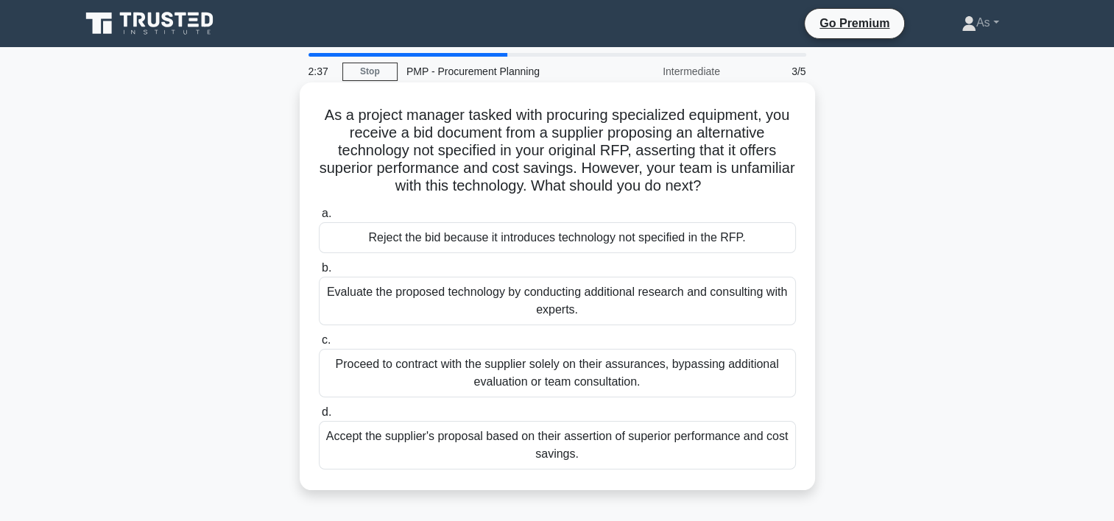
click at [743, 293] on div "Evaluate the proposed technology by conducting additional research and consulti…" at bounding box center [557, 301] width 477 height 49
click at [319, 273] on input "b. Evaluate the proposed technology by conducting additional research and consu…" at bounding box center [319, 268] width 0 height 10
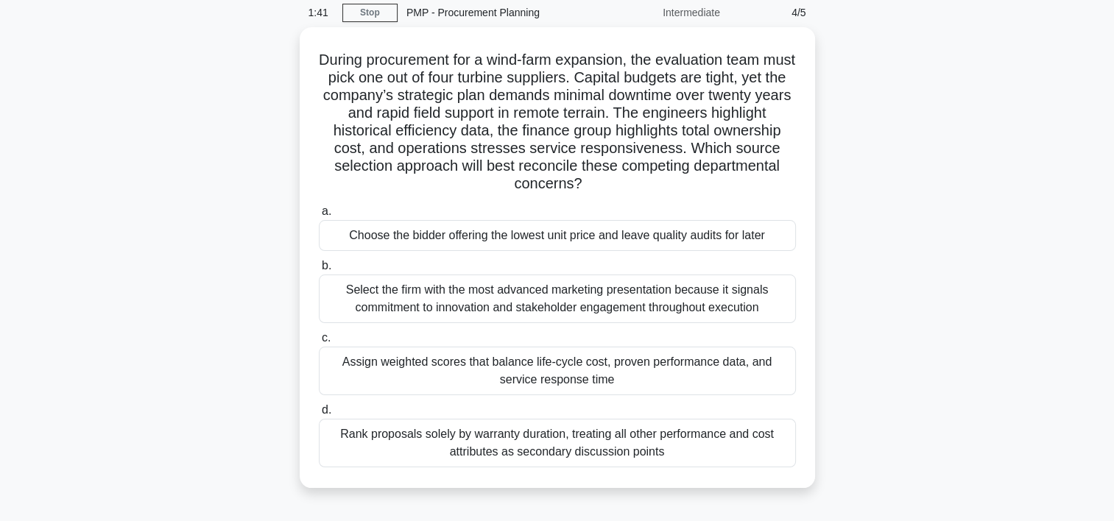
scroll to position [88, 0]
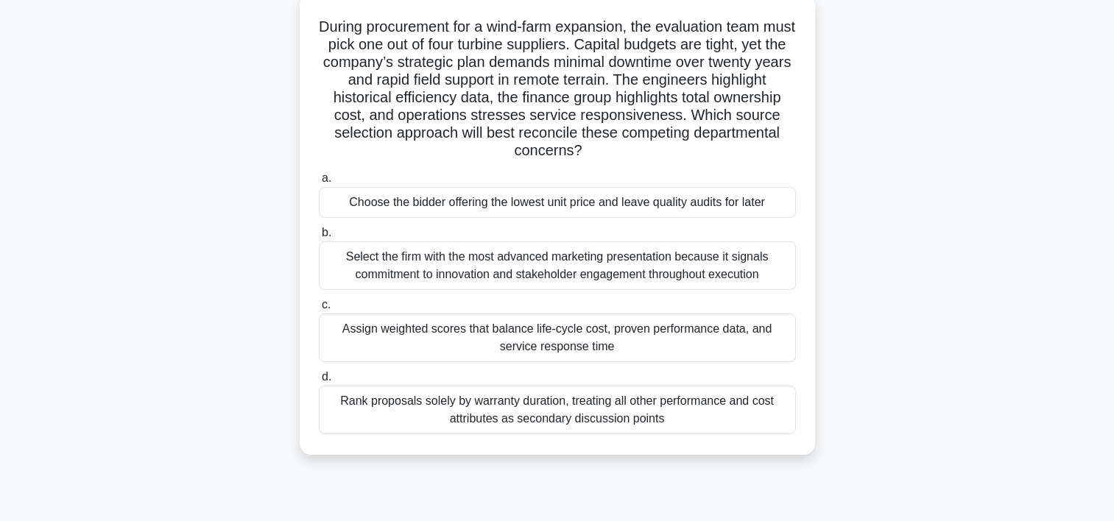
click at [736, 329] on div "Assign weighted scores that balance life-cycle cost, proven performance data, a…" at bounding box center [557, 338] width 477 height 49
click at [319, 310] on input "c. Assign weighted scores that balance life-cycle cost, proven performance data…" at bounding box center [319, 305] width 0 height 10
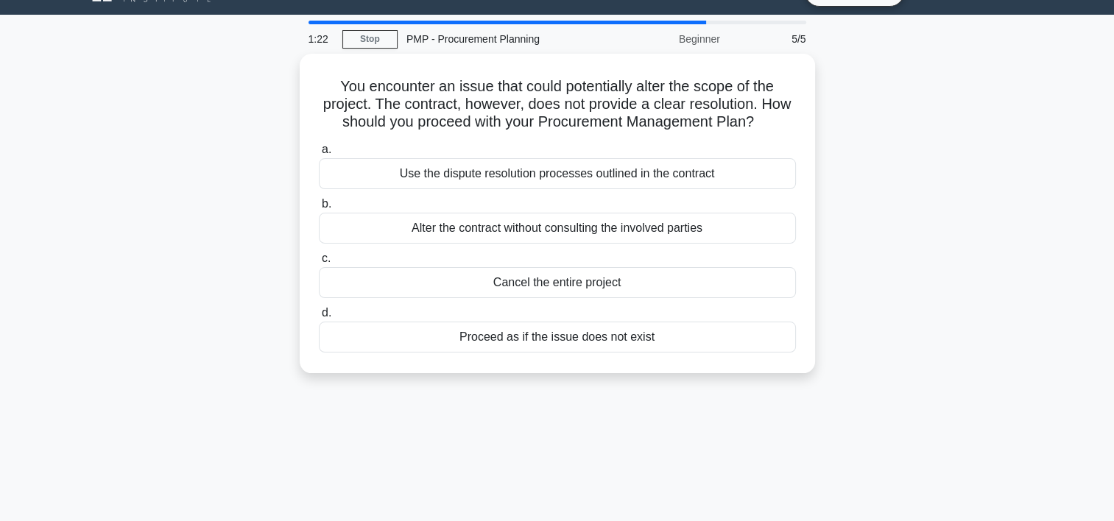
scroll to position [0, 0]
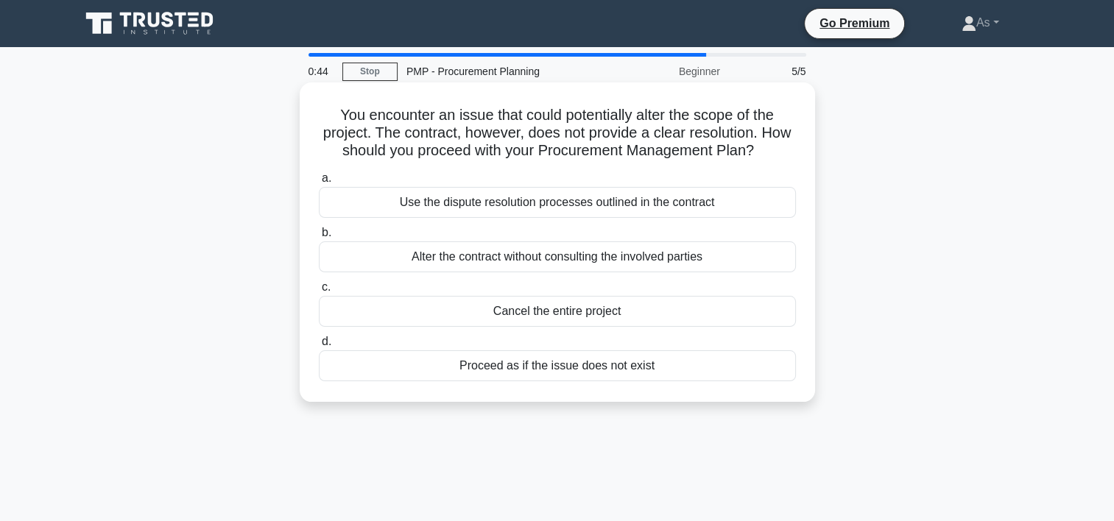
click at [762, 202] on div "Use the dispute resolution processes outlined in the contract" at bounding box center [557, 202] width 477 height 31
click at [319, 183] on input "a. Use the dispute resolution processes outlined in the contract" at bounding box center [319, 179] width 0 height 10
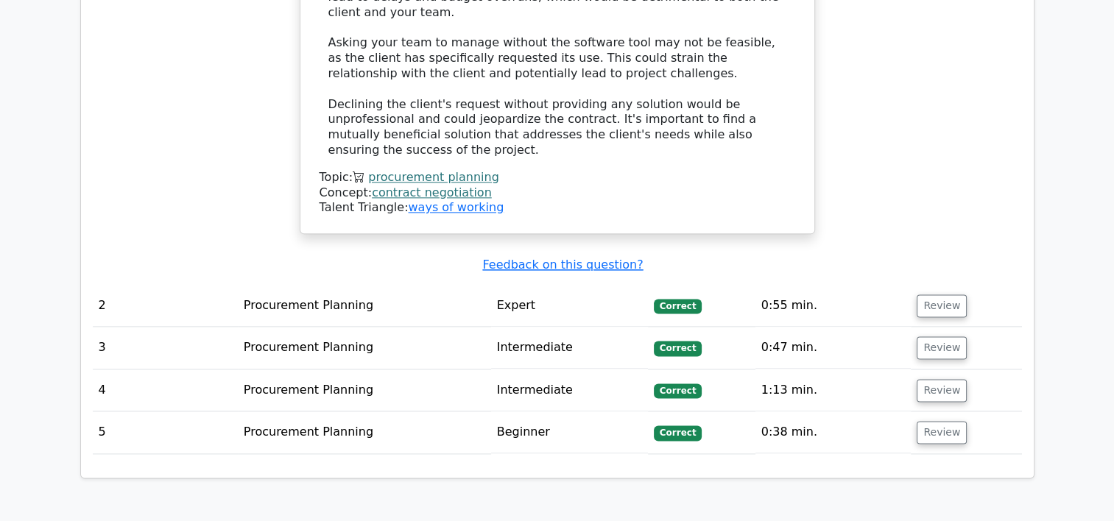
scroll to position [2279, 0]
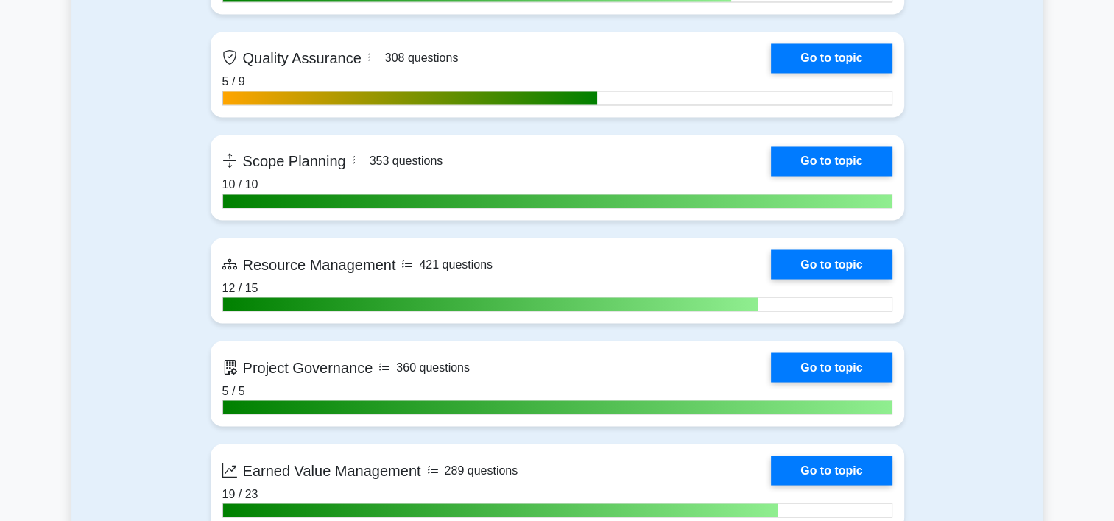
scroll to position [2554, 0]
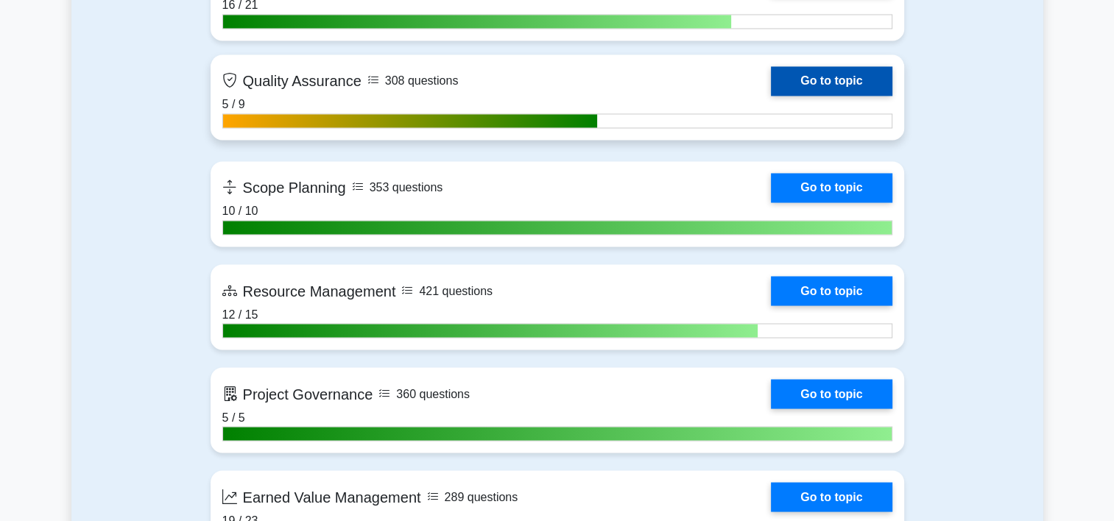
click at [771, 80] on link "Go to topic" at bounding box center [831, 80] width 121 height 29
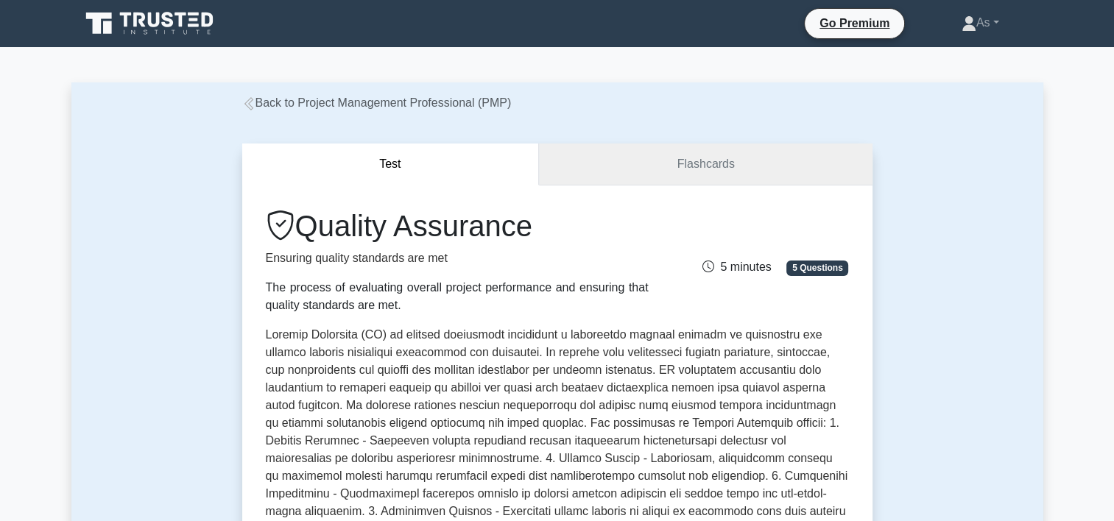
click at [740, 166] on link "Flashcards" at bounding box center [705, 165] width 333 height 42
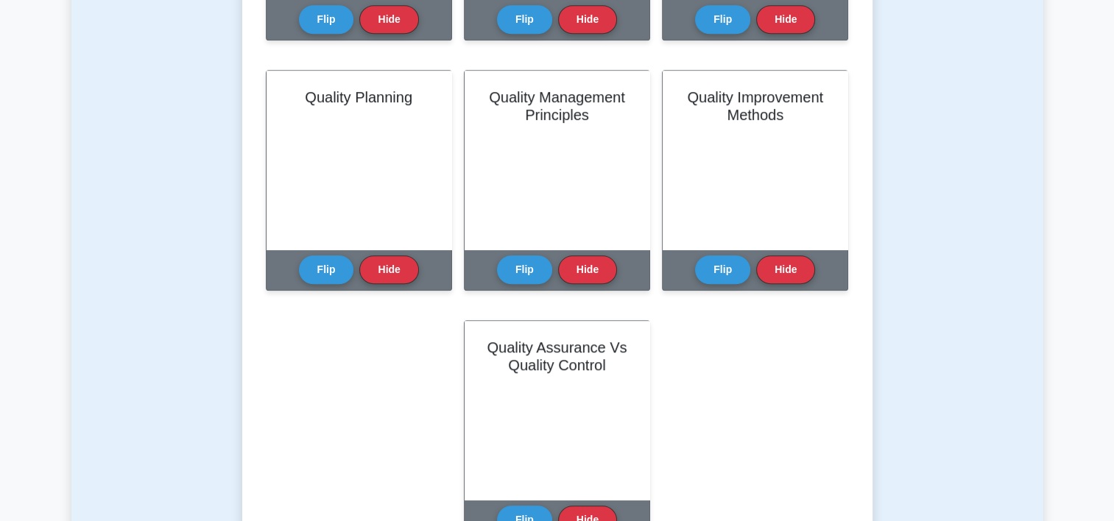
scroll to position [810, 0]
